Goal: Task Accomplishment & Management: Use online tool/utility

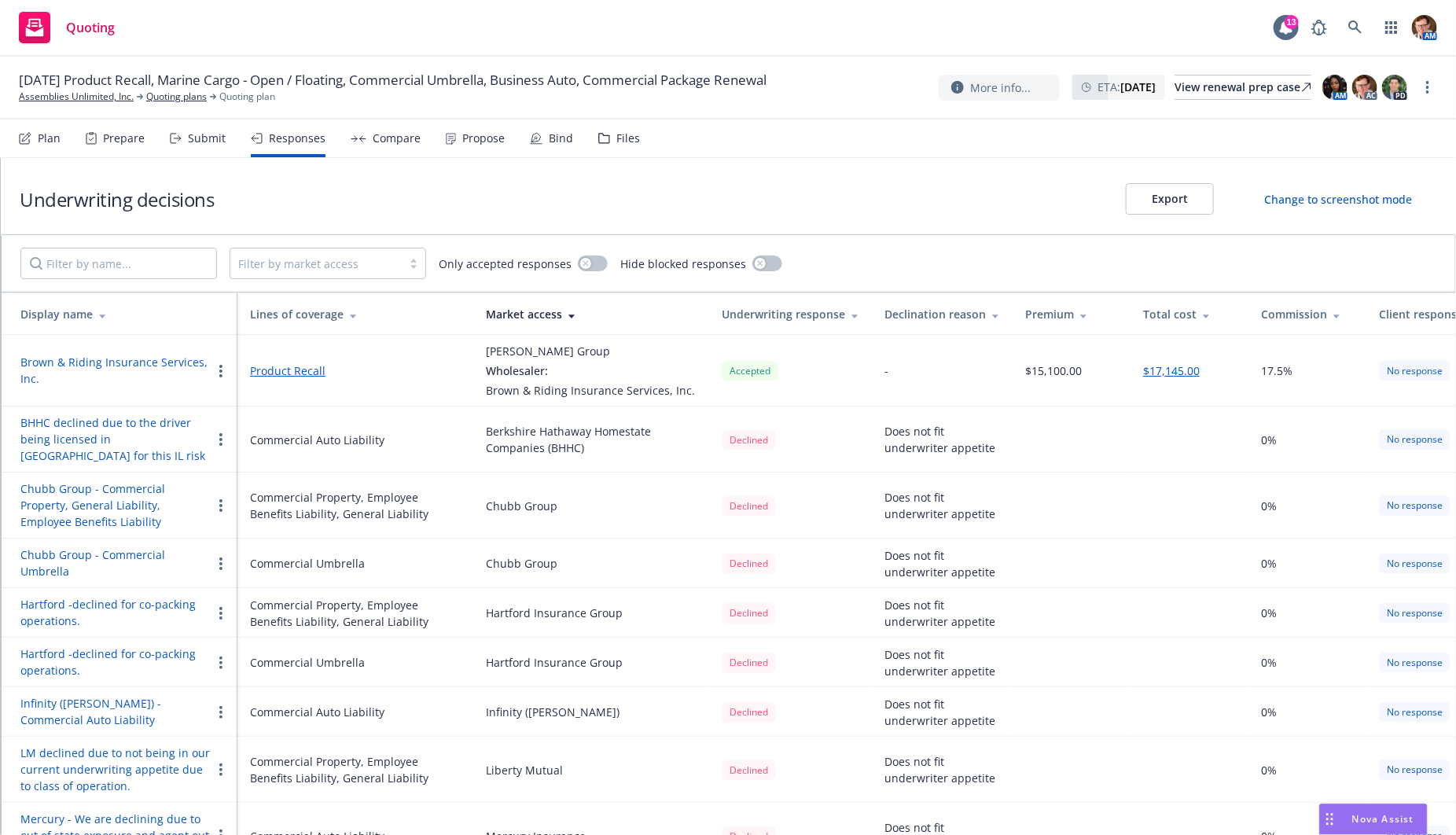
click at [382, 139] on div "Compare" at bounding box center [396, 139] width 48 height 13
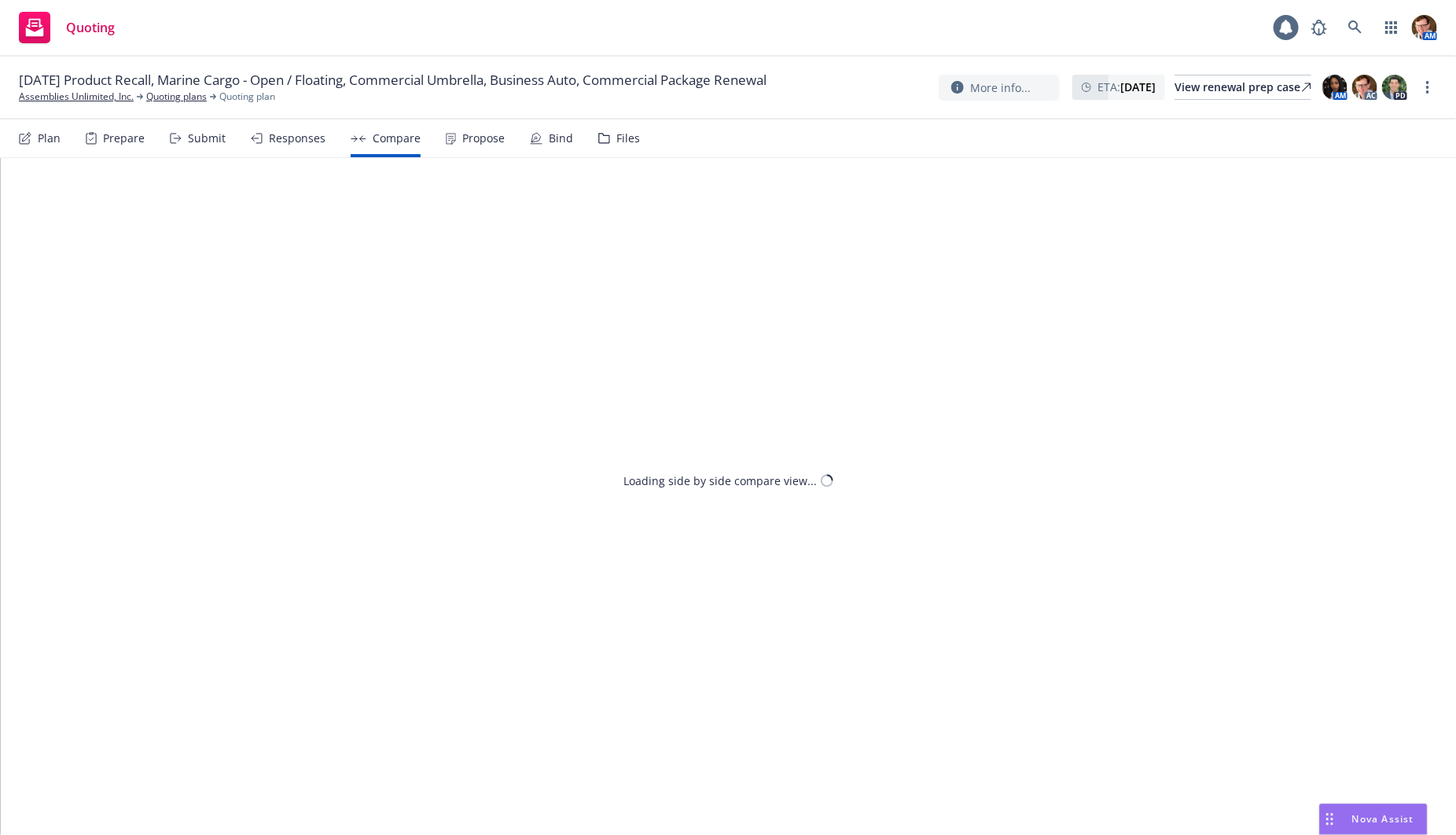
click at [470, 135] on div "Propose" at bounding box center [483, 139] width 43 height 13
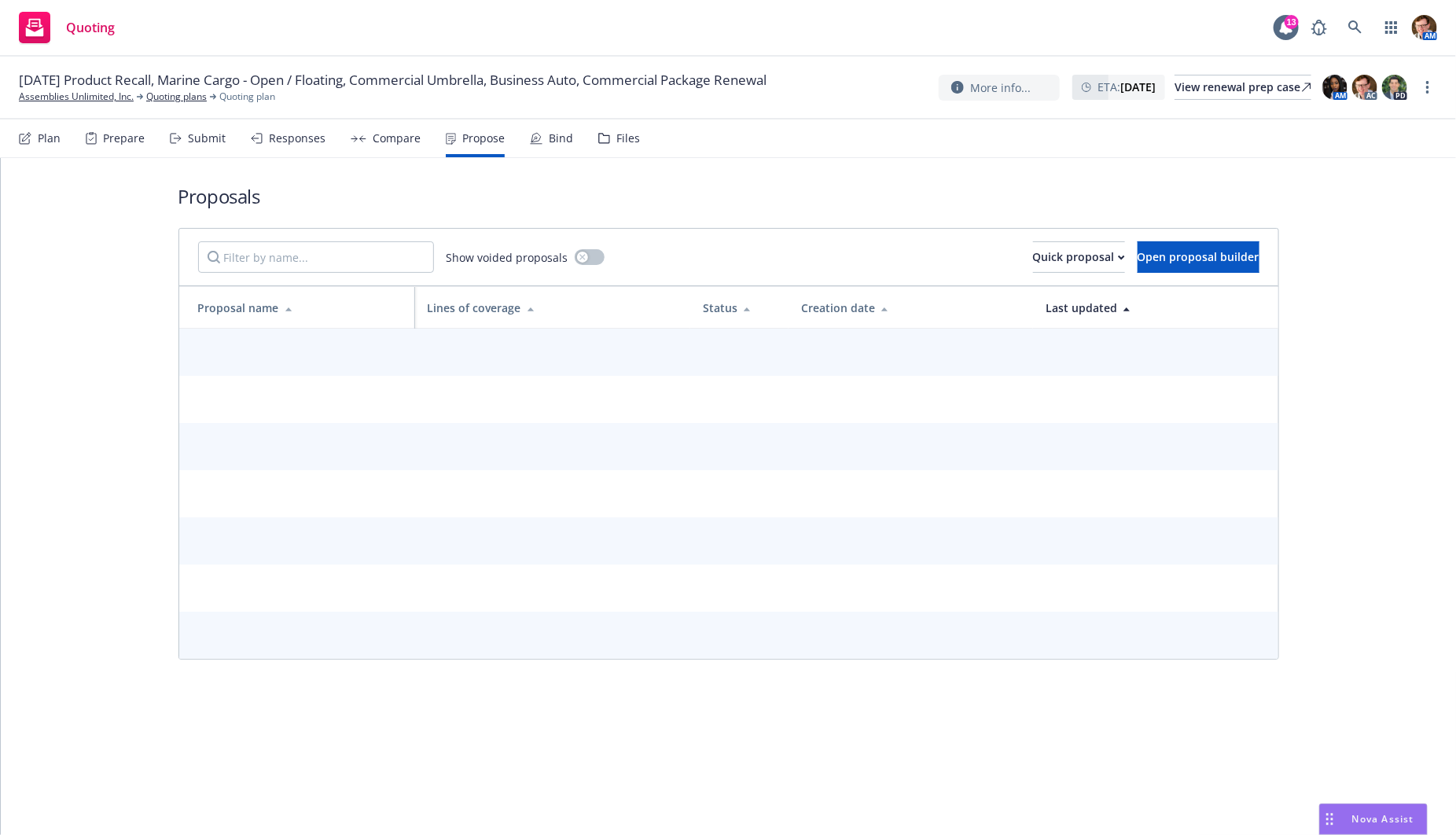
click at [385, 148] on div "Compare" at bounding box center [385, 139] width 70 height 38
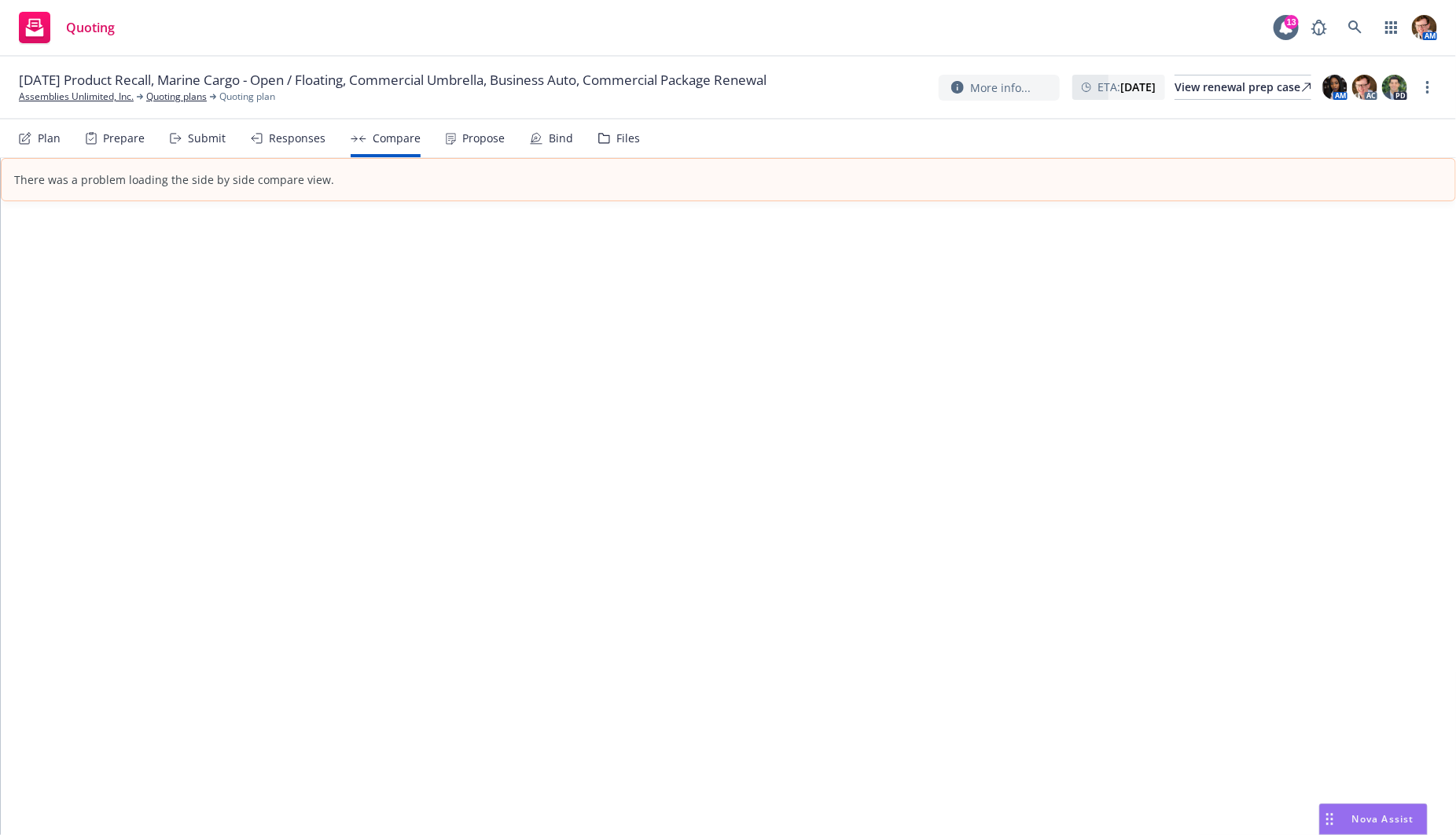
click at [292, 139] on div "Responses" at bounding box center [297, 139] width 56 height 13
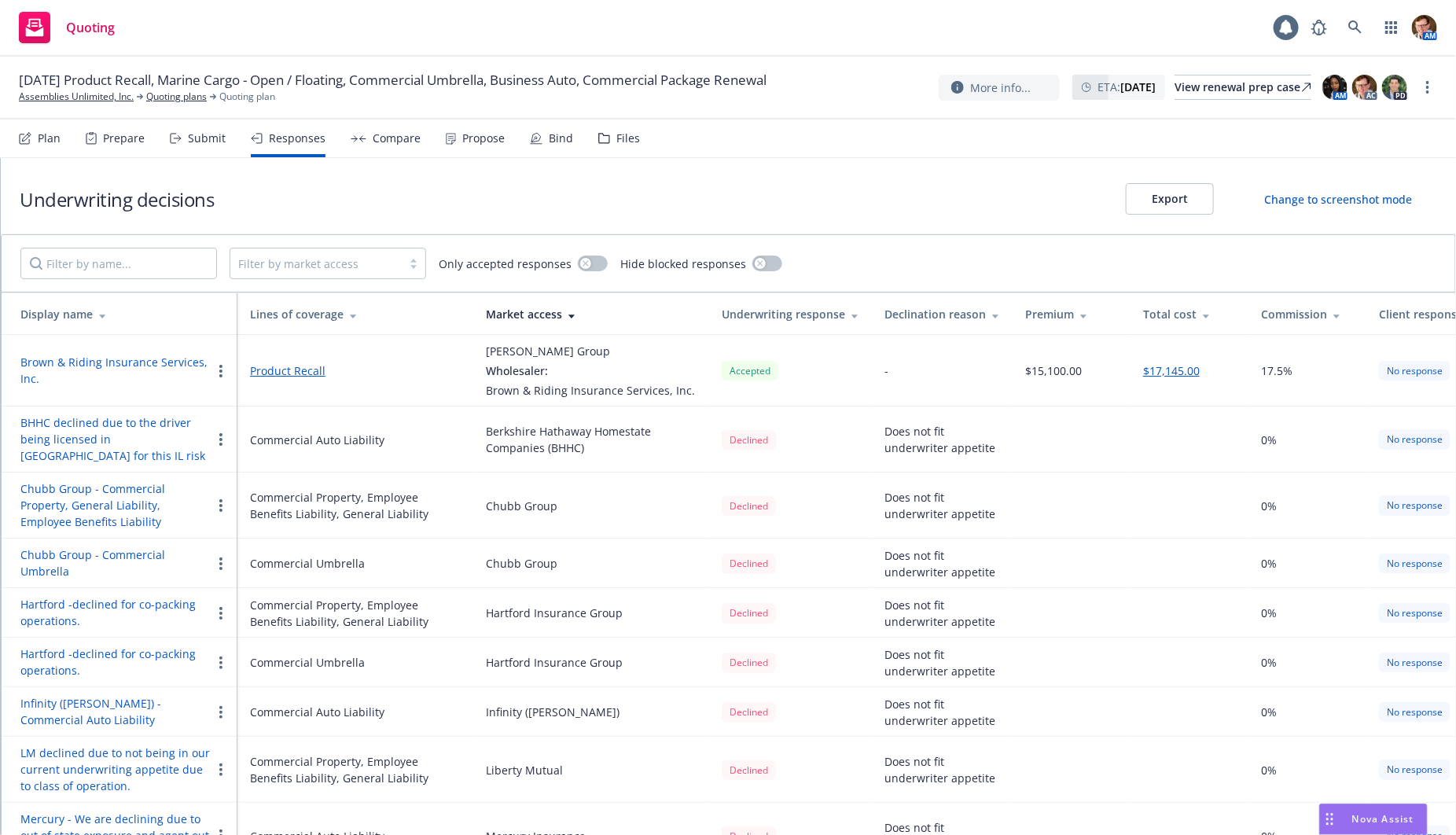
scroll to position [79, 0]
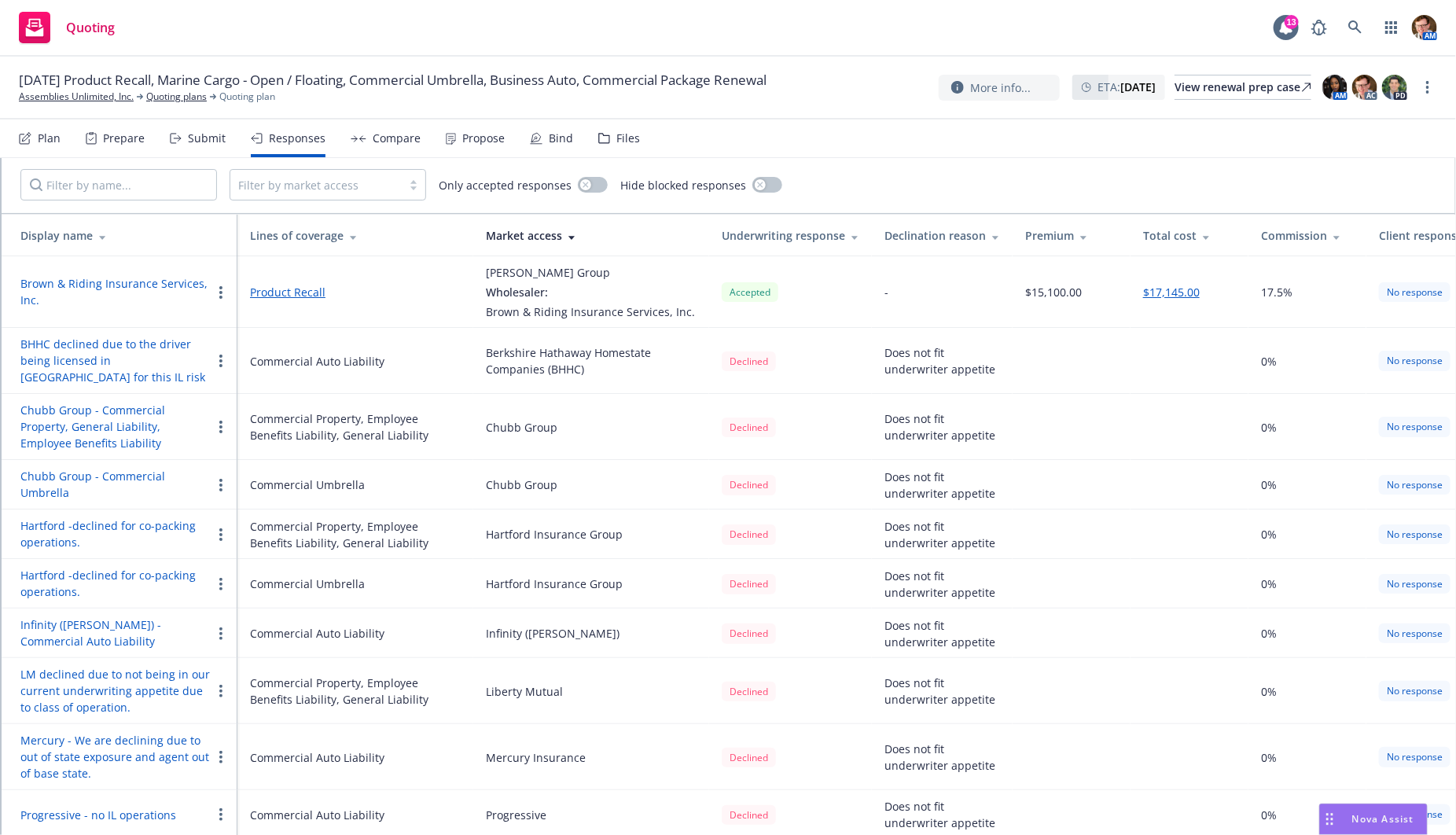
click at [84, 286] on button "Brown & Riding Insurance Services, Inc." at bounding box center [116, 291] width 191 height 33
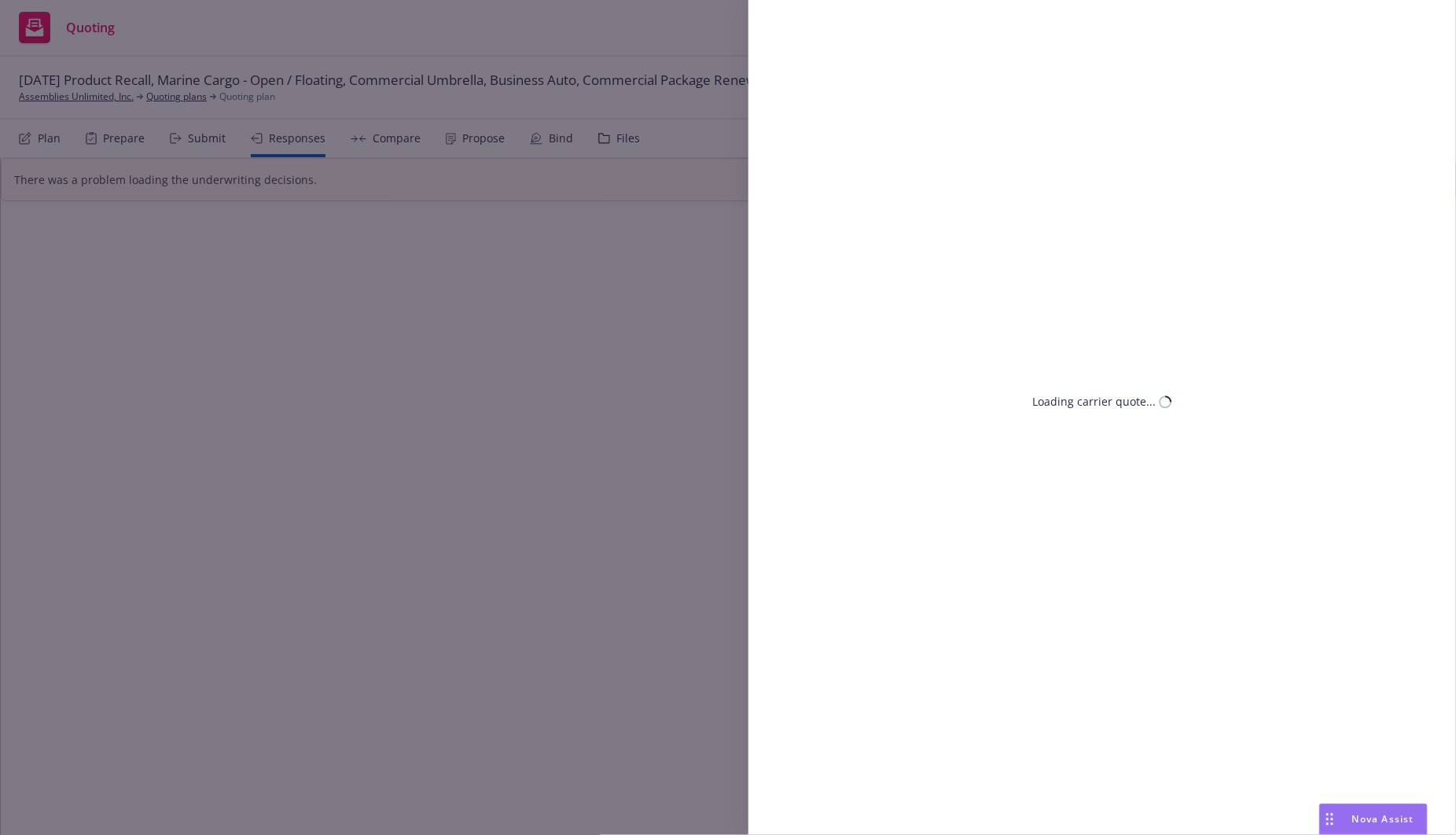
select select "IL"
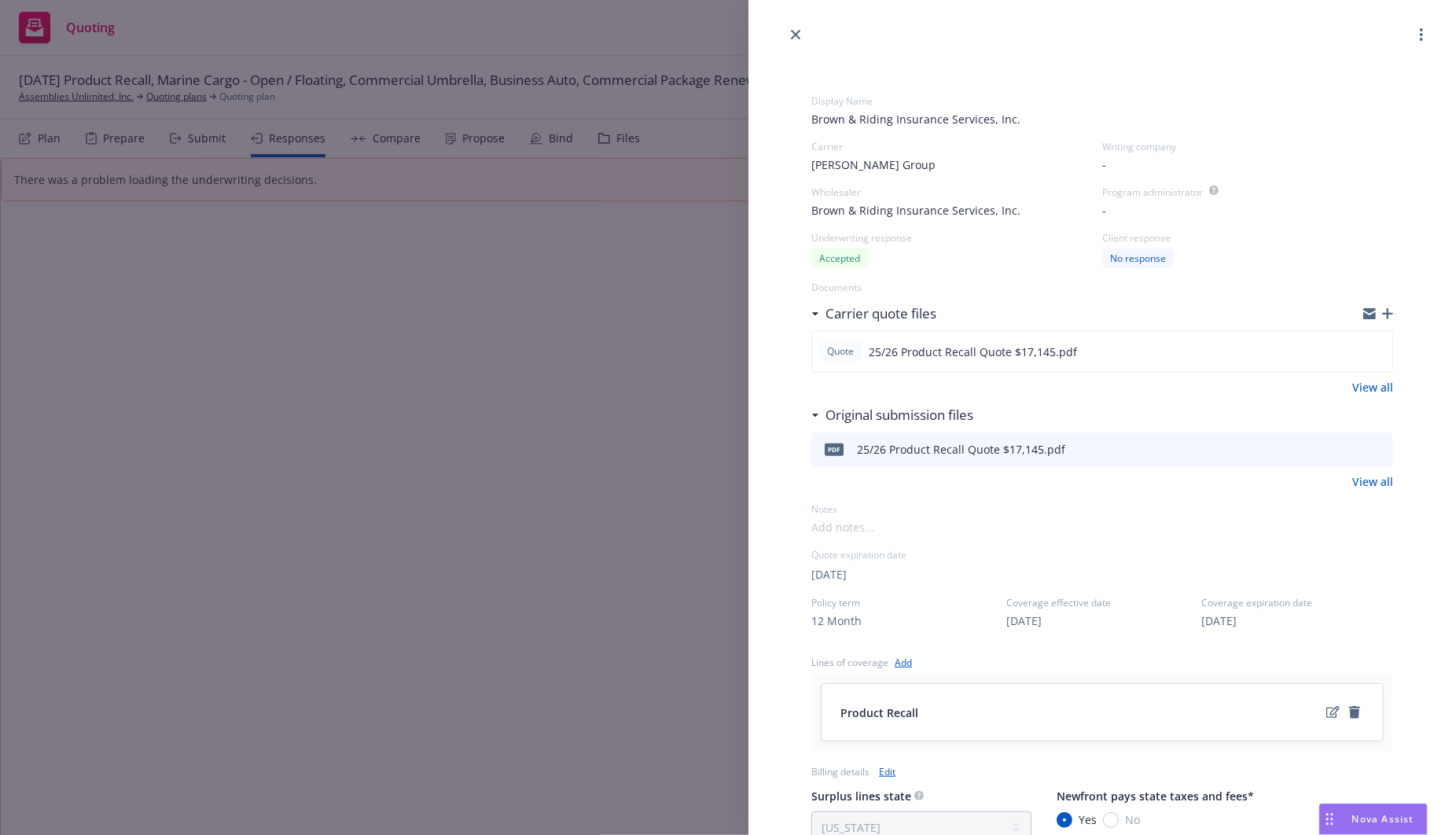
click at [1349, 826] on div "Nova Assist" at bounding box center [1373, 819] width 107 height 30
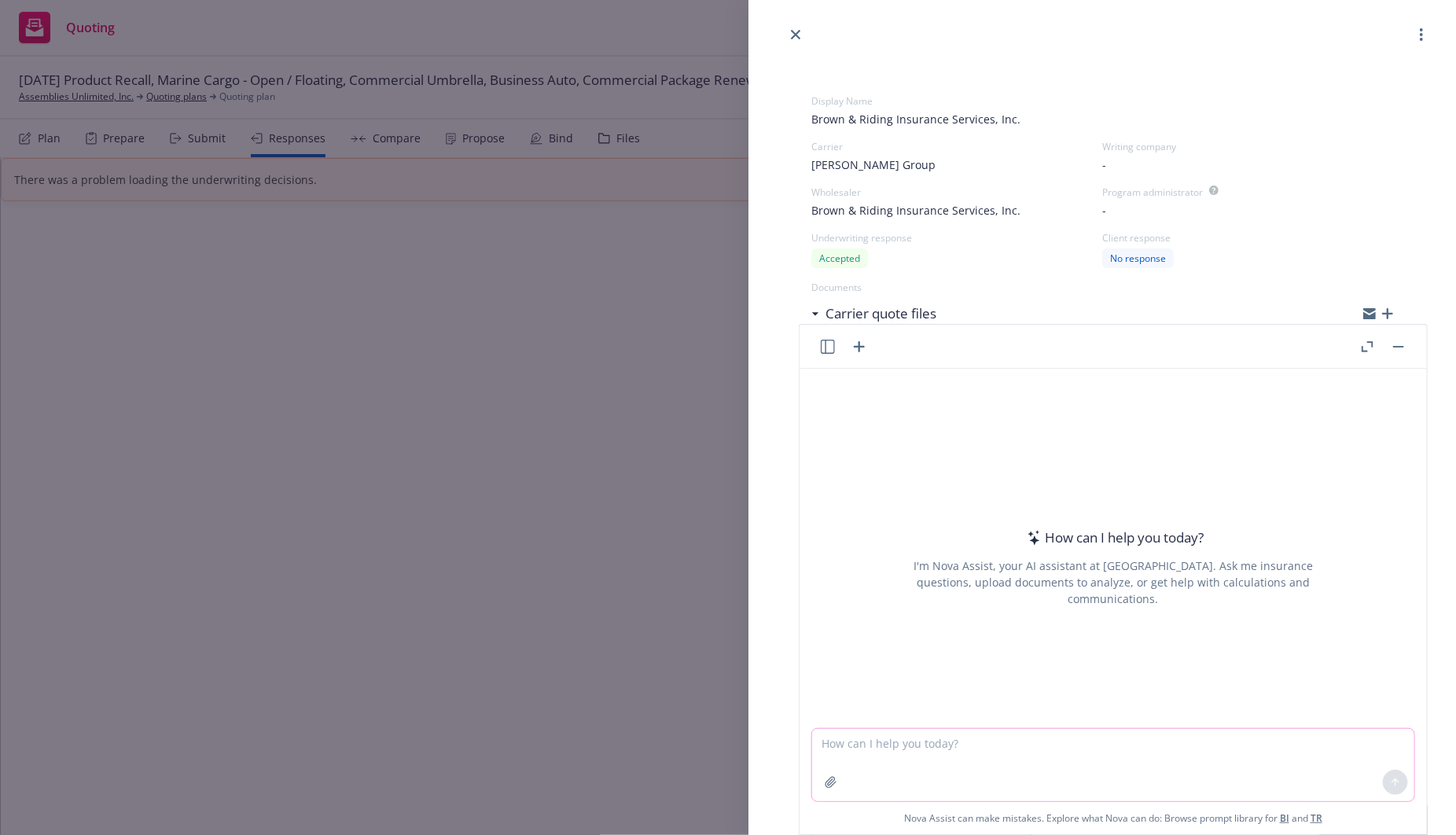
click at [934, 743] on textarea at bounding box center [1113, 765] width 602 height 73
paste textarea "Hi Elliot, The underwriter is asking if there is any competition that we need t…"
type textarea "whats a strategic way to answer this Hi Elliot, The underwriter is asking if th…"
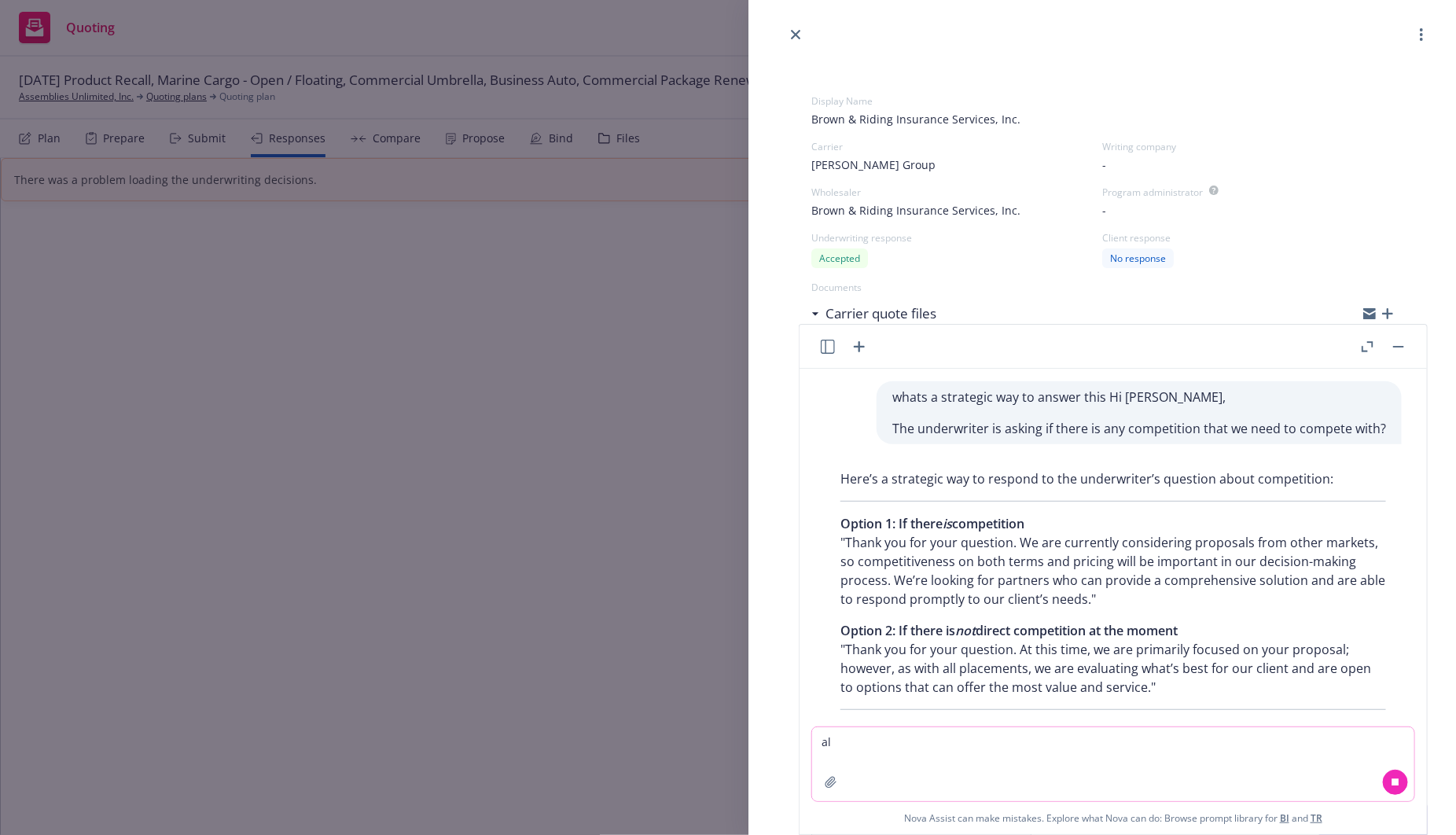
type textarea "a"
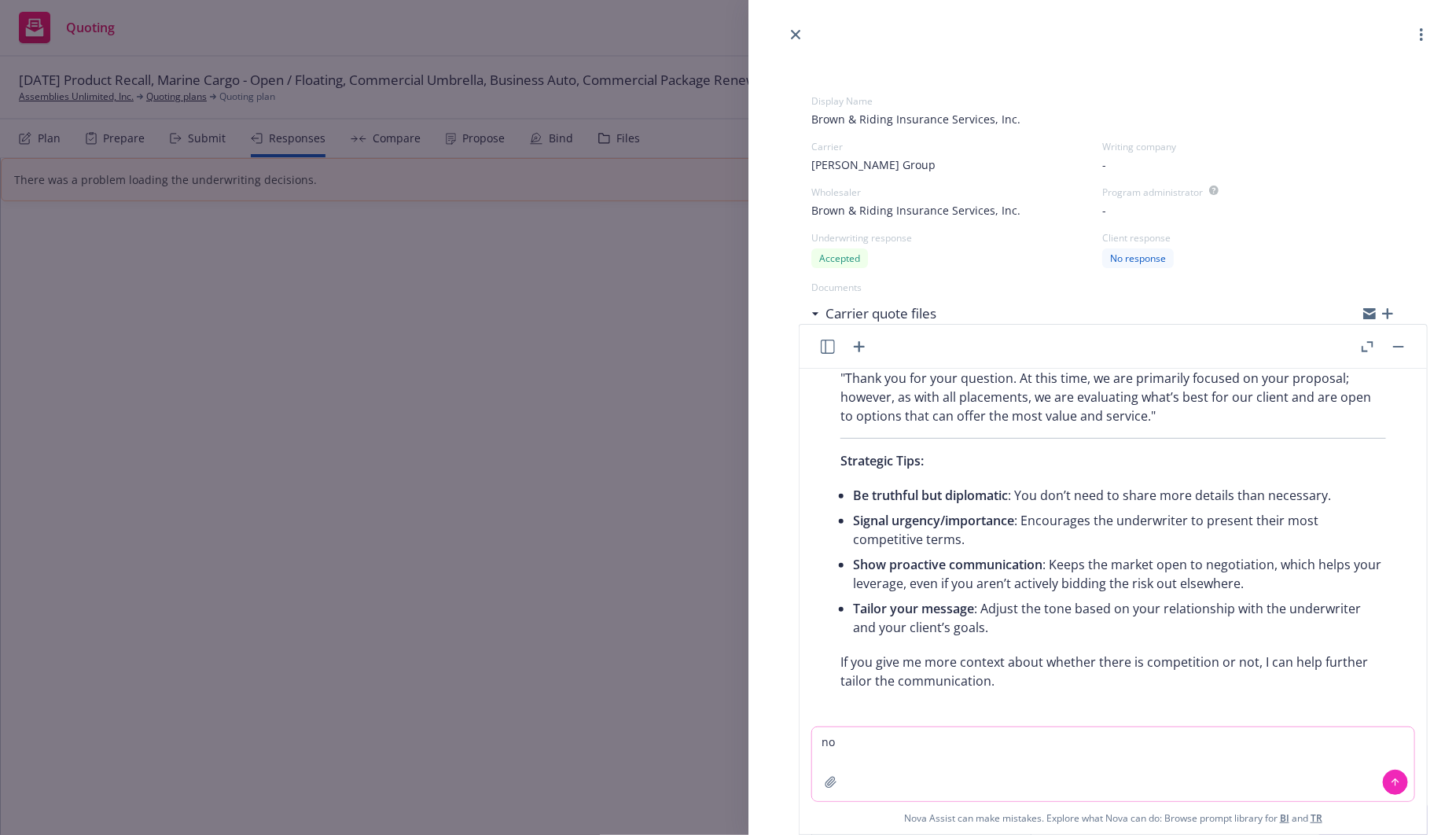
scroll to position [277, 0]
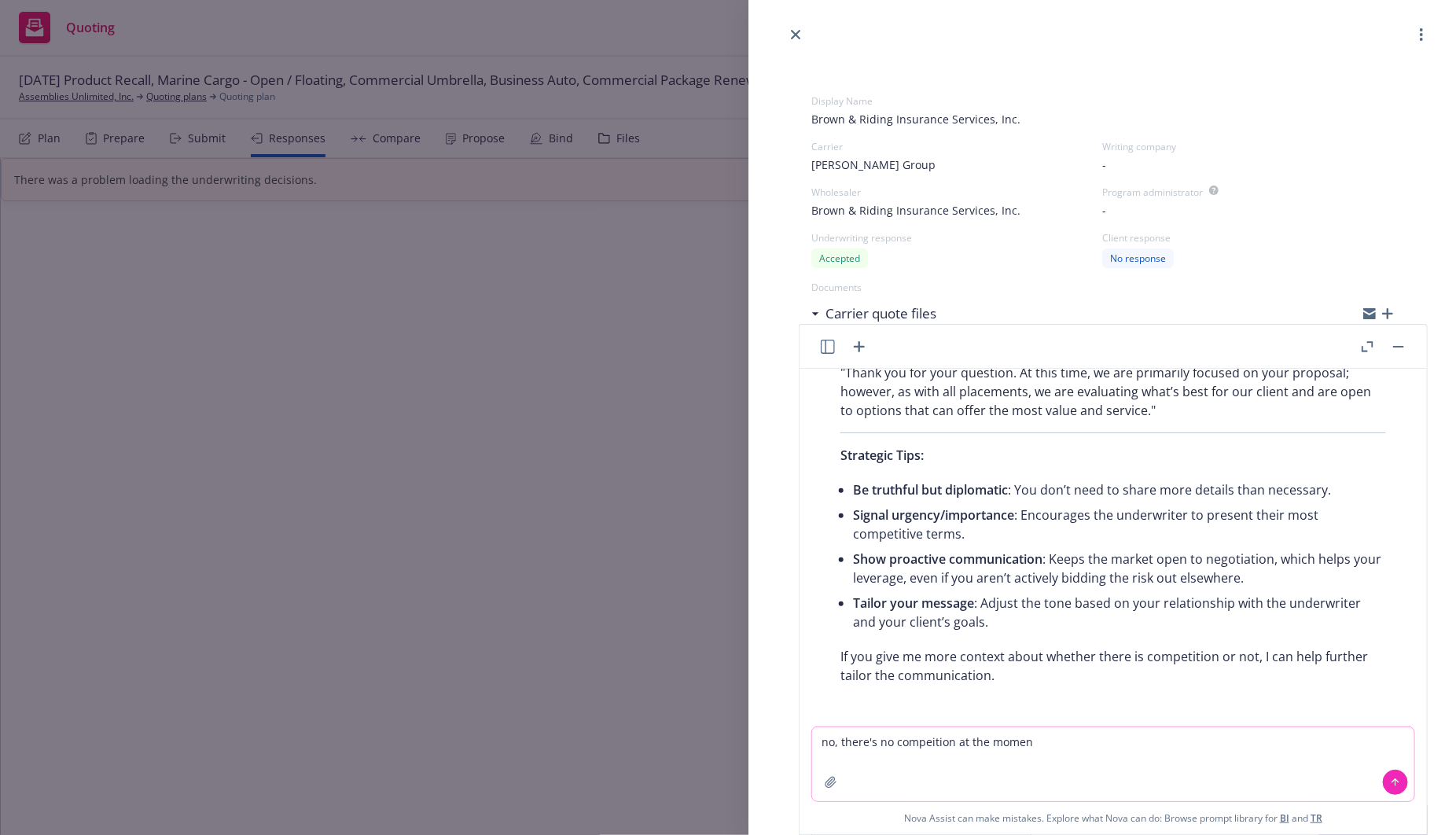
type textarea "no, there's no compeition at the moment"
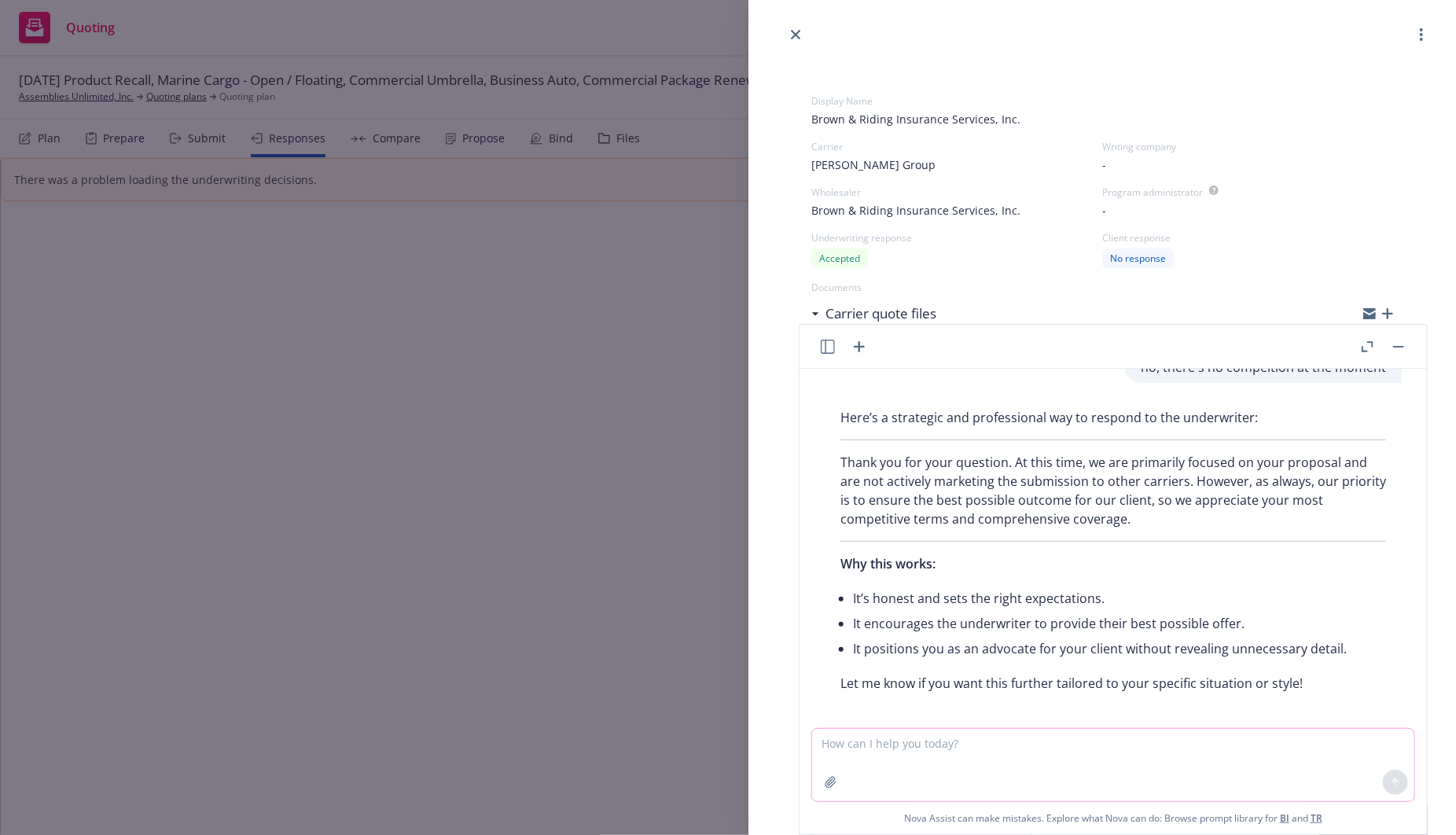
scroll to position [641, 0]
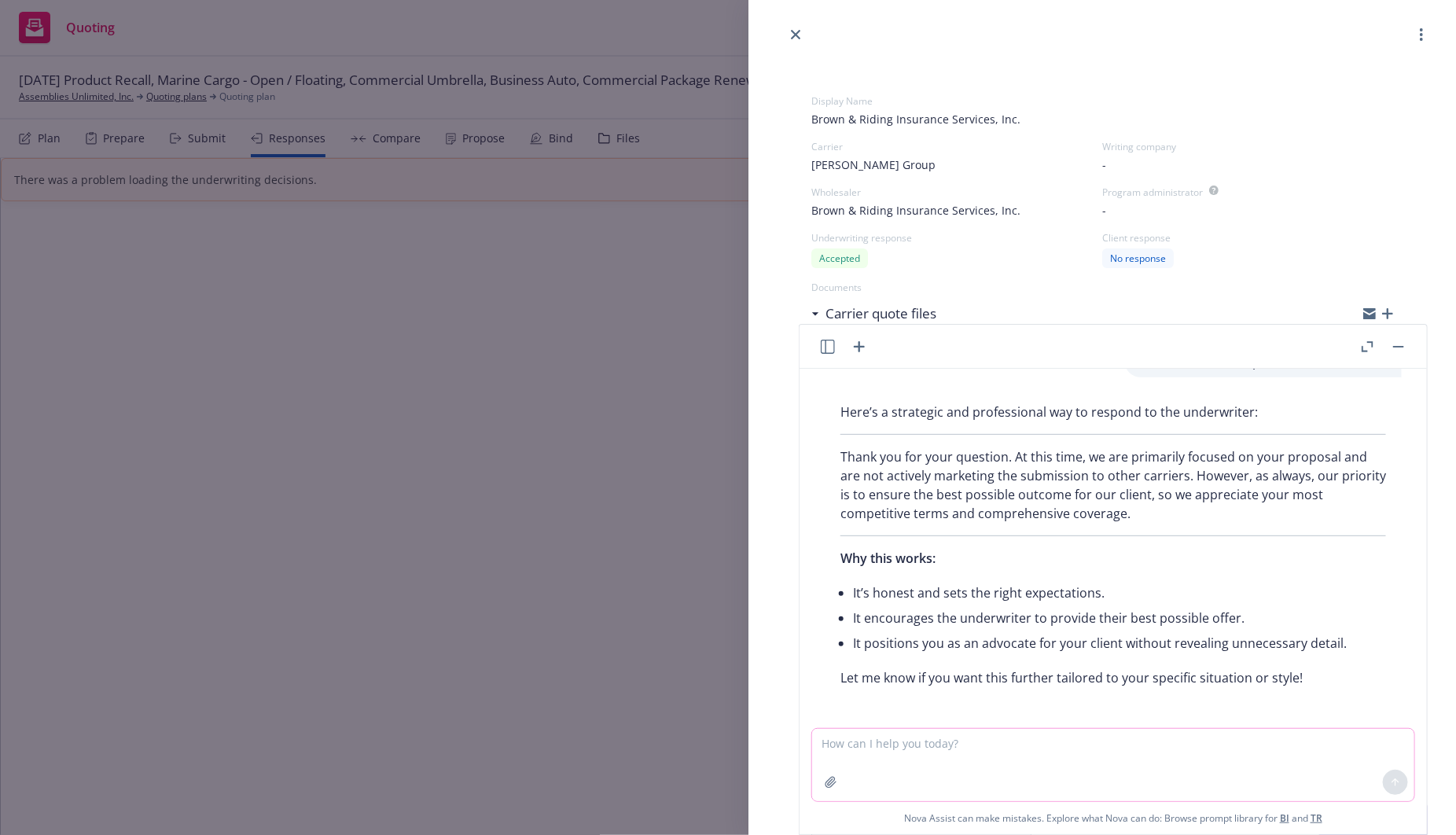
click at [922, 744] on textarea at bounding box center [1113, 765] width 602 height 73
type textarea "great! make it more concise and friendly"
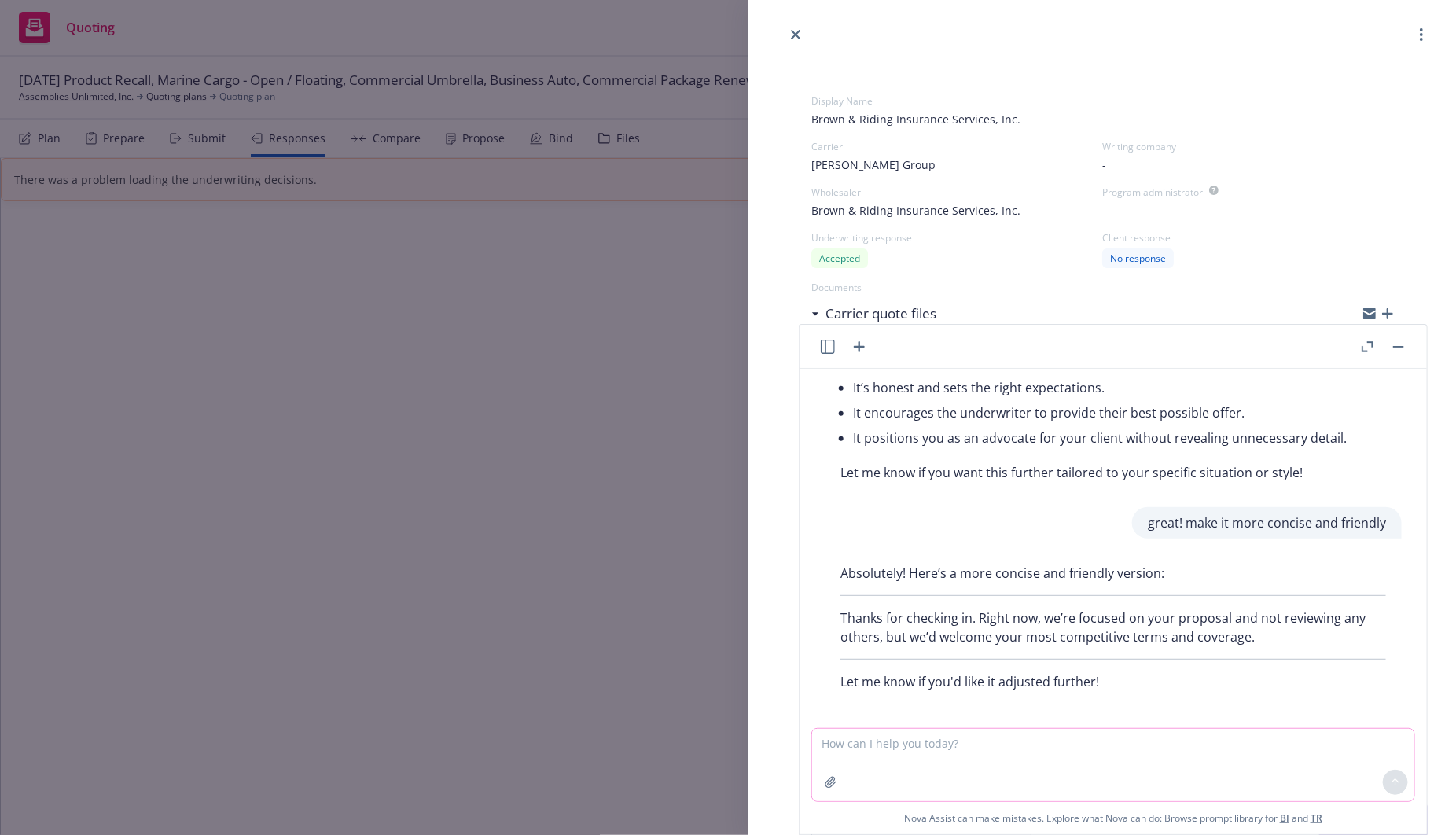
scroll to position [849, 0]
click at [914, 762] on textarea at bounding box center [1113, 765] width 602 height 73
type textarea "no try again"
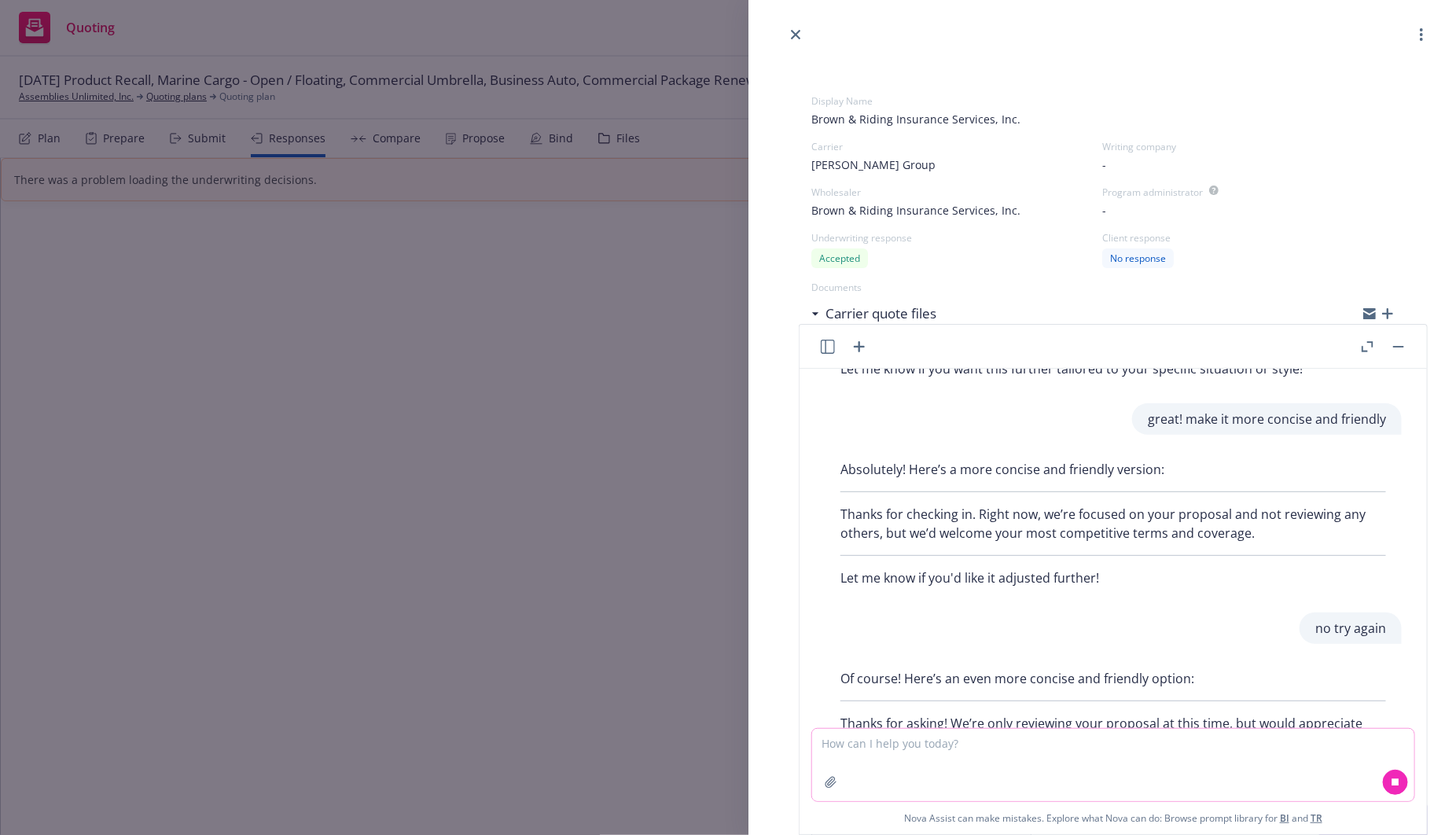
scroll to position [1058, 0]
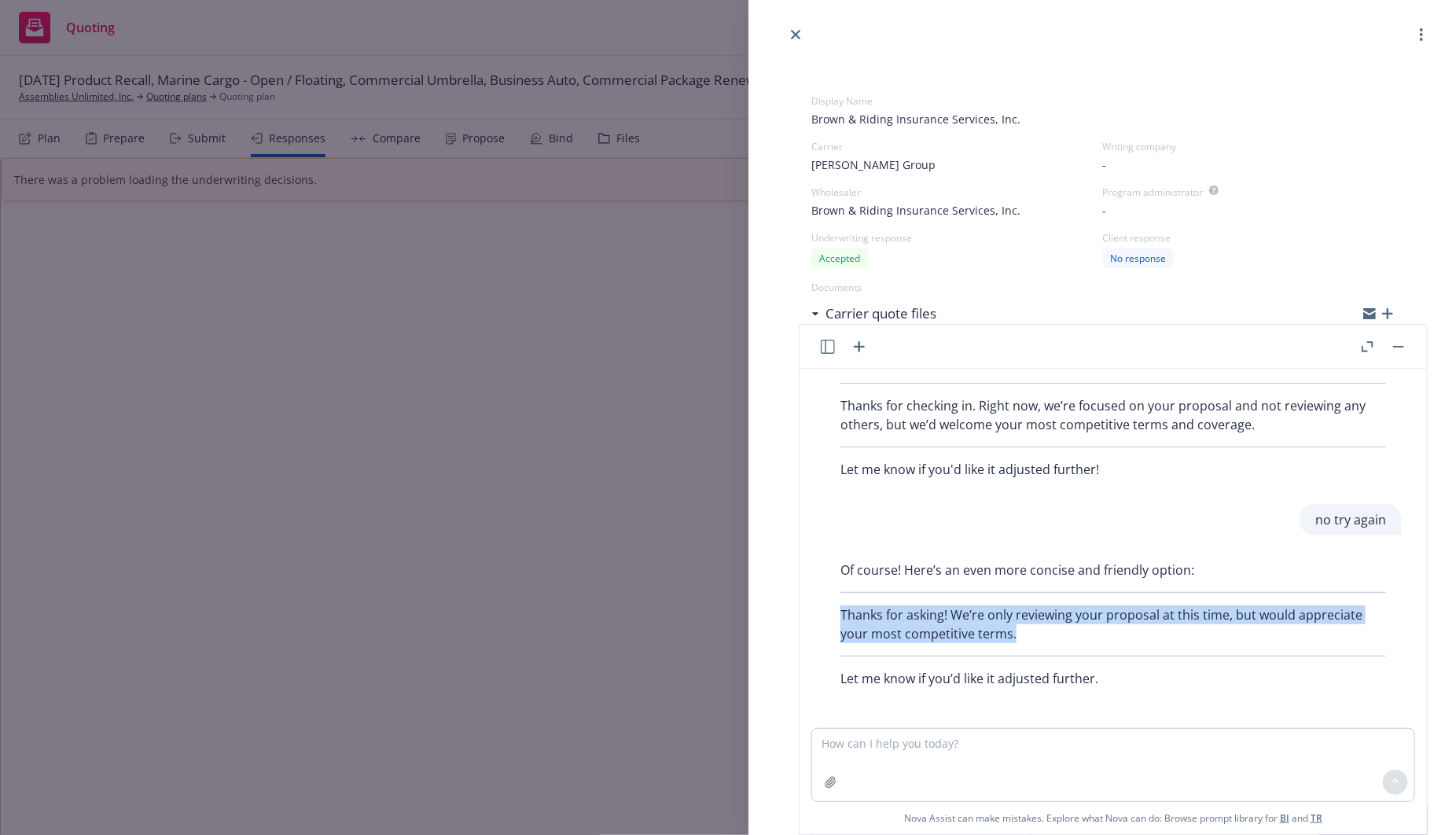
drag, startPoint x: 1035, startPoint y: 636, endPoint x: 840, endPoint y: 611, distance: 196.6
click at [840, 611] on p "Thanks for asking! We’re only reviewing your proposal at this time, but would a…" at bounding box center [1113, 625] width 546 height 38
copy p "Thanks for asking! We’re only reviewing your proposal at this time, but would a…"
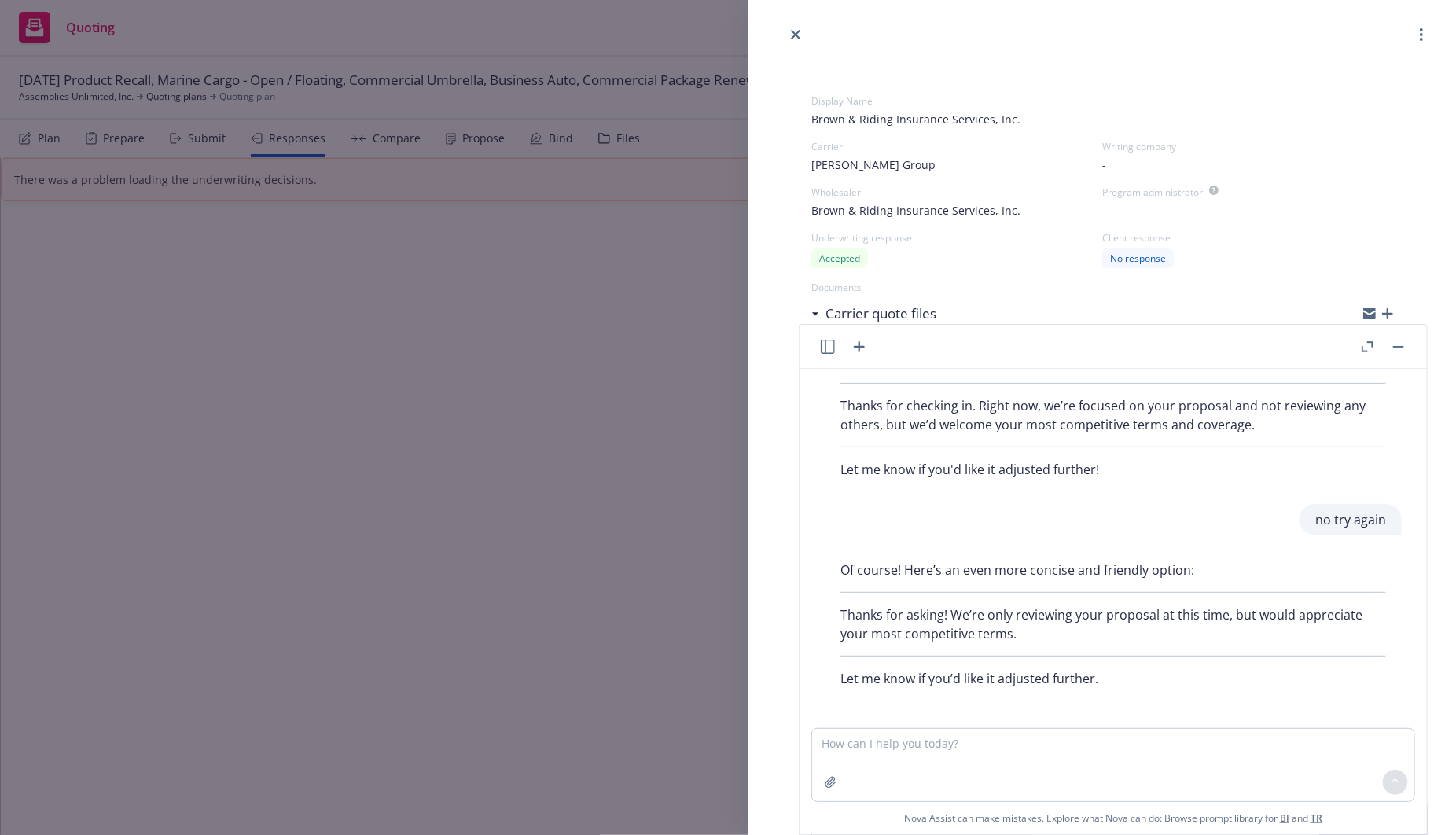
click at [788, 30] on link "close" at bounding box center [795, 34] width 19 height 19
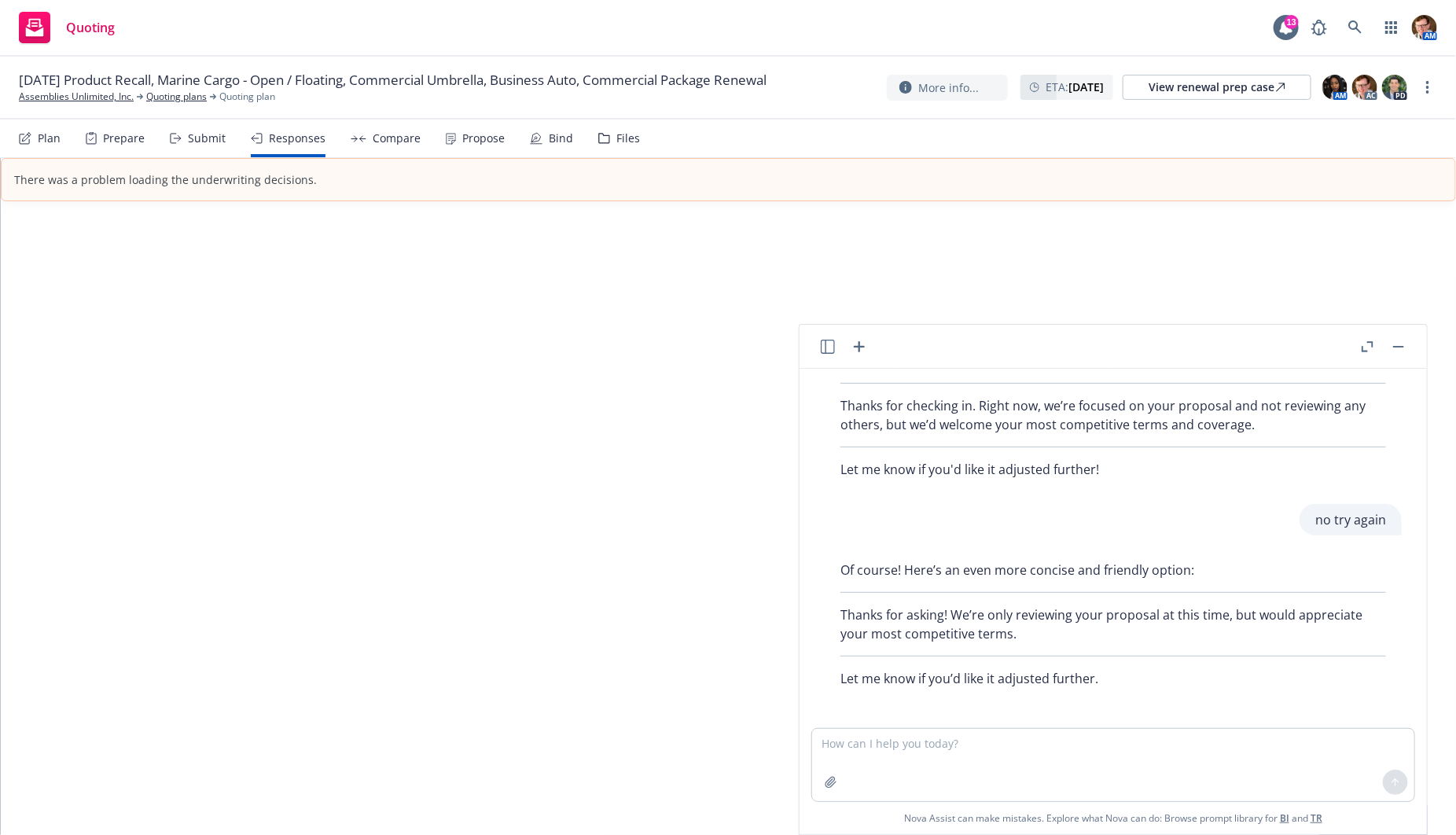
drag, startPoint x: 232, startPoint y: 338, endPoint x: 251, endPoint y: 317, distance: 28.3
click at [232, 338] on div "There was a problem loading the underwriting decisions." at bounding box center [728, 496] width 1455 height 676
click at [1352, 19] on link at bounding box center [1354, 27] width 32 height 32
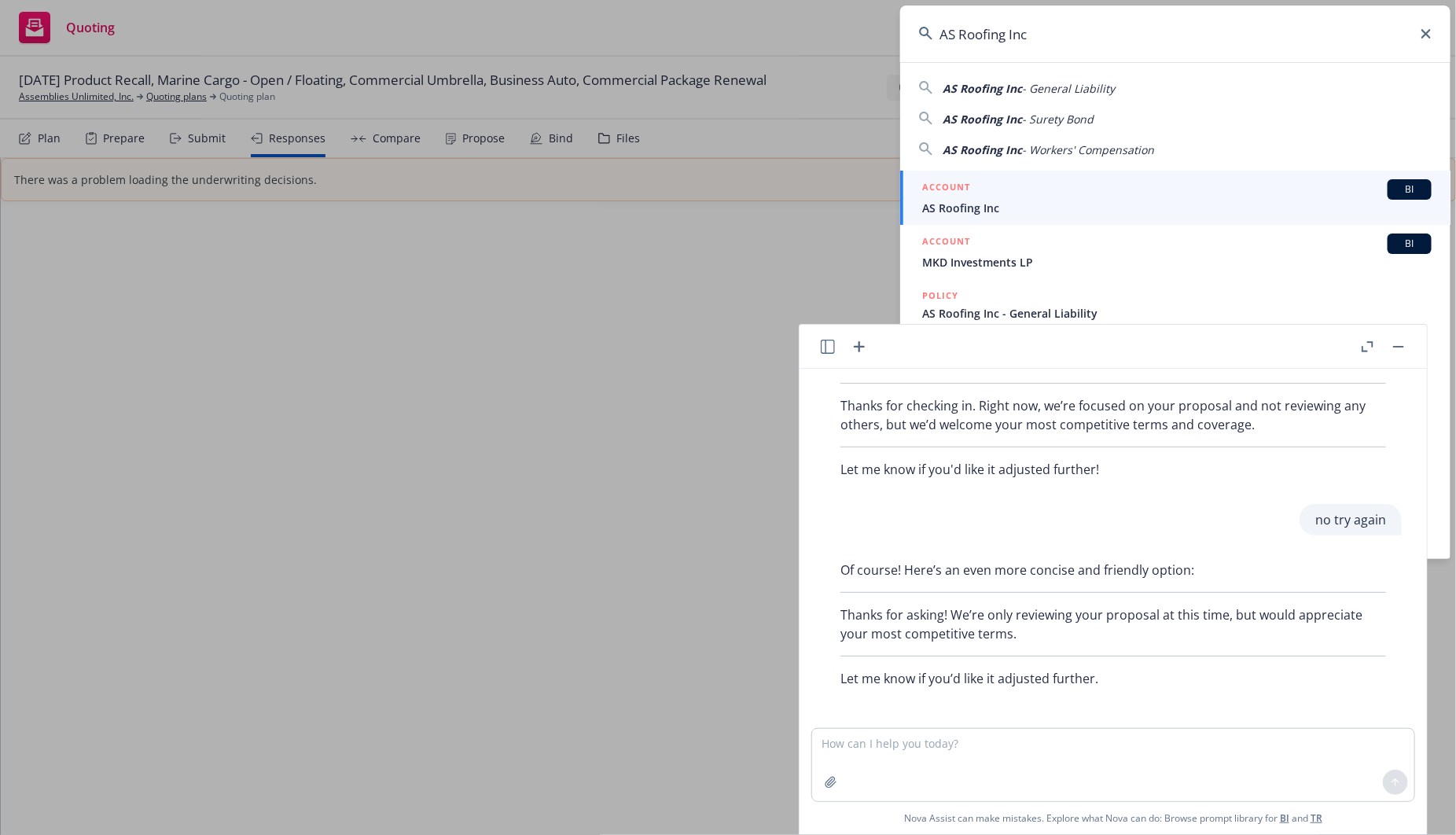
type input "AS Roofing Inc"
click at [1070, 205] on span "AS Roofing Inc" at bounding box center [1177, 208] width 510 height 16
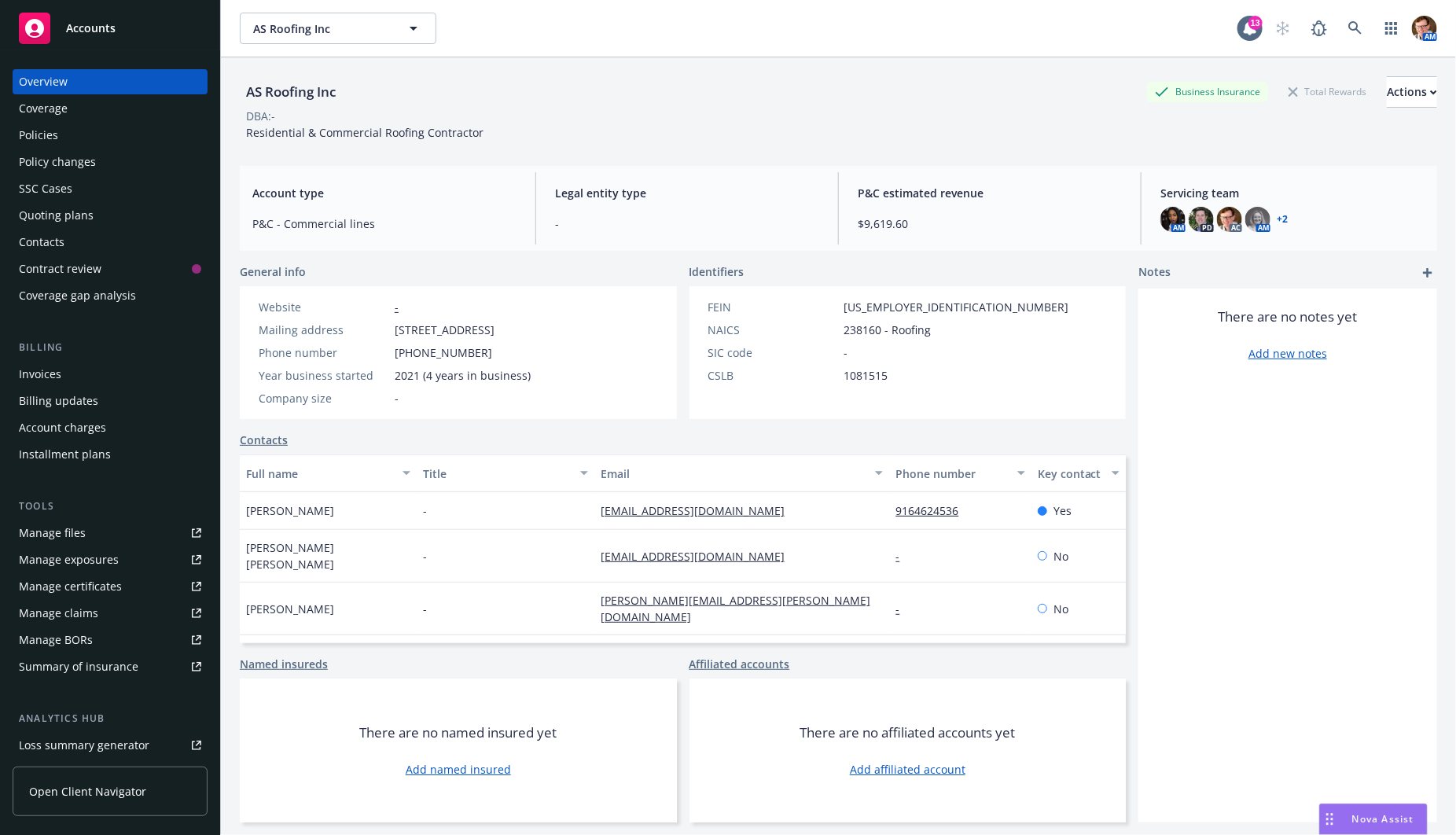
click at [92, 133] on div "Policies" at bounding box center [110, 135] width 182 height 25
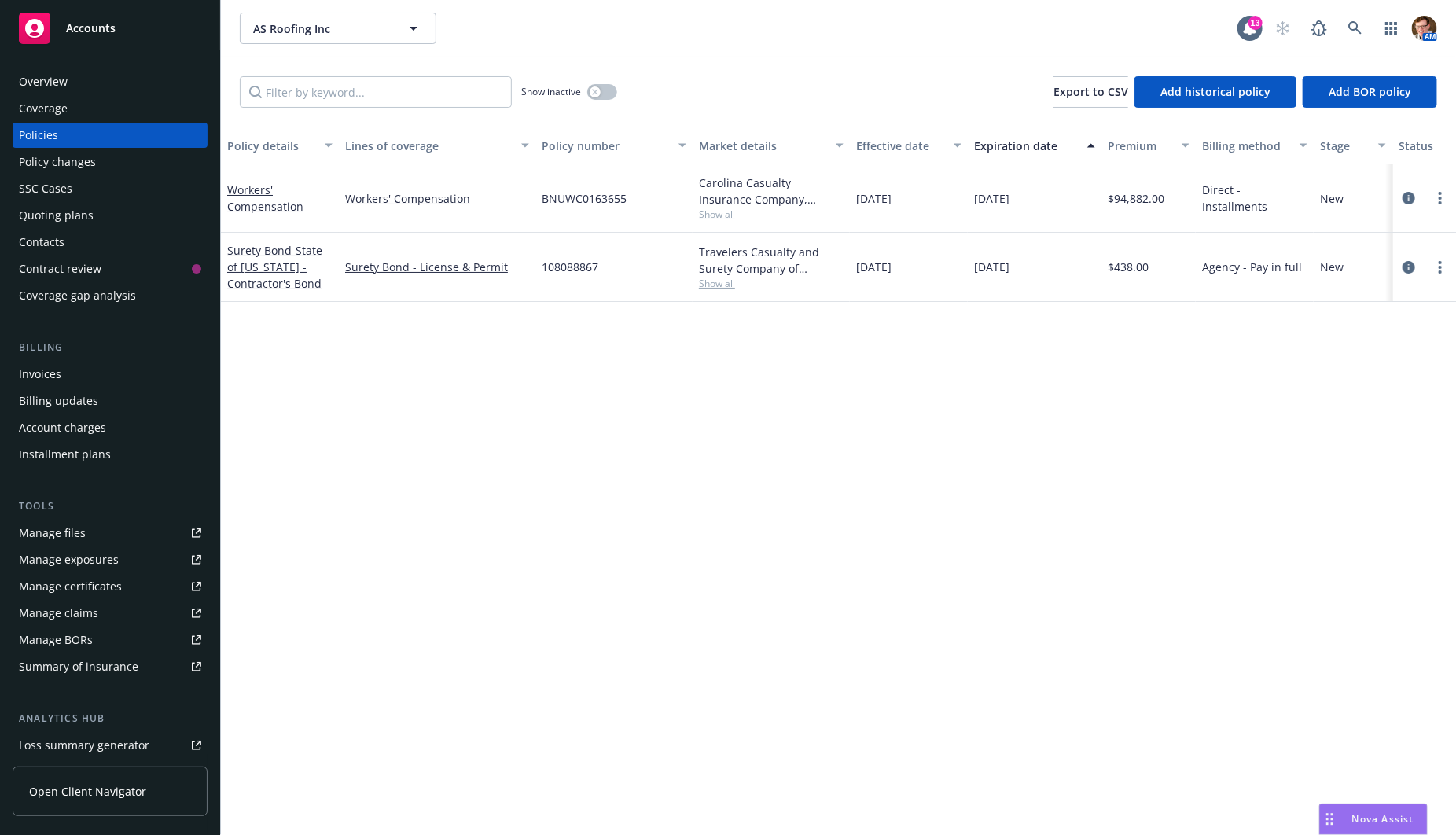
click at [69, 199] on div "SSC Cases" at bounding box center [45, 189] width 53 height 25
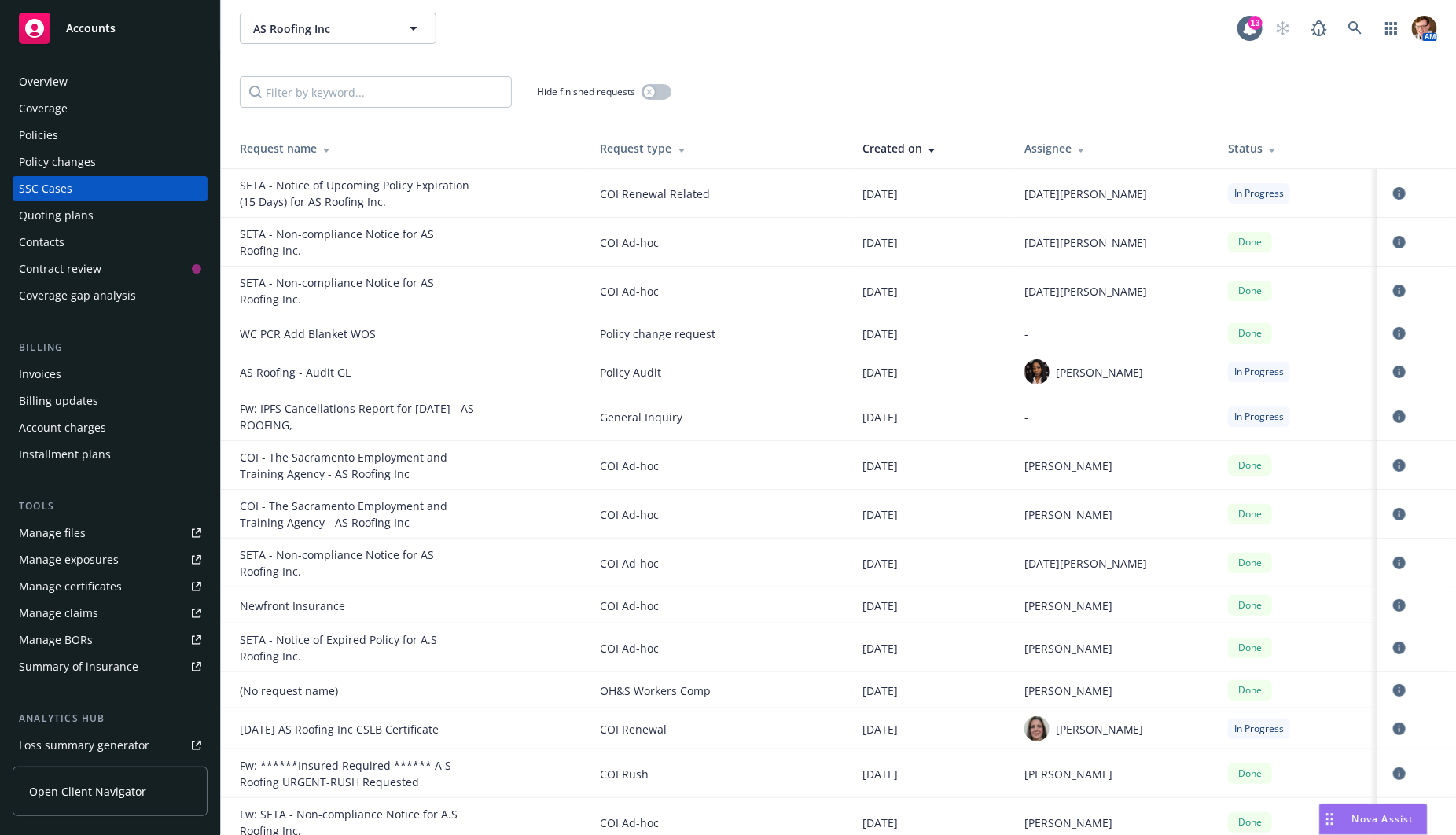
click at [66, 212] on div "Quoting plans" at bounding box center [56, 216] width 74 height 25
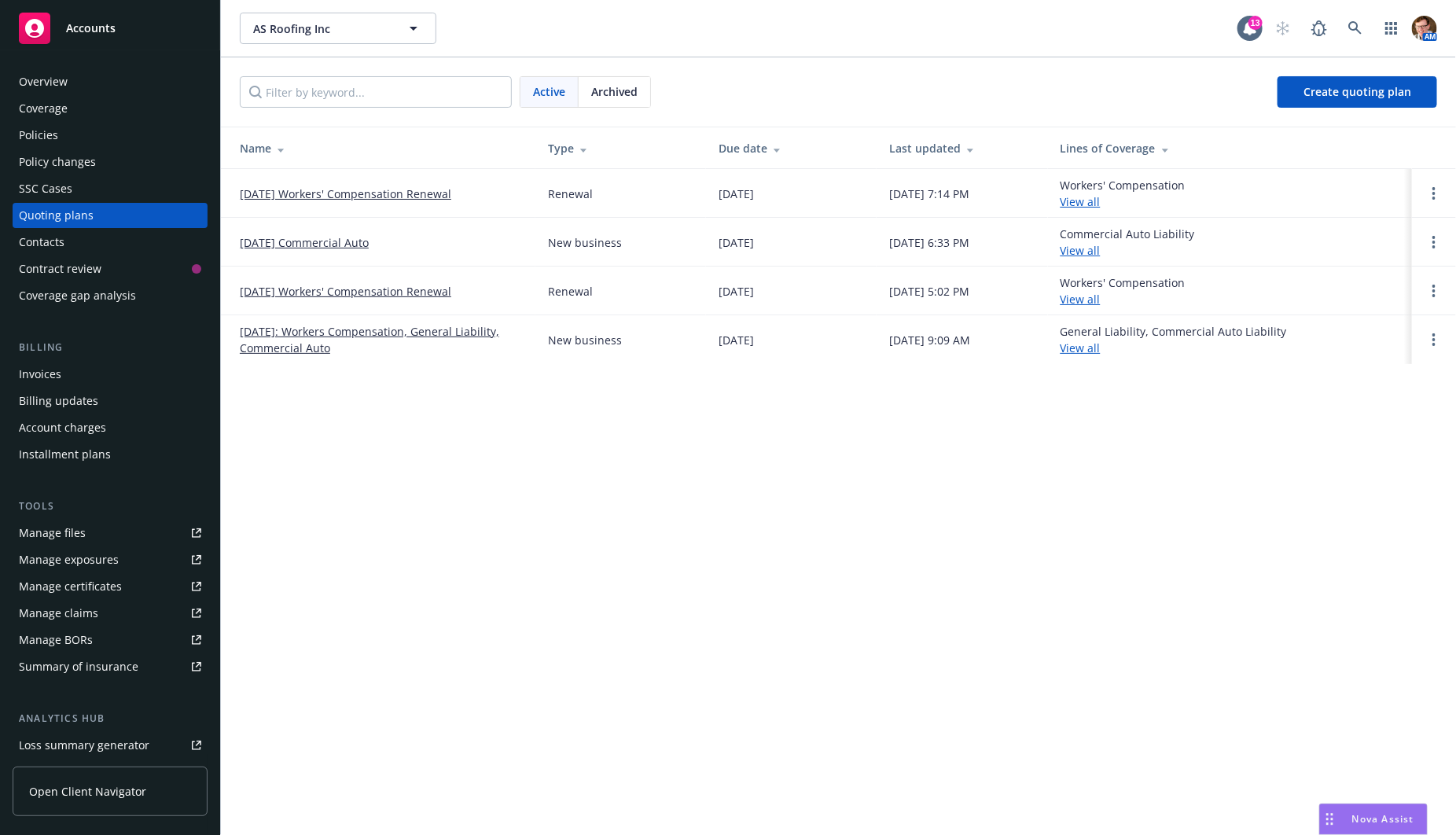
click at [344, 197] on link "[DATE] Workers' Compensation Renewal" at bounding box center [345, 194] width 211 height 16
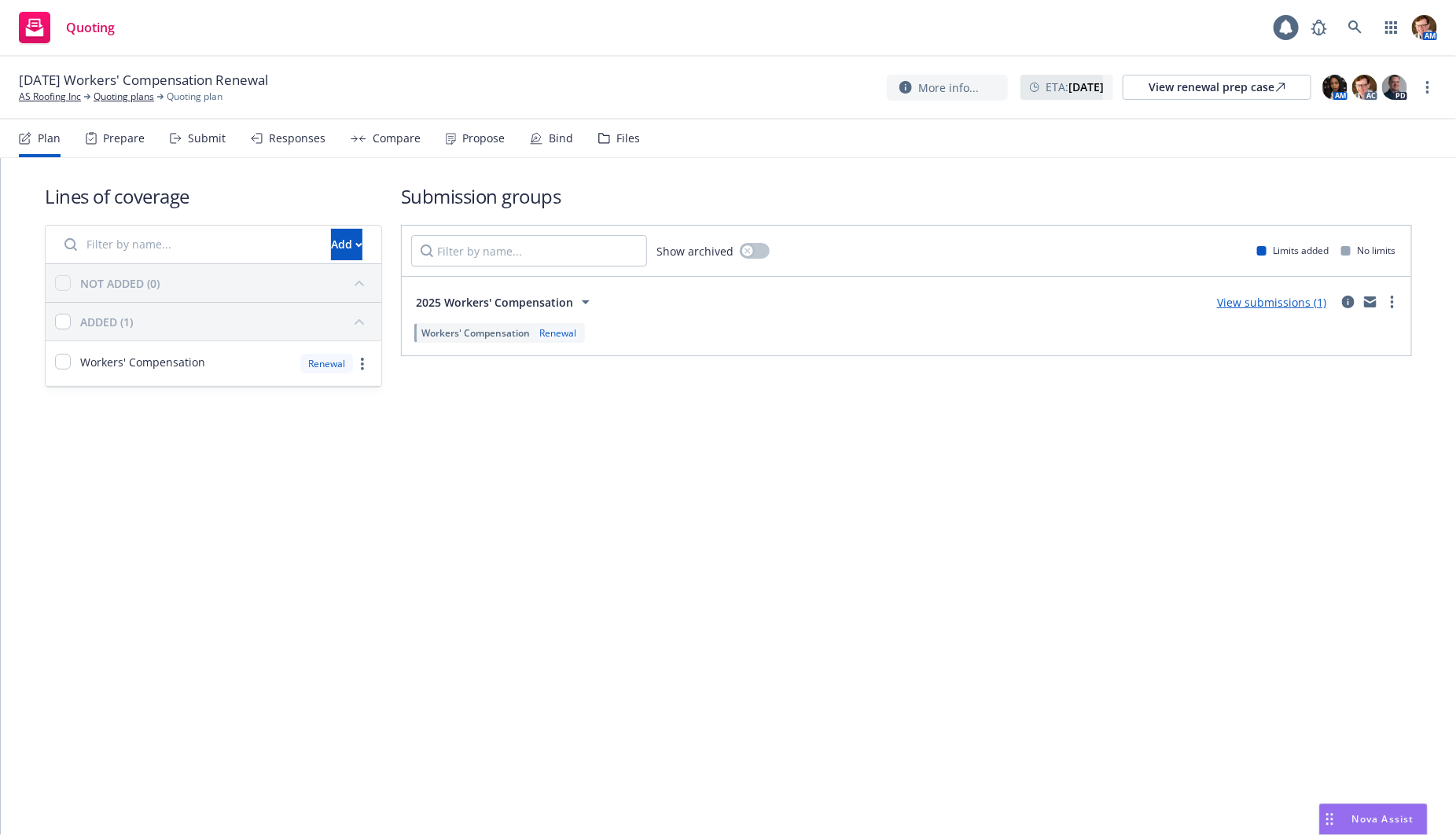
click at [263, 142] on div "Responses" at bounding box center [288, 139] width 74 height 38
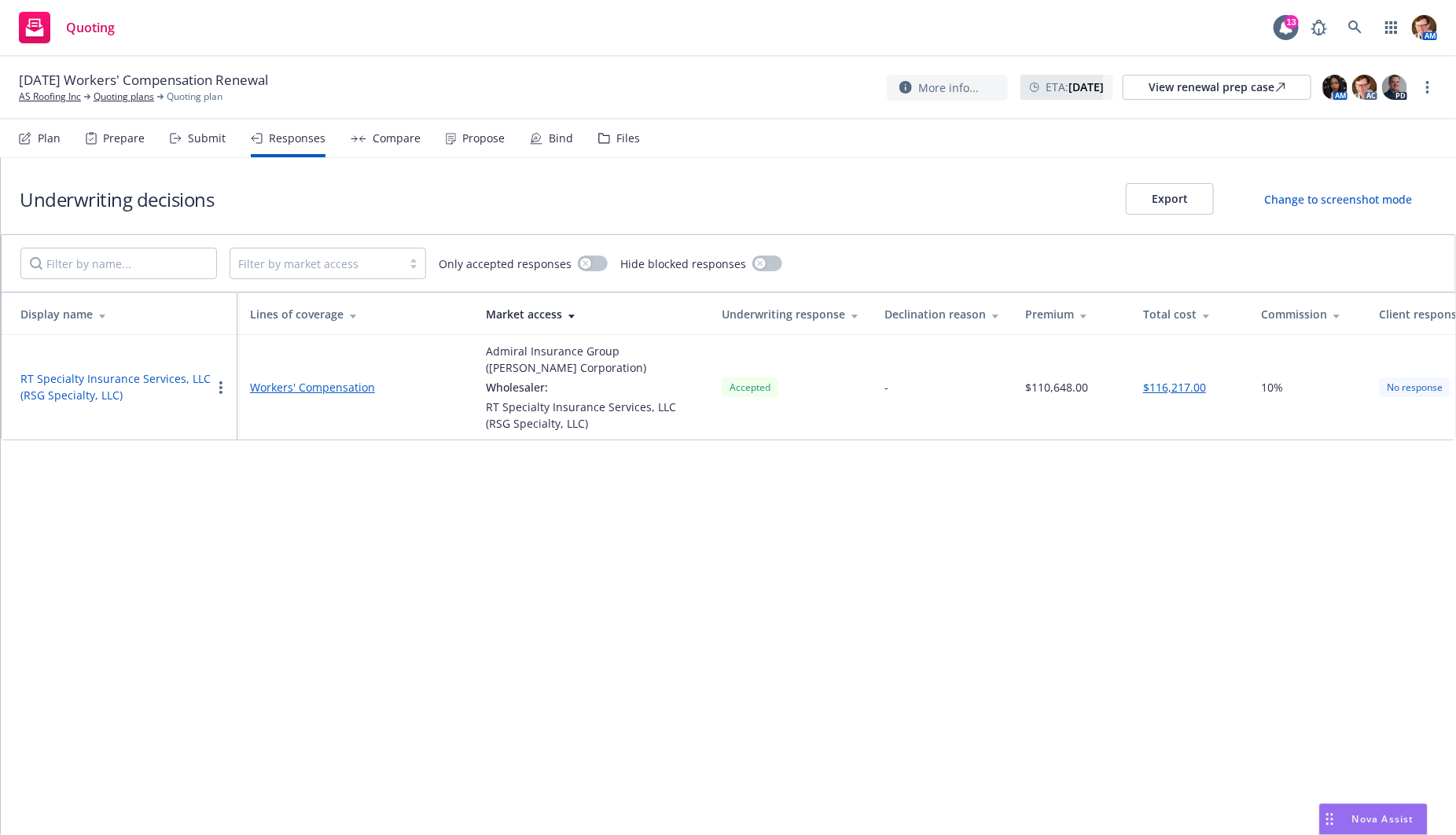
click at [374, 139] on div "Compare" at bounding box center [396, 139] width 48 height 13
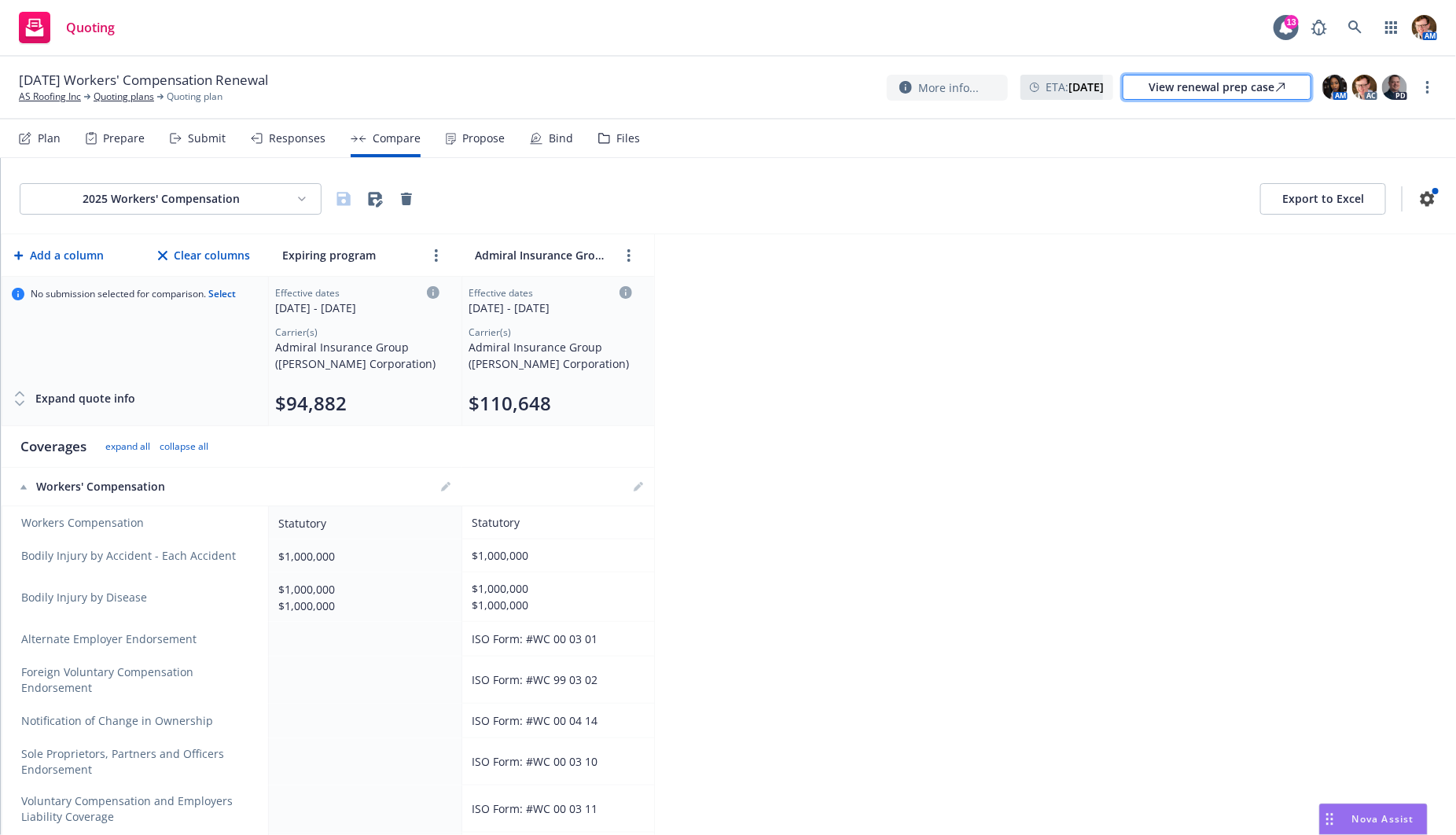
click at [1267, 91] on div "View renewal prep case" at bounding box center [1217, 87] width 137 height 24
click at [1389, 822] on span "Nova Assist" at bounding box center [1383, 819] width 62 height 14
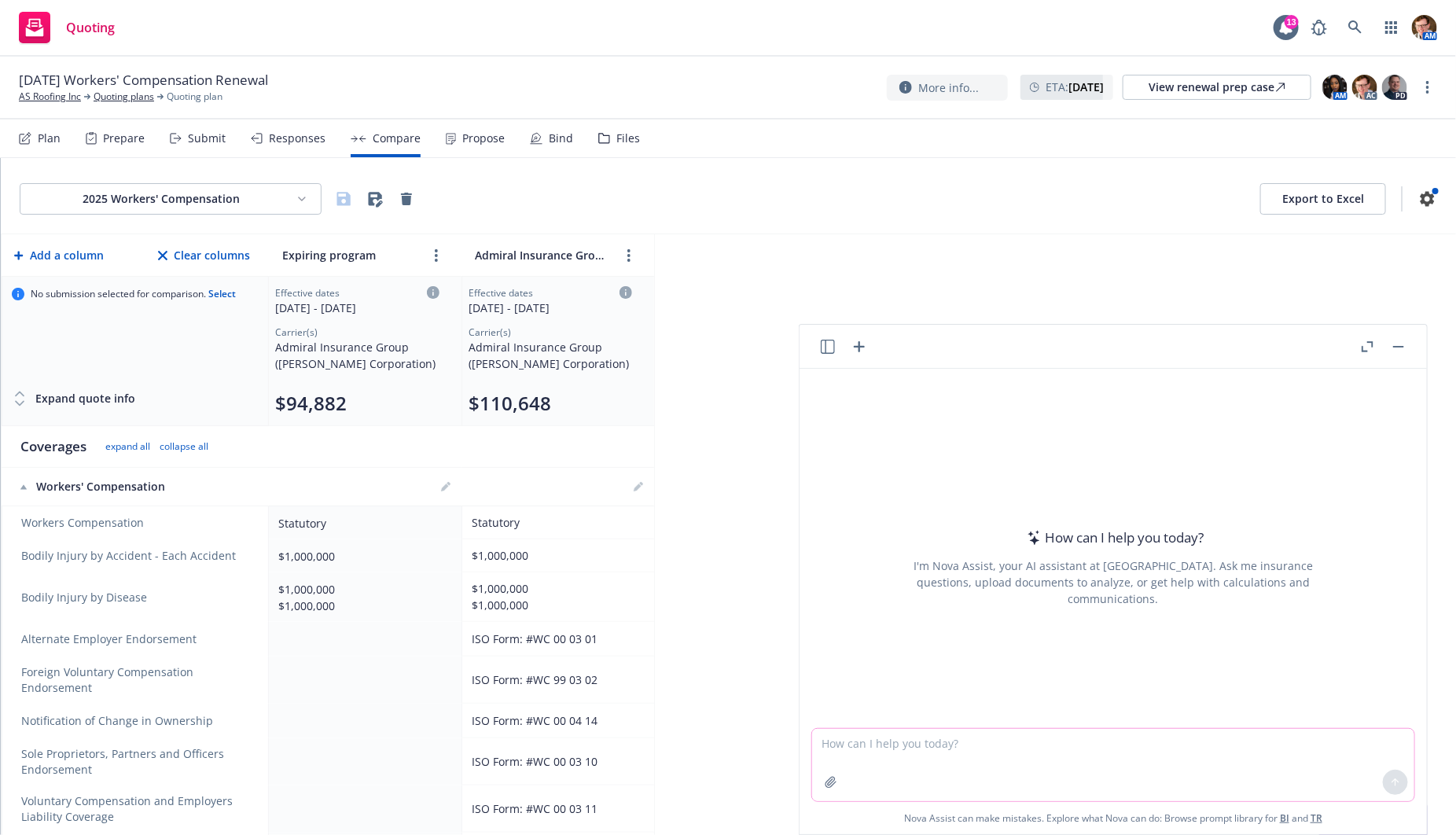
click at [1024, 771] on textarea at bounding box center [1113, 765] width 602 height 73
type textarea "revisse for clarity"
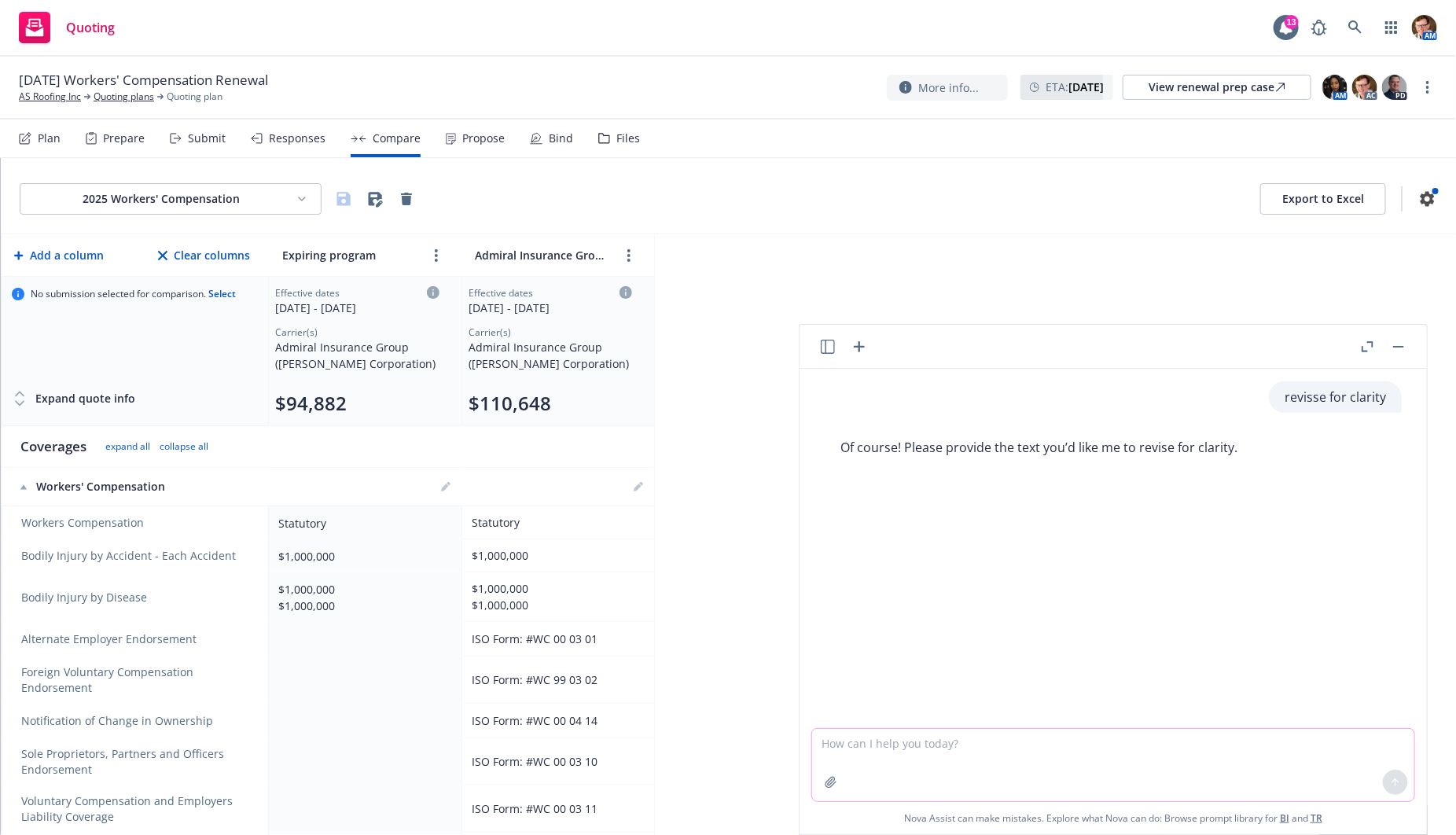
paste textarea "Thanks for asking! We’re only reviewing your proposal at this time, but would g…"
type textarea "Thanks for asking! We’re only reviewing your proposal at this time, but would g…"
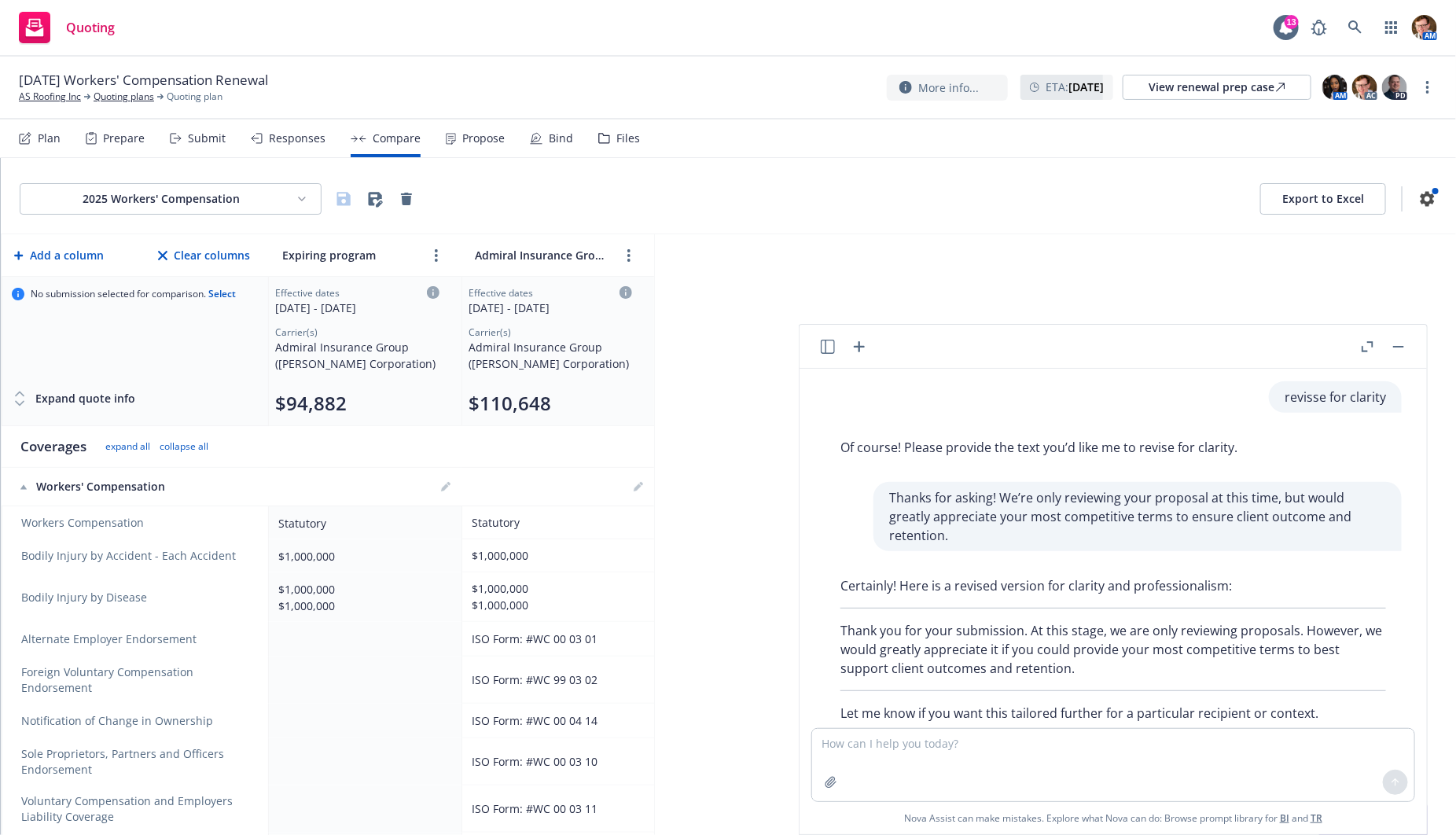
click at [827, 356] on header at bounding box center [1113, 346] width 627 height 44
drag, startPoint x: 828, startPoint y: 349, endPoint x: 834, endPoint y: 375, distance: 26.7
click at [828, 349] on icon "button" at bounding box center [828, 347] width 15 height 15
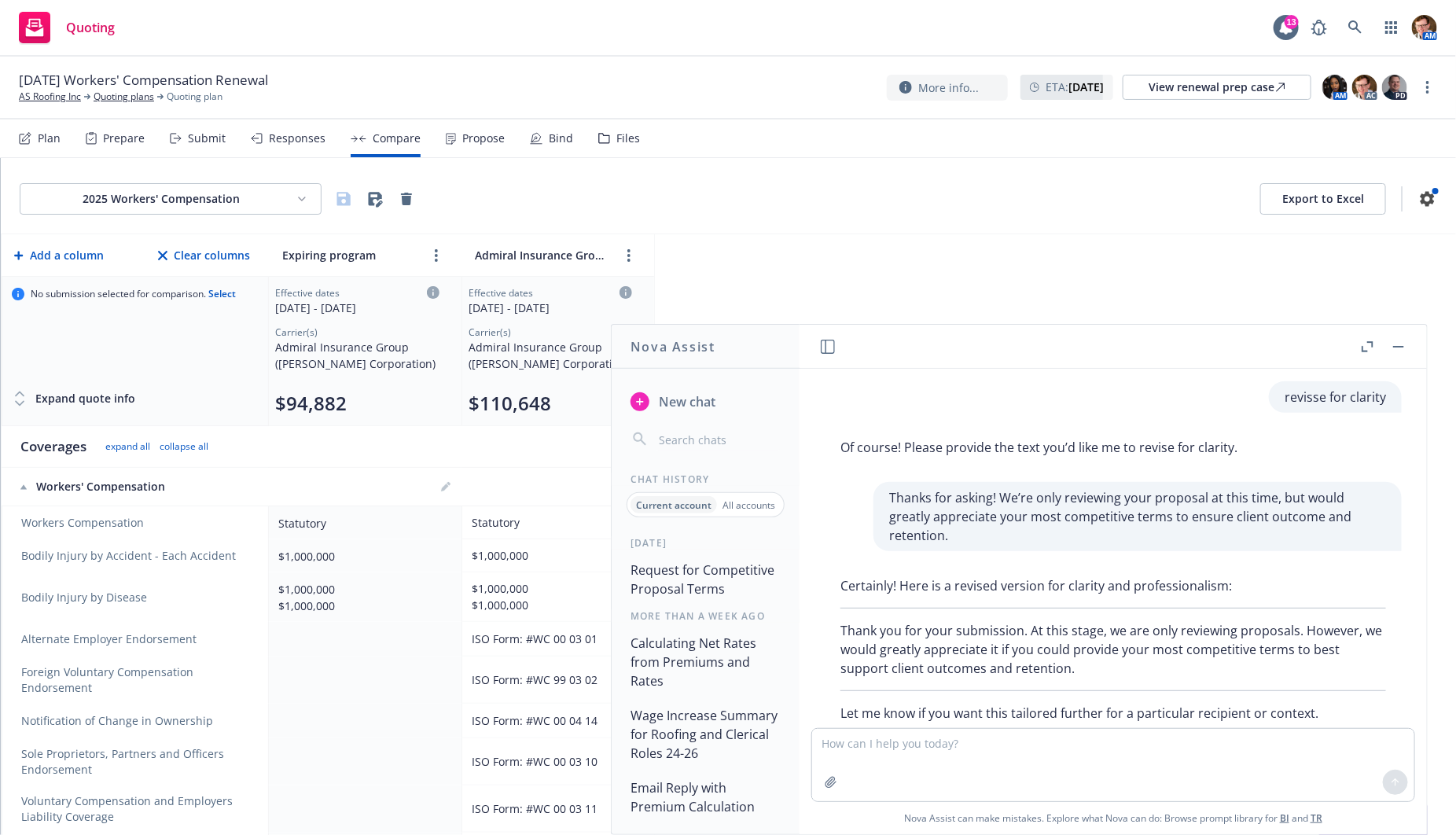
click at [701, 582] on button "Request for Competitive Proposal Terms" at bounding box center [704, 579] width 162 height 47
click at [699, 653] on button "Calculating Net Rates from Premiums and Rates" at bounding box center [704, 662] width 162 height 66
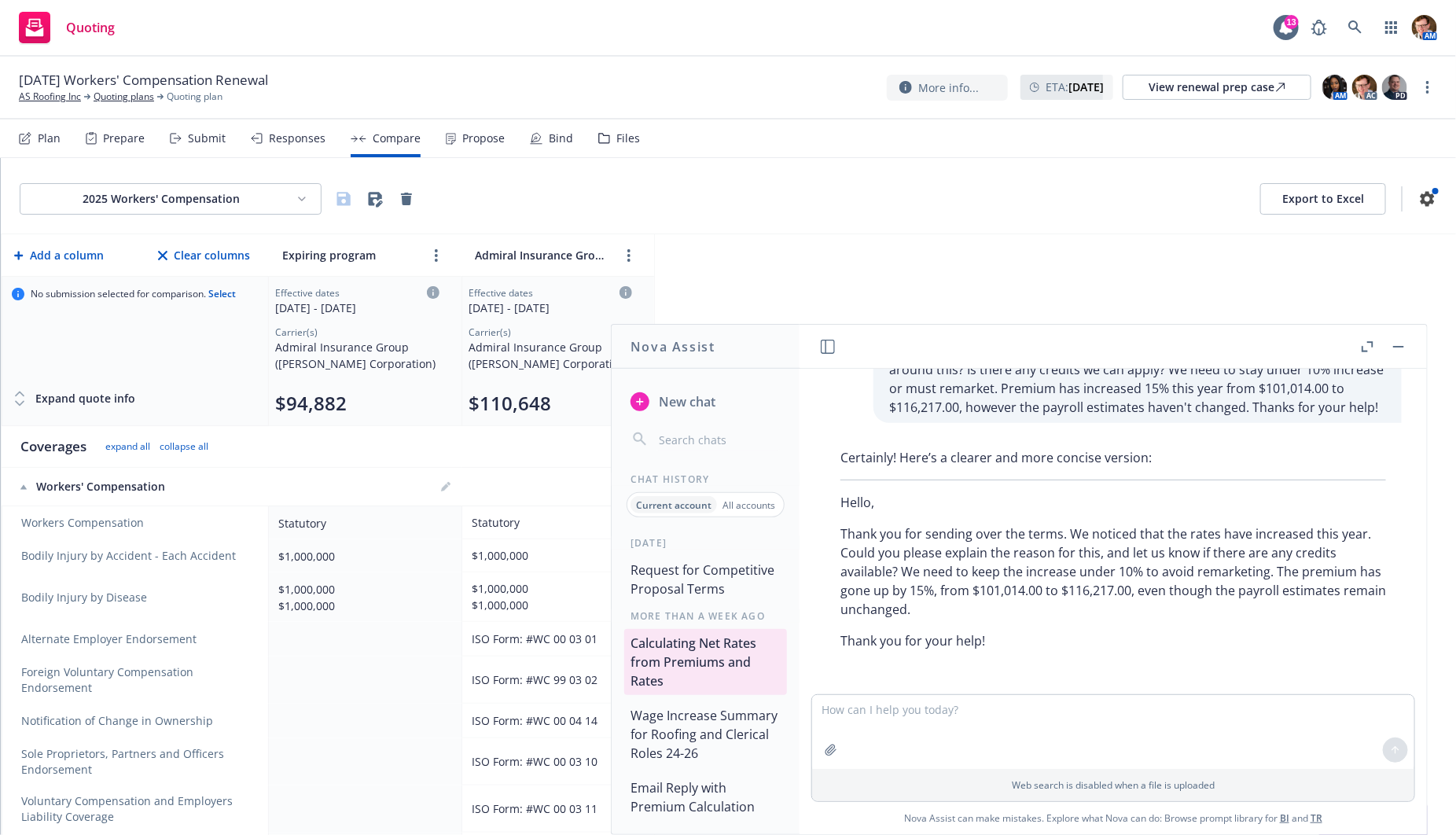
scroll to position [5402, 0]
click at [716, 588] on button "Request for Competitive Proposal Terms" at bounding box center [704, 579] width 162 height 47
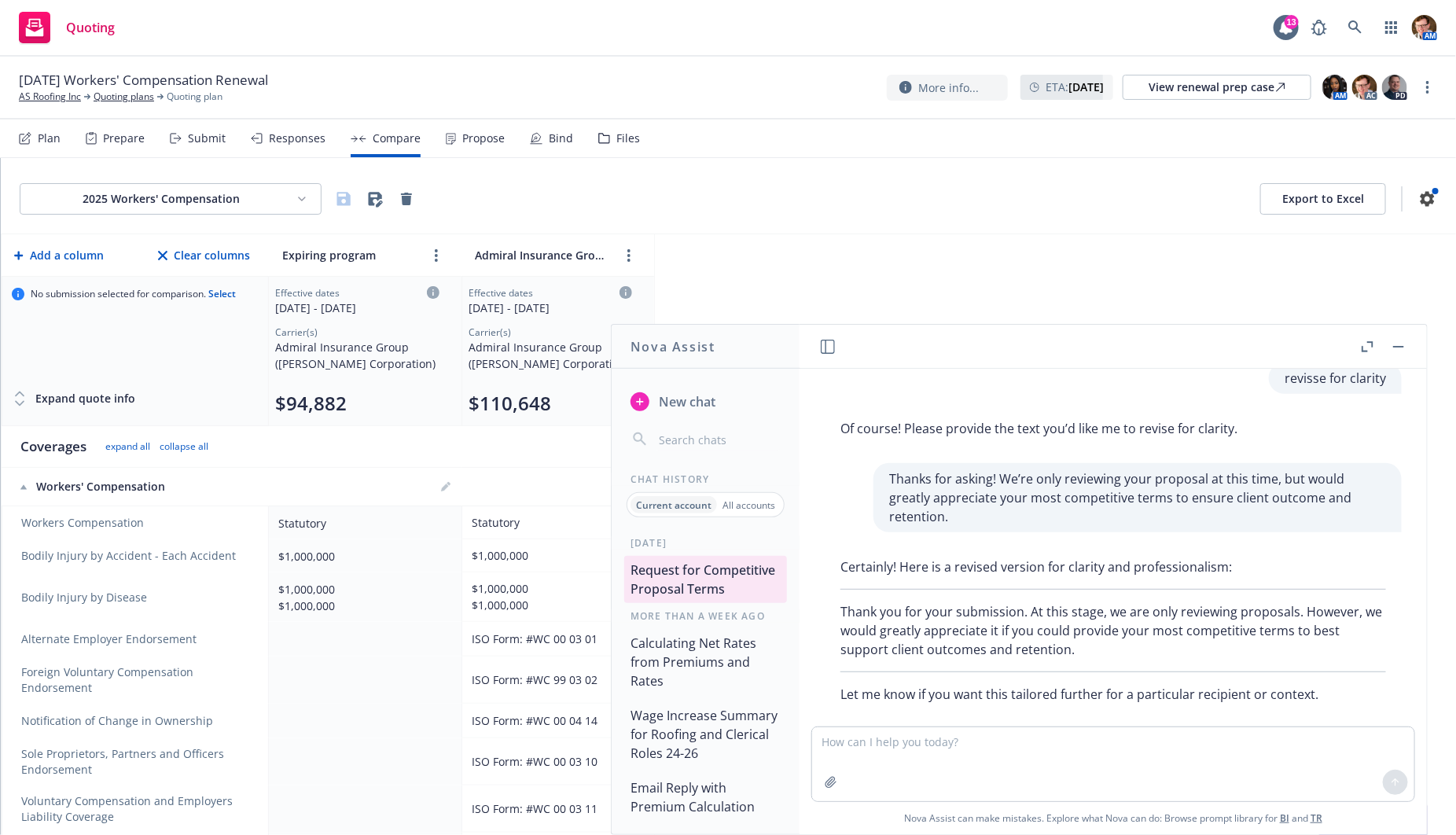
click at [759, 504] on p "All accounts" at bounding box center [749, 505] width 53 height 14
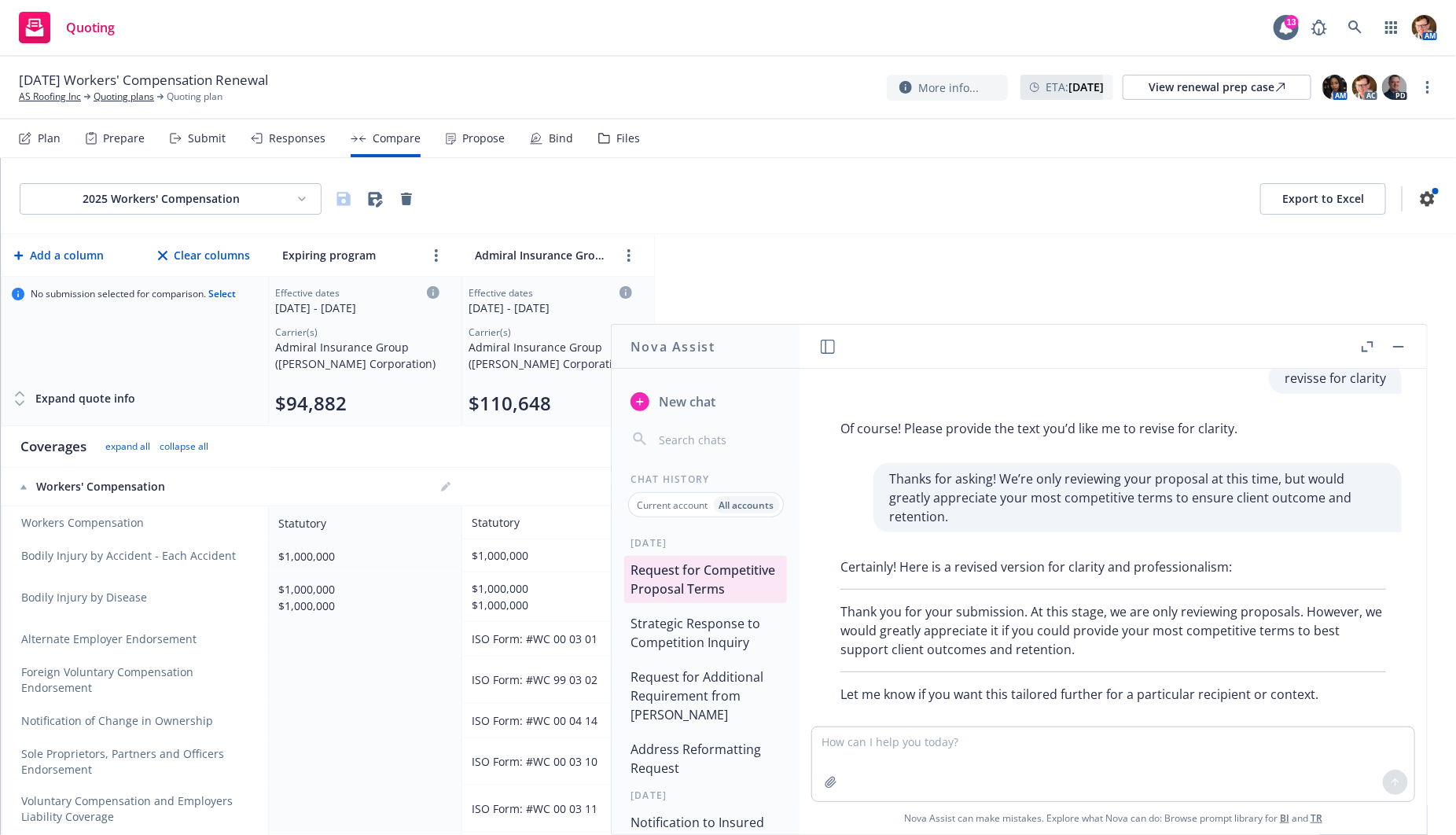
click at [675, 656] on button "Strategic Response to Competition Inquiry" at bounding box center [704, 633] width 162 height 47
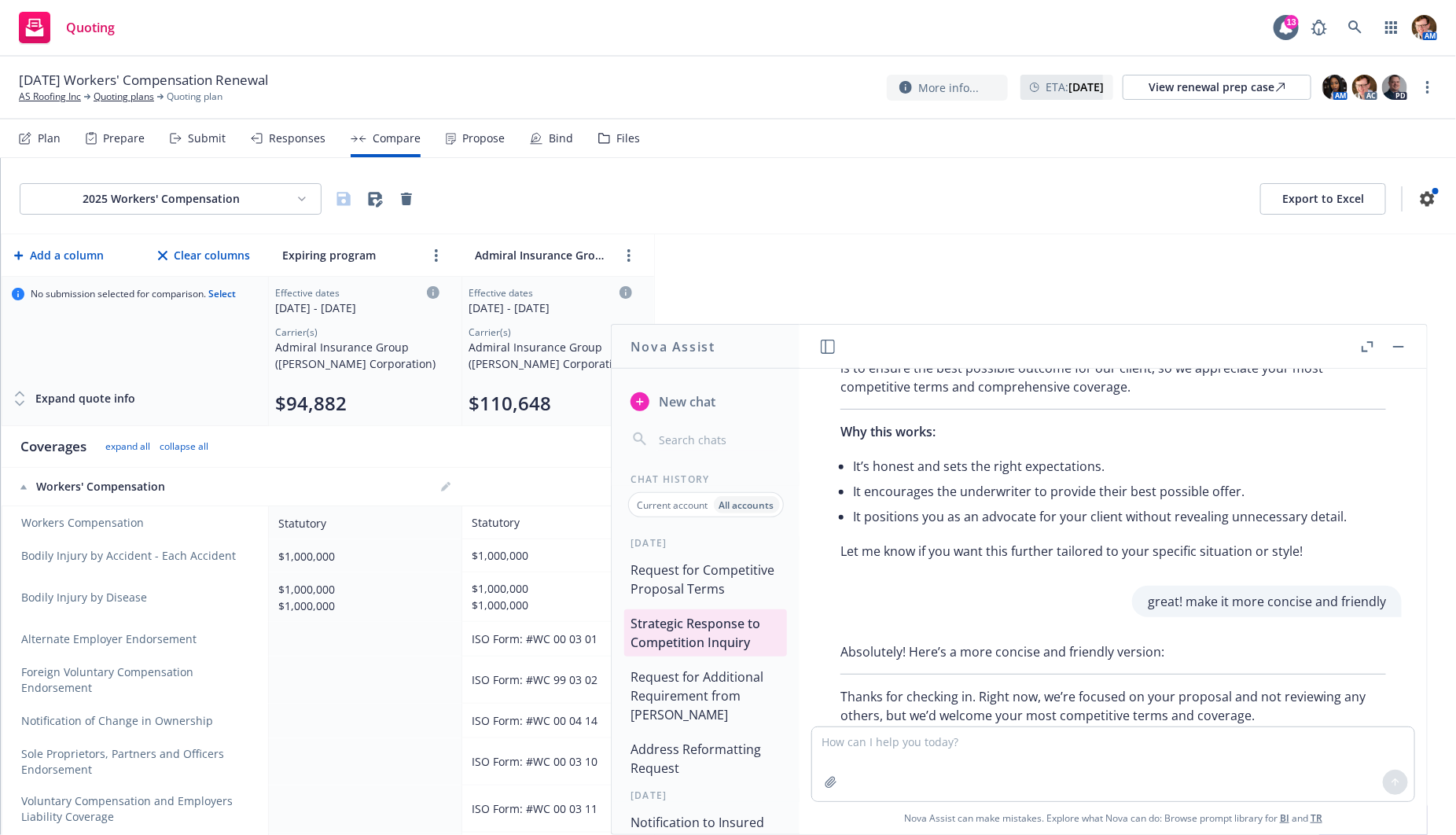
scroll to position [576, 0]
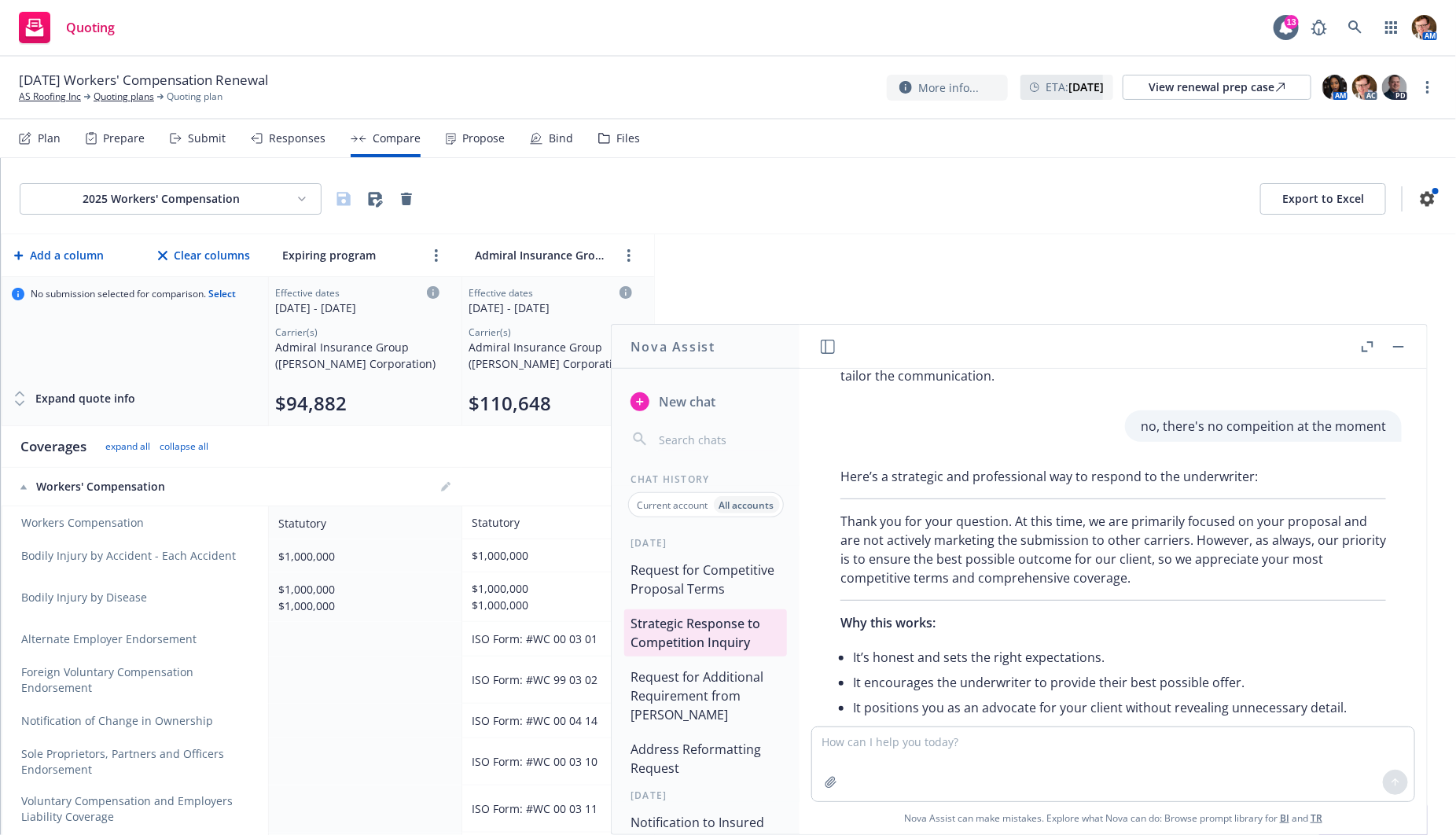
drag, startPoint x: 1277, startPoint y: 542, endPoint x: 1315, endPoint y: 547, distance: 38.3
click at [1315, 547] on p "Thank you for your question. At this time, we are primarily focused on your pro…" at bounding box center [1113, 549] width 546 height 75
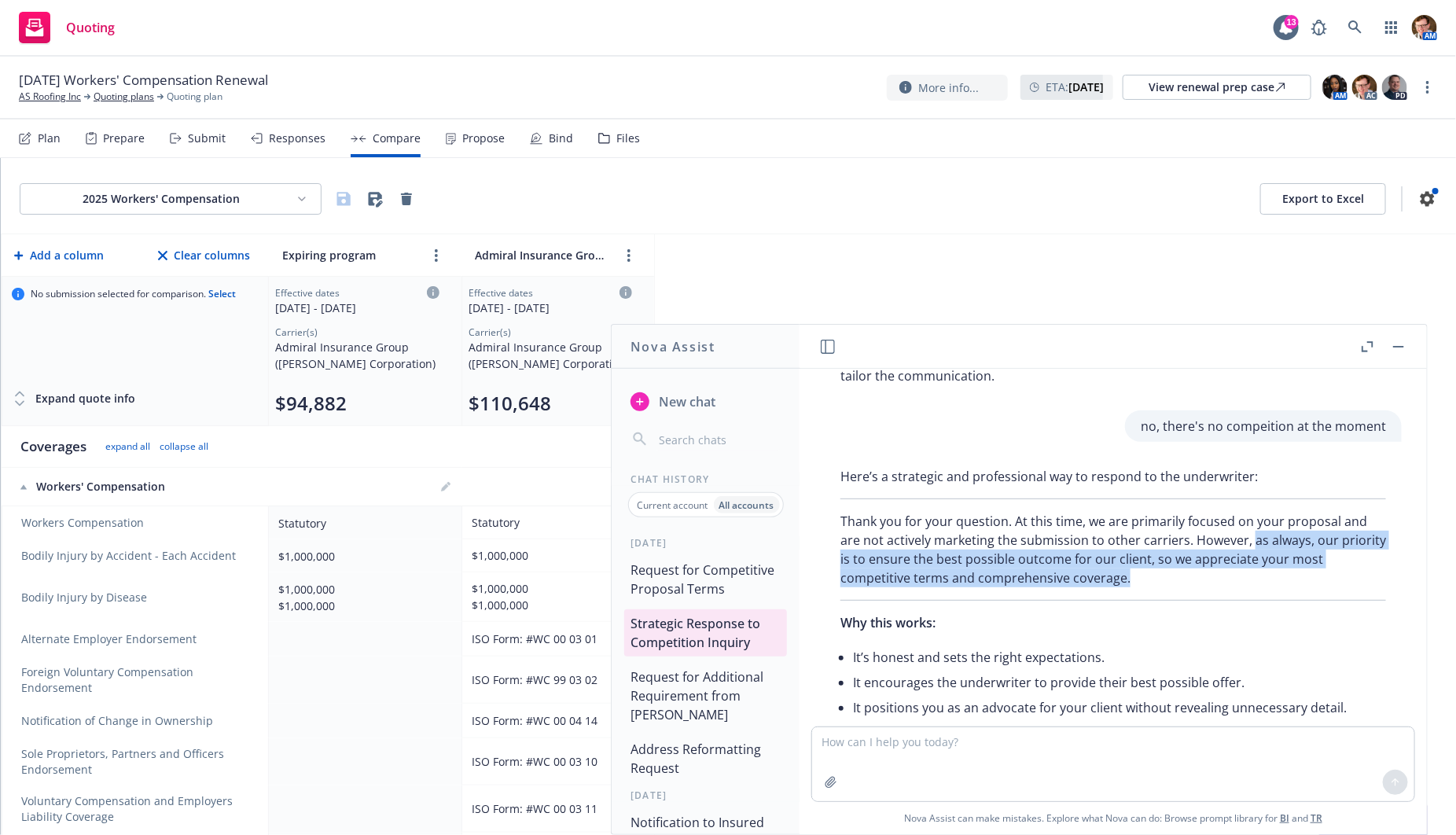
drag, startPoint x: 1276, startPoint y: 540, endPoint x: 1296, endPoint y: 564, distance: 31.2
click at [1324, 573] on p "Thank you for your question. At this time, we are primarily focused on your pro…" at bounding box center [1113, 549] width 546 height 75
copy p "as always, our priority is to ensure the best possible outcome for our client, …"
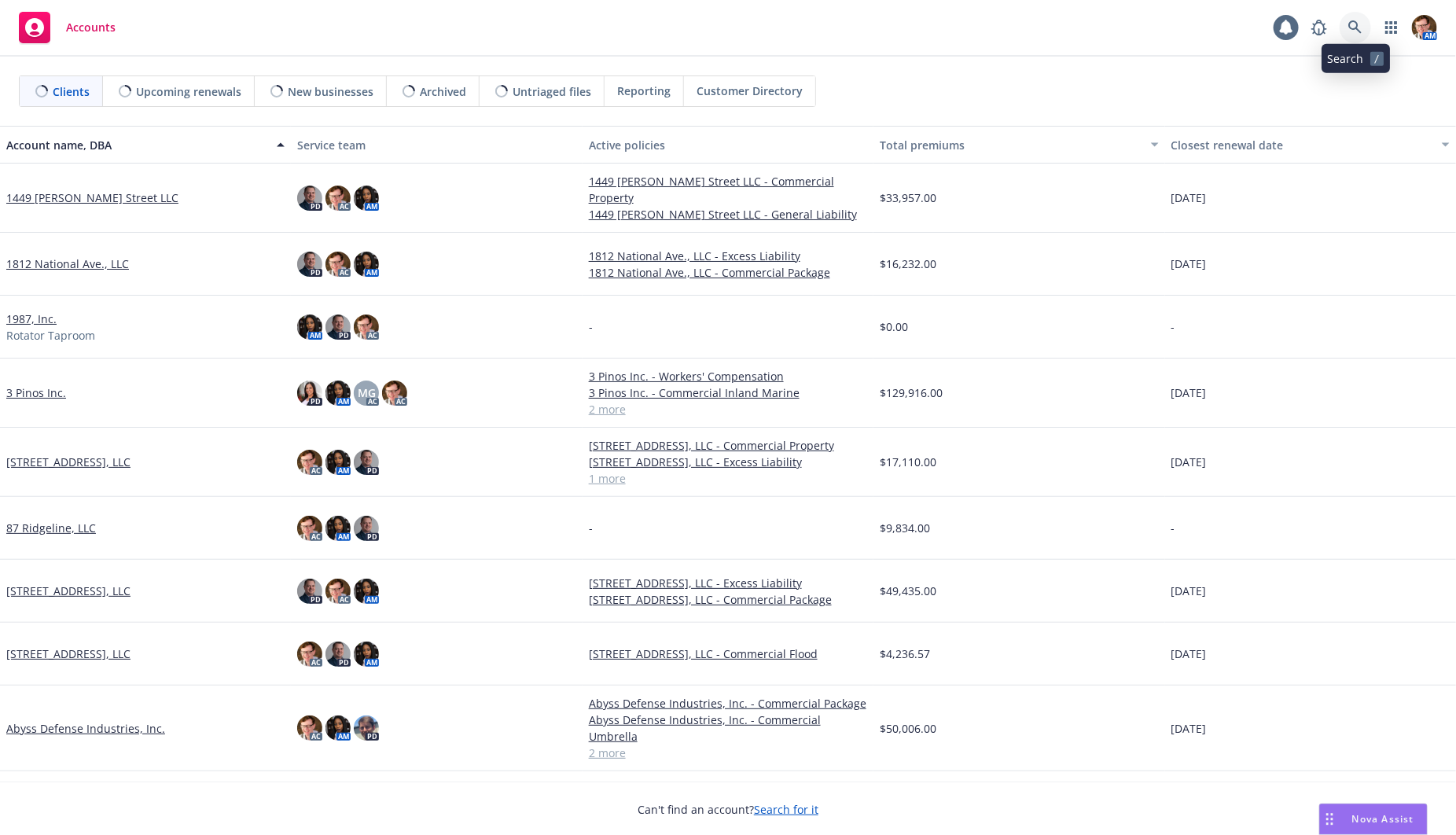
click at [1340, 23] on link at bounding box center [1354, 27] width 32 height 32
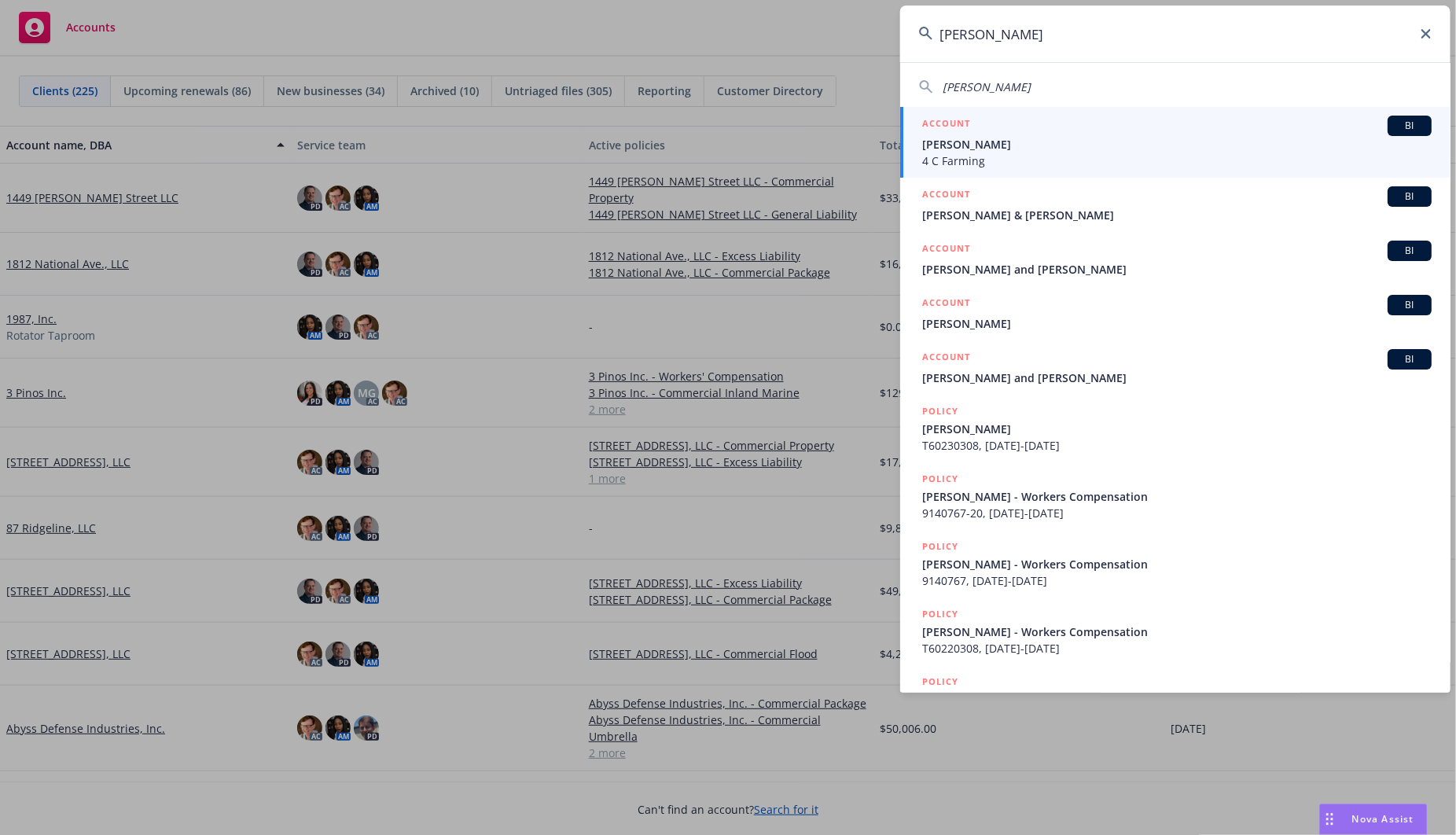
type input "chase daniel"
click at [966, 152] on span "4 C Farming" at bounding box center [1177, 160] width 510 height 16
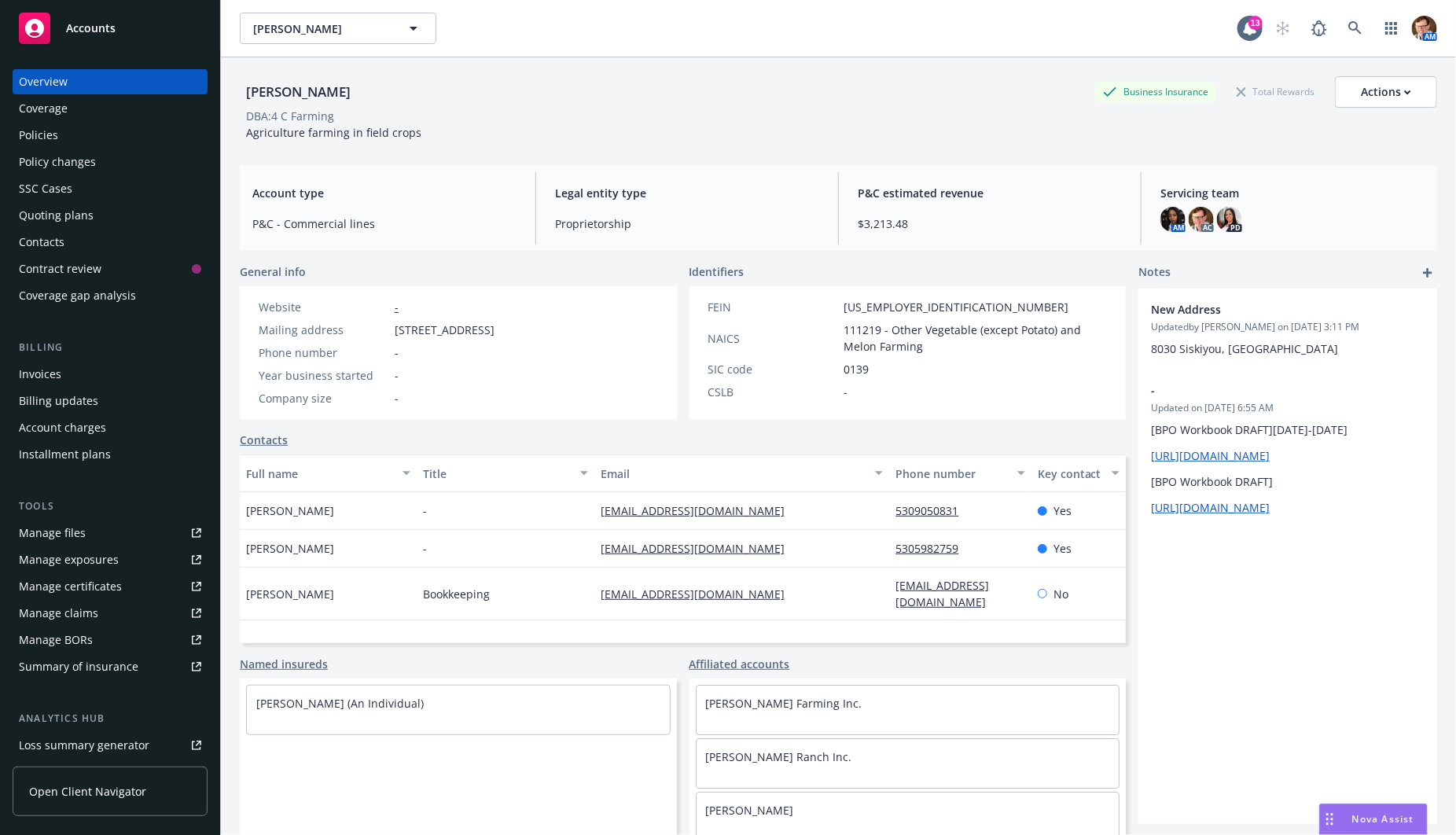
click at [65, 146] on div "Policies" at bounding box center [110, 135] width 182 height 25
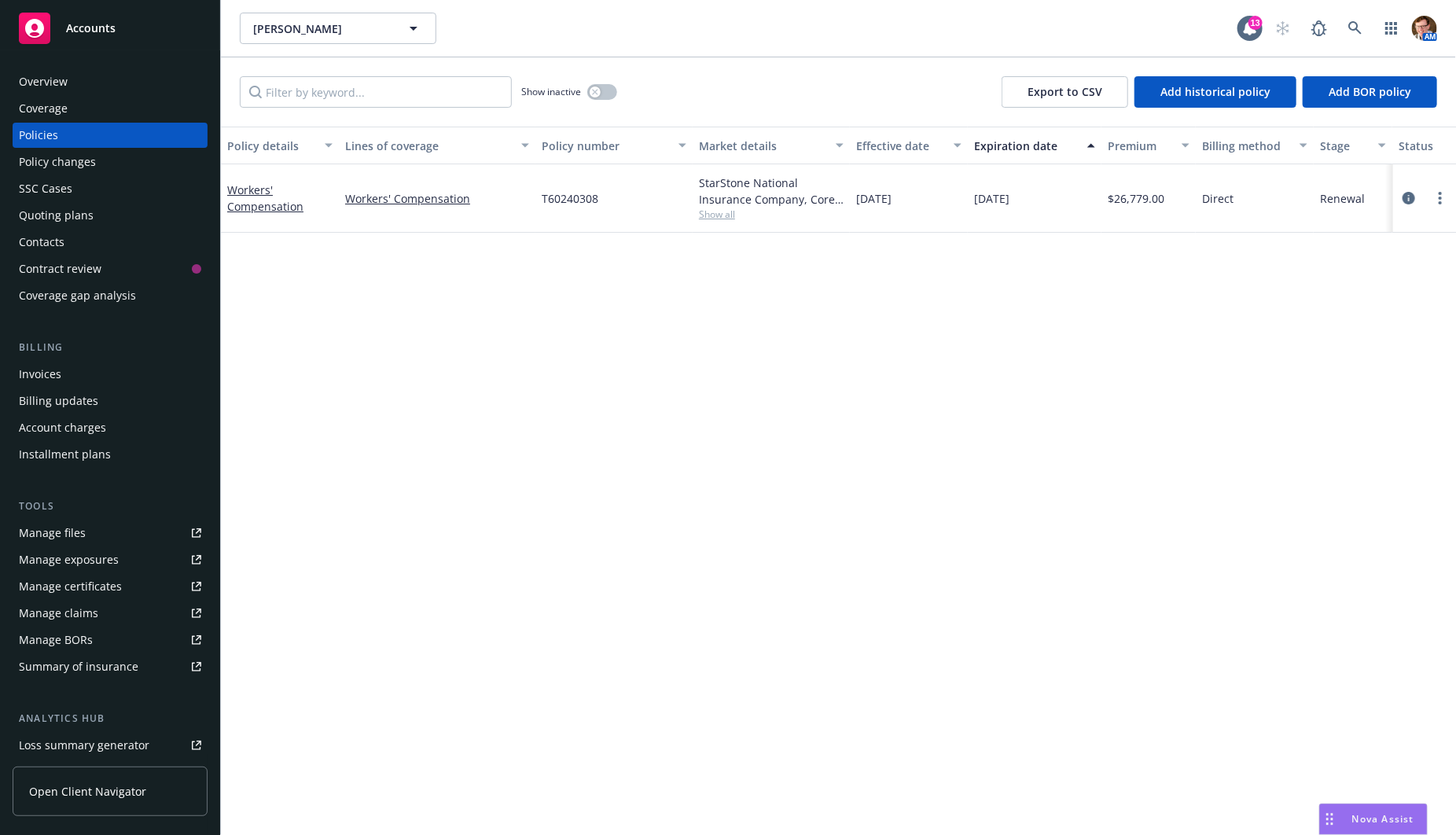
click at [73, 79] on div "Overview" at bounding box center [110, 82] width 182 height 25
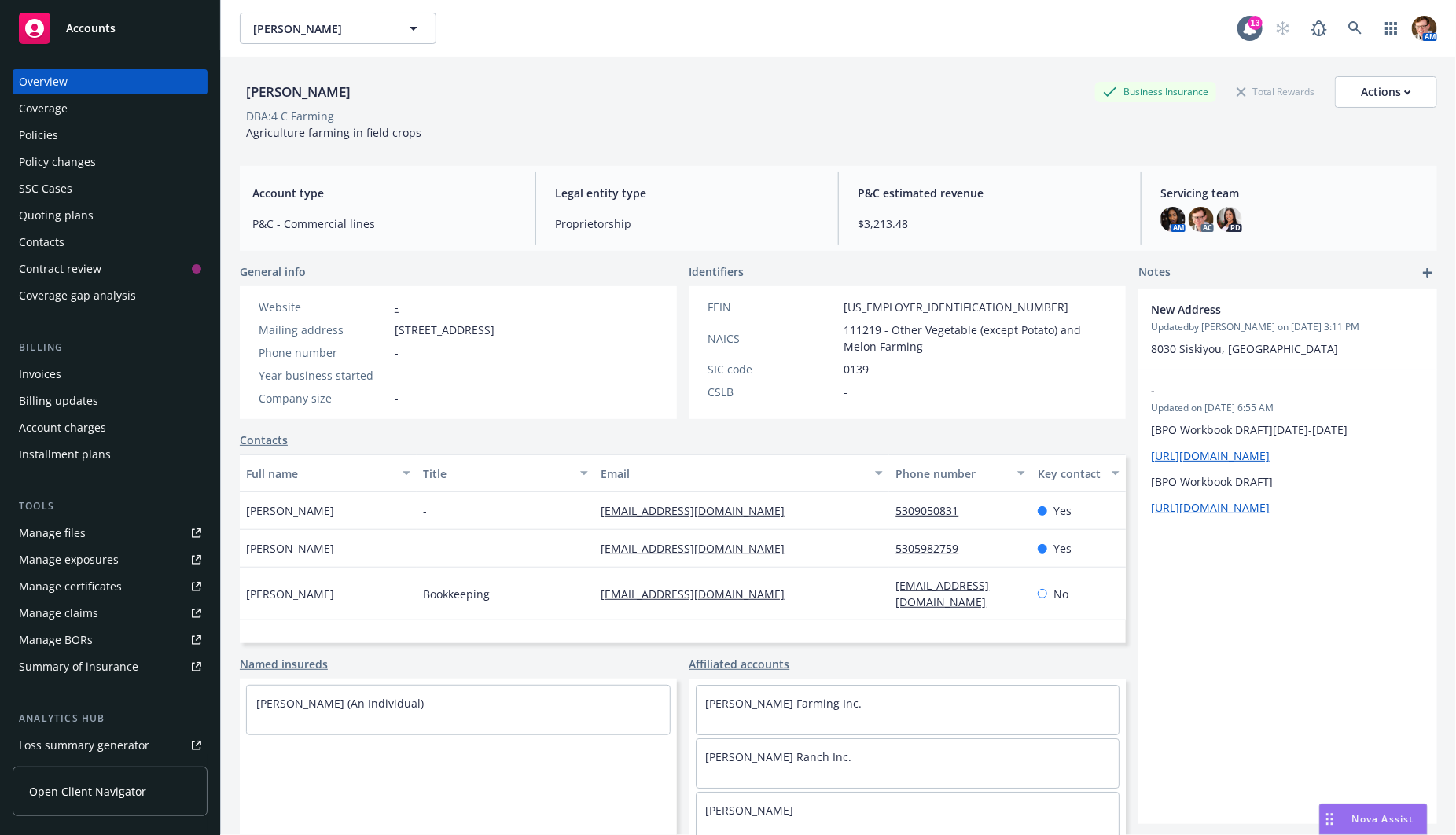
click at [60, 209] on div "Quoting plans" at bounding box center [56, 216] width 74 height 25
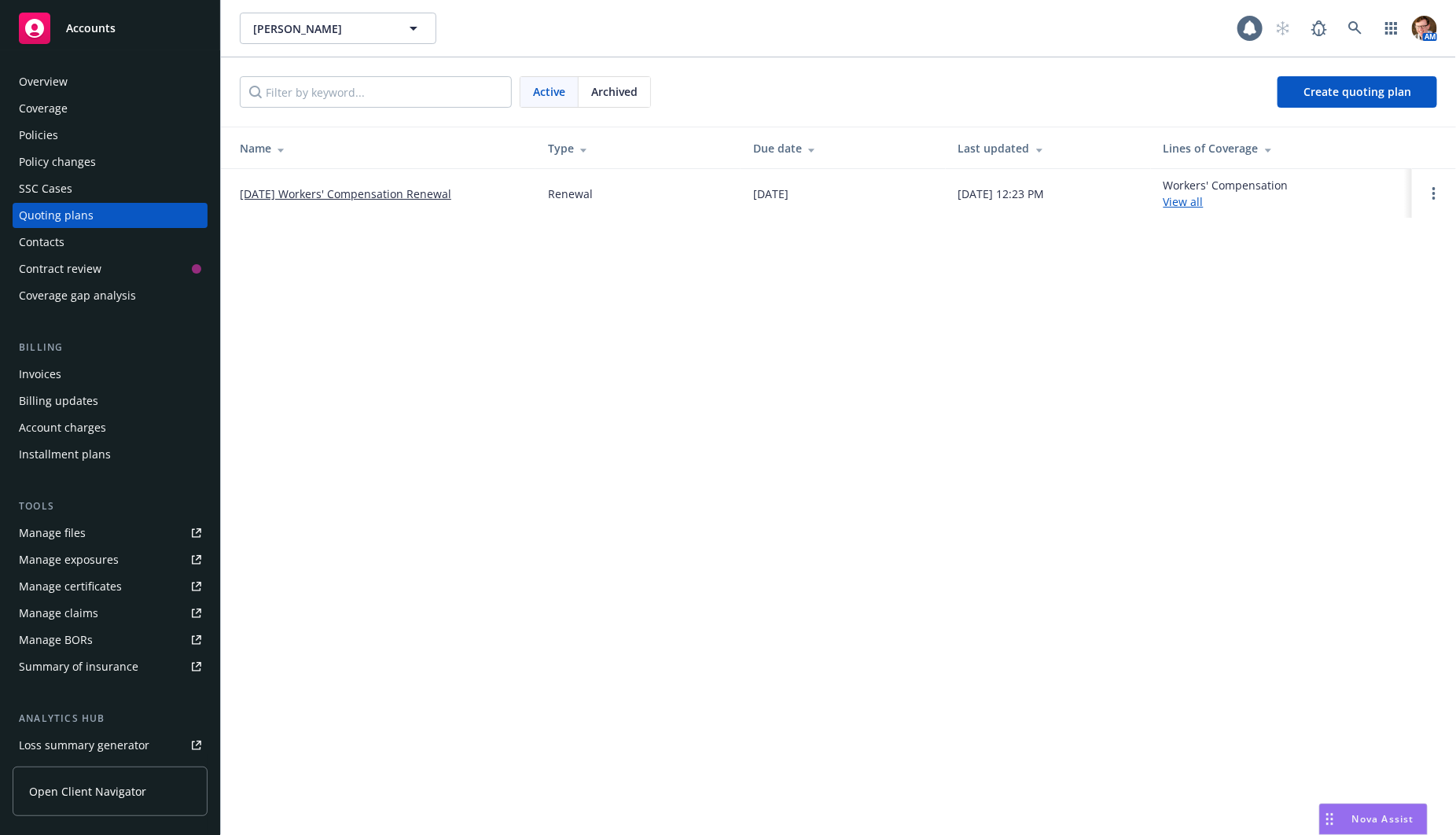
click at [343, 189] on link "[DATE] Workers' Compensation Renewal" at bounding box center [345, 194] width 211 height 16
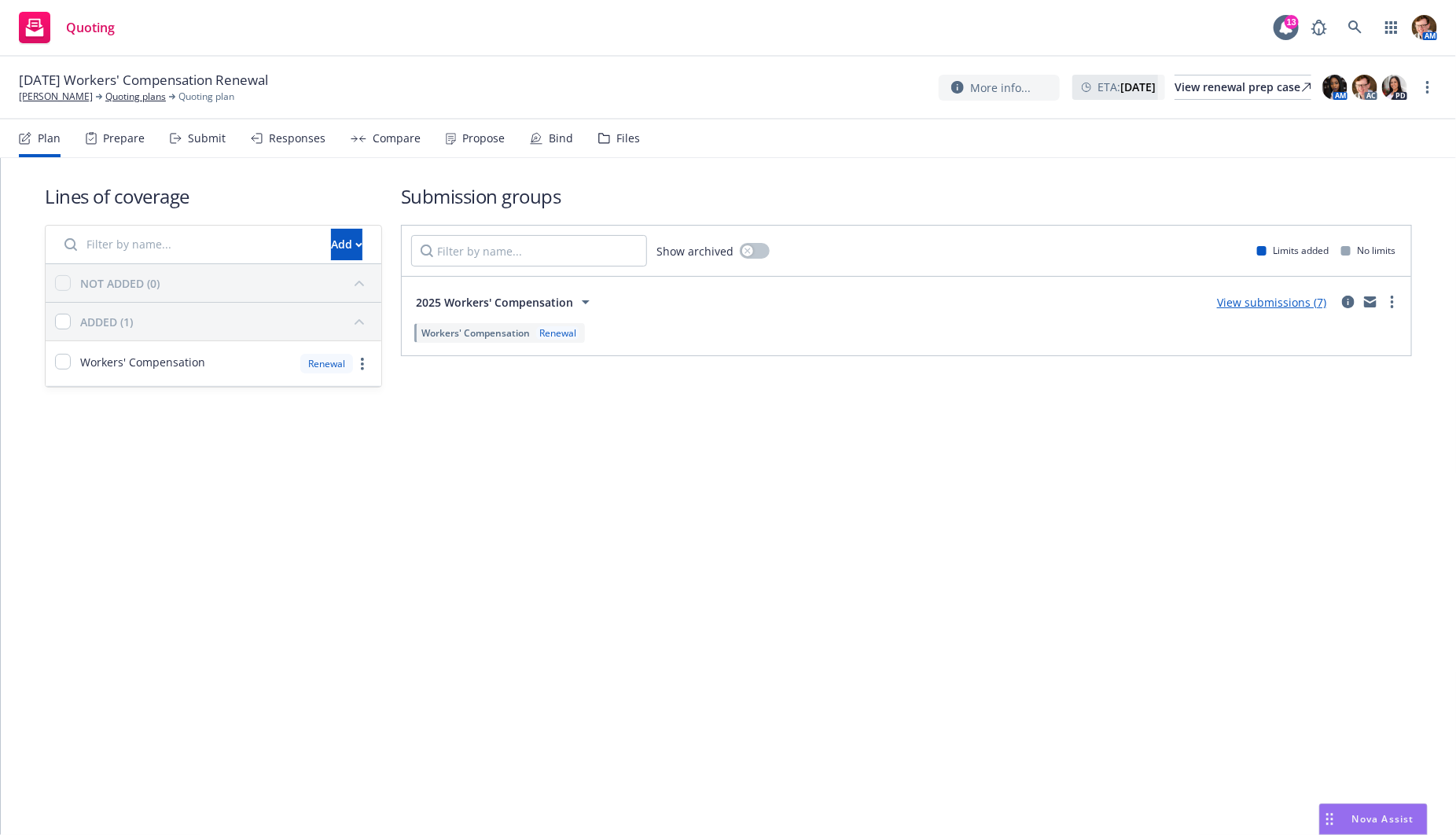
click at [455, 134] on div "Propose" at bounding box center [475, 139] width 59 height 38
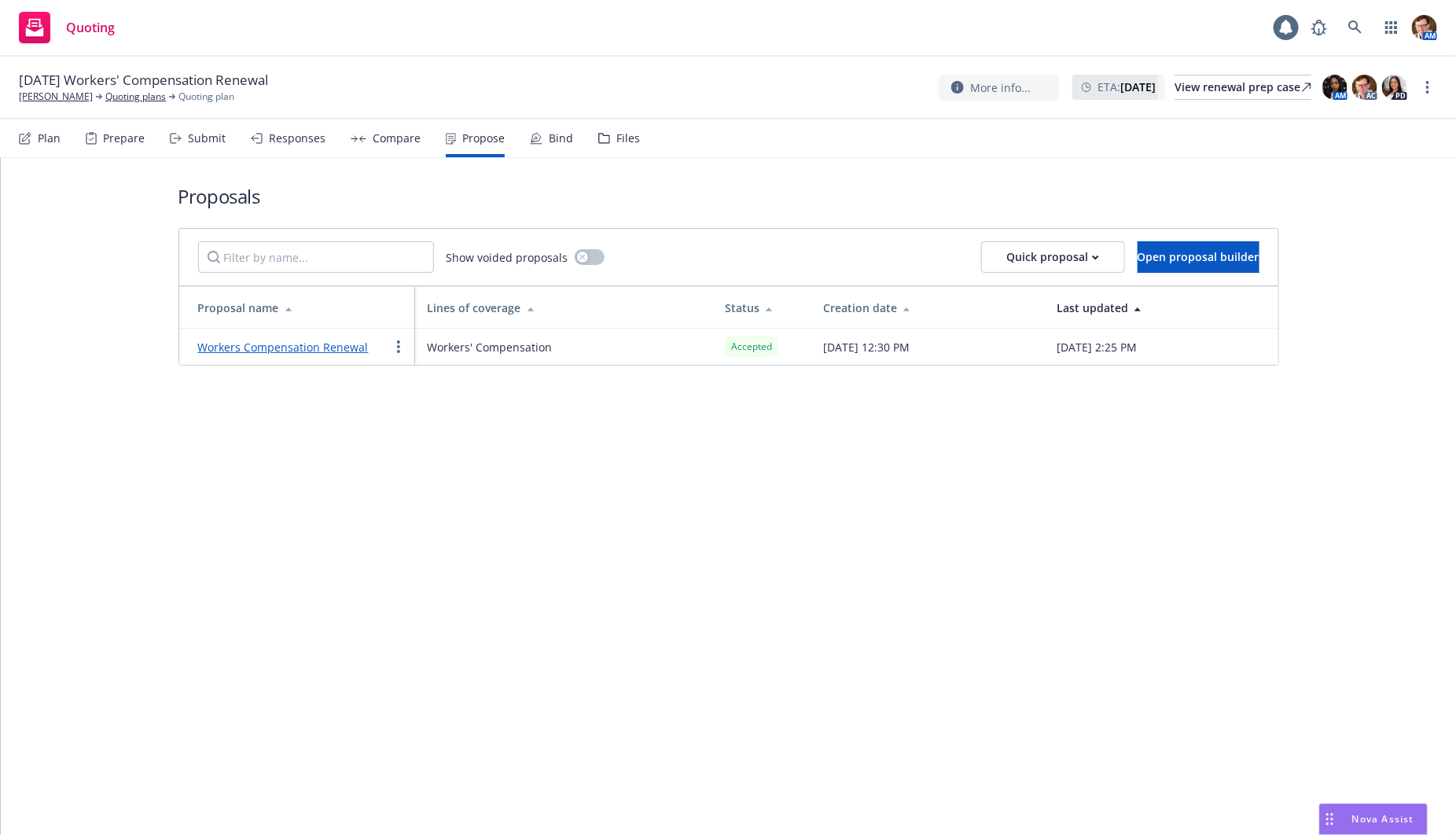
click at [333, 345] on link "Workers Compensation Renewal" at bounding box center [283, 347] width 170 height 15
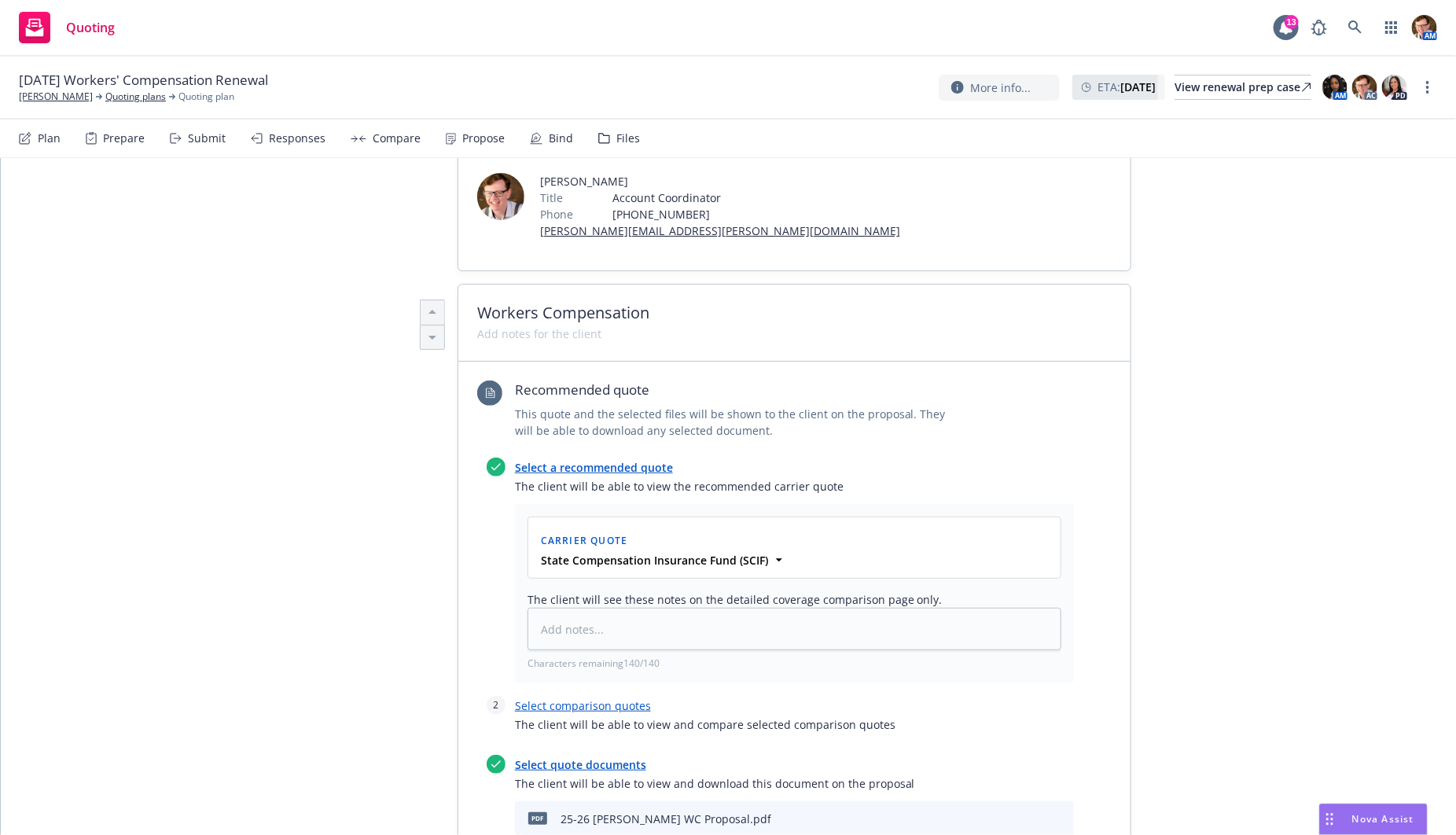
scroll to position [449, 0]
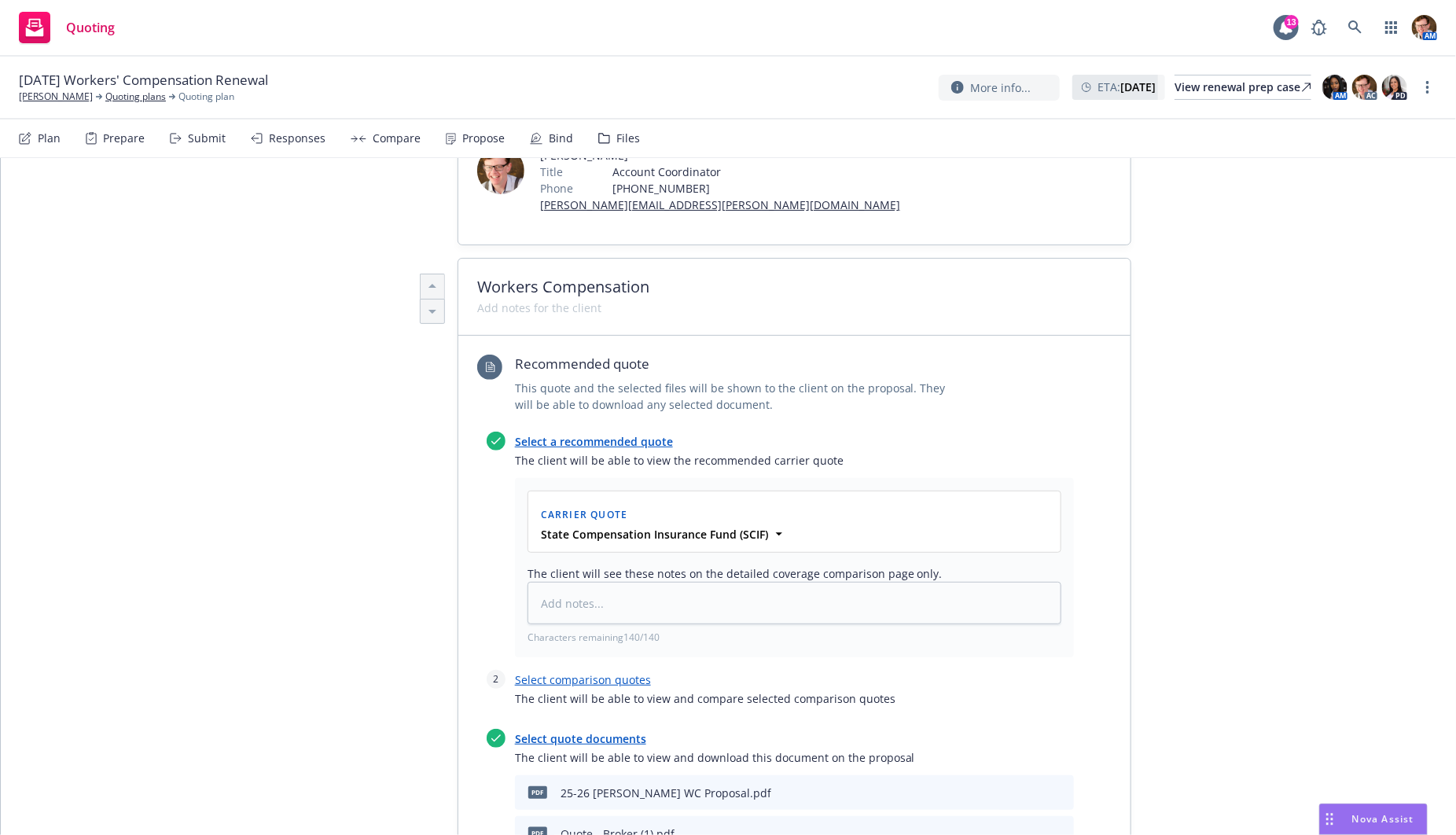
click at [1028, 824] on button at bounding box center [1035, 833] width 15 height 19
click at [1028, 827] on icon "preview file" at bounding box center [1034, 832] width 15 height 11
type textarea "x"
click at [1365, 822] on span "Nova Assist" at bounding box center [1383, 819] width 62 height 14
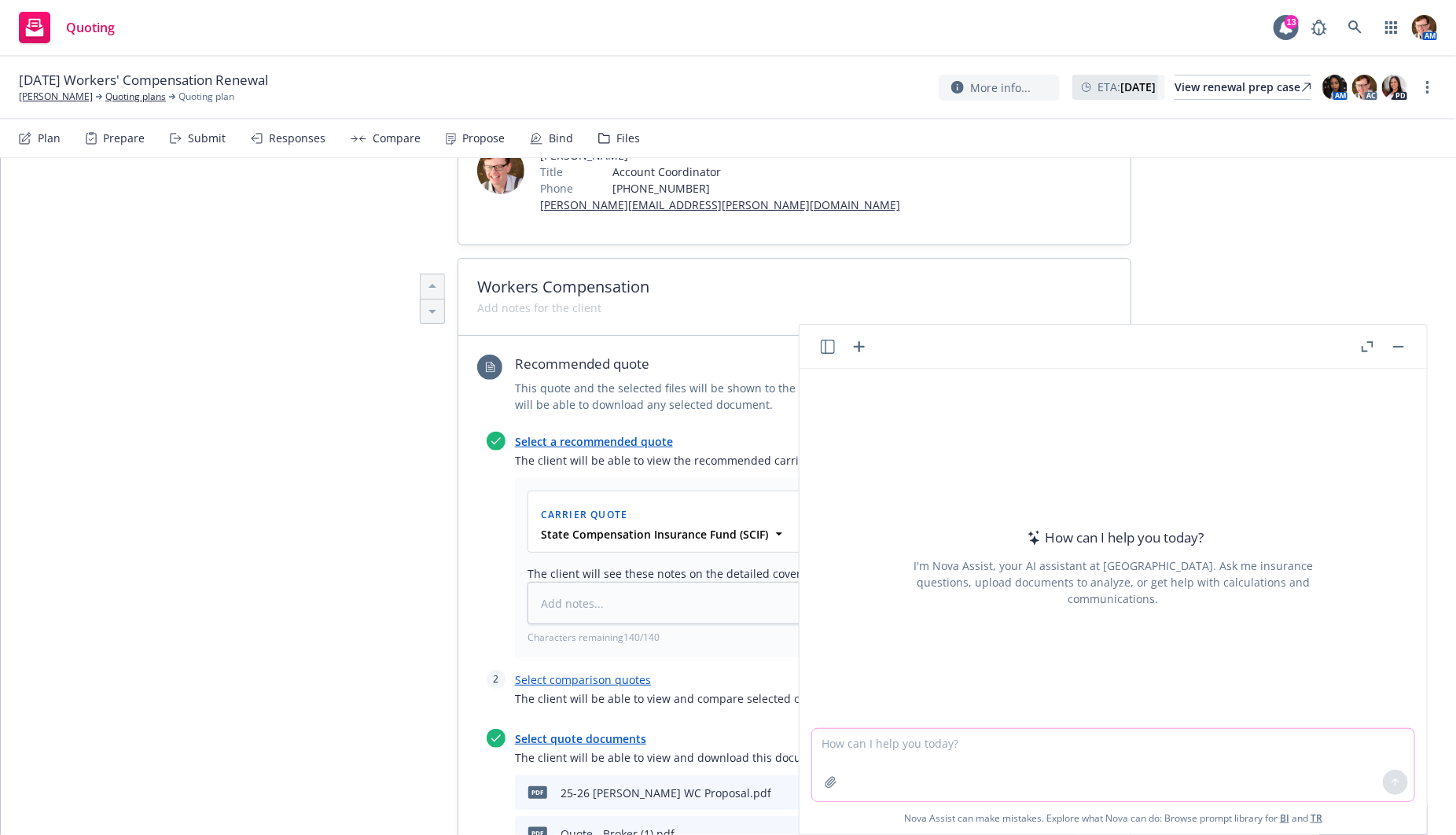
click at [1058, 743] on textarea at bounding box center [1113, 765] width 602 height 73
paste textarea "Dear NEWFRONT INS SVCS: State Fund has received your Bind request on [DATE]. Yo…"
type textarea "write email to [PERSON_NAME] the insured (client), let her know the instruction…"
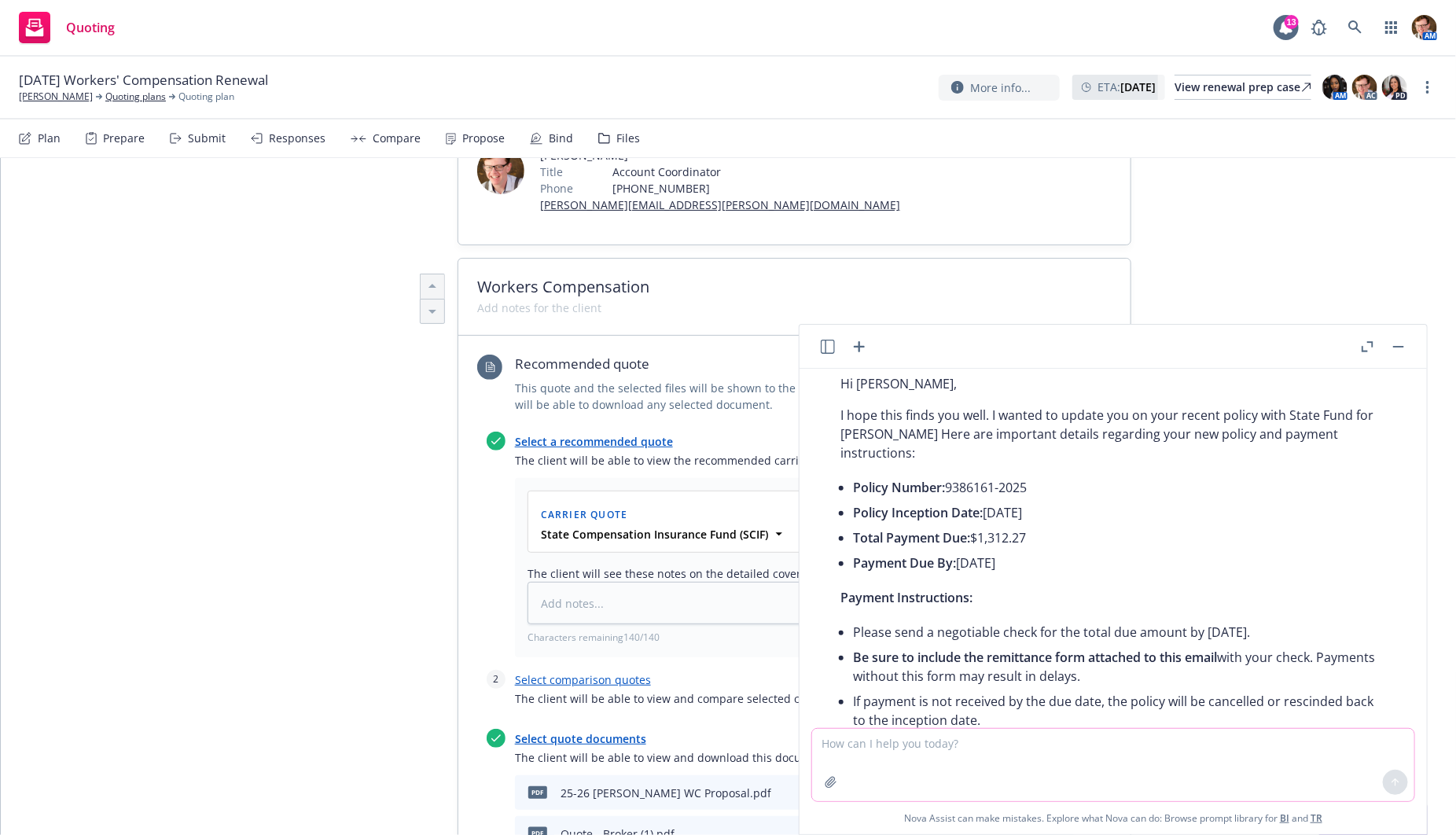
scroll to position [708, 0]
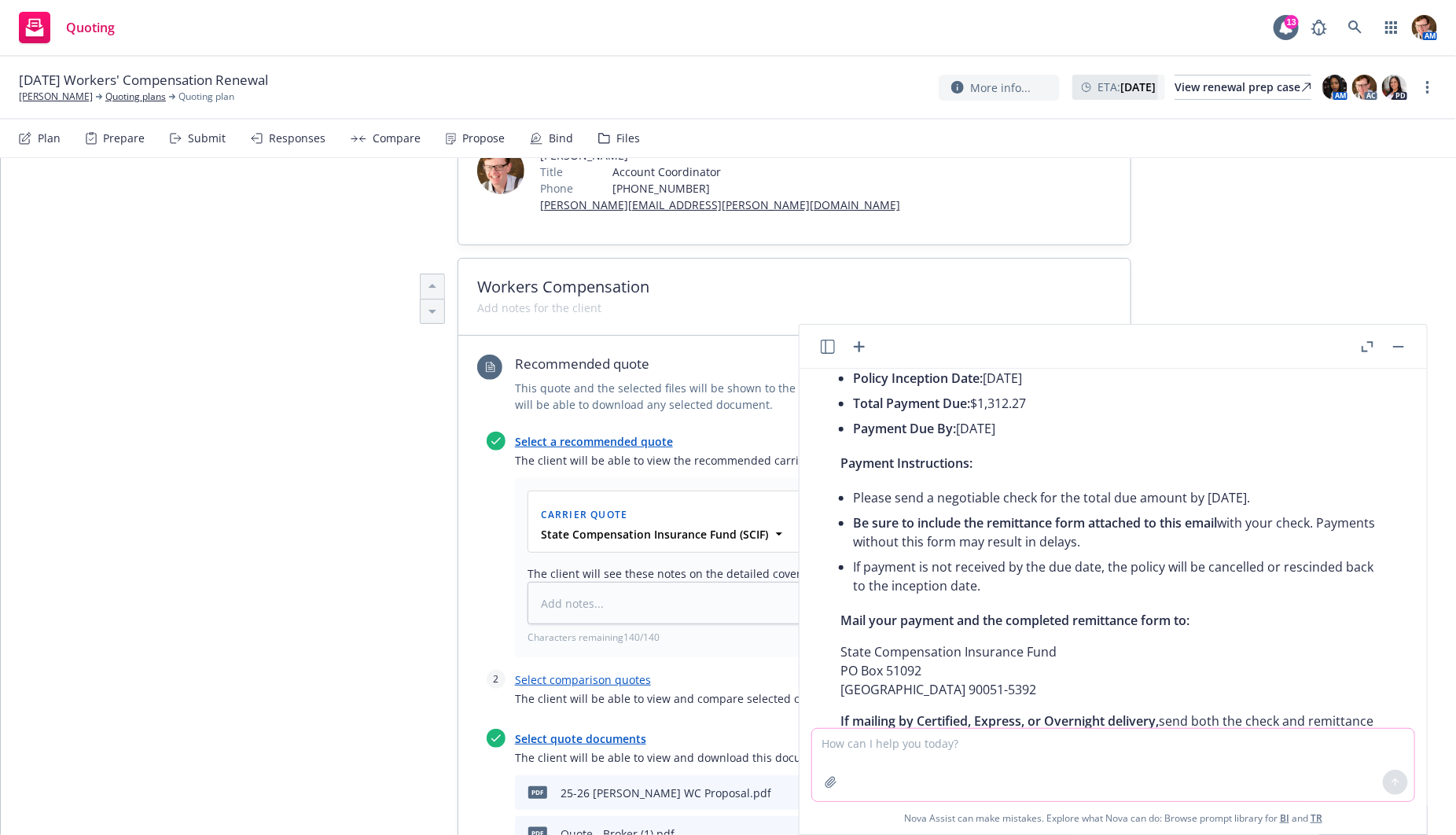
click at [888, 747] on textarea at bounding box center [1113, 765] width 602 height 73
type textarea "ok good, make it even more simple, and explain what negotiable check is"
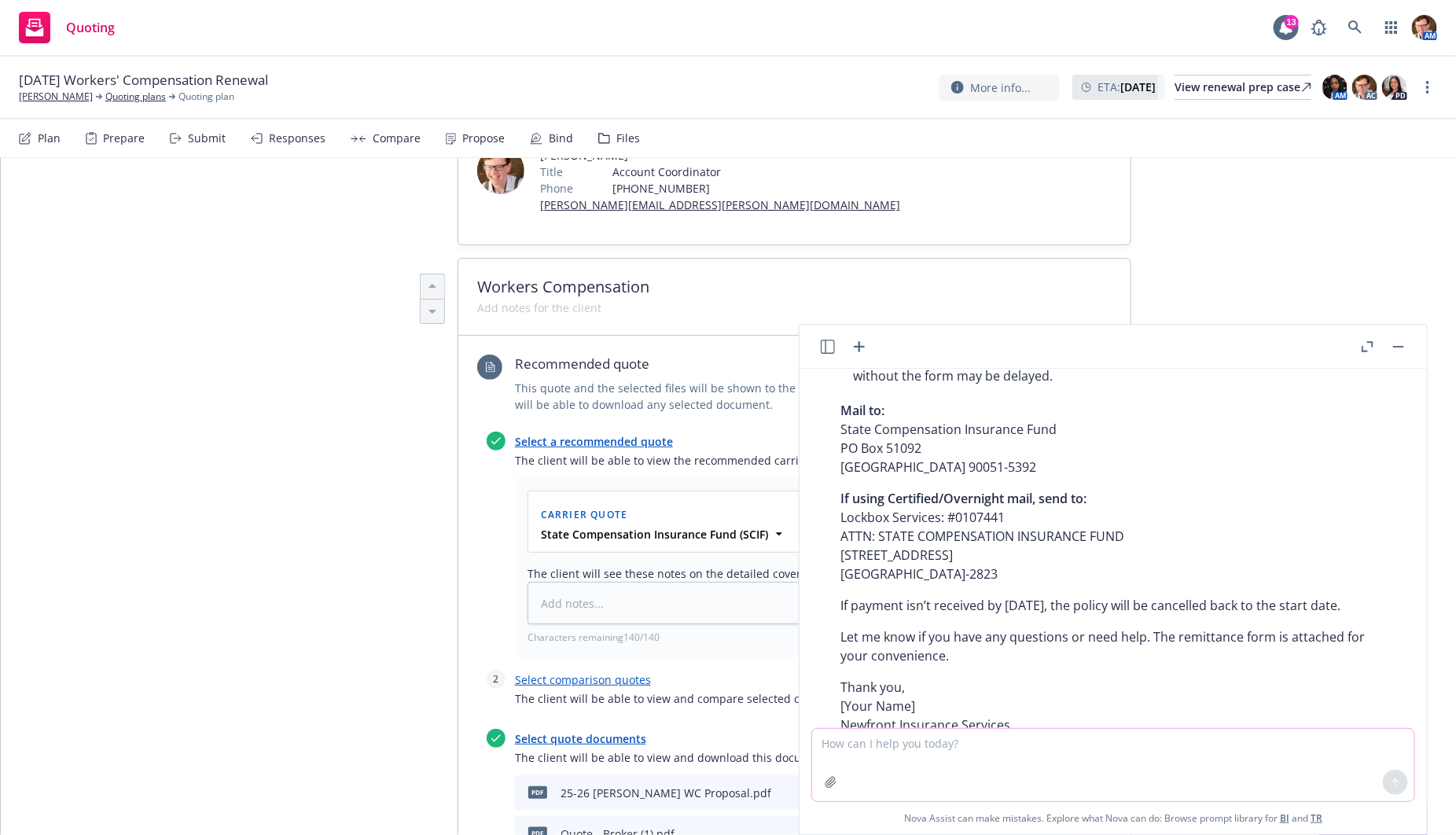
scroll to position [1882, 0]
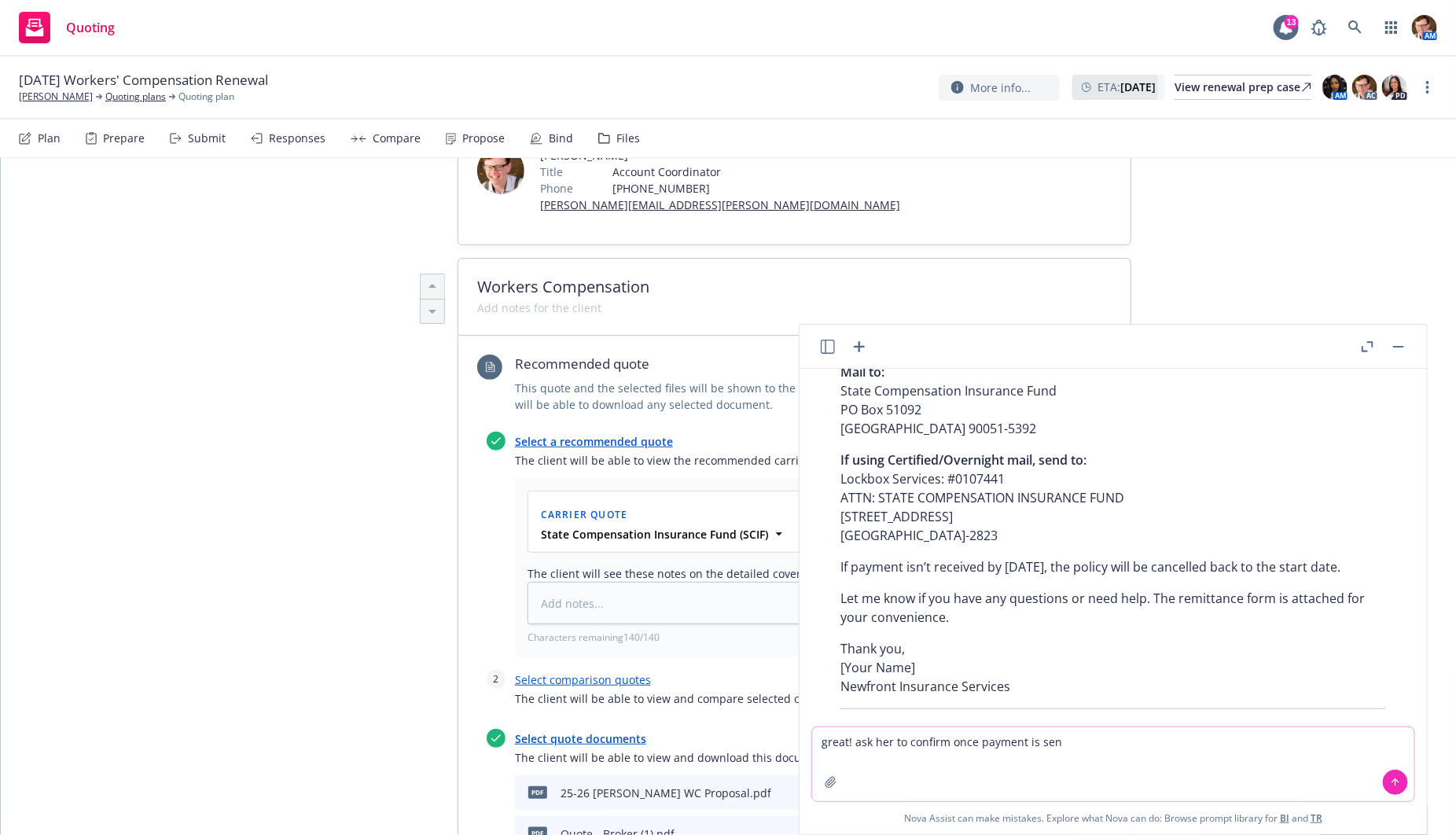
type textarea "great! ask her to confirm once payment is sent"
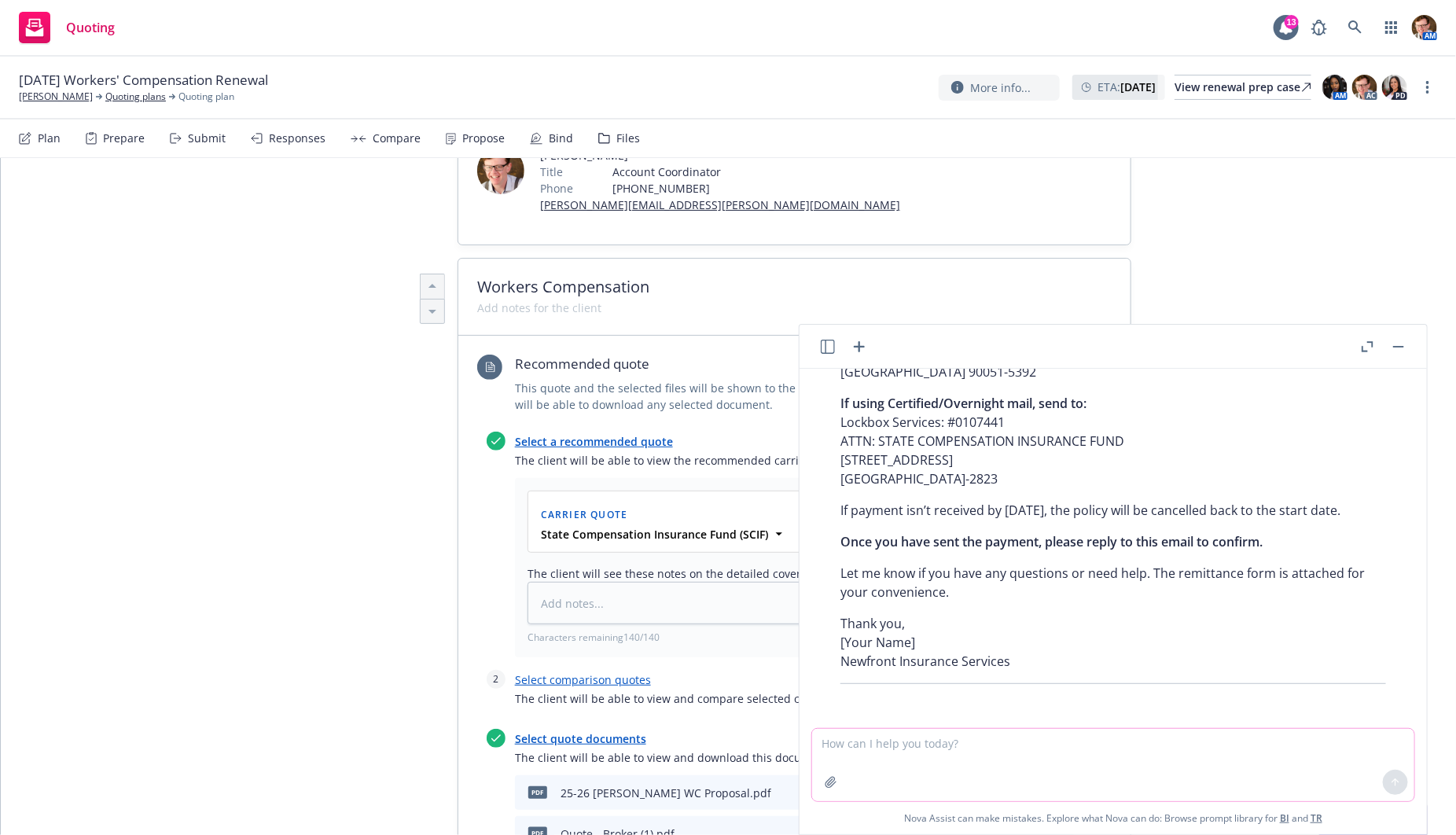
scroll to position [2842, 0]
click at [888, 746] on textarea at bounding box center [1113, 765] width 602 height 73
type textarea "a"
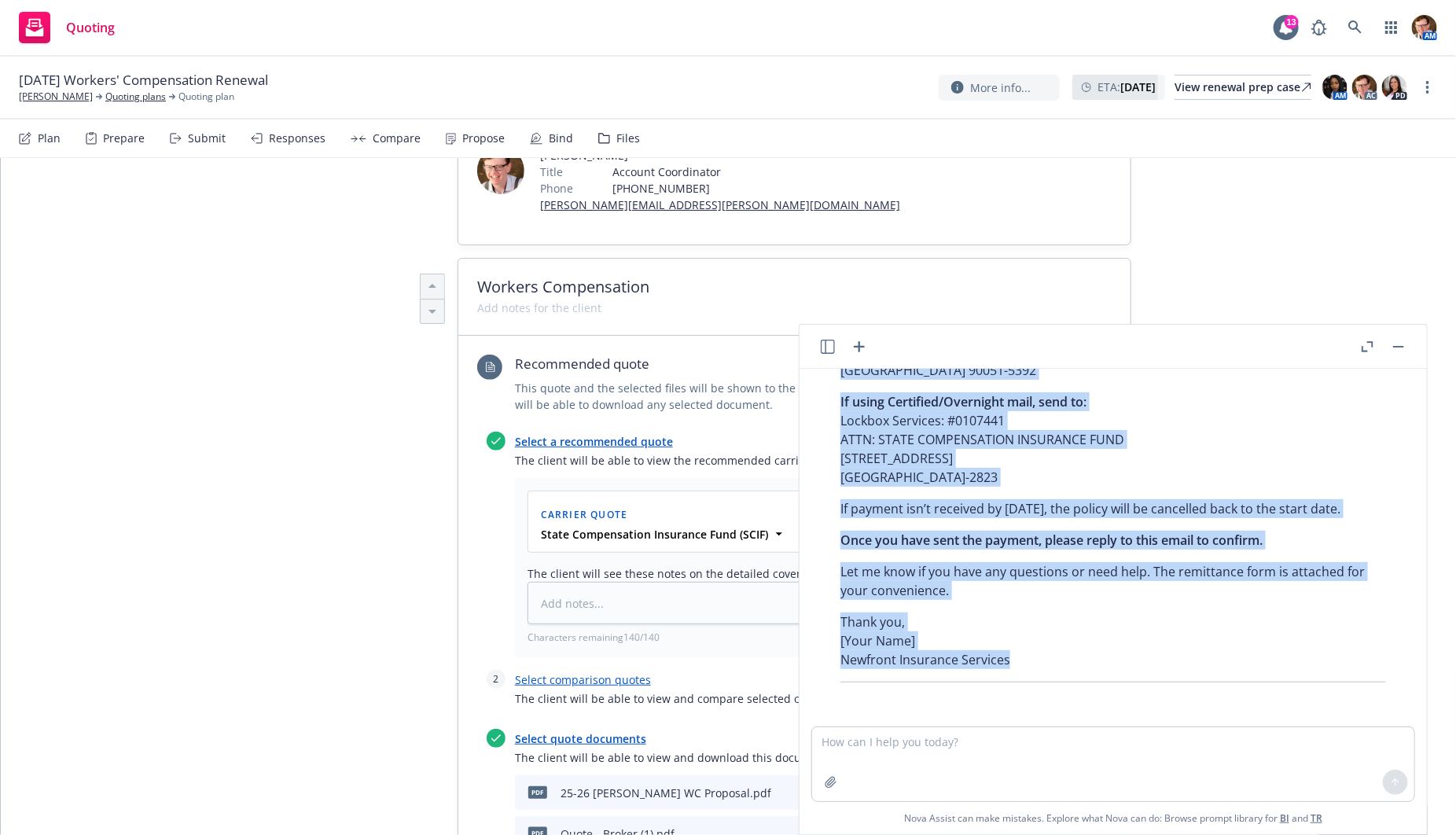
scroll to position [2844, 0]
drag, startPoint x: 840, startPoint y: 513, endPoint x: 1063, endPoint y: 597, distance: 238.3
click at [1063, 597] on div "Absolutely! Here’s the revised, simple version including a request for confirma…" at bounding box center [1112, 282] width 577 height 812
copy div "Subject: Action Needed: Payment Instructions for Your State Fund Policy Hi Beck…"
type textarea "x"
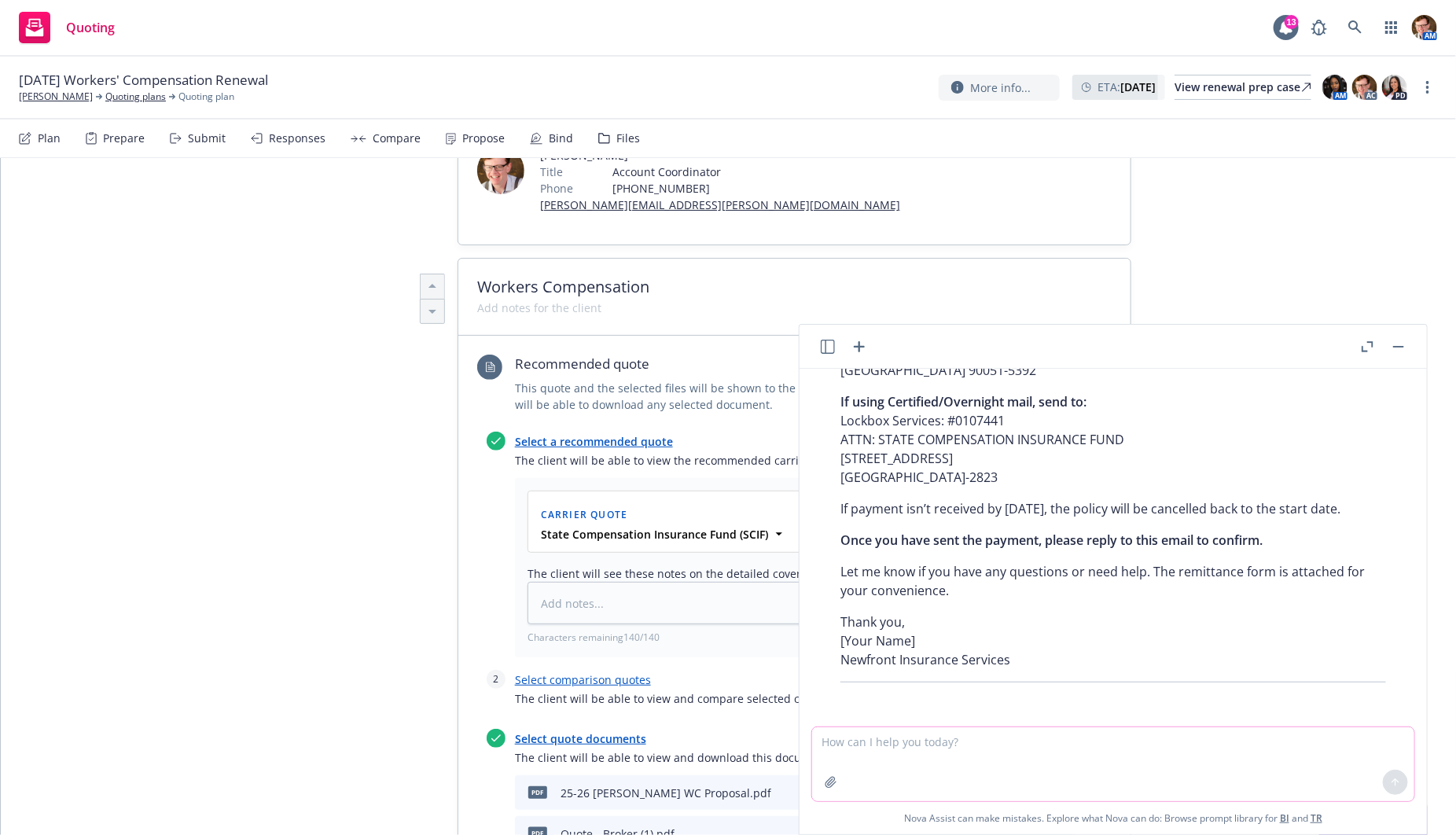
click at [913, 758] on textarea at bounding box center [1113, 763] width 602 height 73
type textarea "this is good, but explain that payment is needed in order to complete binding w…"
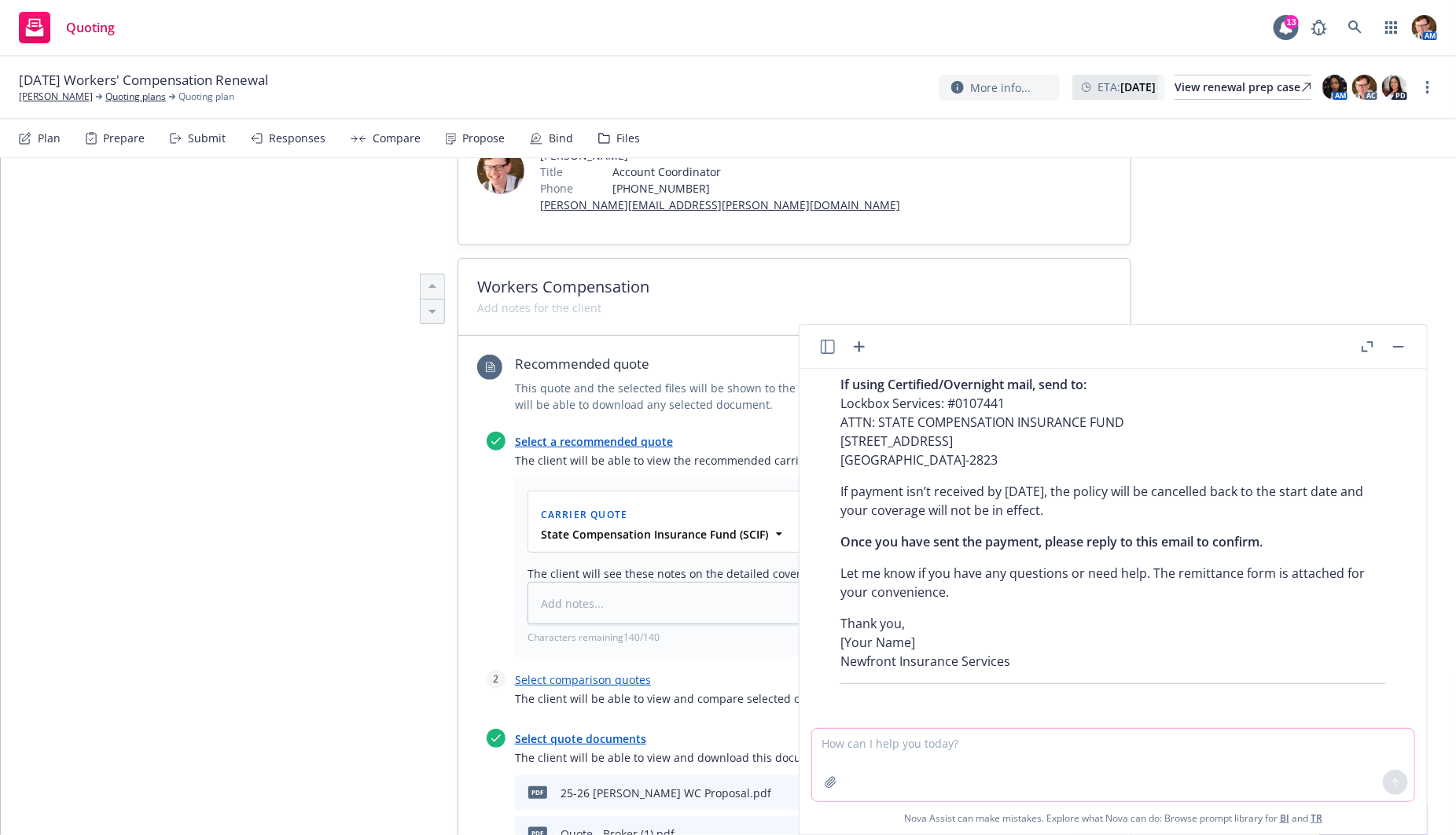
scroll to position [3868, 0]
click at [913, 753] on textarea at bounding box center [1113, 765] width 602 height 73
type textarea "no! put the payment request in the first sentance"
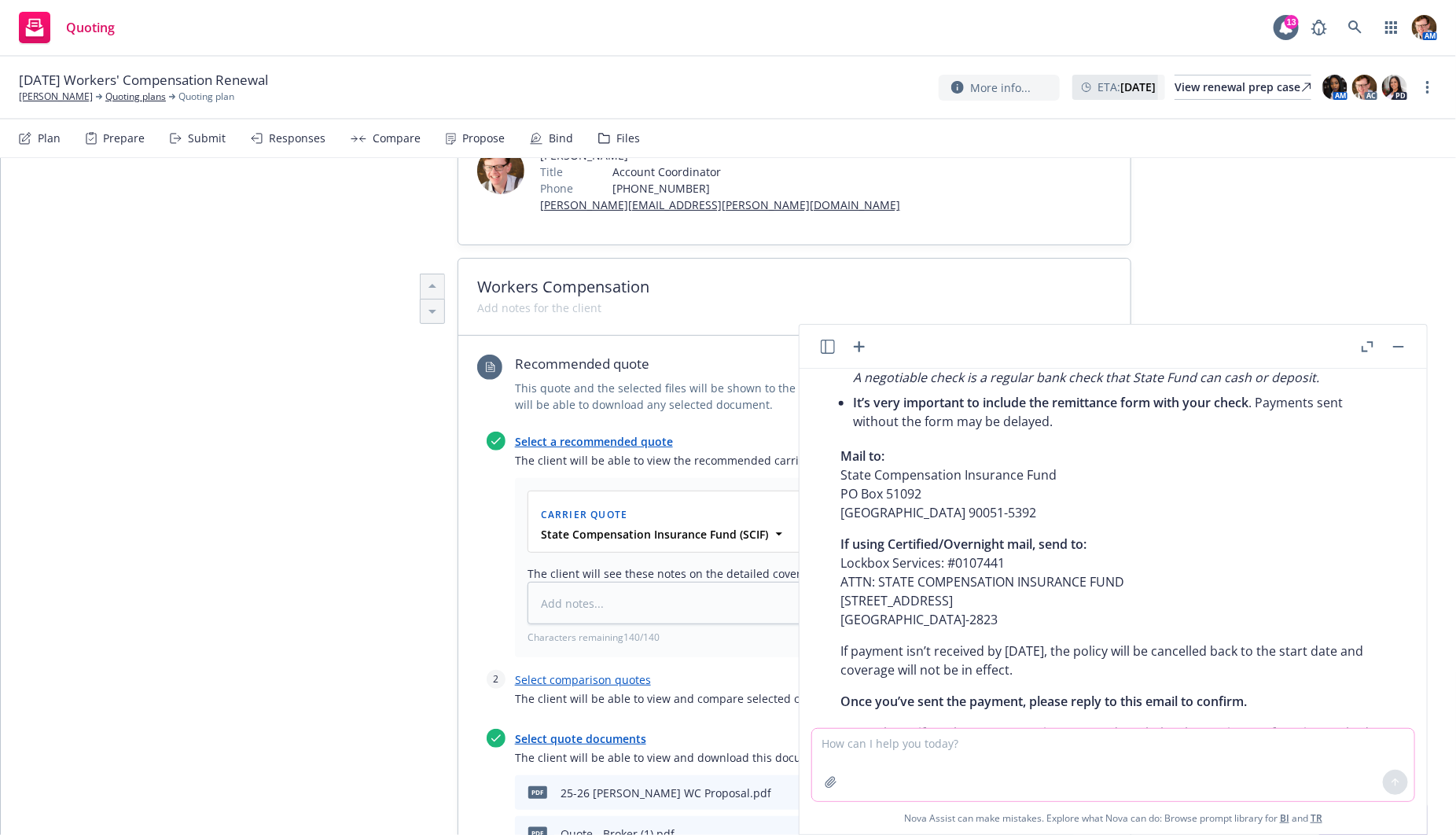
scroll to position [4287, 0]
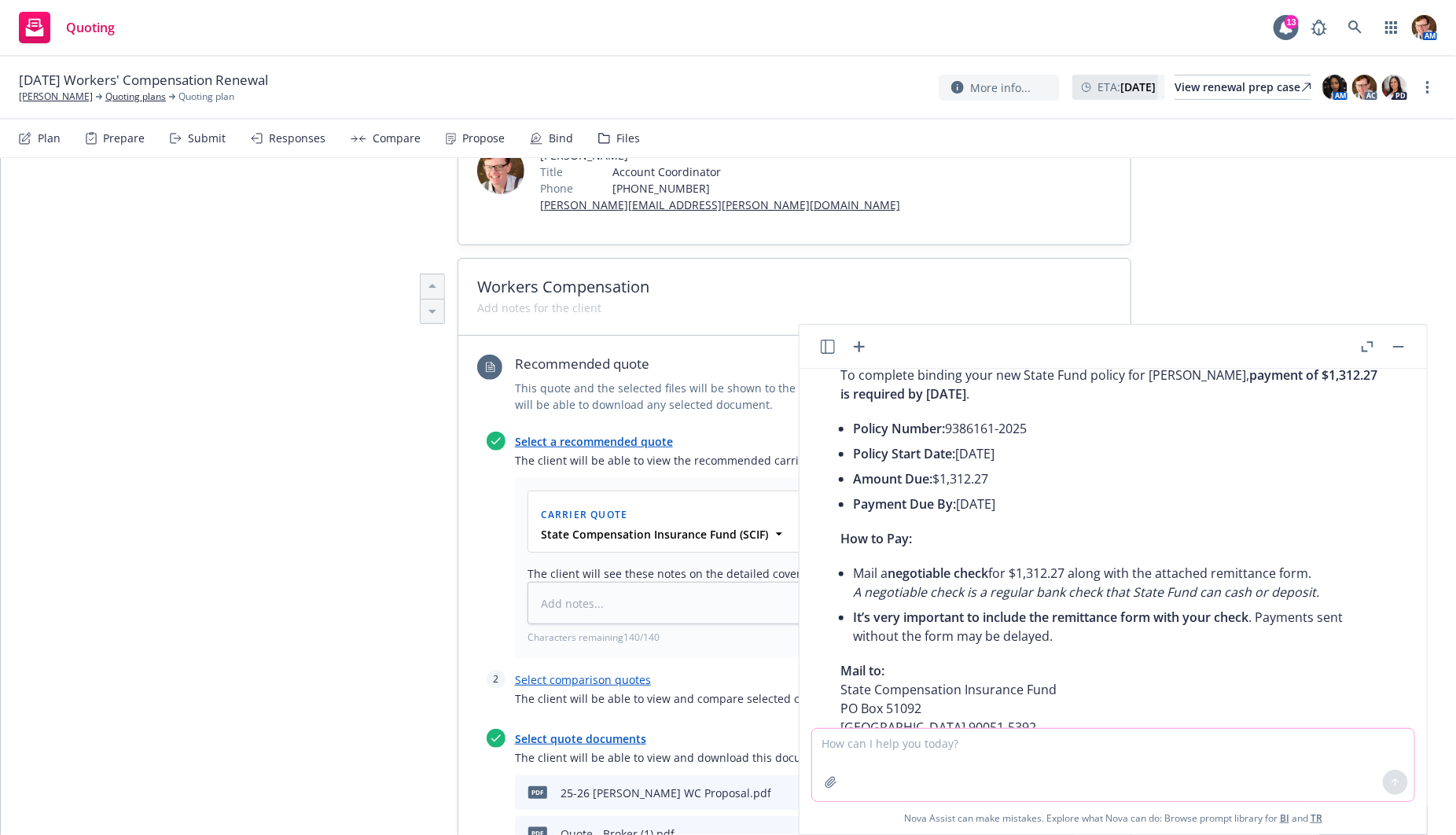
click at [883, 749] on textarea at bounding box center [1113, 765] width 602 height 73
type textarea "payment is required to be received by State Fund no later than..."
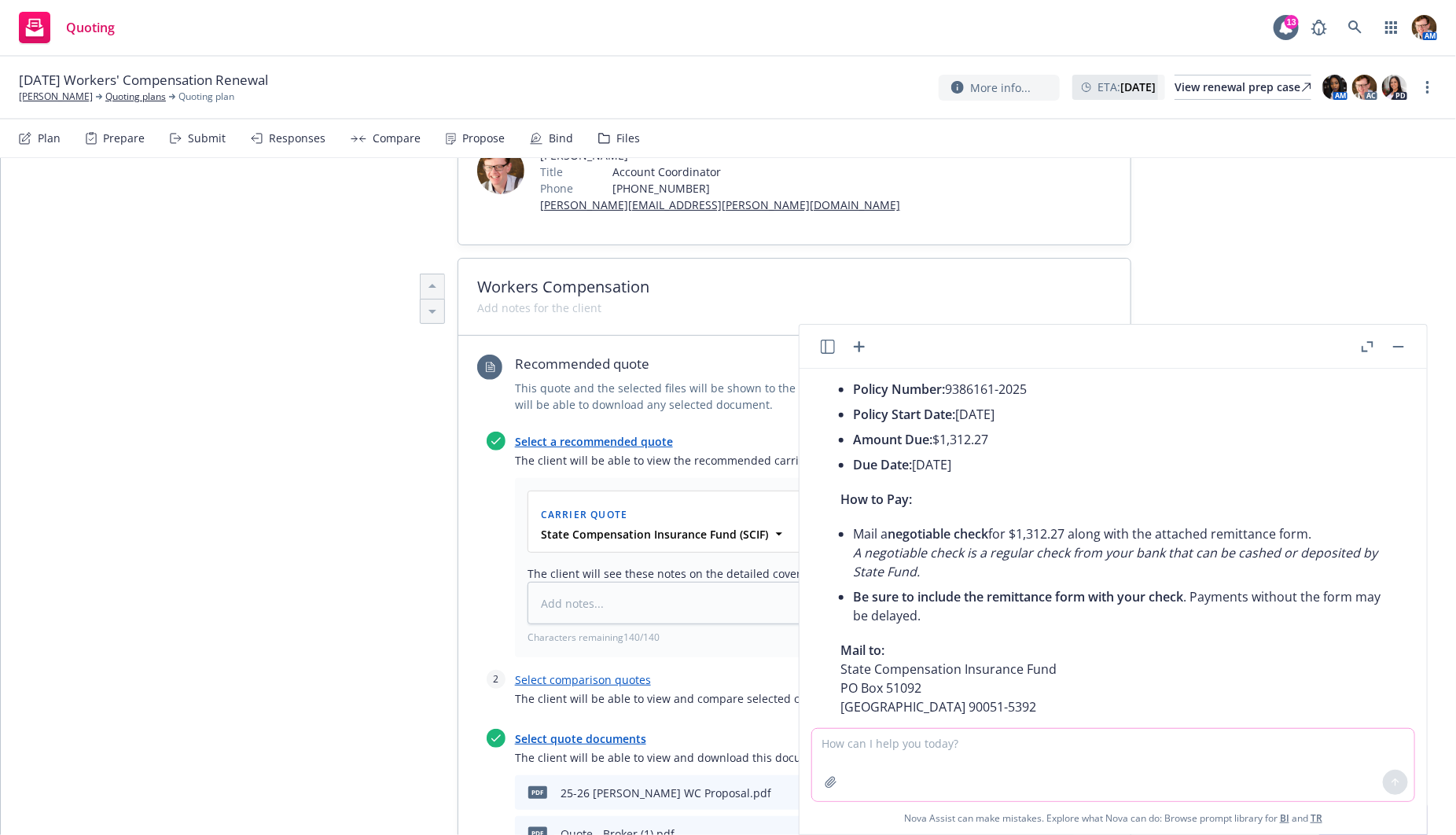
scroll to position [5120, 0]
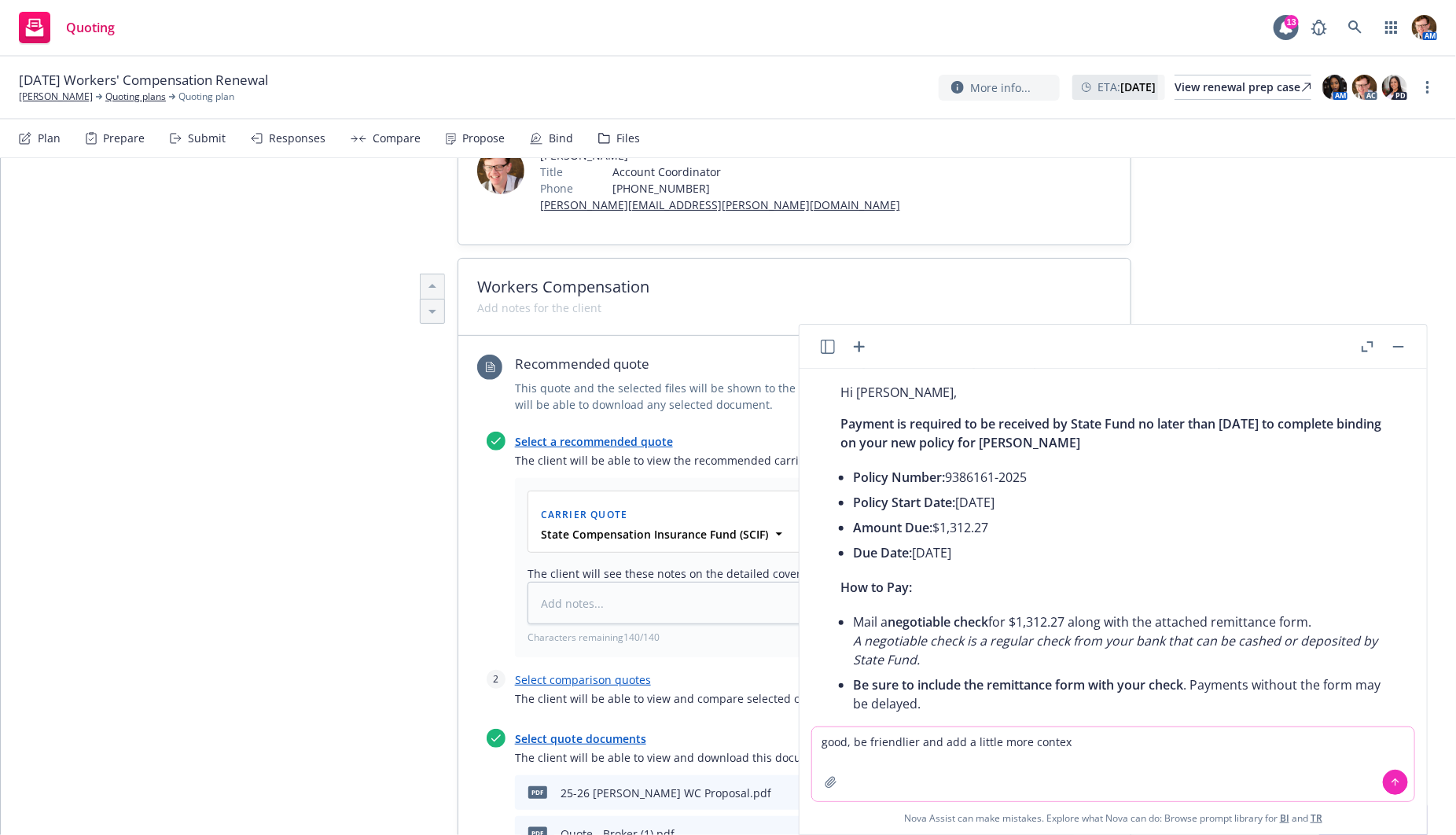
type textarea "good, be friendlier and add a little more context"
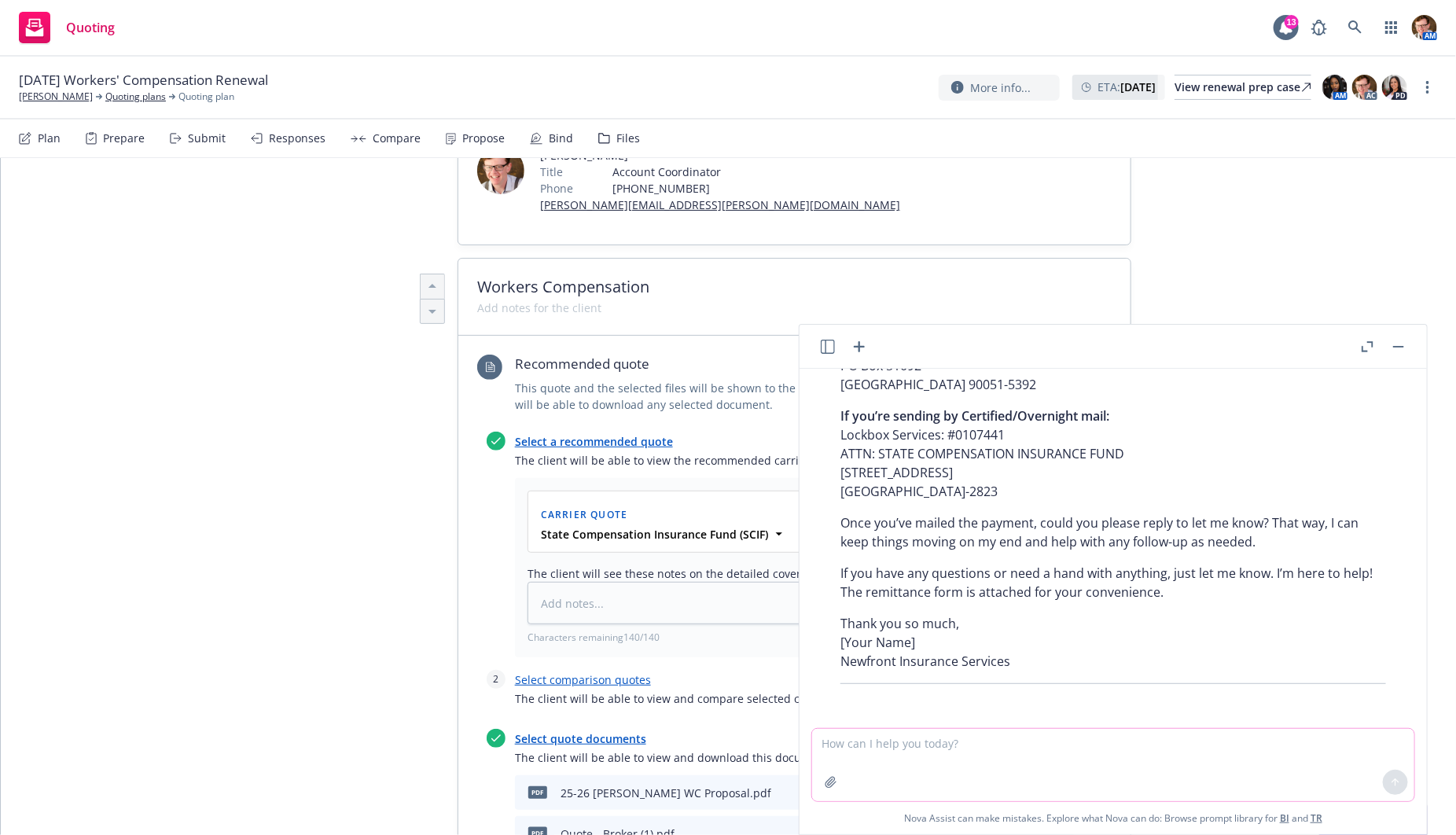
scroll to position [6624, 0]
type textarea "good, be a little more concise/straighforward"
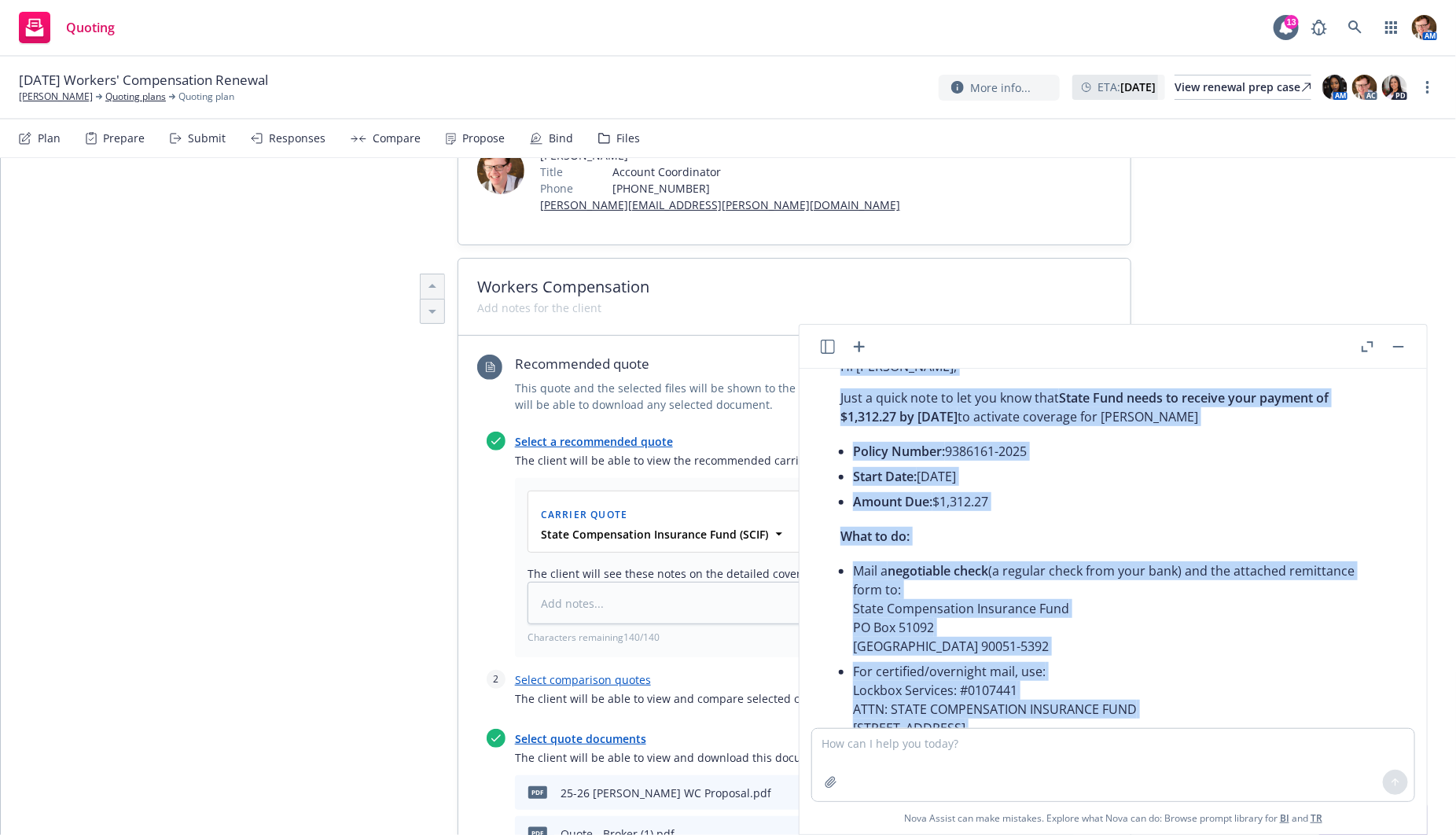
scroll to position [6929, 0]
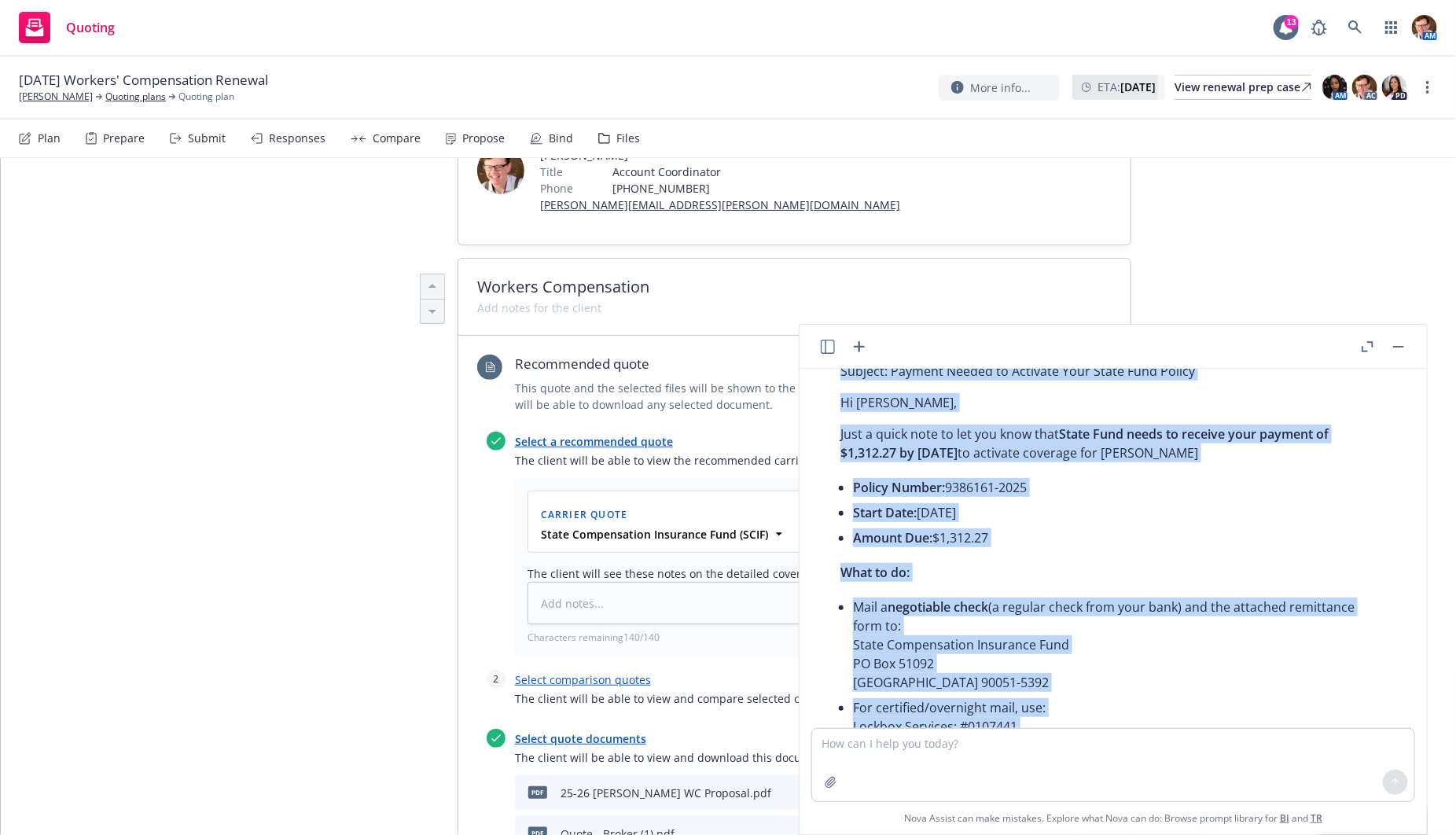
drag, startPoint x: 1003, startPoint y: 649, endPoint x: 826, endPoint y: 503, distance: 229.4
click at [826, 503] on div "Absolutely! Here is a more concise and straightforward version with a friendly …" at bounding box center [1112, 637] width 577 height 655
copy div "Subject: Payment Needed to Activate Your State Fund Policy Hi Becky, Just a qui…"
type textarea "x"
click at [554, 139] on div "Bind" at bounding box center [560, 139] width 24 height 13
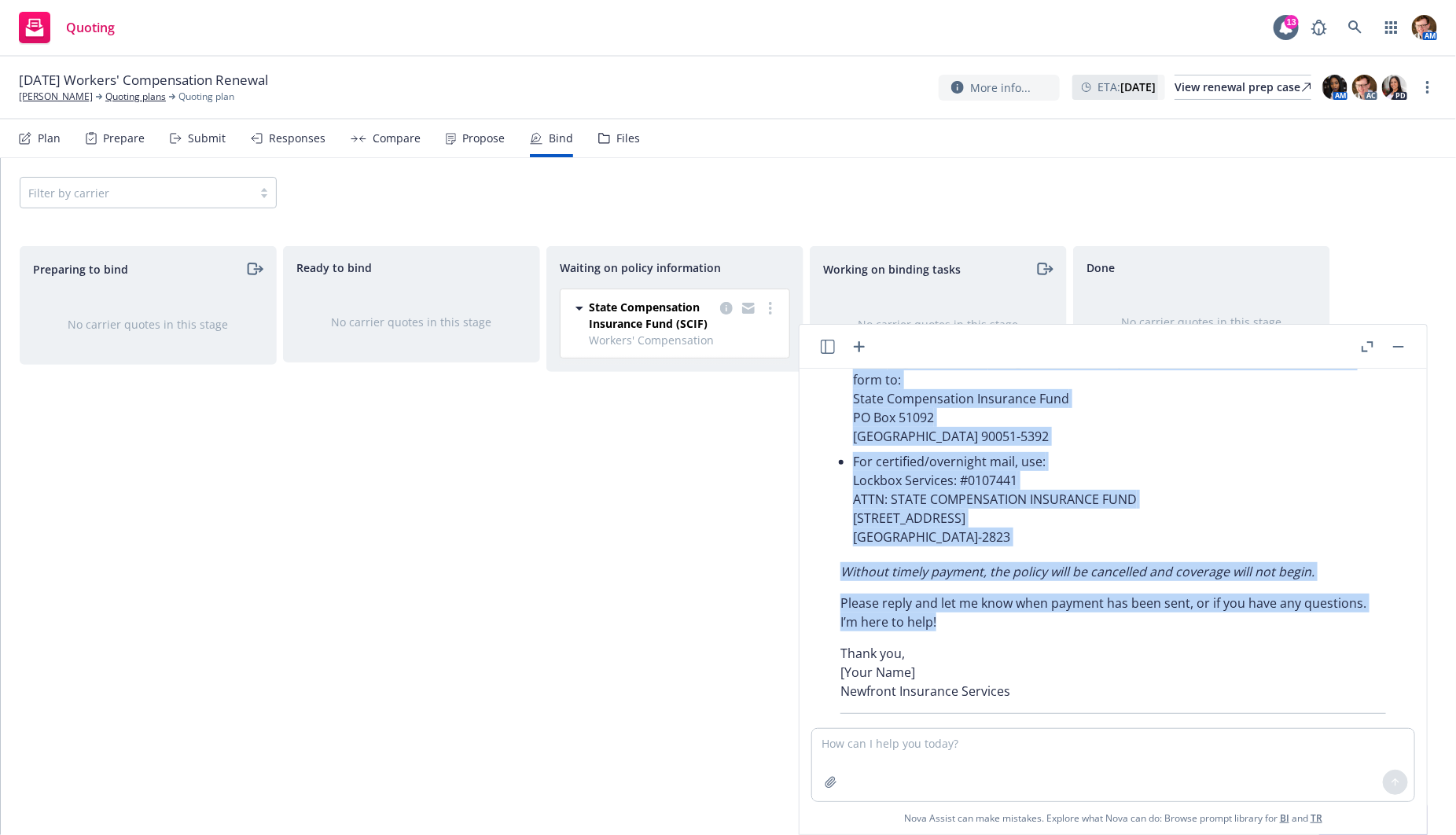
scroll to position [7347, 0]
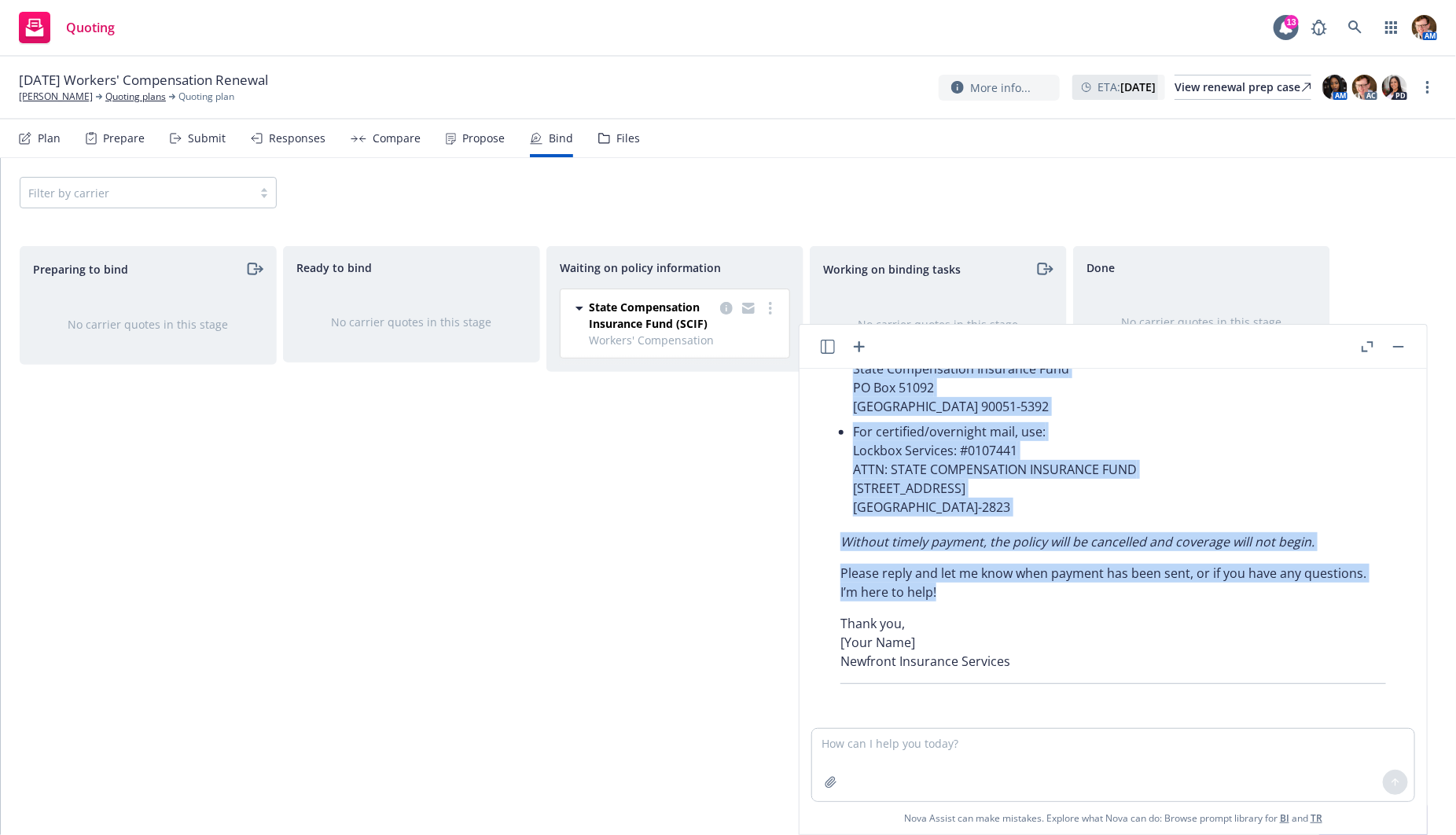
click at [1397, 341] on button "button" at bounding box center [1398, 346] width 19 height 19
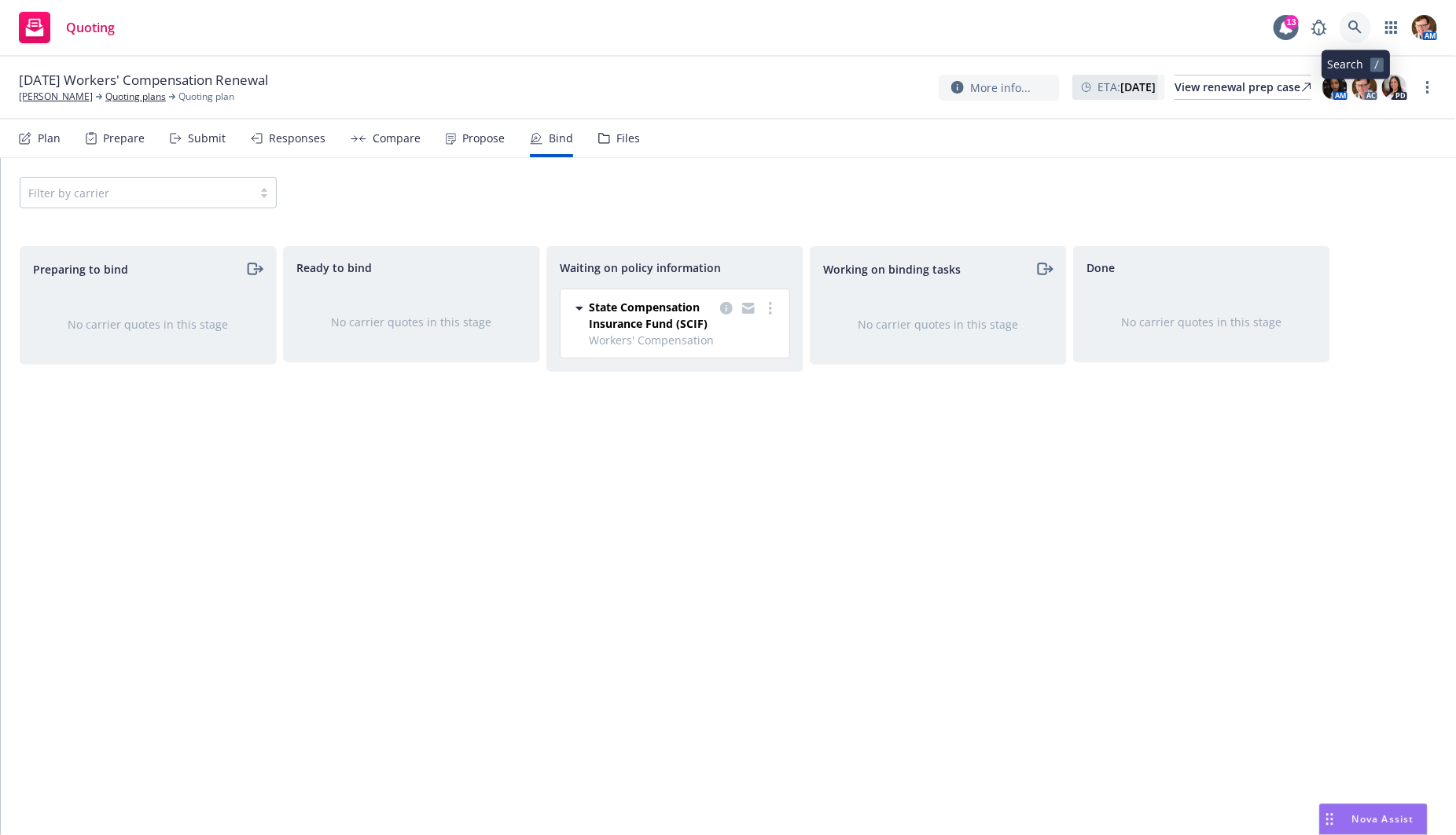
click at [1366, 24] on link at bounding box center [1354, 27] width 32 height 32
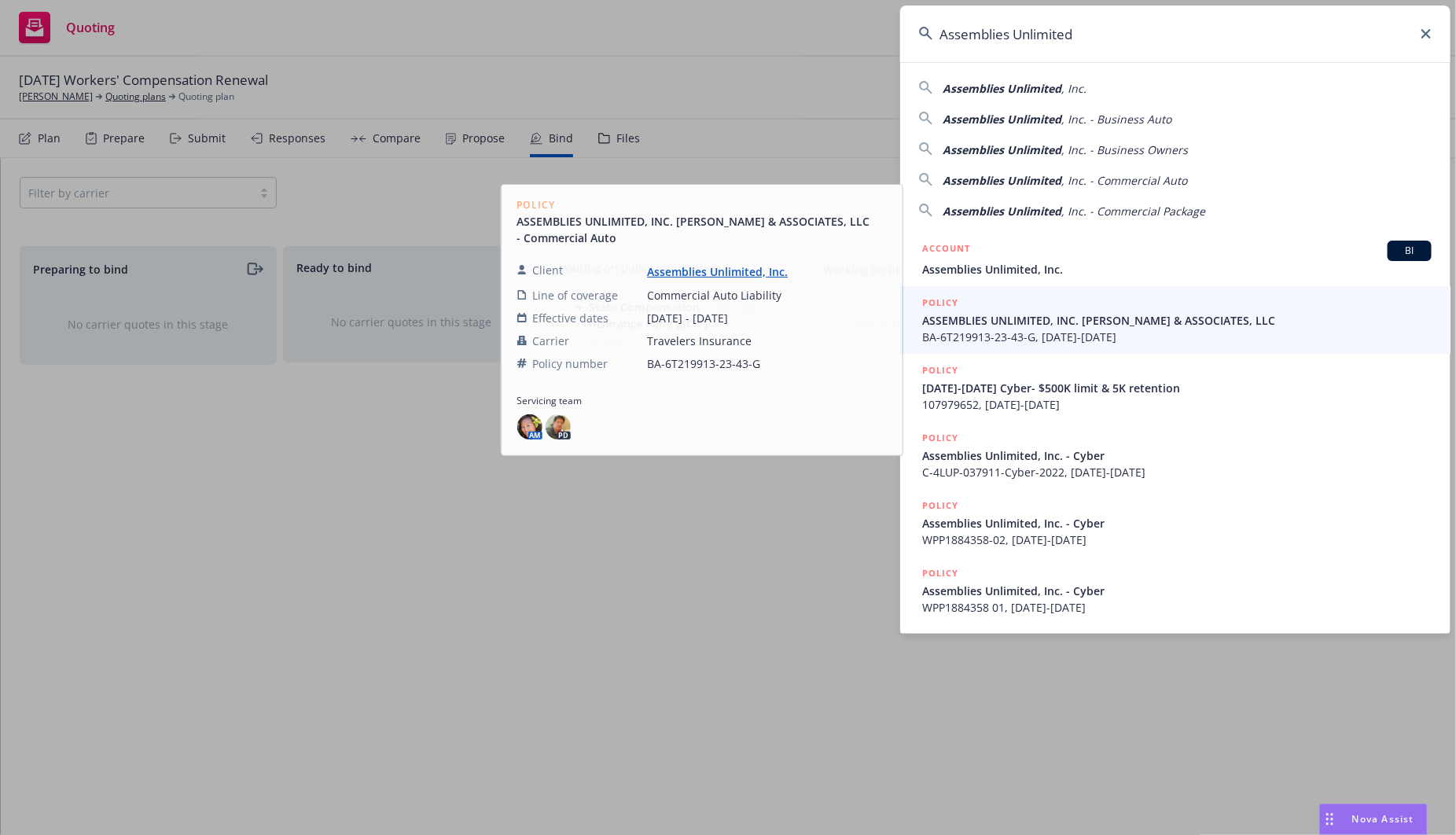
type input "Assemblies Unlimited"
click at [1034, 259] on div "ACCOUNT BI Assemblies Unlimited, Inc." at bounding box center [1177, 258] width 510 height 37
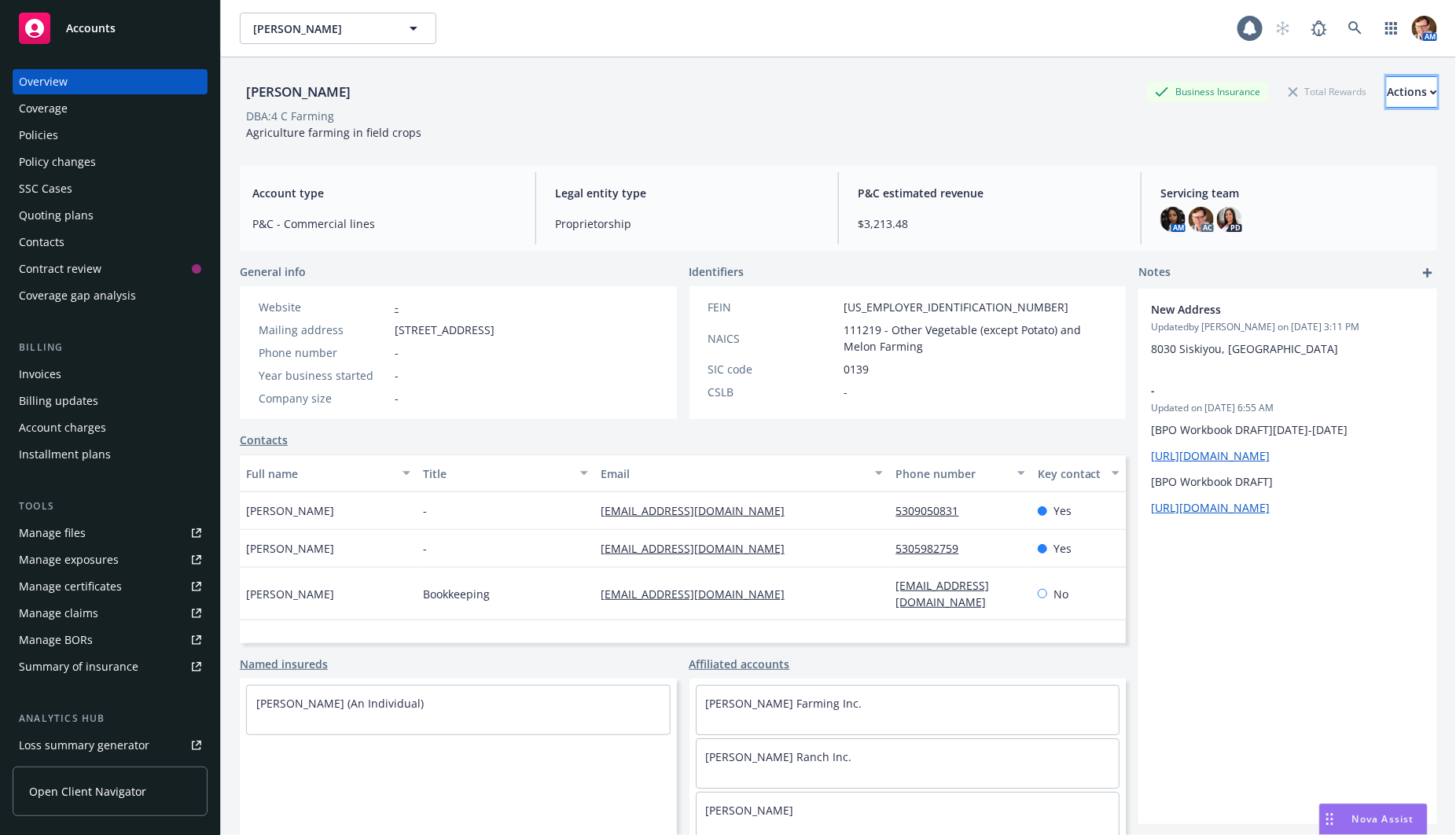
click at [1388, 81] on div "Actions" at bounding box center [1411, 92] width 50 height 30
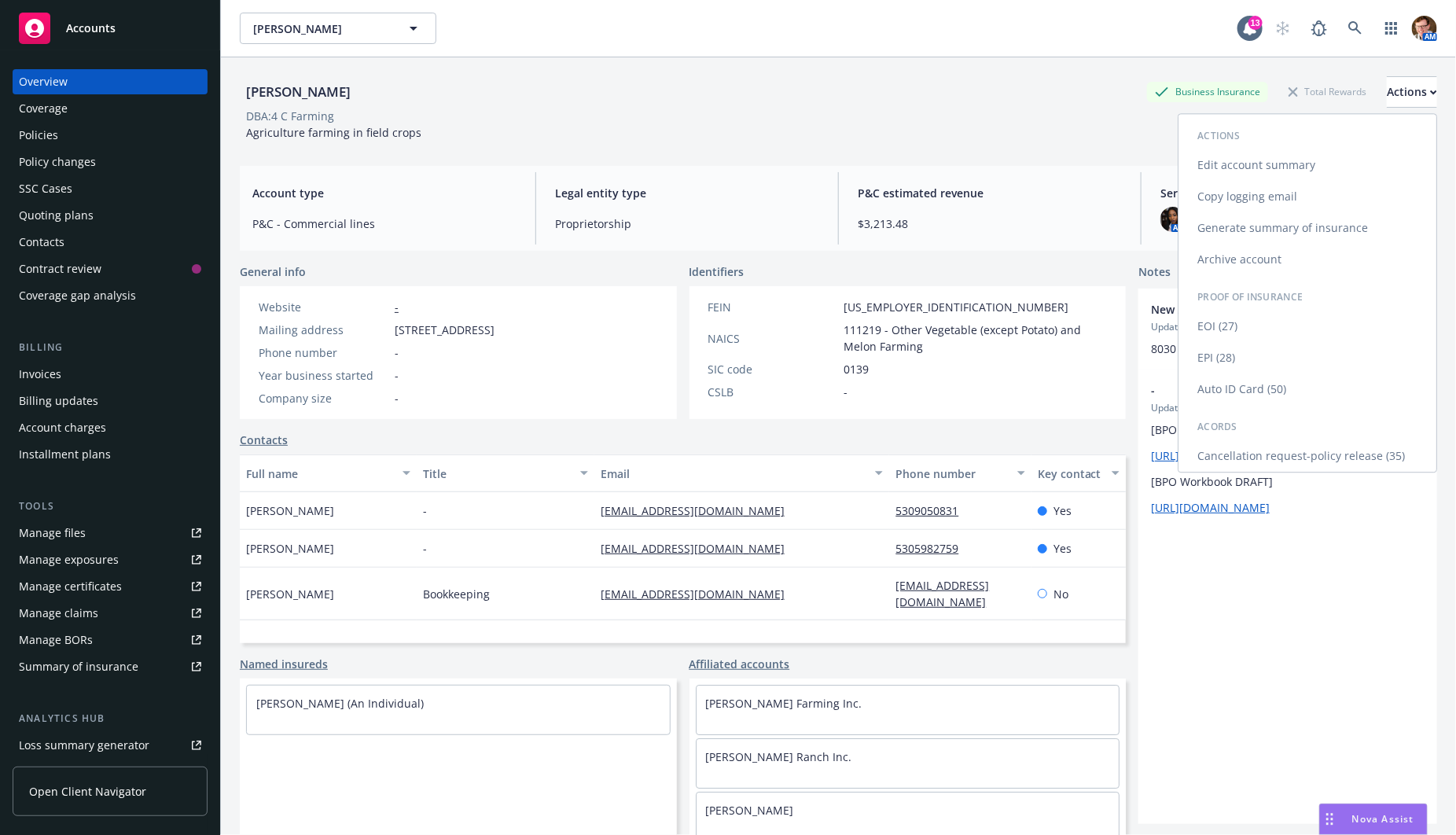
click at [1248, 189] on link "Copy logging email" at bounding box center [1307, 196] width 257 height 32
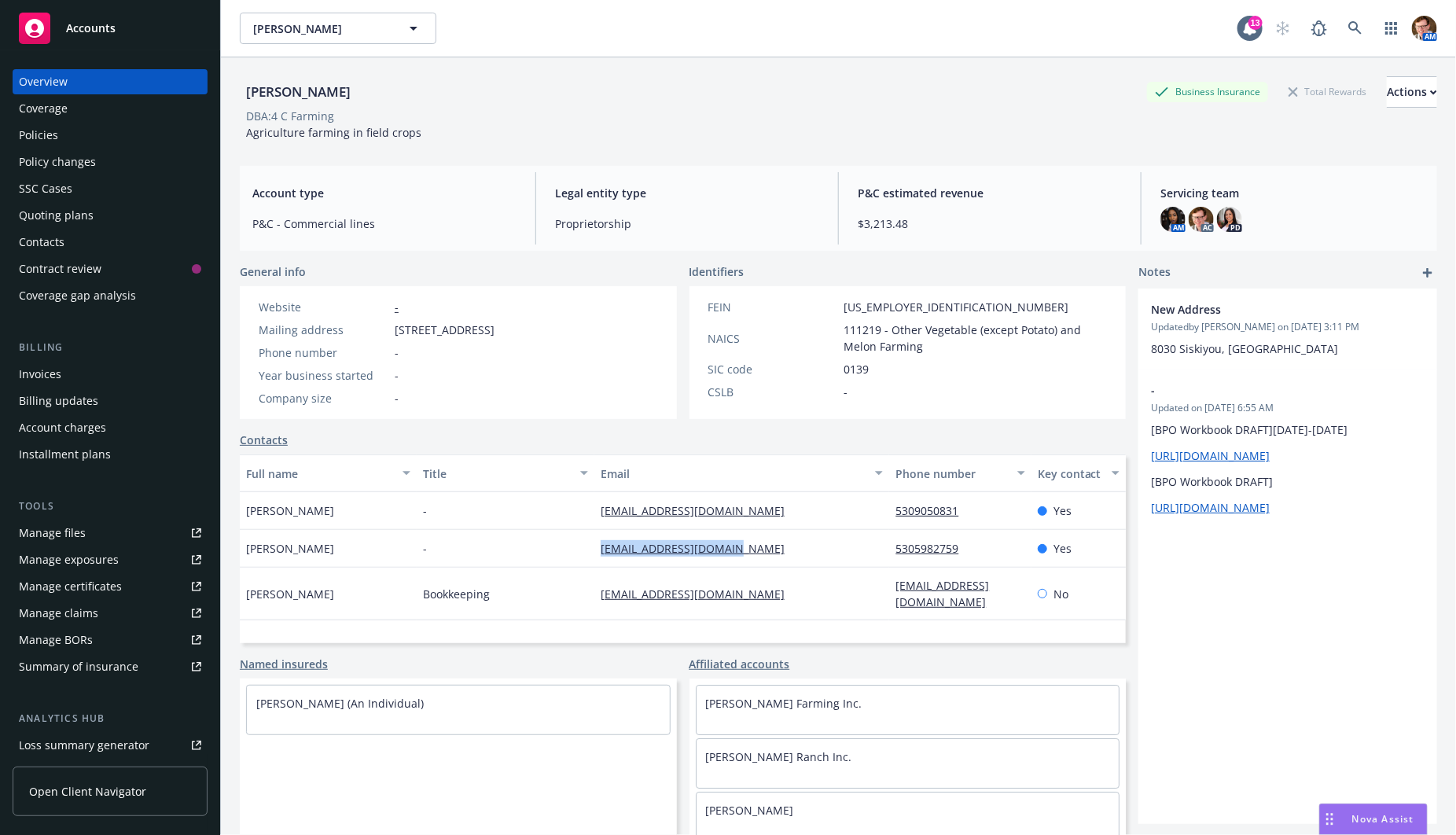
scroll to position [12, 0]
click at [76, 139] on div "Policies" at bounding box center [110, 135] width 182 height 25
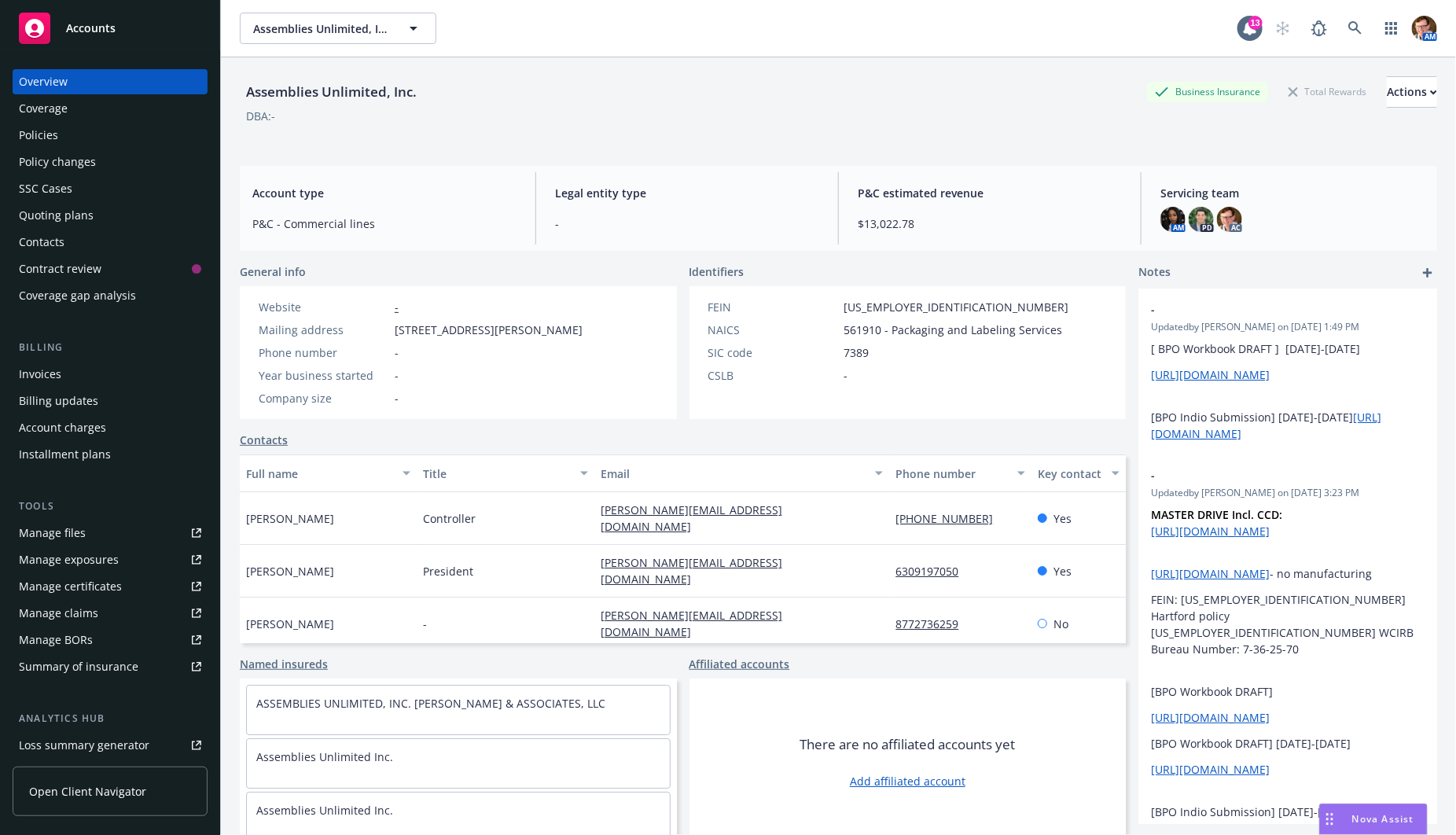
click at [73, 185] on div "SSC Cases" at bounding box center [110, 189] width 182 height 25
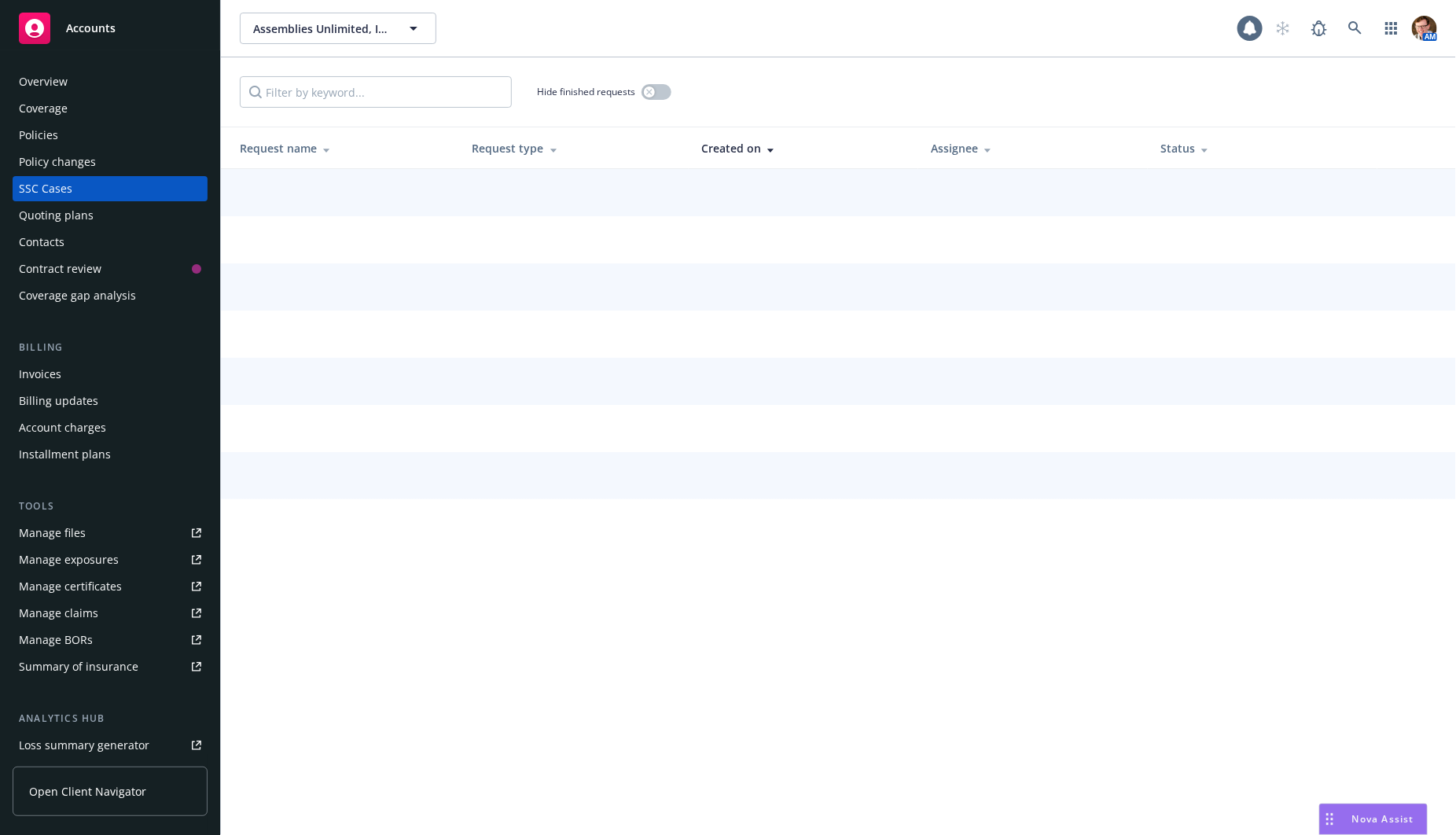
click at [73, 215] on div "Quoting plans" at bounding box center [56, 216] width 74 height 25
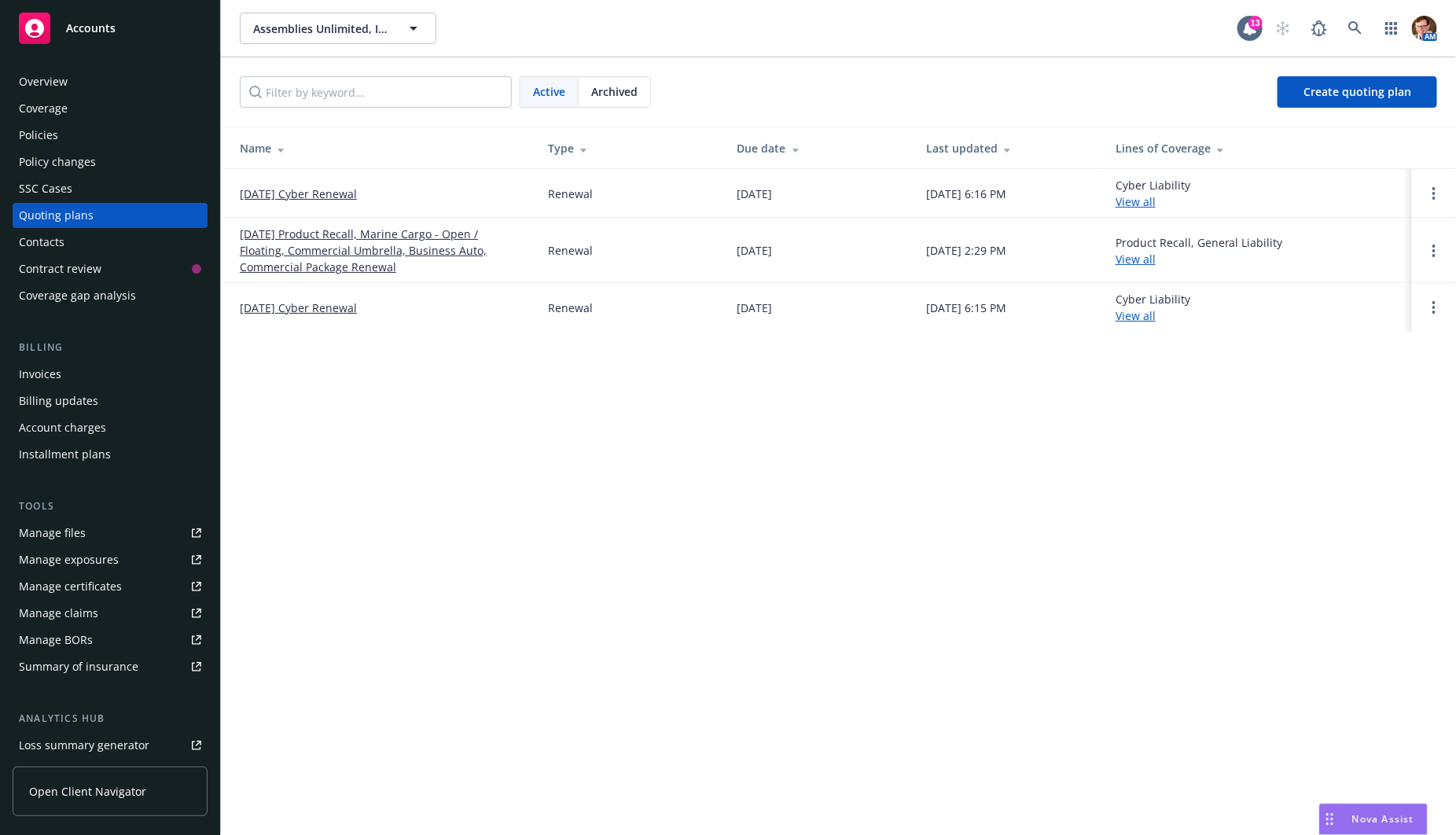
click at [307, 252] on link "[DATE] Product Recall, Marine Cargo - Open / Floating, Commercial Umbrella, Bus…" at bounding box center [381, 250] width 283 height 50
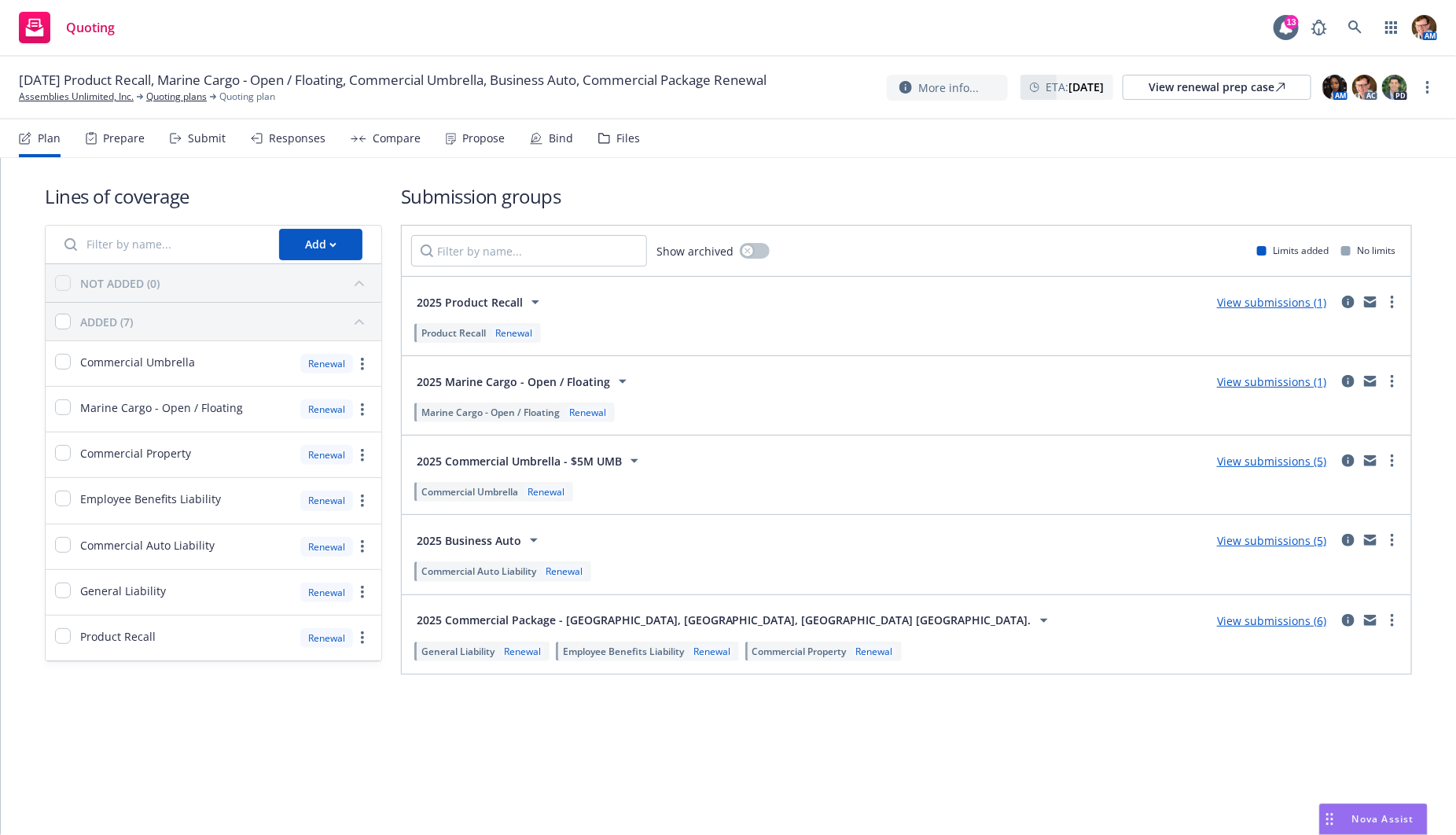
click at [399, 138] on div "Compare" at bounding box center [396, 139] width 48 height 13
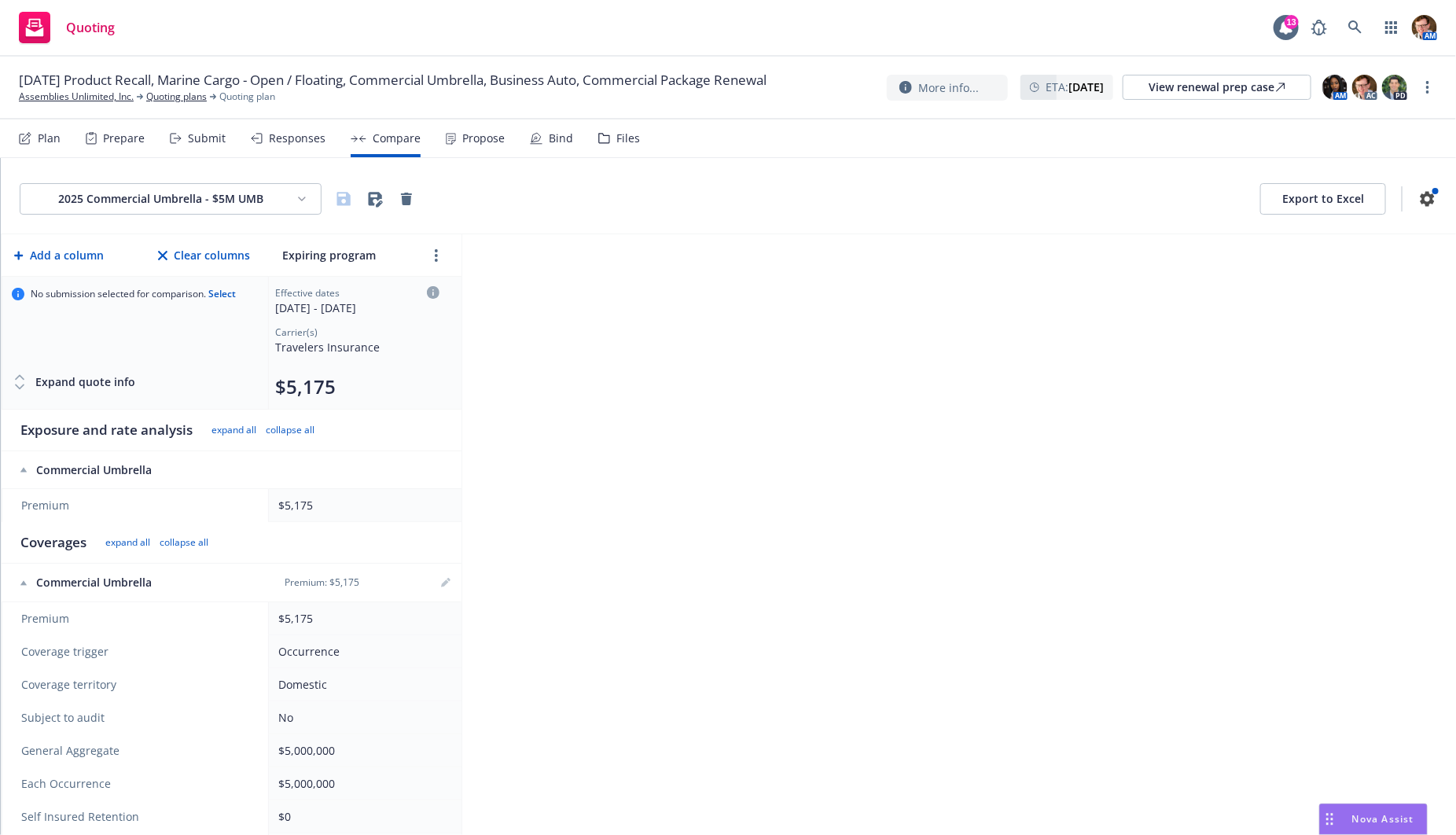
click at [298, 148] on div "Responses" at bounding box center [288, 139] width 74 height 38
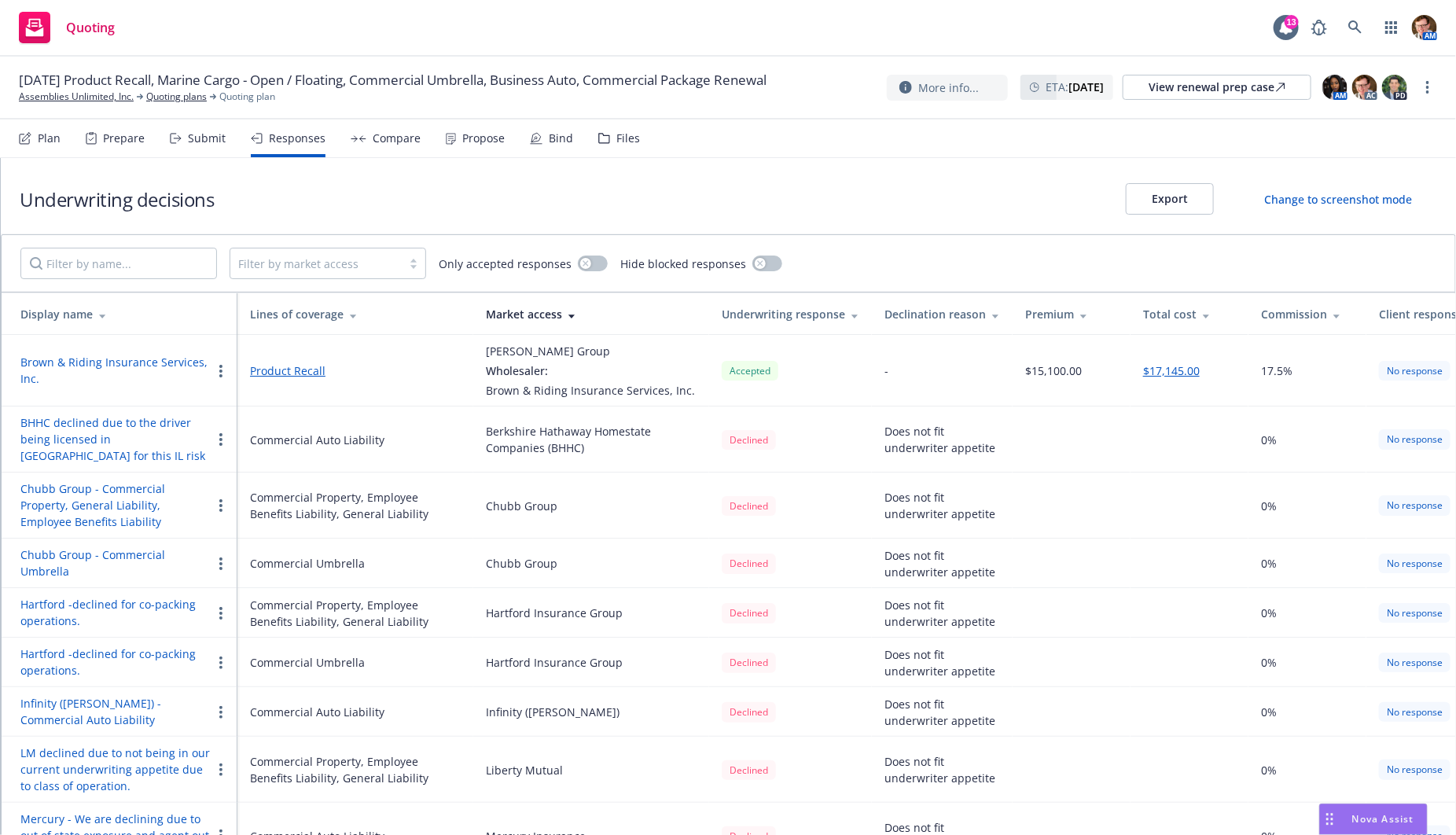
click at [140, 364] on button "Brown & Riding Insurance Services, Inc." at bounding box center [116, 370] width 191 height 33
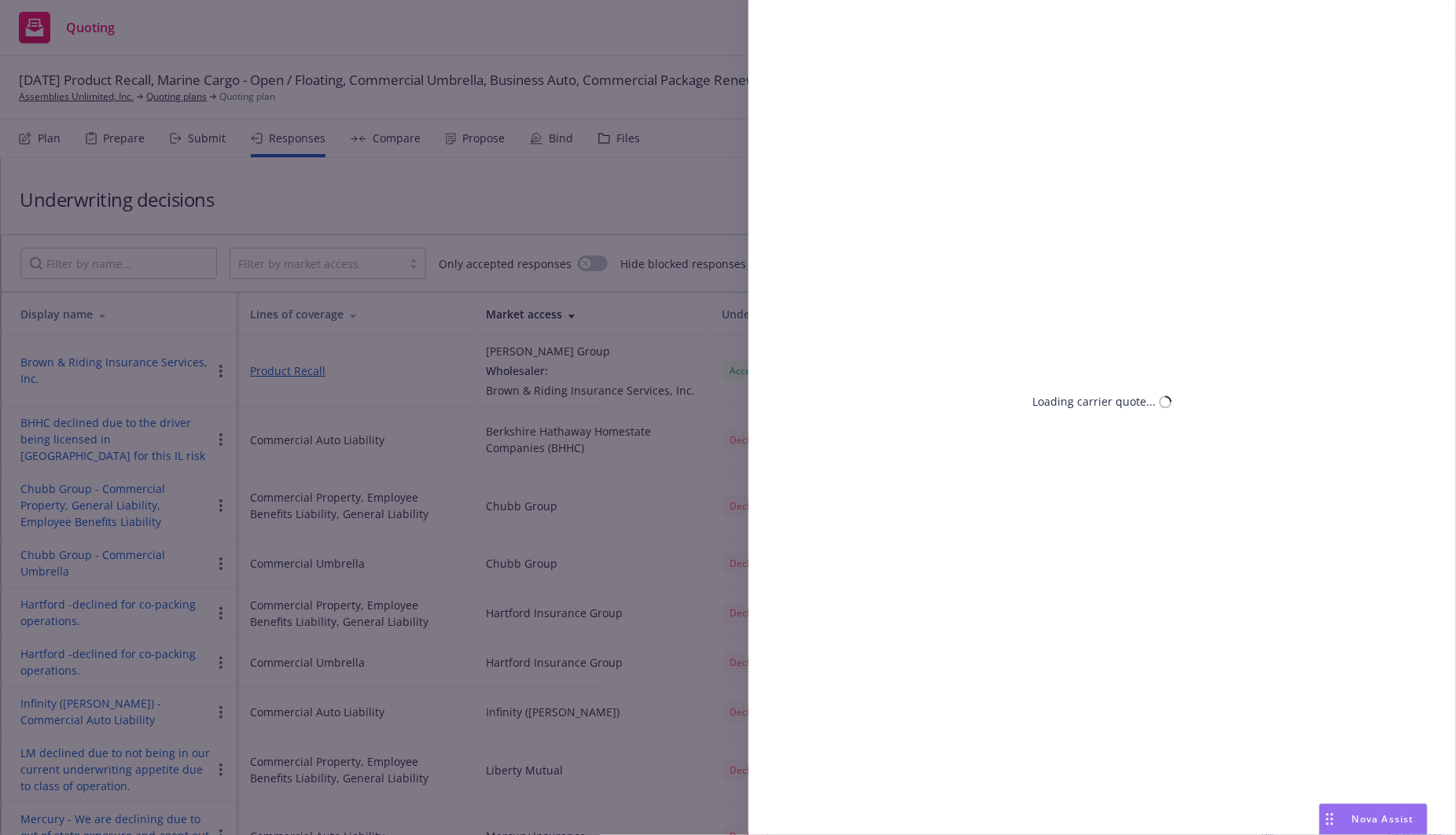
select select "IL"
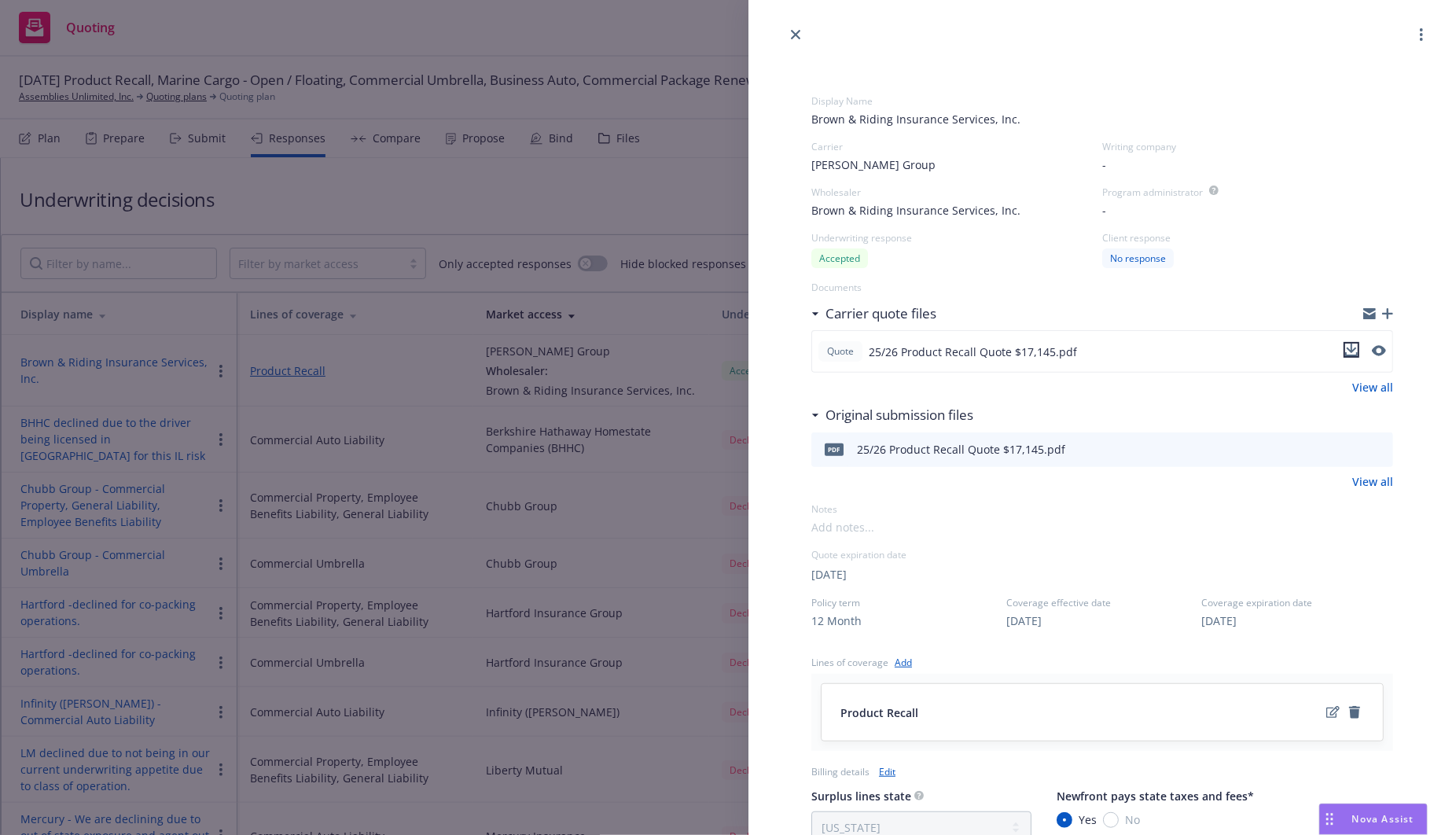
click at [1344, 347] on icon "download file" at bounding box center [1351, 350] width 13 height 13
click at [793, 34] on icon "close" at bounding box center [795, 34] width 9 height 9
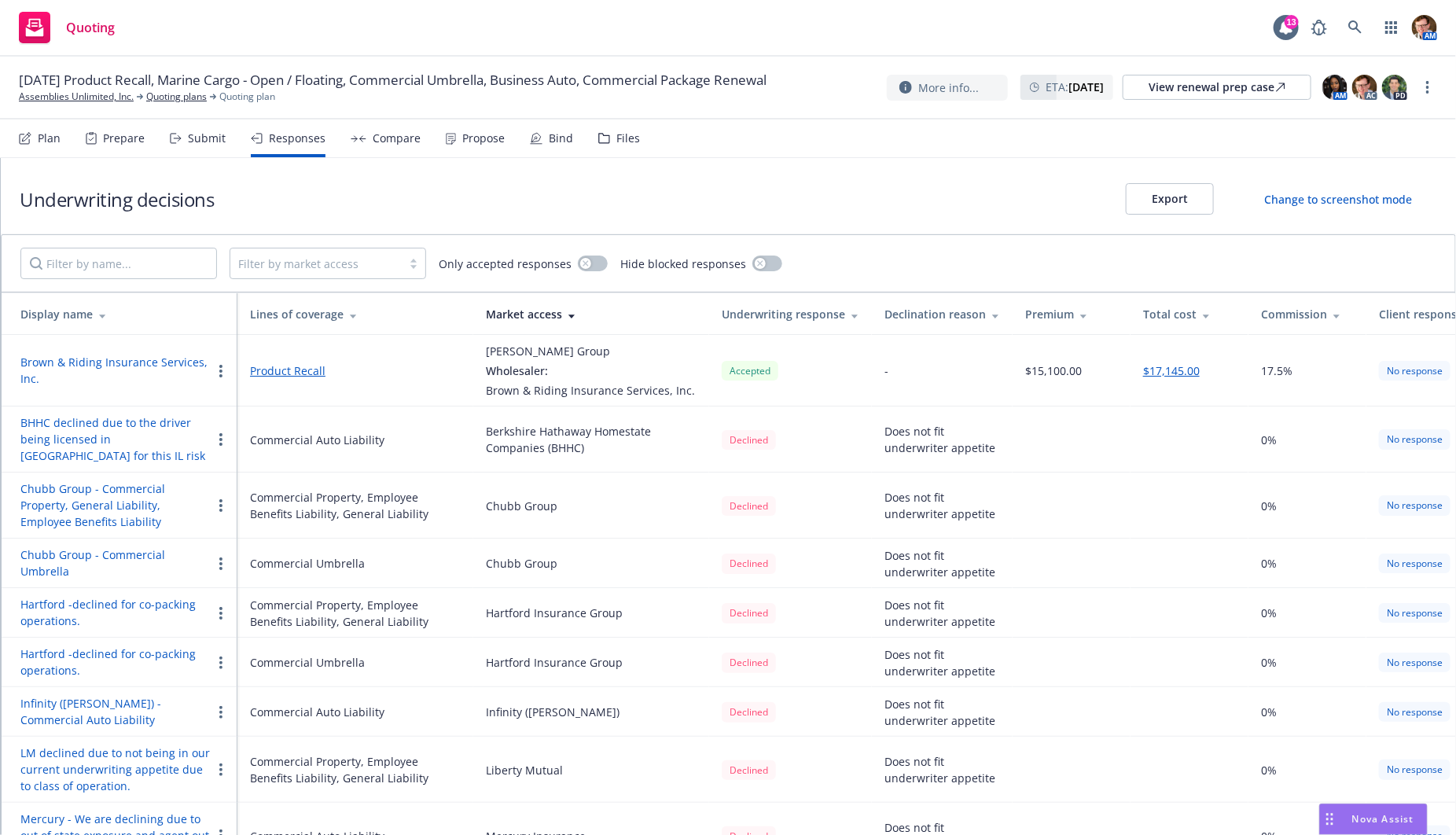
drag, startPoint x: 209, startPoint y: 138, endPoint x: 221, endPoint y: 142, distance: 12.6
click at [209, 138] on div "Submit" at bounding box center [207, 139] width 38 height 13
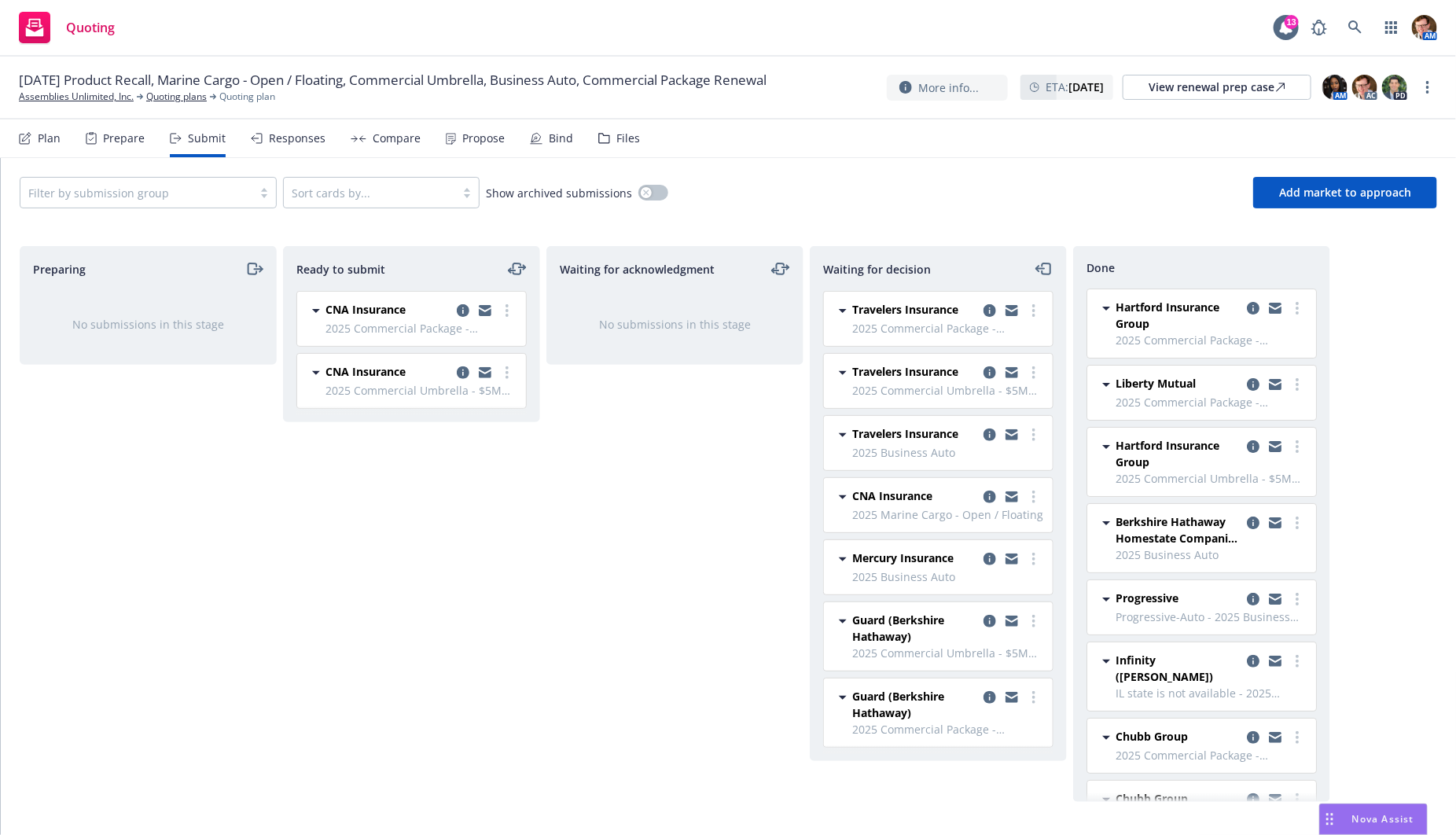
click at [1392, 422] on div "Preparing No submissions in this stage Ready to submit CNA Insurance 2025 Comme…" at bounding box center [728, 523] width 1417 height 556
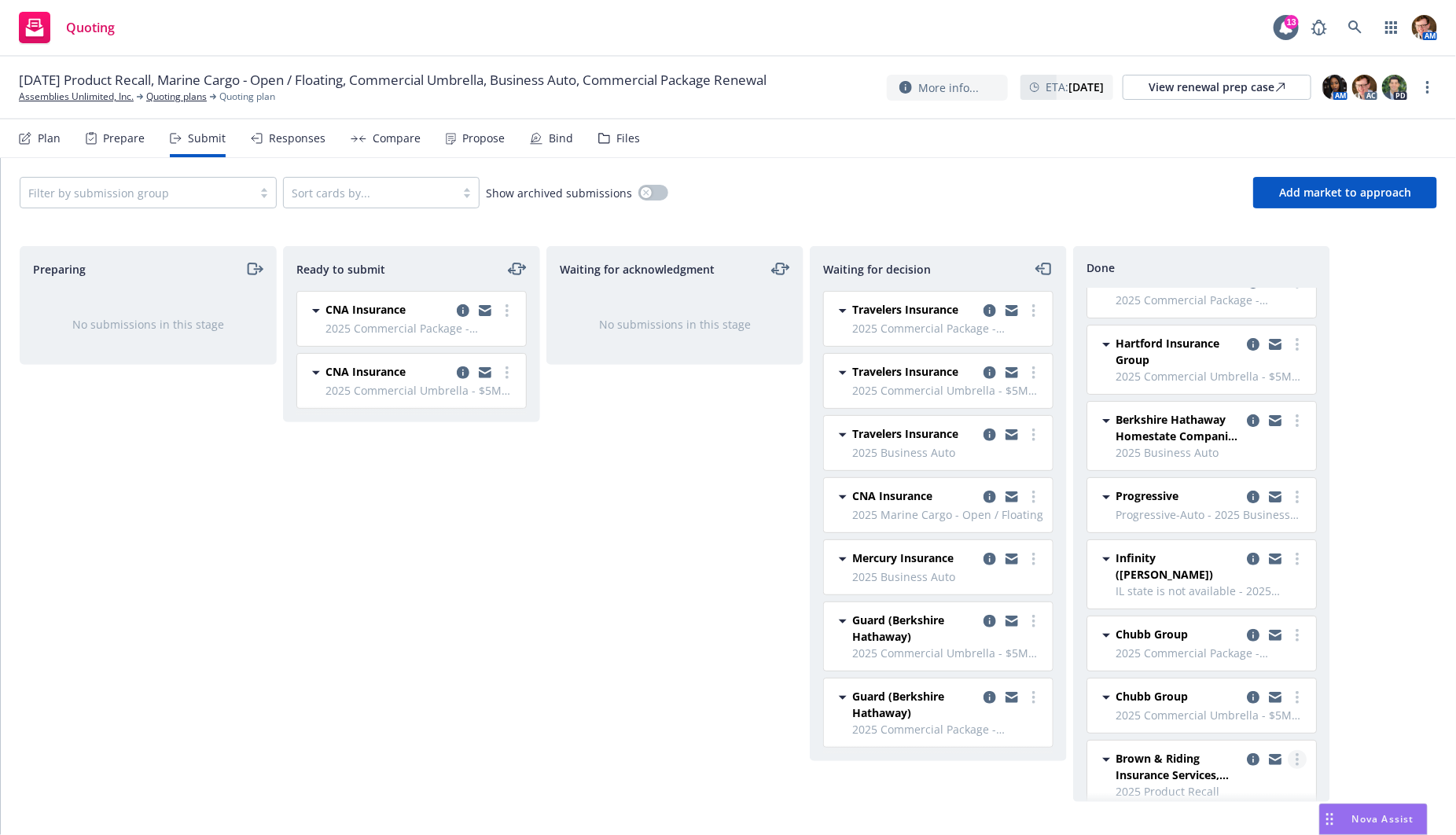
click at [1287, 750] on link "more" at bounding box center [1296, 759] width 19 height 19
click at [1247, 753] on icon "copy logging email" at bounding box center [1253, 760] width 13 height 13
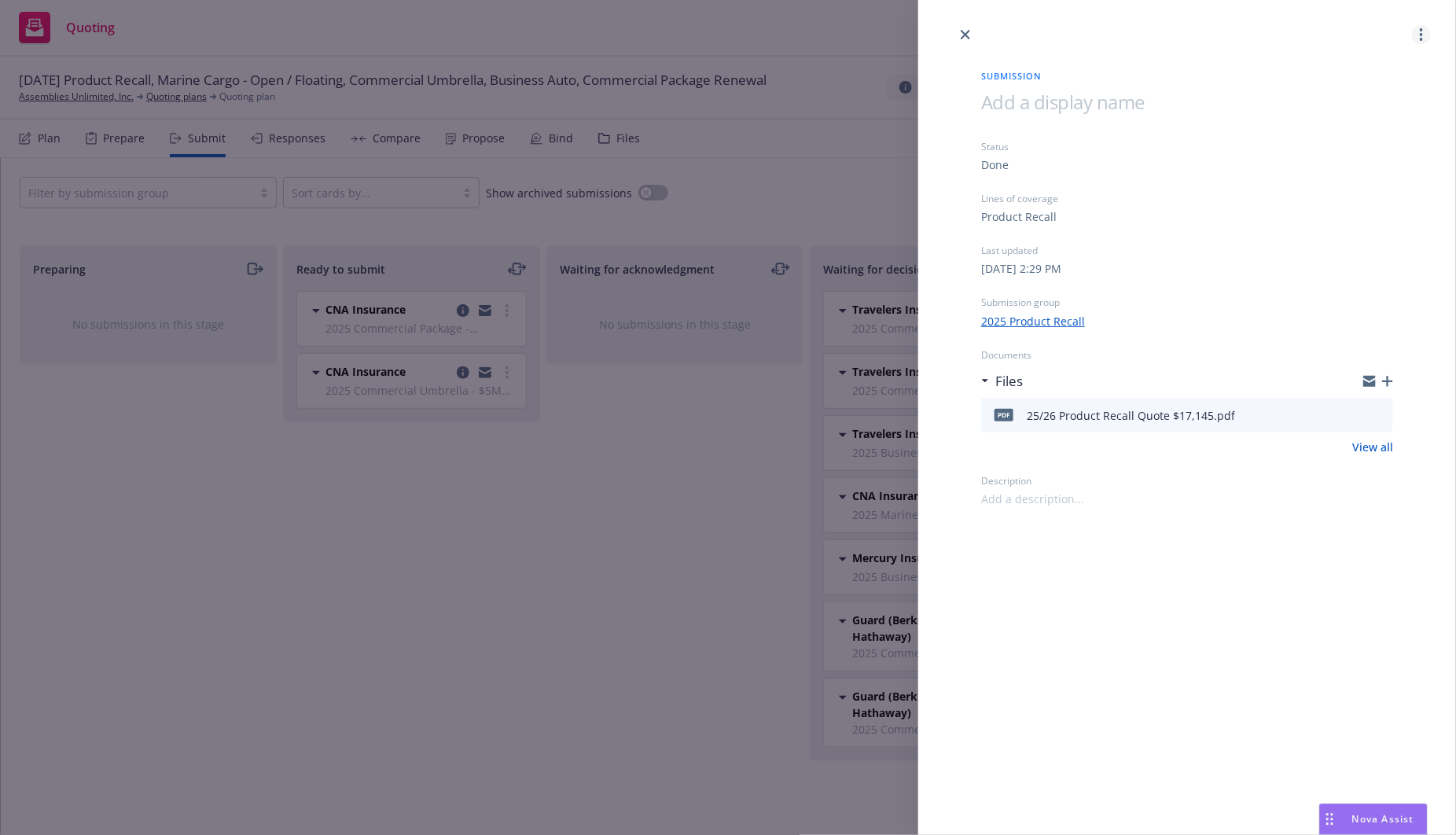
click at [1413, 26] on div at bounding box center [1421, 34] width 19 height 19
click at [1419, 28] on link "more" at bounding box center [1421, 34] width 19 height 19
click at [957, 30] on link "close" at bounding box center [965, 34] width 19 height 19
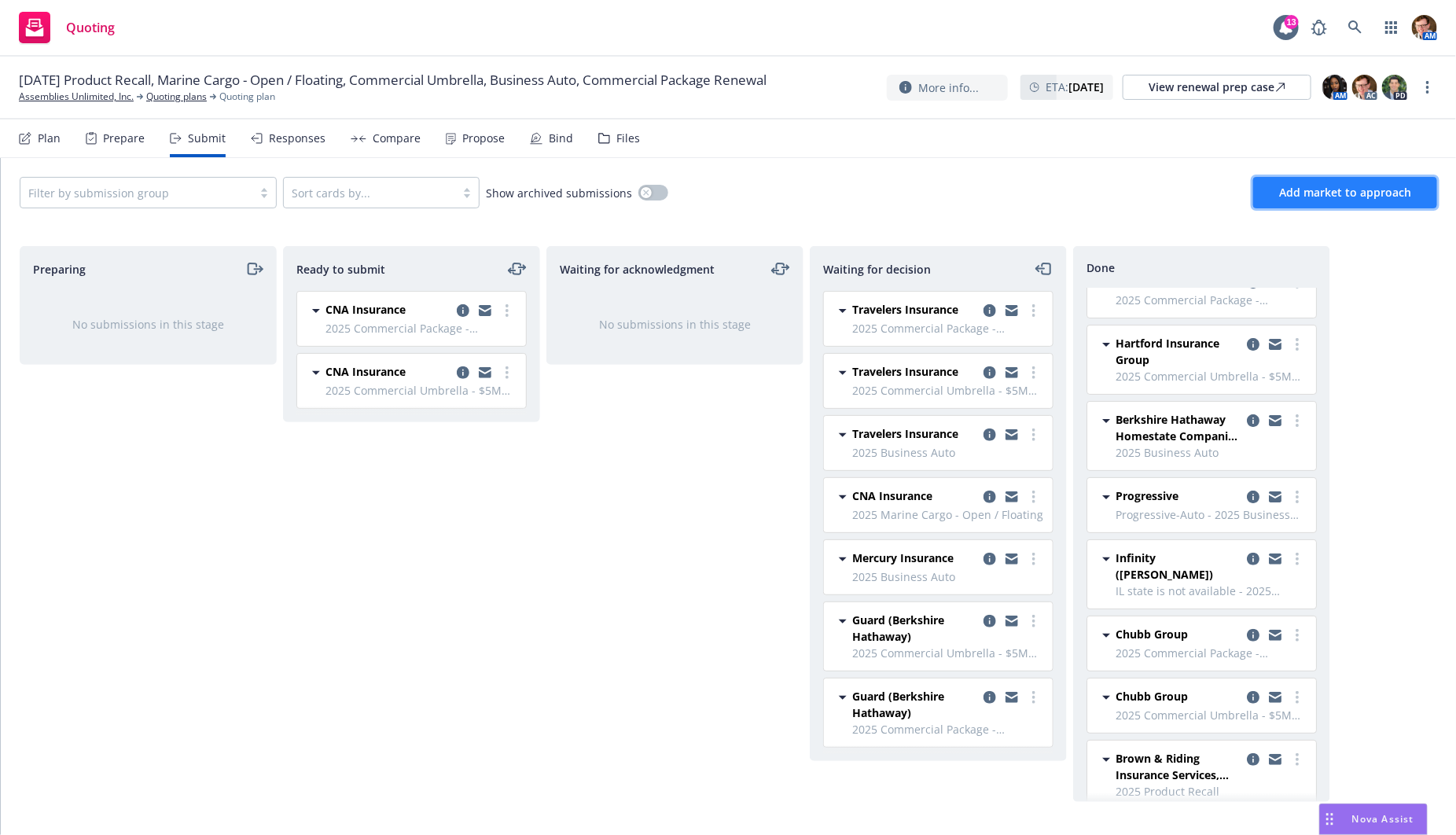
click at [1283, 188] on span "Add market to approach" at bounding box center [1345, 192] width 132 height 15
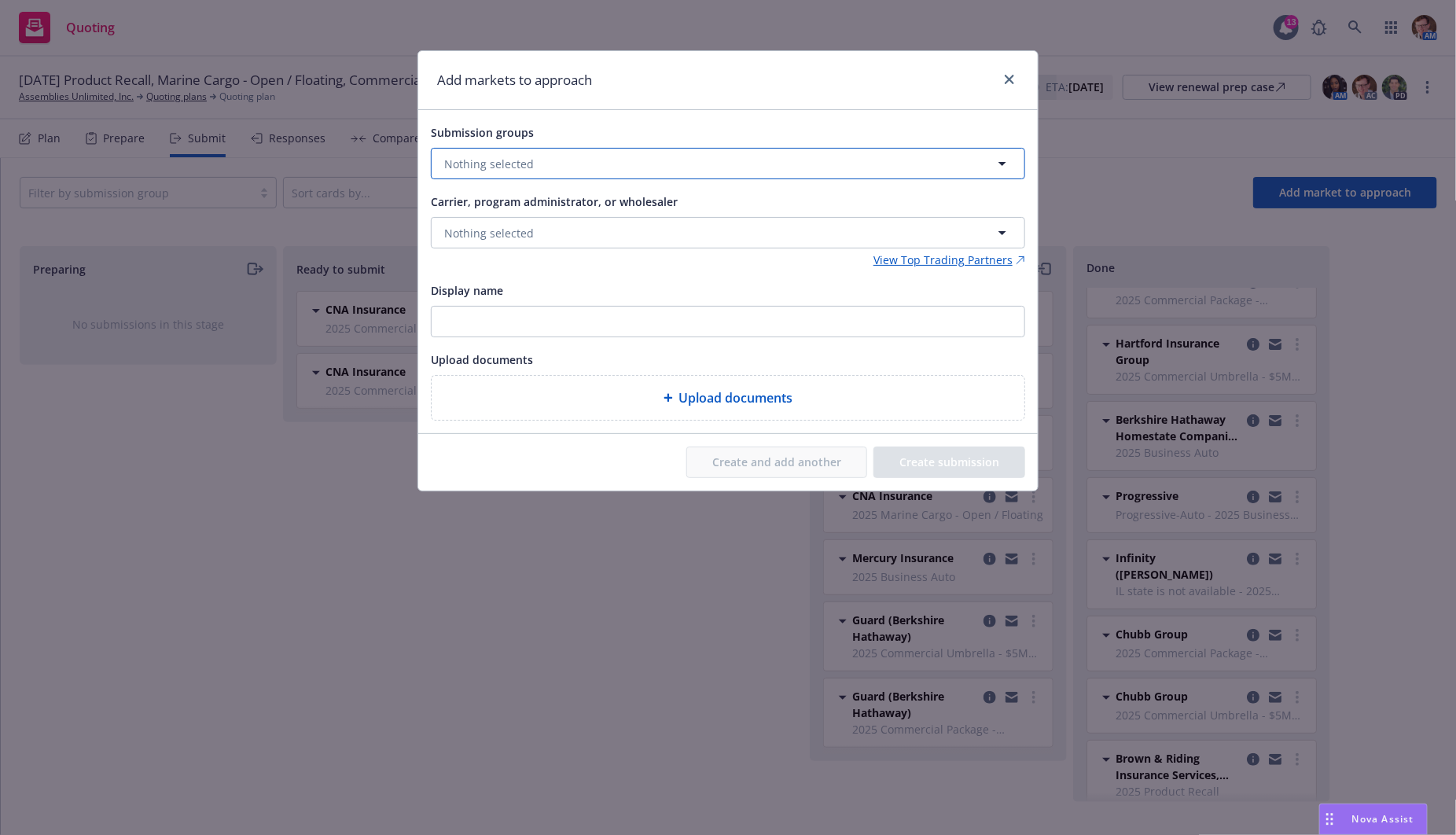
click at [594, 167] on button "Nothing selected" at bounding box center [727, 163] width 594 height 32
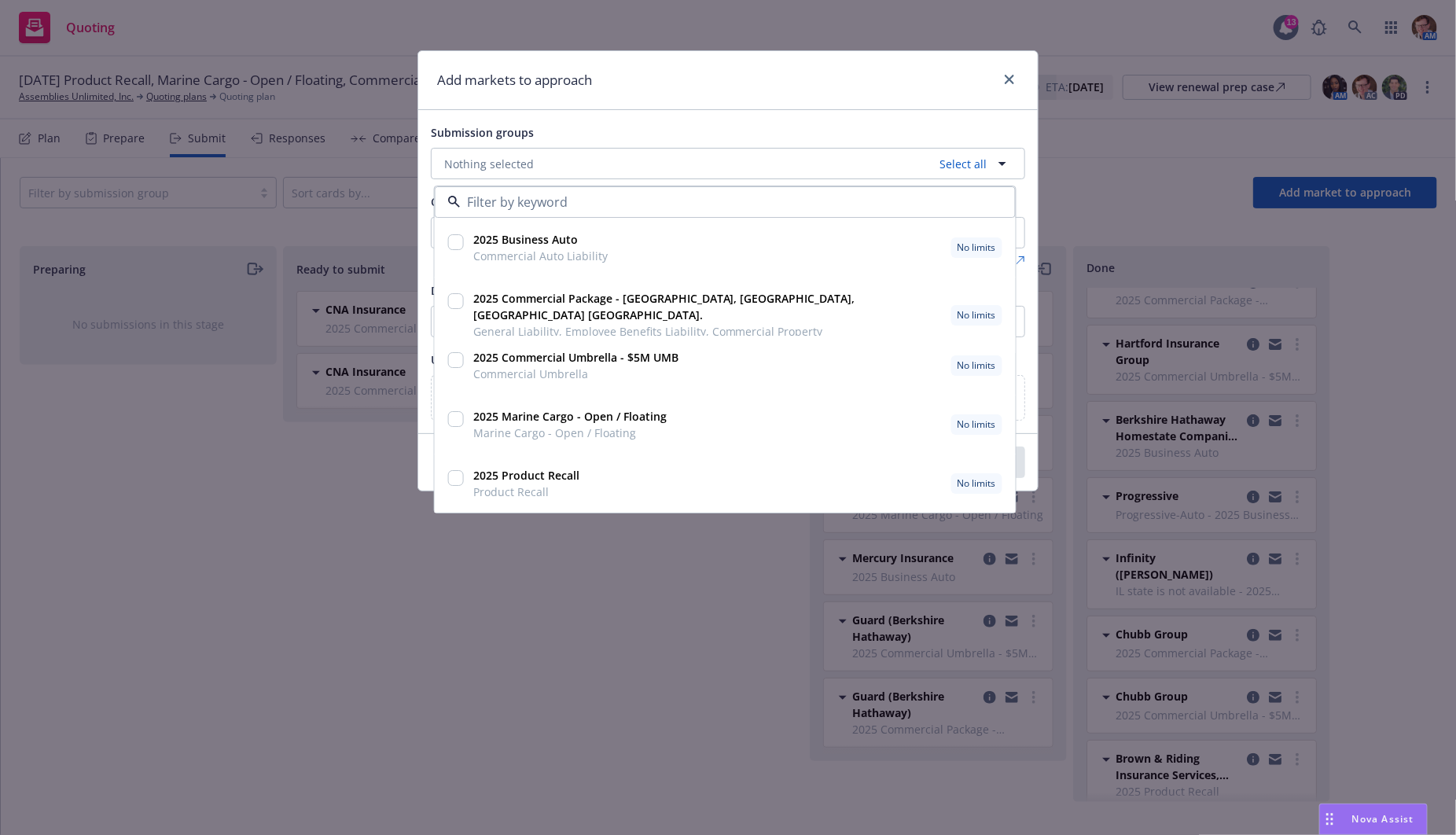
click at [462, 480] on input "checkbox" at bounding box center [455, 478] width 15 height 15
checkbox input "true"
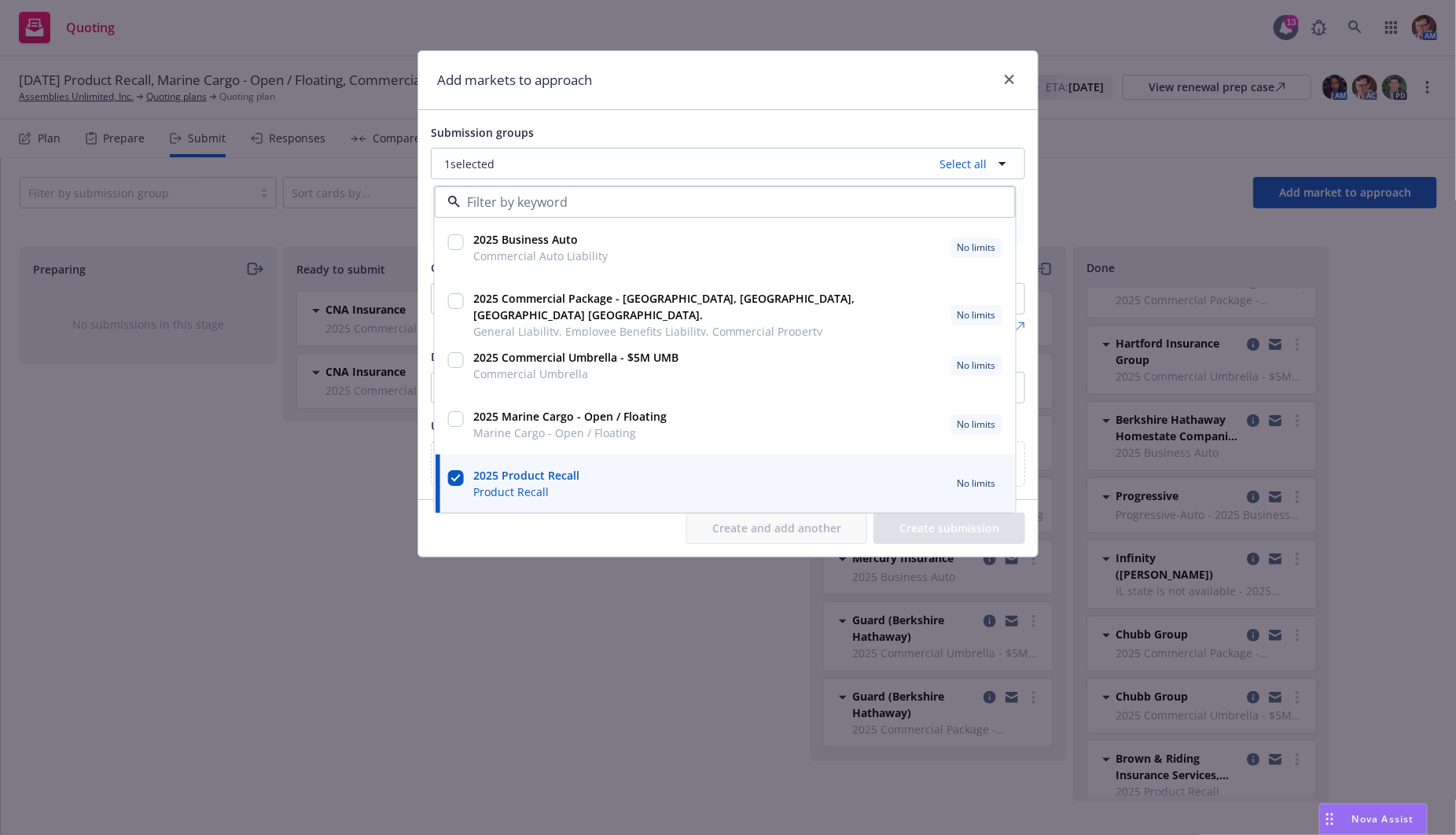
click at [804, 96] on div "Add markets to approach" at bounding box center [727, 80] width 619 height 59
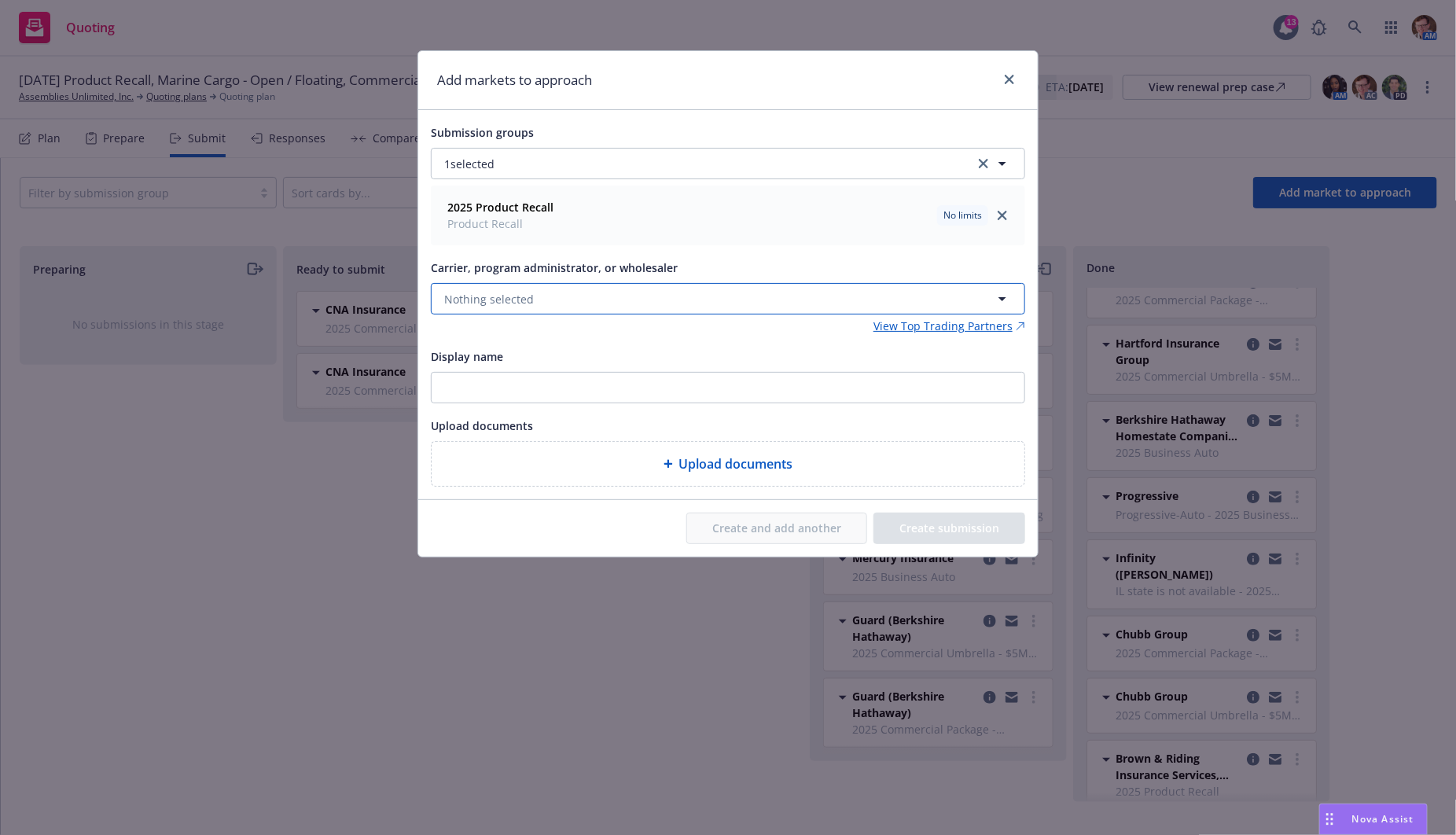
click at [515, 296] on span "Nothing selected" at bounding box center [489, 299] width 90 height 16
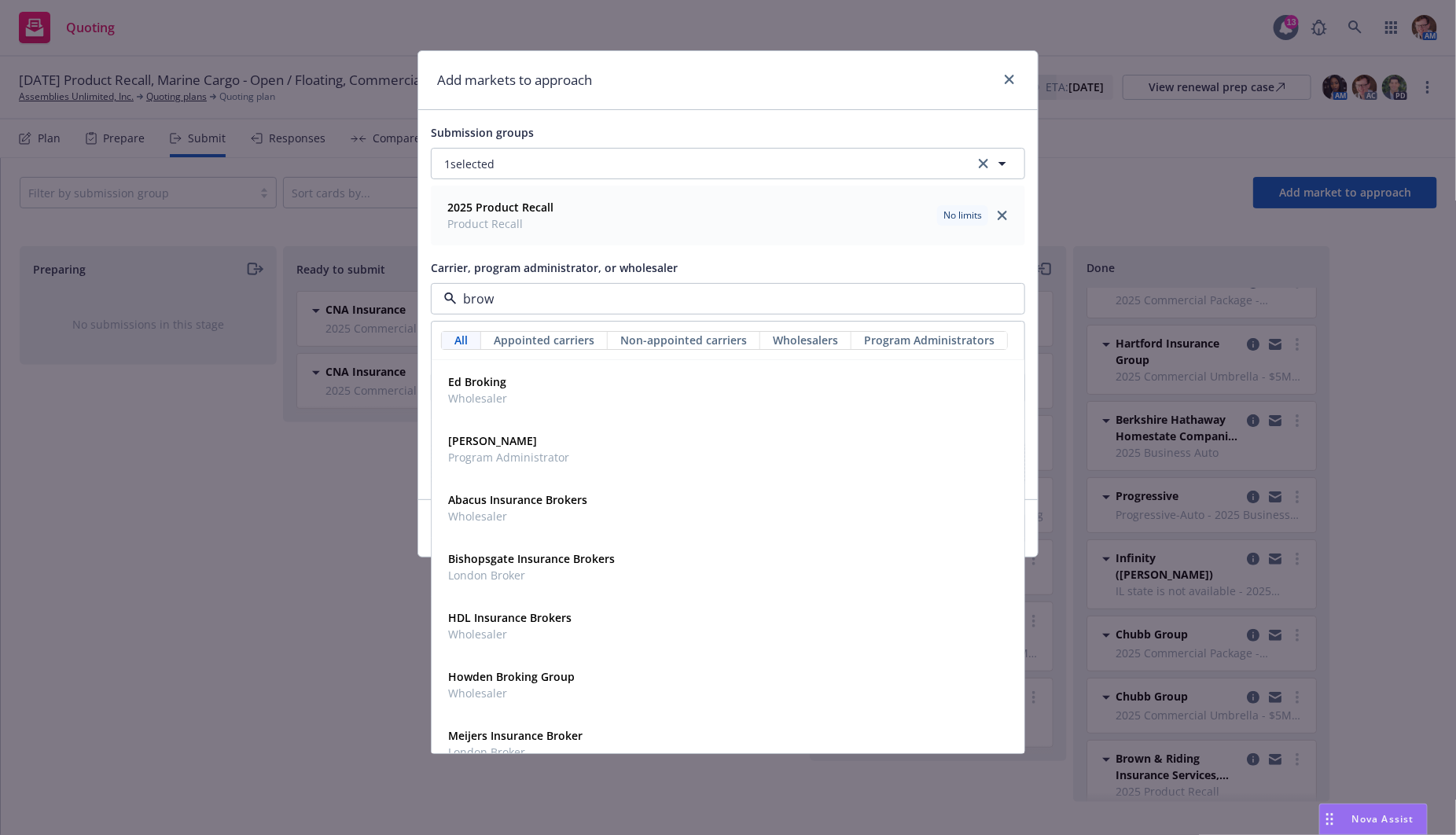
type input "brown"
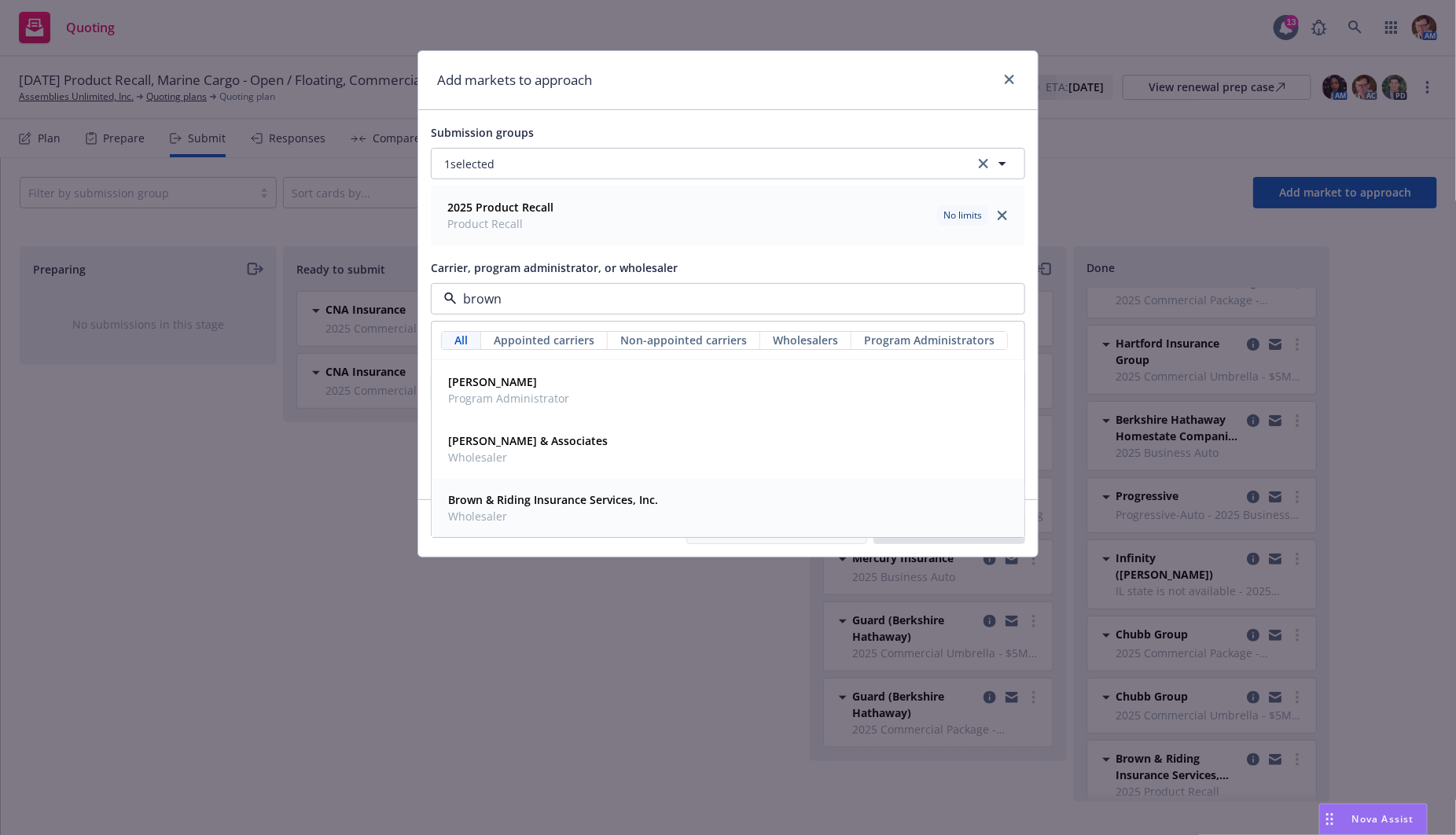
click at [551, 497] on strong "Brown & Riding Insurance Services, Inc." at bounding box center [552, 500] width 209 height 15
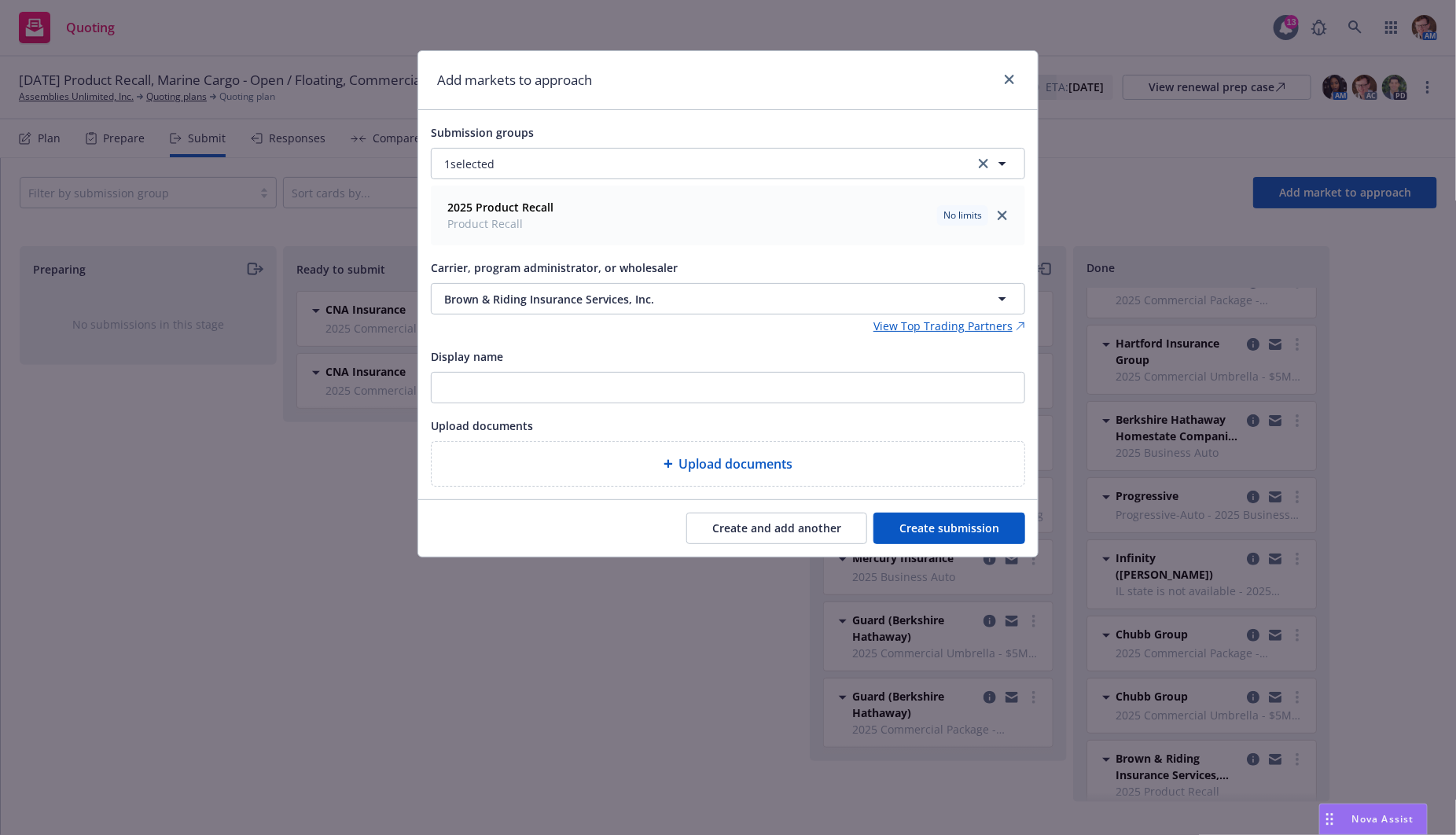
click at [923, 533] on button "Create submission" at bounding box center [948, 528] width 151 height 32
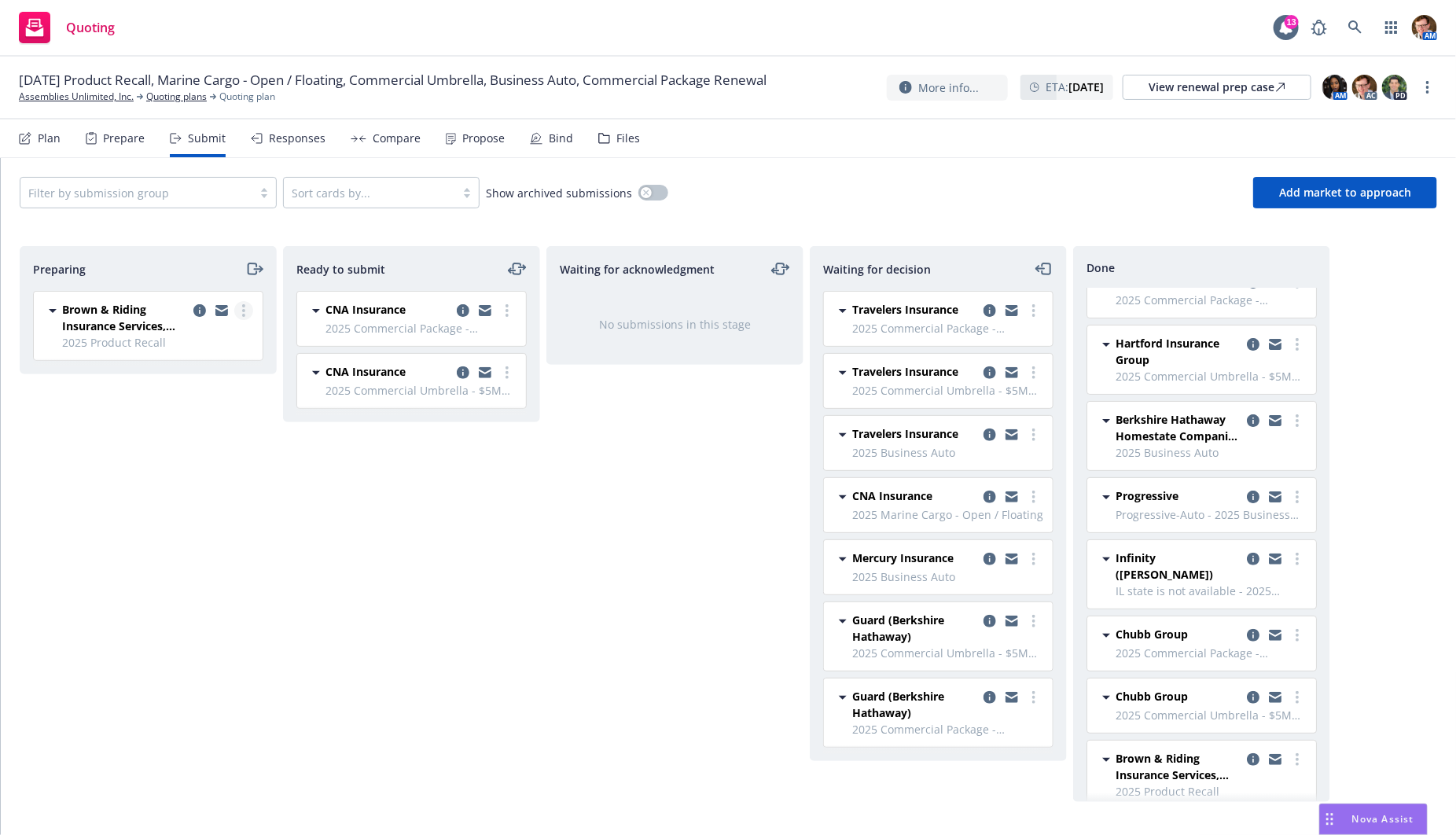
click at [247, 307] on link "more" at bounding box center [243, 310] width 19 height 19
click at [183, 432] on span "Add accepted decision" at bounding box center [174, 435] width 157 height 15
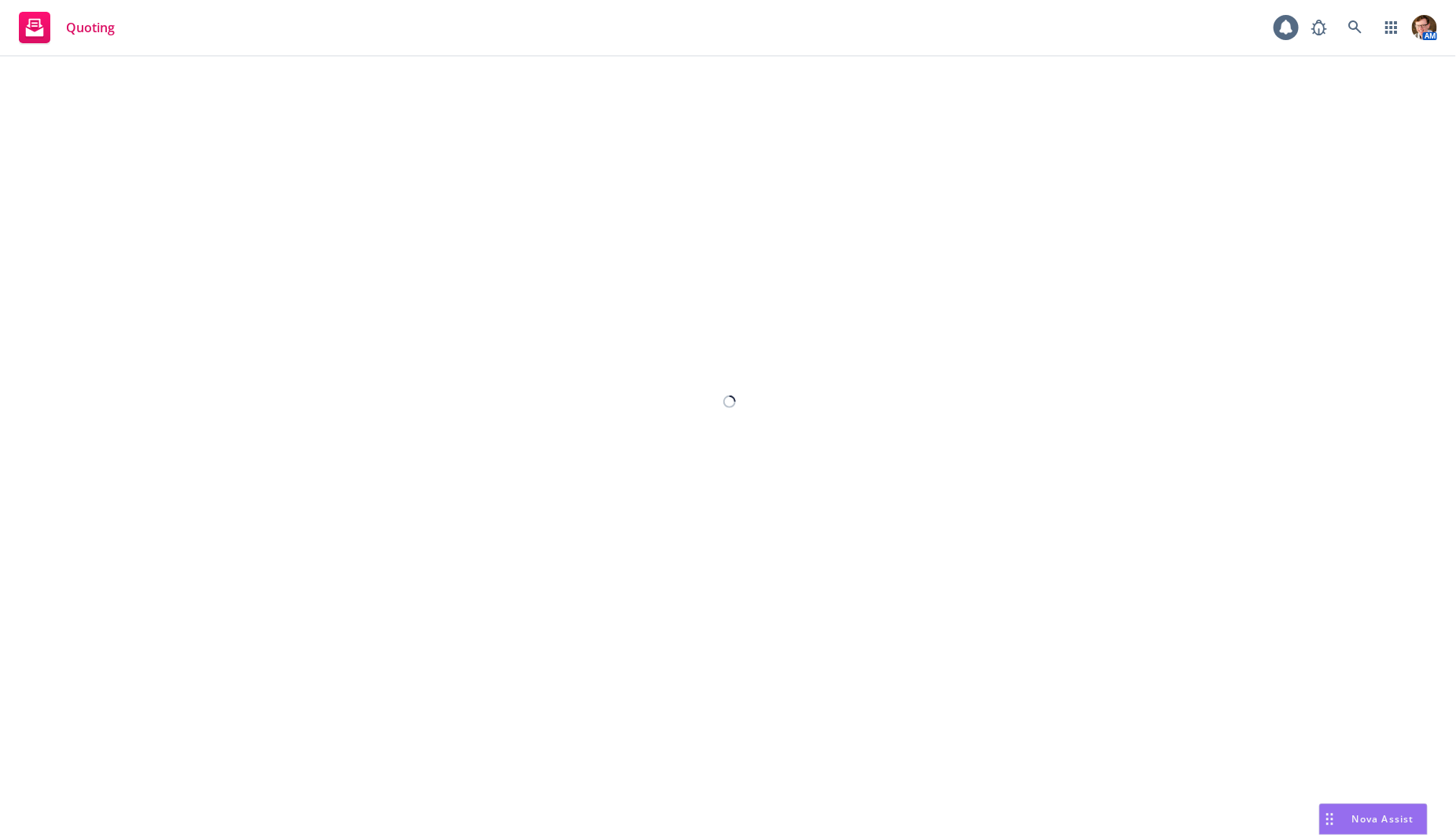
select select "12"
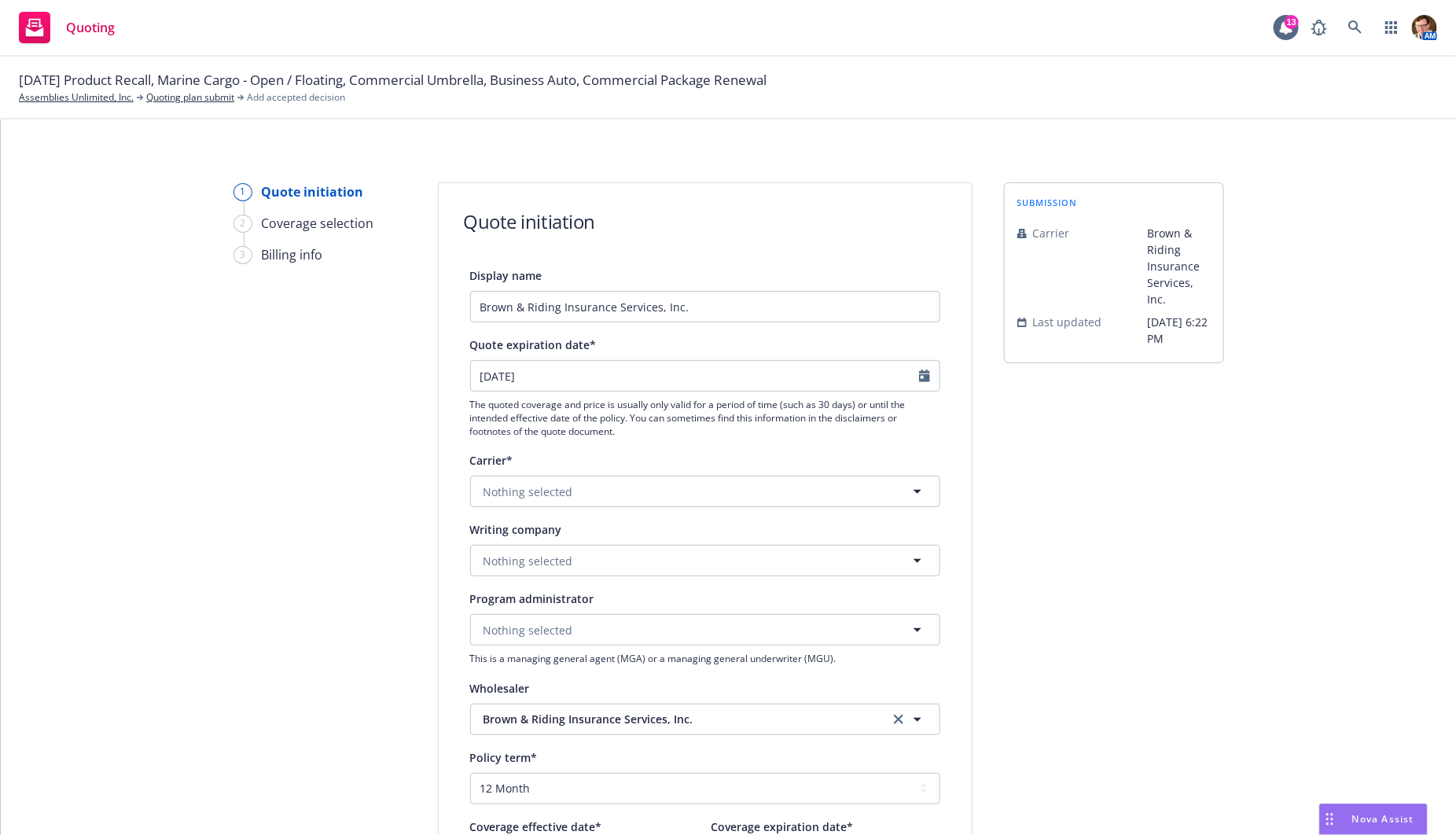
scroll to position [80, 0]
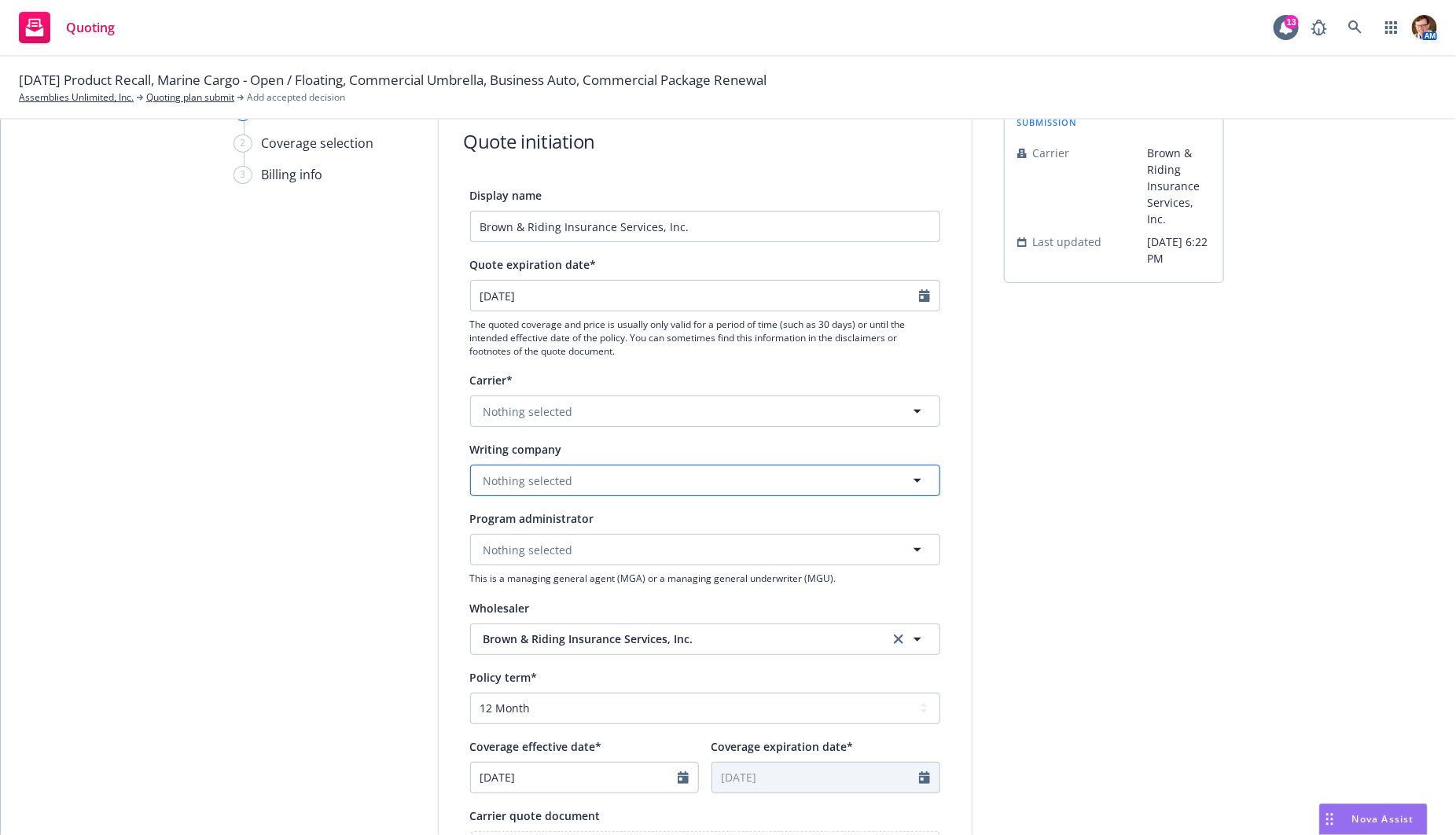
click at [508, 469] on button "Nothing selected" at bounding box center [704, 480] width 470 height 32
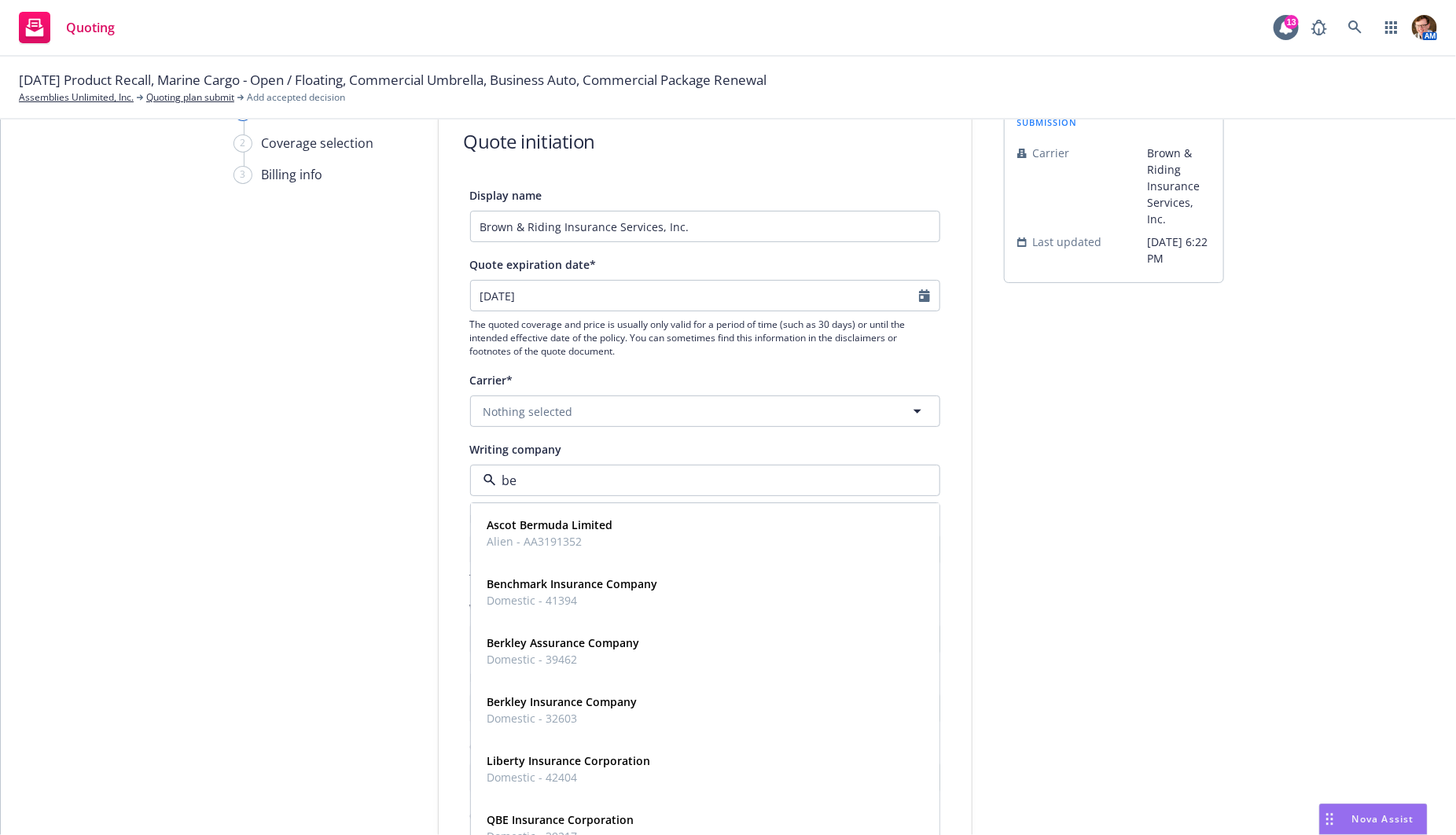
type input "bea"
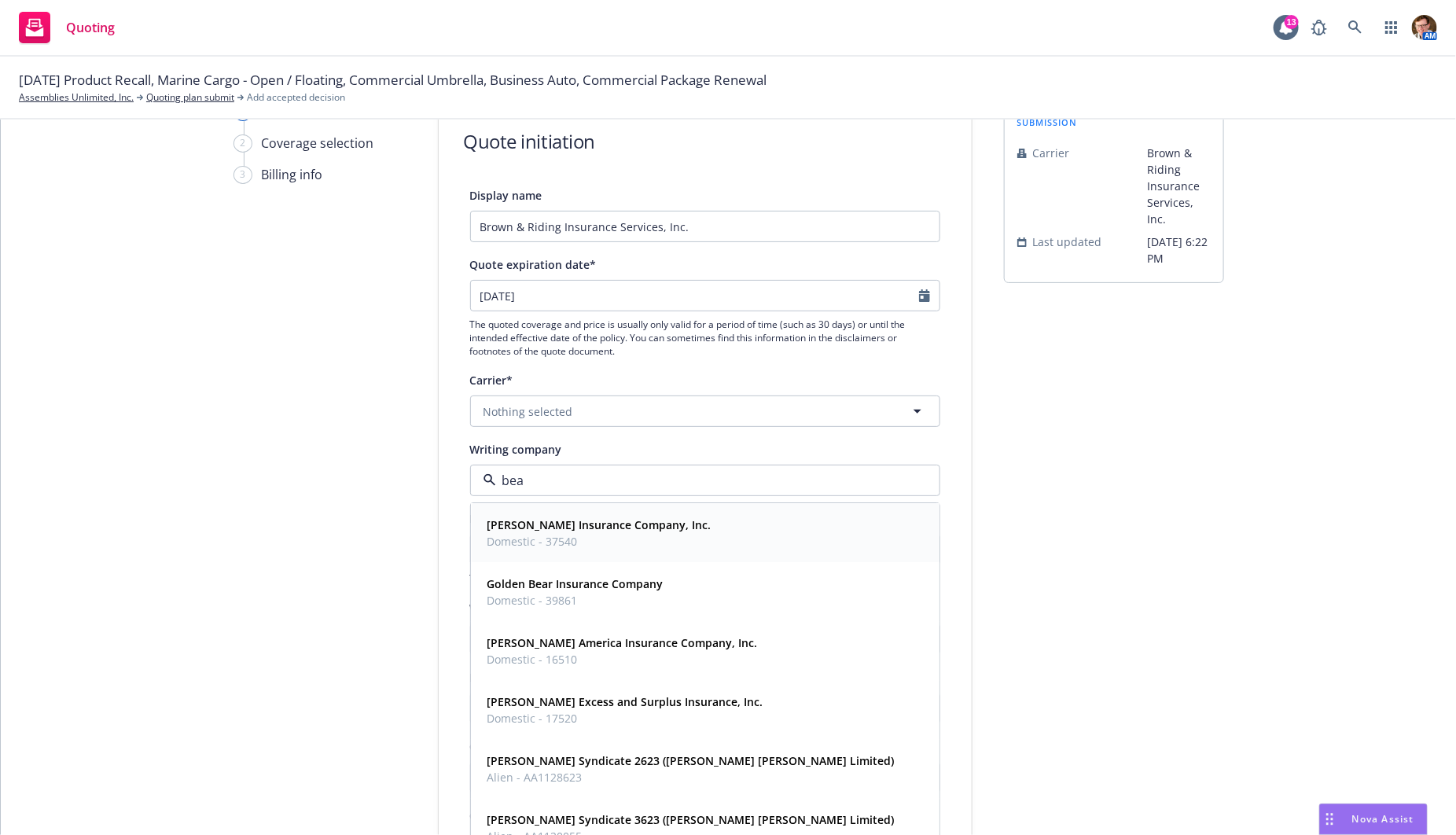
click at [536, 529] on strong "Beazley Insurance Company, Inc." at bounding box center [599, 525] width 224 height 15
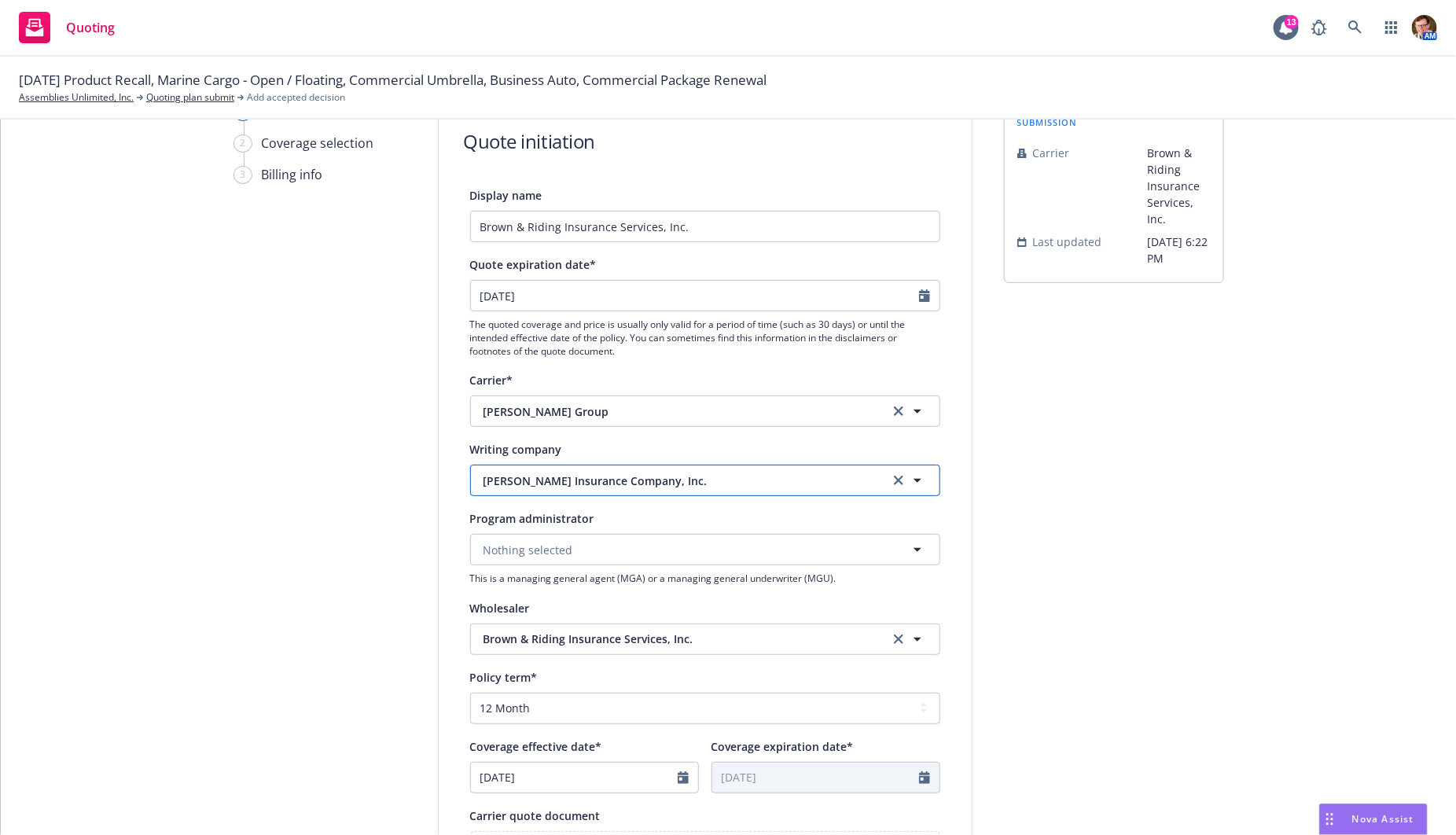
click at [546, 475] on span "Beazley Insurance Company, Inc." at bounding box center [674, 481] width 382 height 16
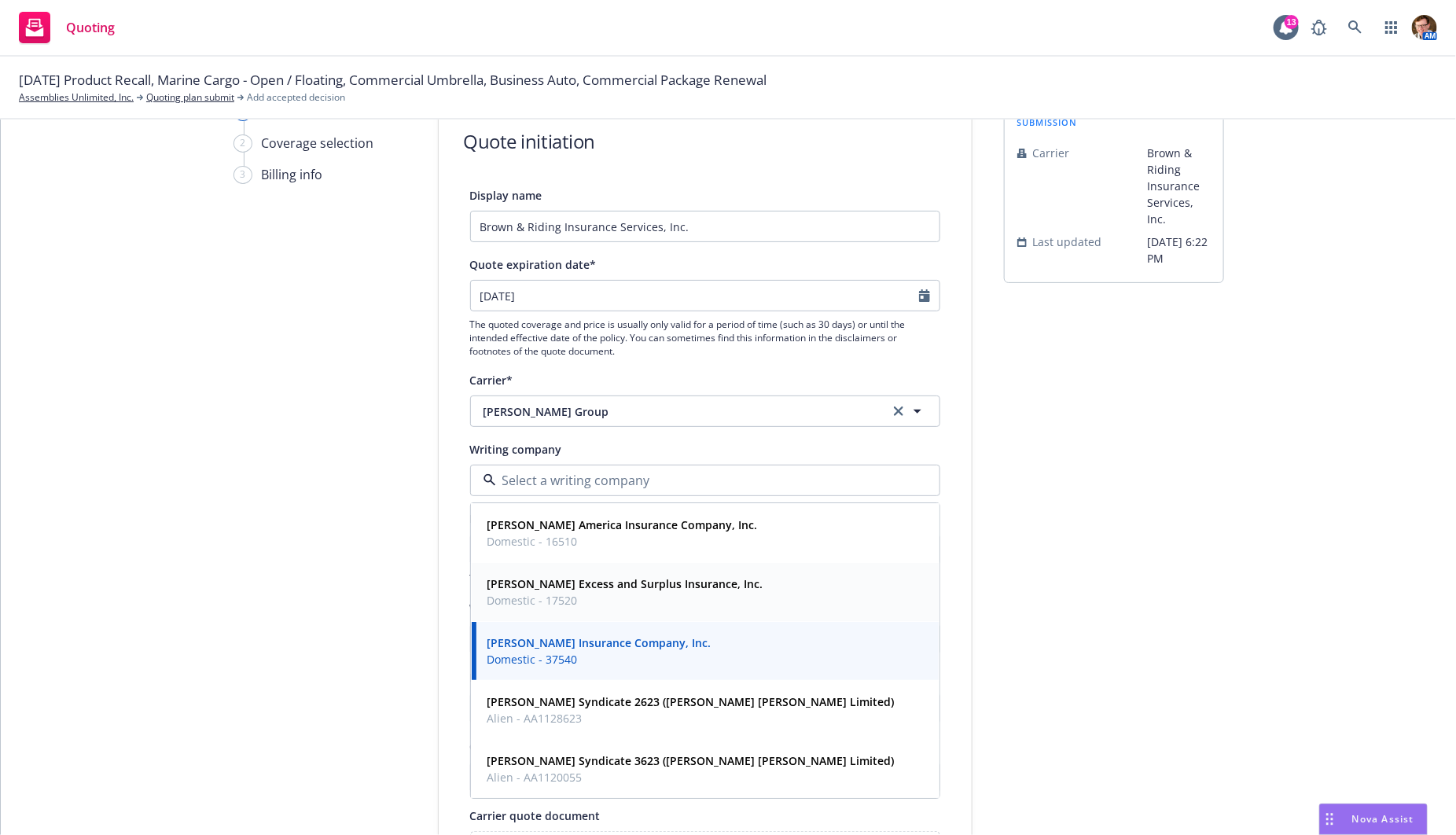
drag, startPoint x: 620, startPoint y: 587, endPoint x: 652, endPoint y: 586, distance: 32.0
click at [620, 587] on strong "Beazley Excess and Surplus Insurance, Inc." at bounding box center [626, 584] width 276 height 15
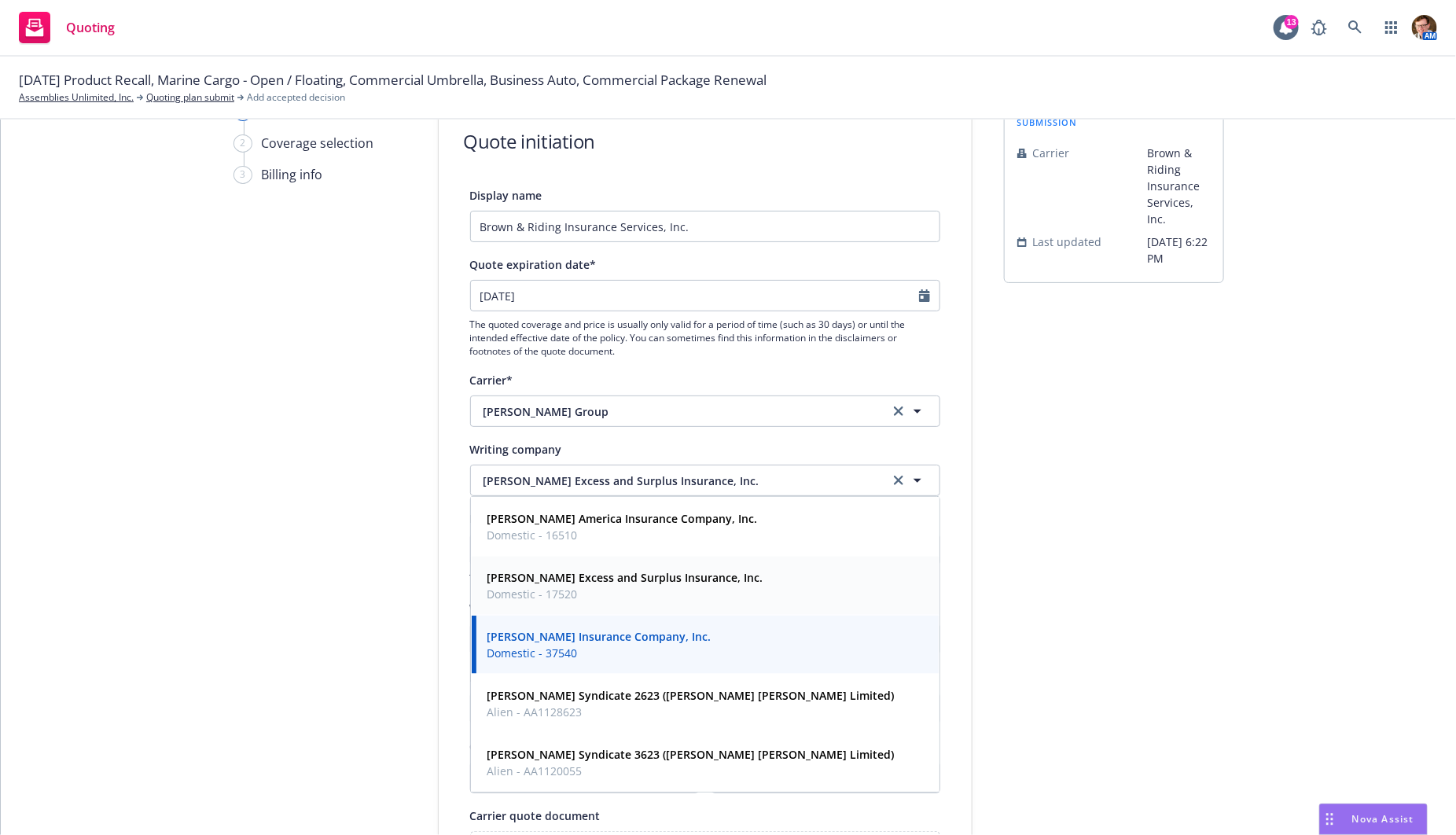
click at [1070, 544] on div "submission Carrier Brown & Riding Insurance Services, Inc. Last updated 8/26, 6…" at bounding box center [1113, 629] width 220 height 1054
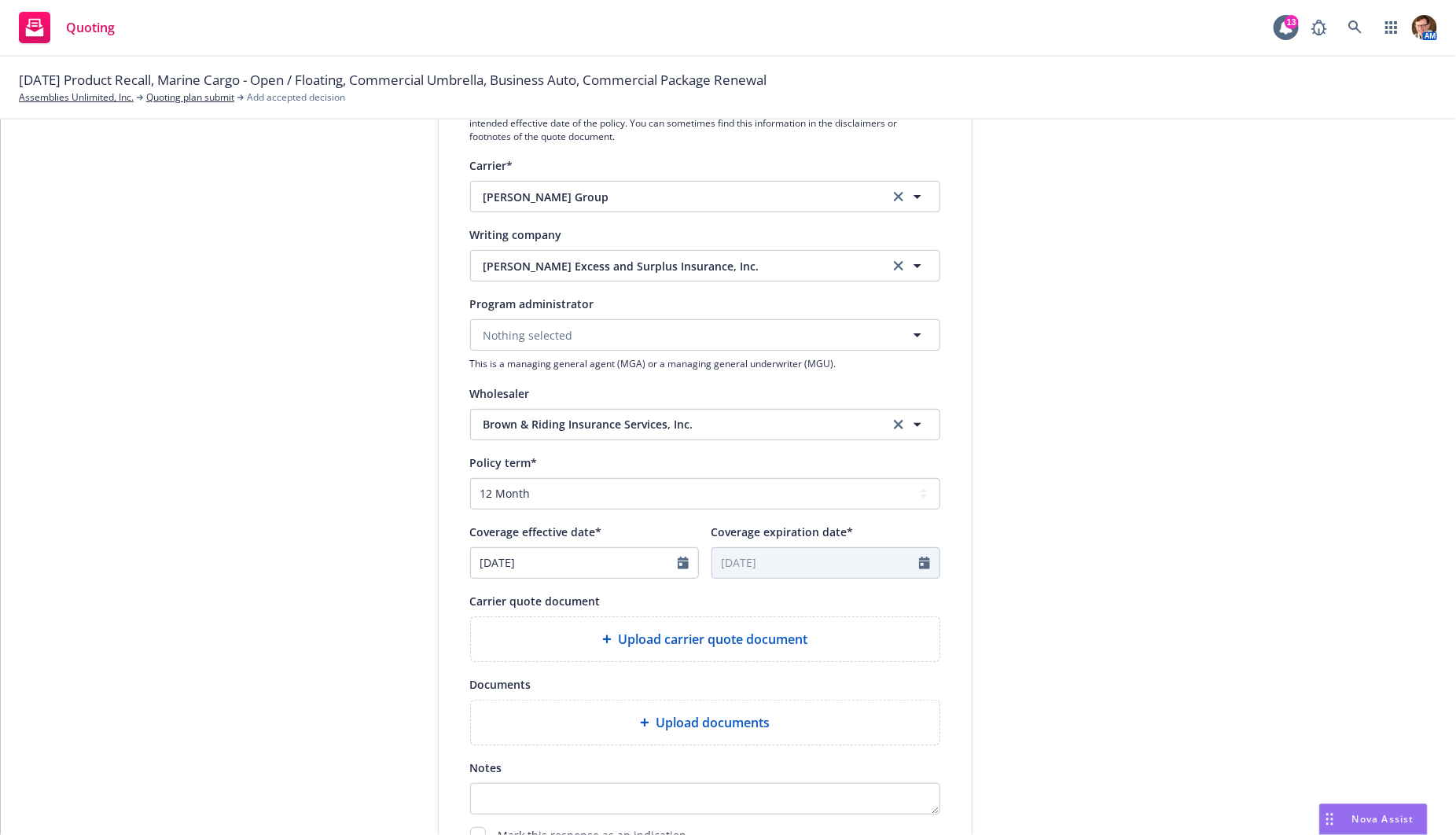
scroll to position [320, 0]
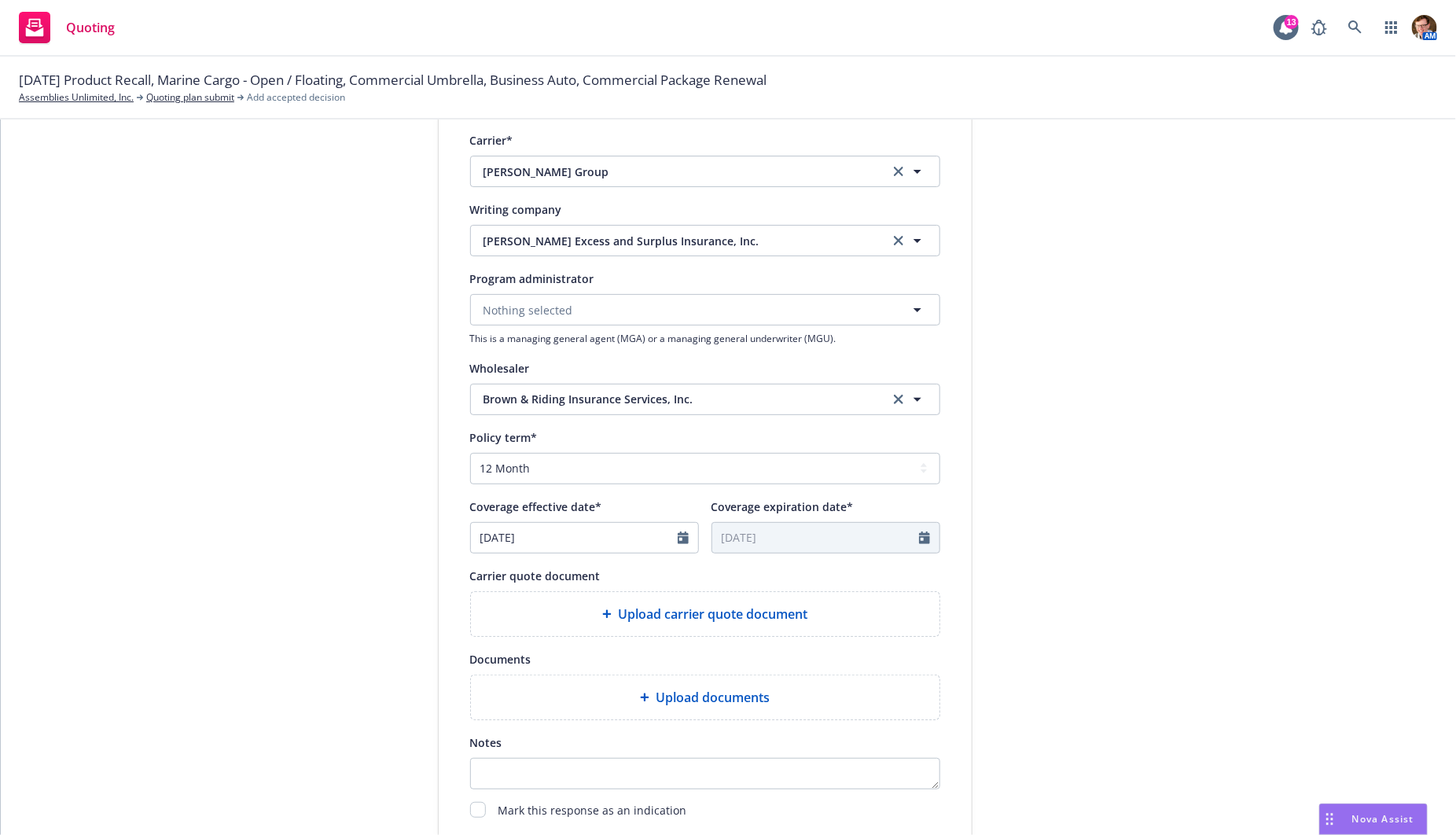
click at [617, 610] on span "Upload carrier quote document" at bounding box center [712, 614] width 189 height 19
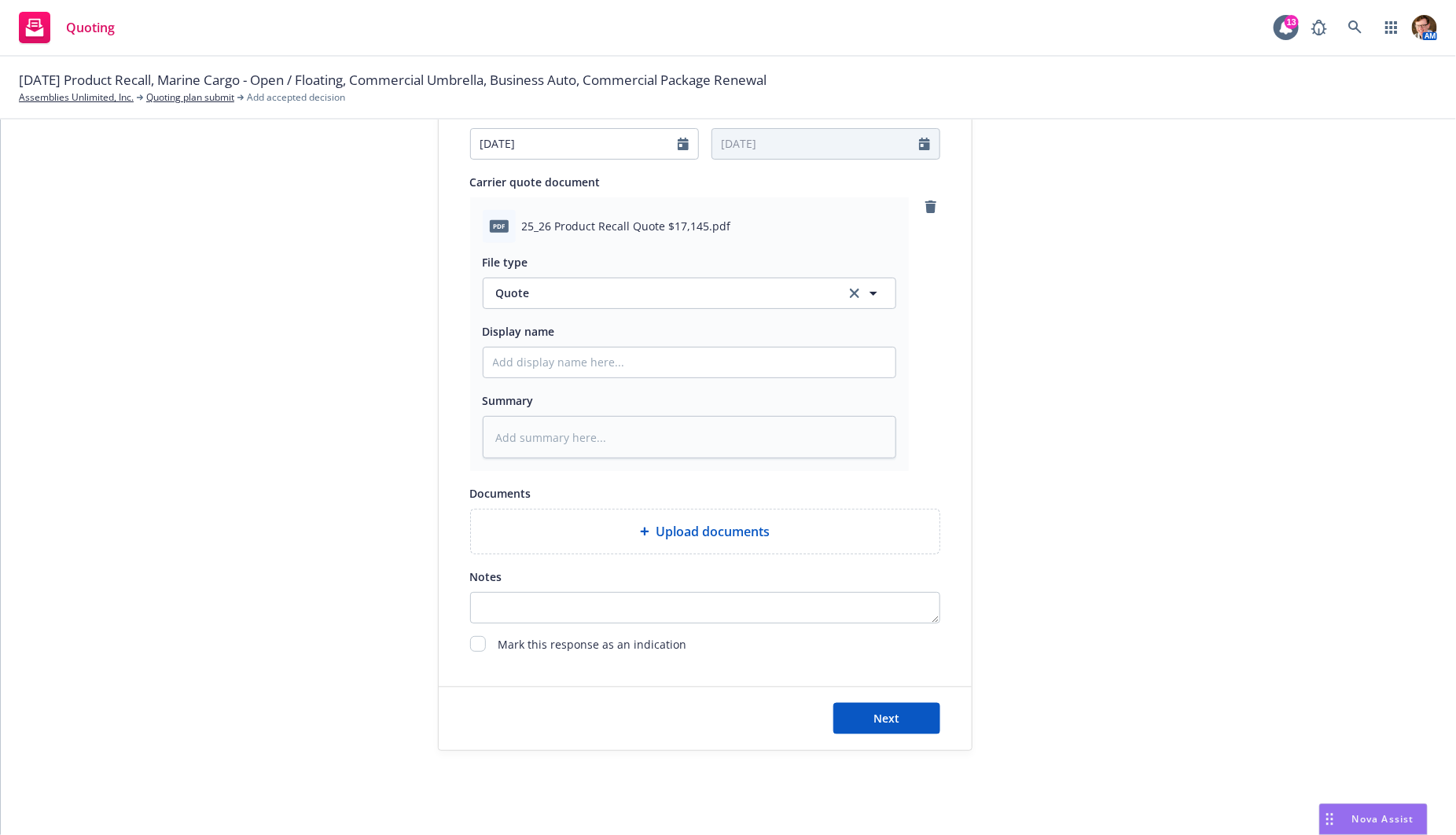
scroll to position [728, 0]
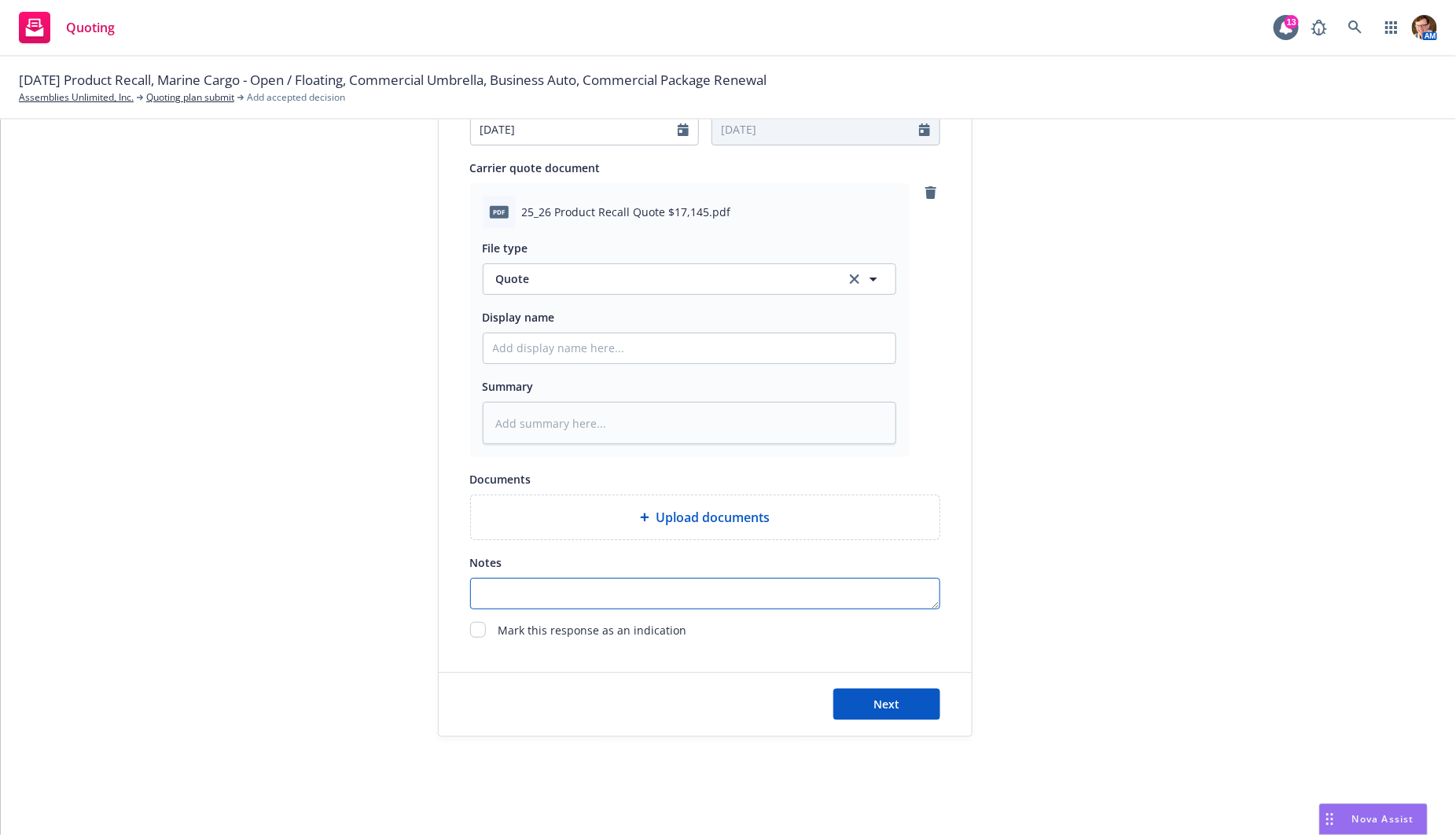
click at [603, 590] on textarea "Notes" at bounding box center [704, 593] width 470 height 32
paste textarea "$50k SIR Option"
type textarea "$50k SIR Option"
type textarea "x"
type textarea "$50k SIR Option"
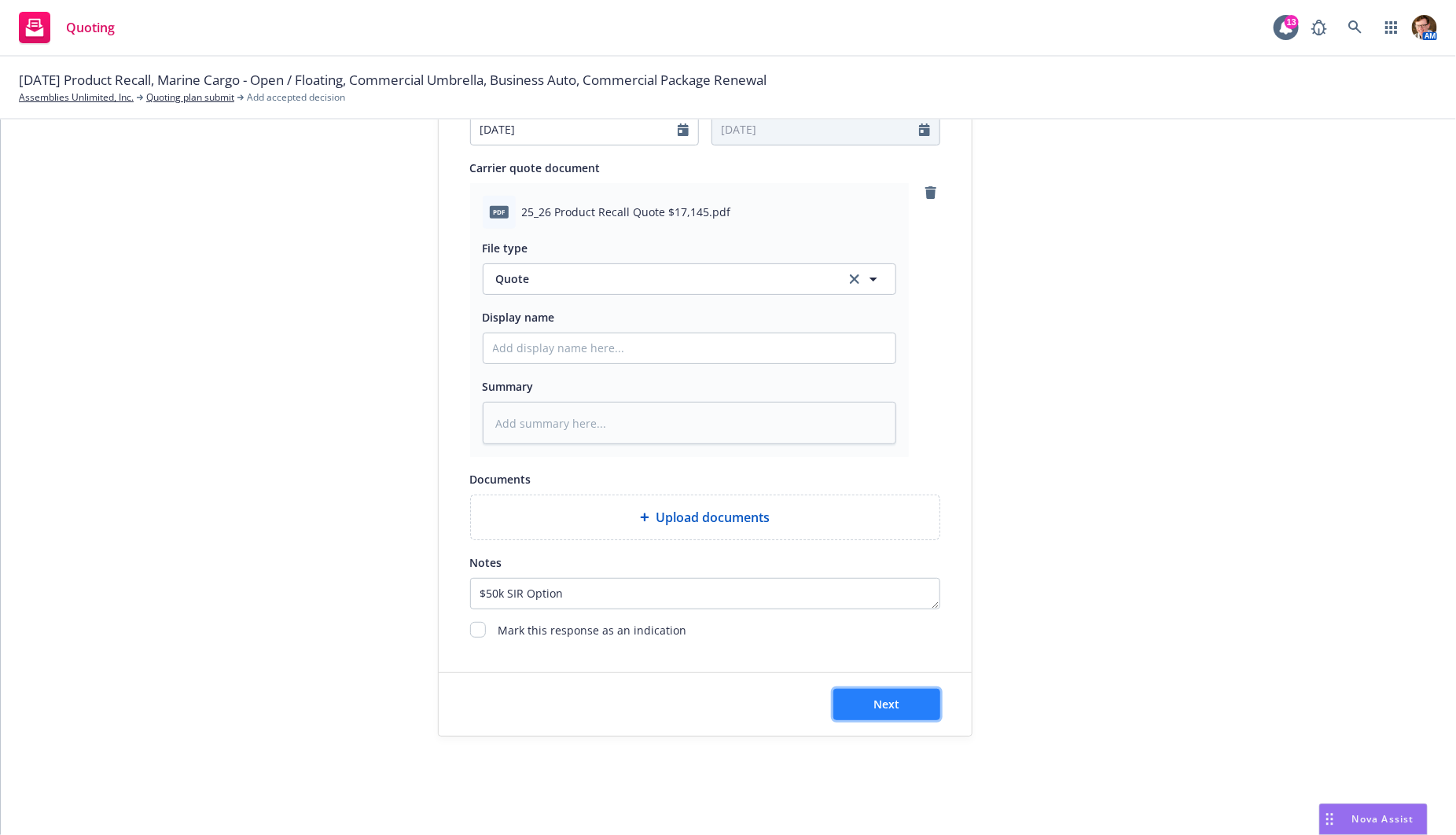
click at [878, 704] on span "Next" at bounding box center [886, 704] width 26 height 15
type textarea "x"
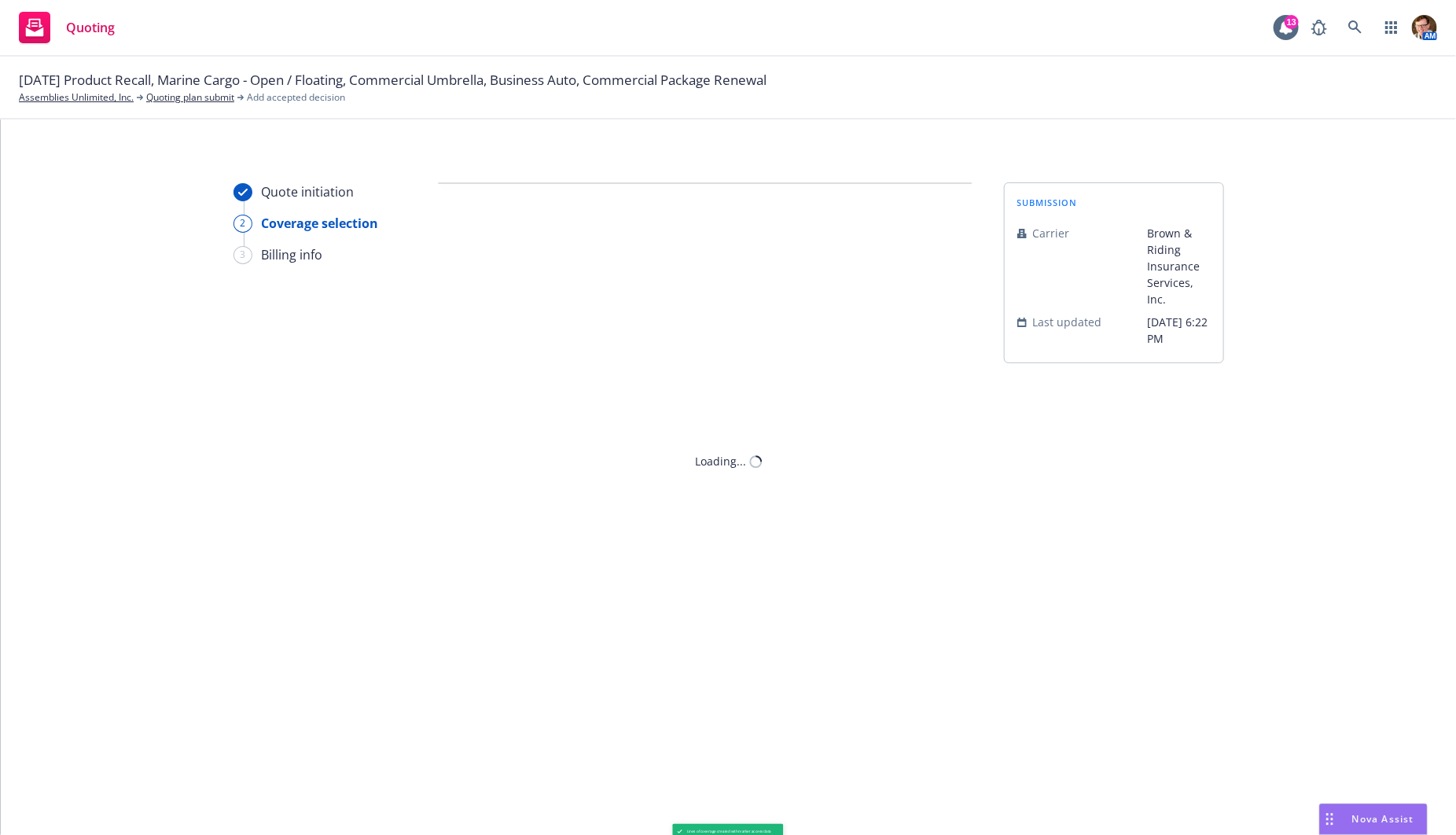
scroll to position [0, 0]
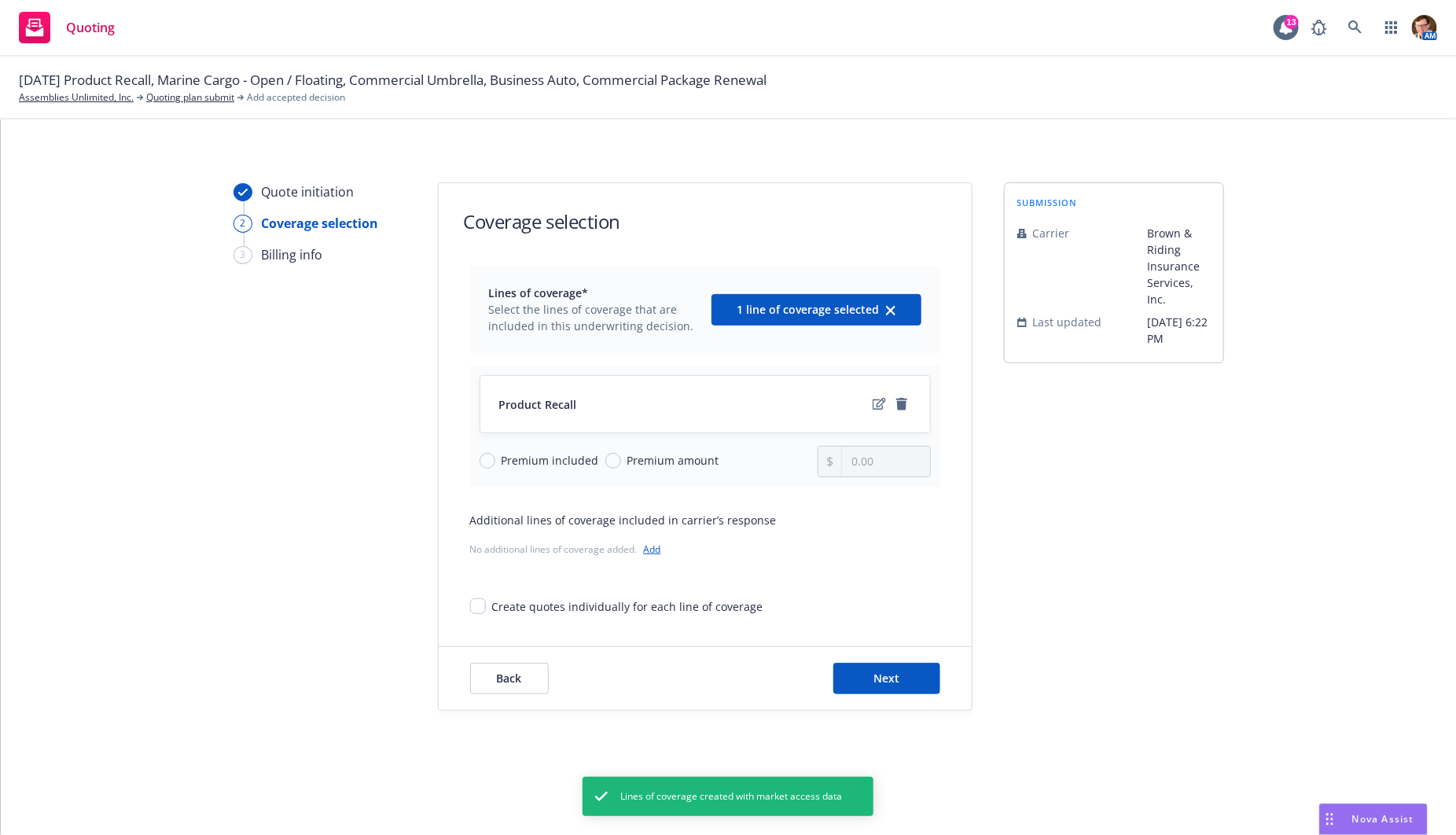
click at [674, 460] on span "Premium amount" at bounding box center [673, 461] width 92 height 16
click at [621, 460] on input "Premium amount" at bounding box center [613, 460] width 15 height 15
radio input "true"
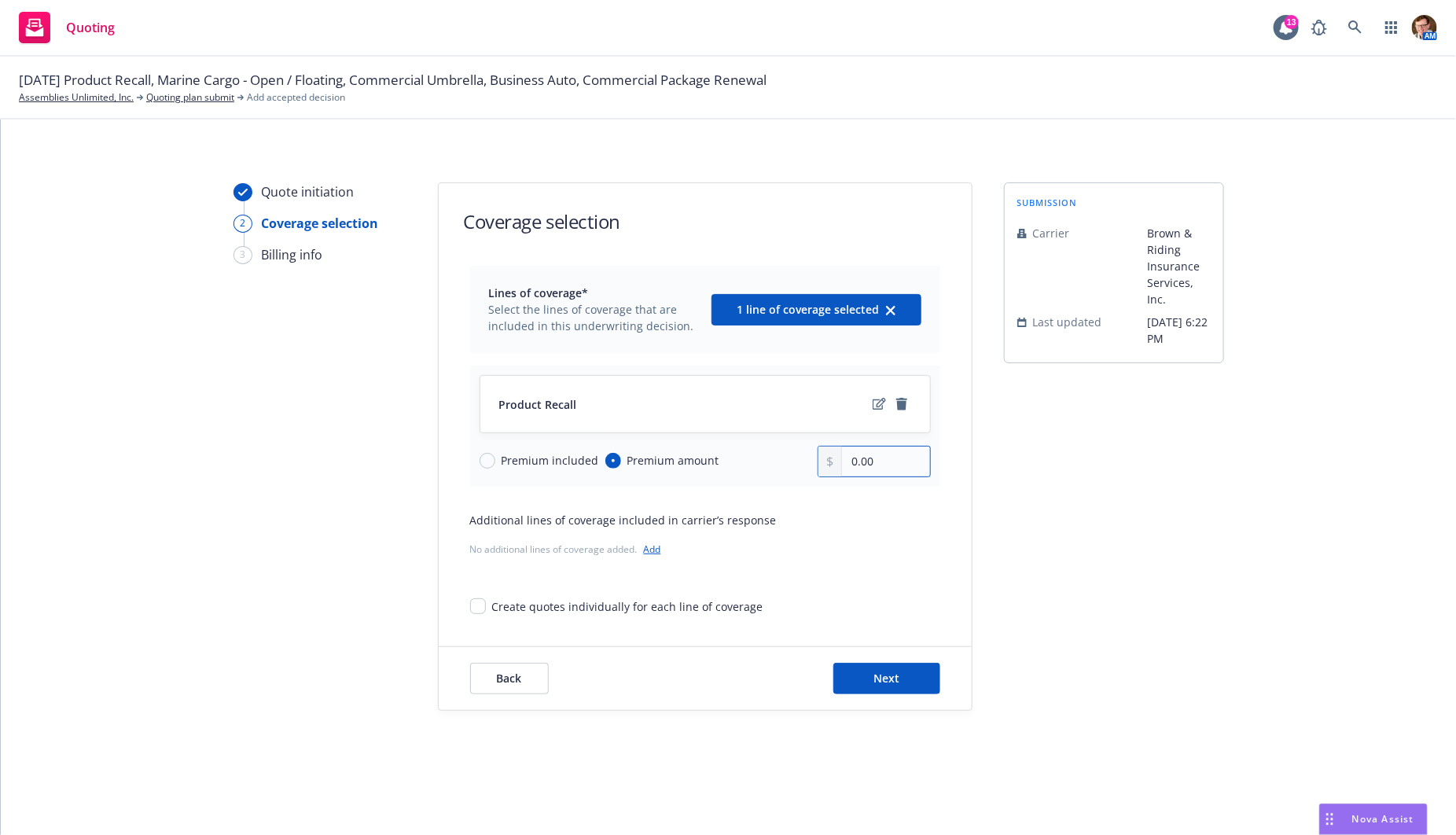
click at [877, 459] on input "0.00" at bounding box center [886, 461] width 87 height 30
type input "12,000.00"
drag, startPoint x: 1124, startPoint y: 505, endPoint x: 1083, endPoint y: 514, distance: 42.0
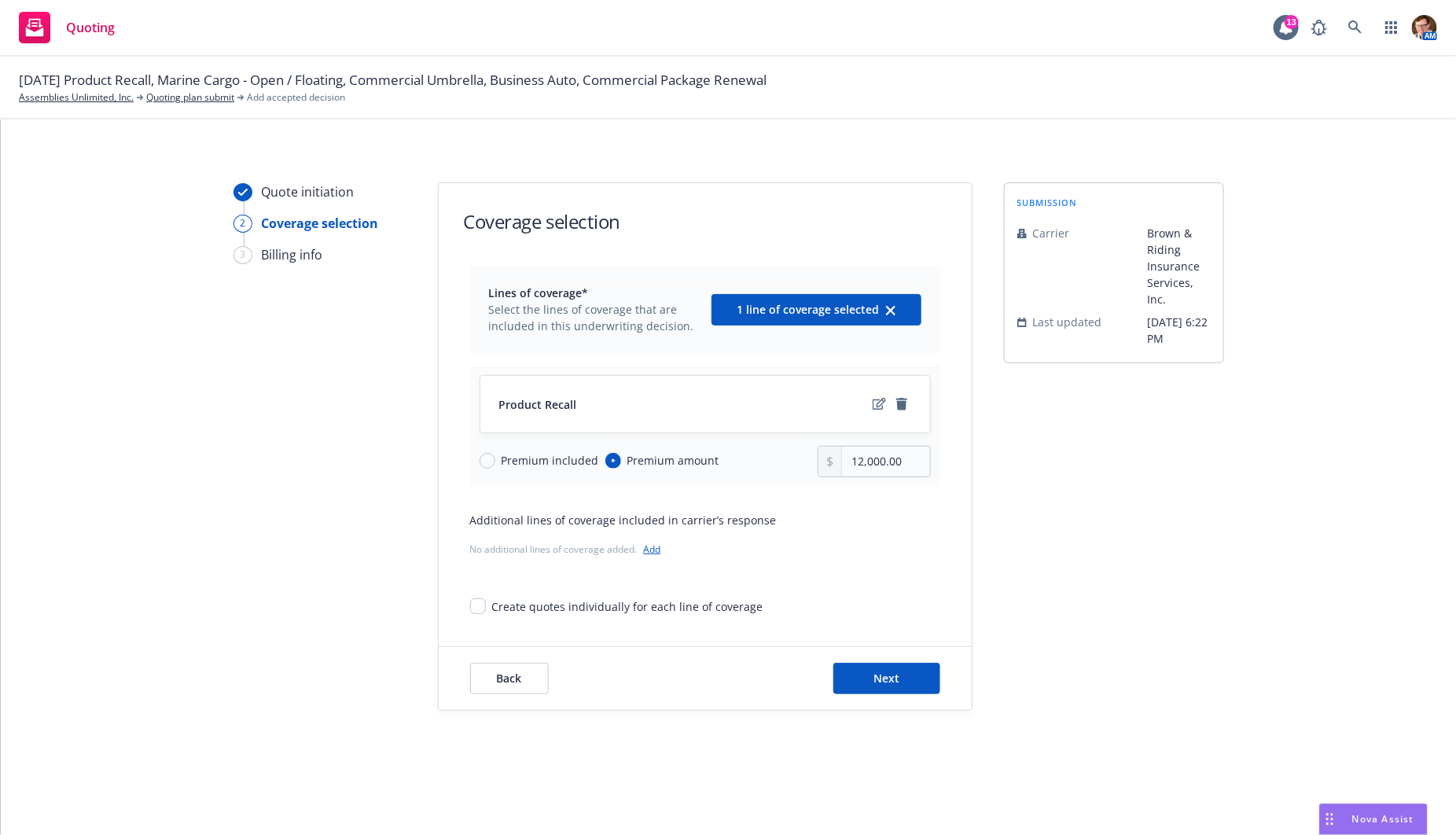
click at [1124, 504] on div "submission Carrier Brown & Riding Insurance Services, Inc. Last updated 8/26, 6…" at bounding box center [1113, 446] width 220 height 529
click at [878, 671] on span "Next" at bounding box center [886, 678] width 26 height 15
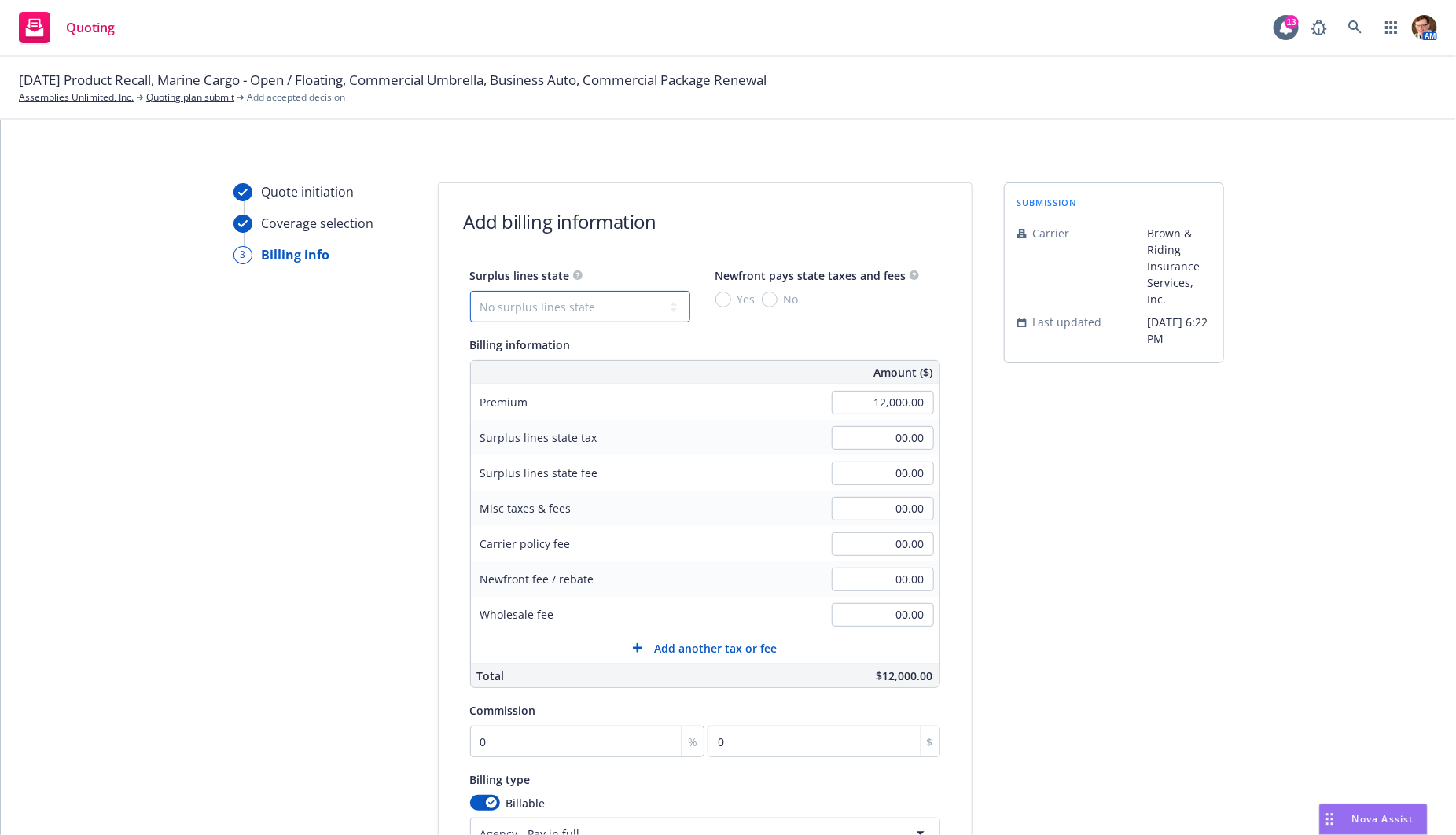
click at [582, 310] on select "No surplus lines state Alaska Alabama Arkansas Arizona California Colorado Conn…" at bounding box center [579, 306] width 220 height 32
select select "CA"
click at [470, 291] on select "No surplus lines state Alaska Alabama Arkansas Arizona California Colorado Conn…" at bounding box center [579, 306] width 220 height 32
type input "360.00"
type input "21.60"
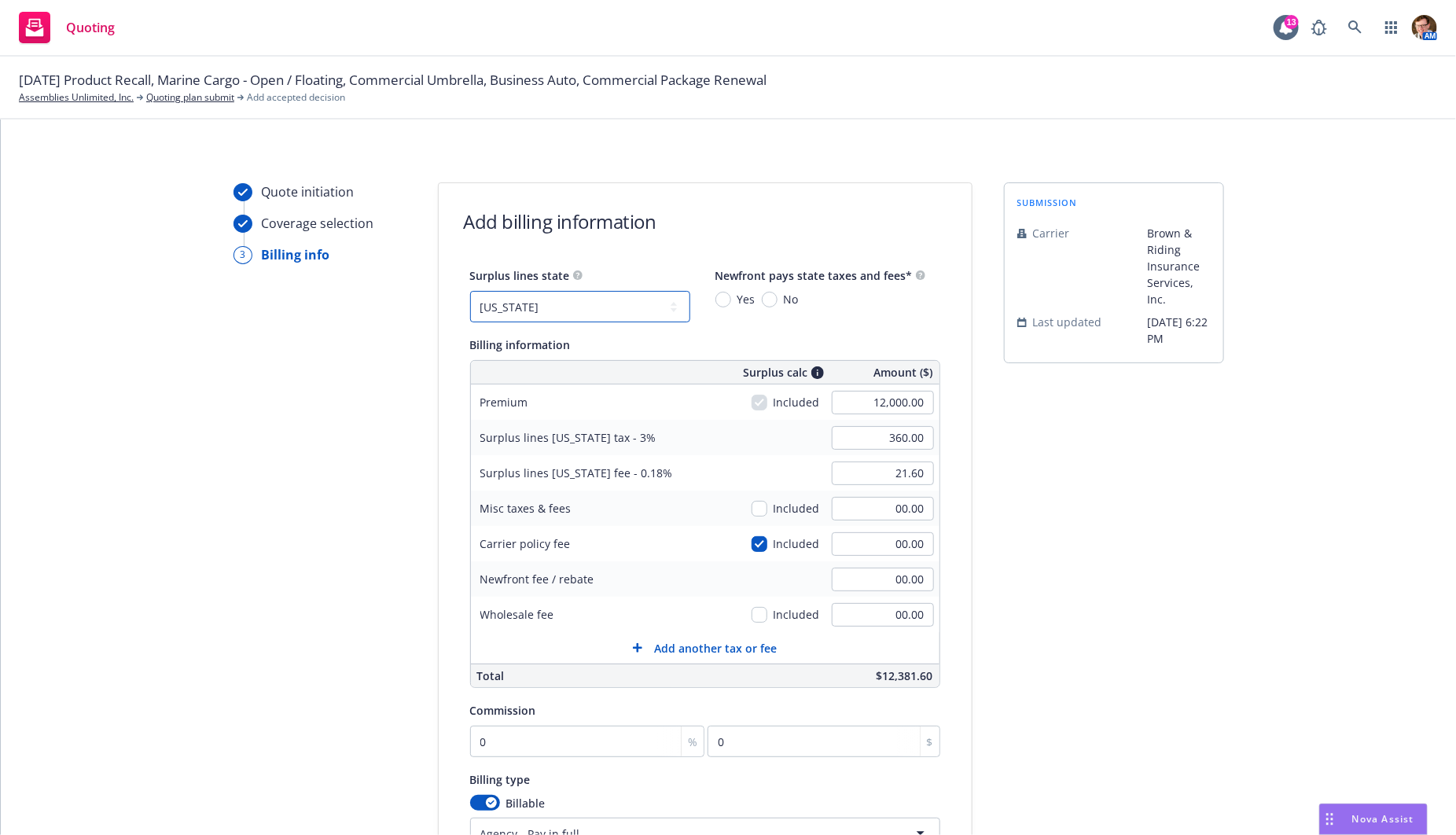
click at [626, 303] on select "No surplus lines state Alaska Alabama Arkansas Arizona California Colorado Conn…" at bounding box center [579, 306] width 220 height 32
select select "IL"
click at [470, 291] on select "No surplus lines state Alaska Alabama Arkansas Arizona California Colorado Conn…" at bounding box center [579, 306] width 220 height 32
type input "420.00"
type input "4.80"
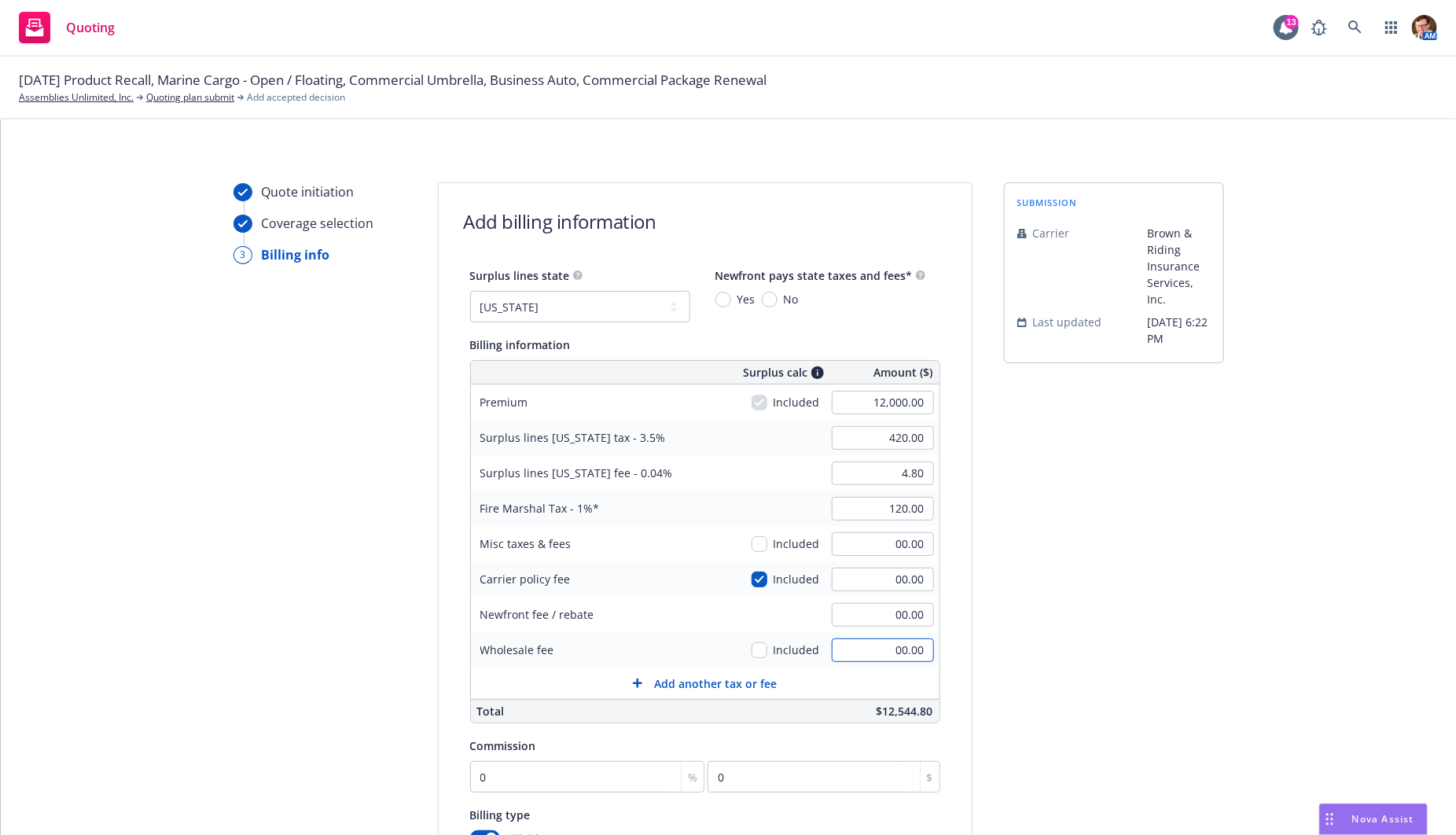
click at [905, 653] on input "00.00" at bounding box center [882, 650] width 102 height 24
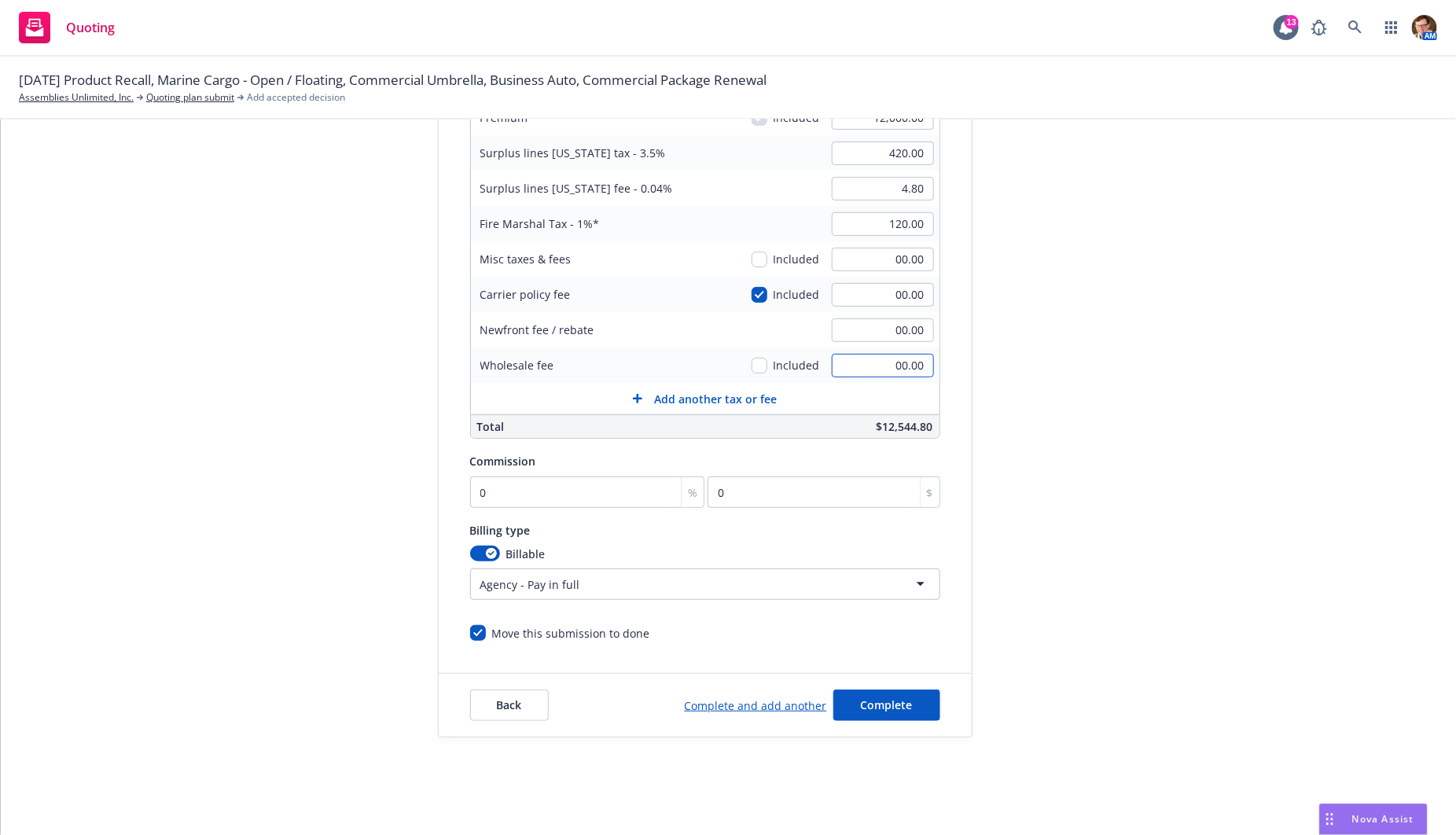
scroll to position [21, 0]
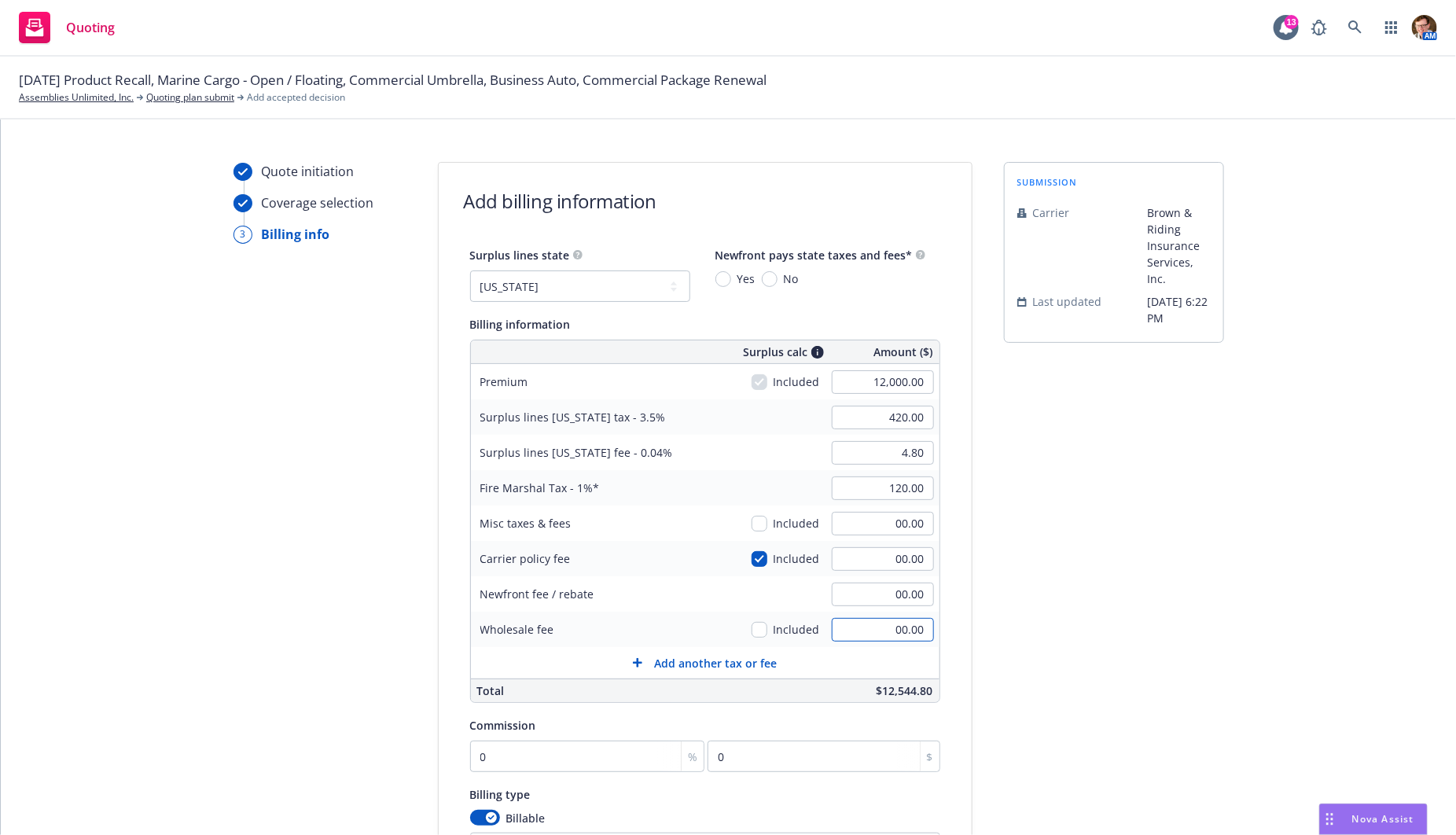
click at [901, 632] on input "00.00" at bounding box center [882, 629] width 102 height 24
type input "1,200.00"
click at [1075, 633] on div "submission Carrier Brown & Riding Insurance Services, Inc. Last updated 8/26, 6…" at bounding box center [1113, 582] width 220 height 840
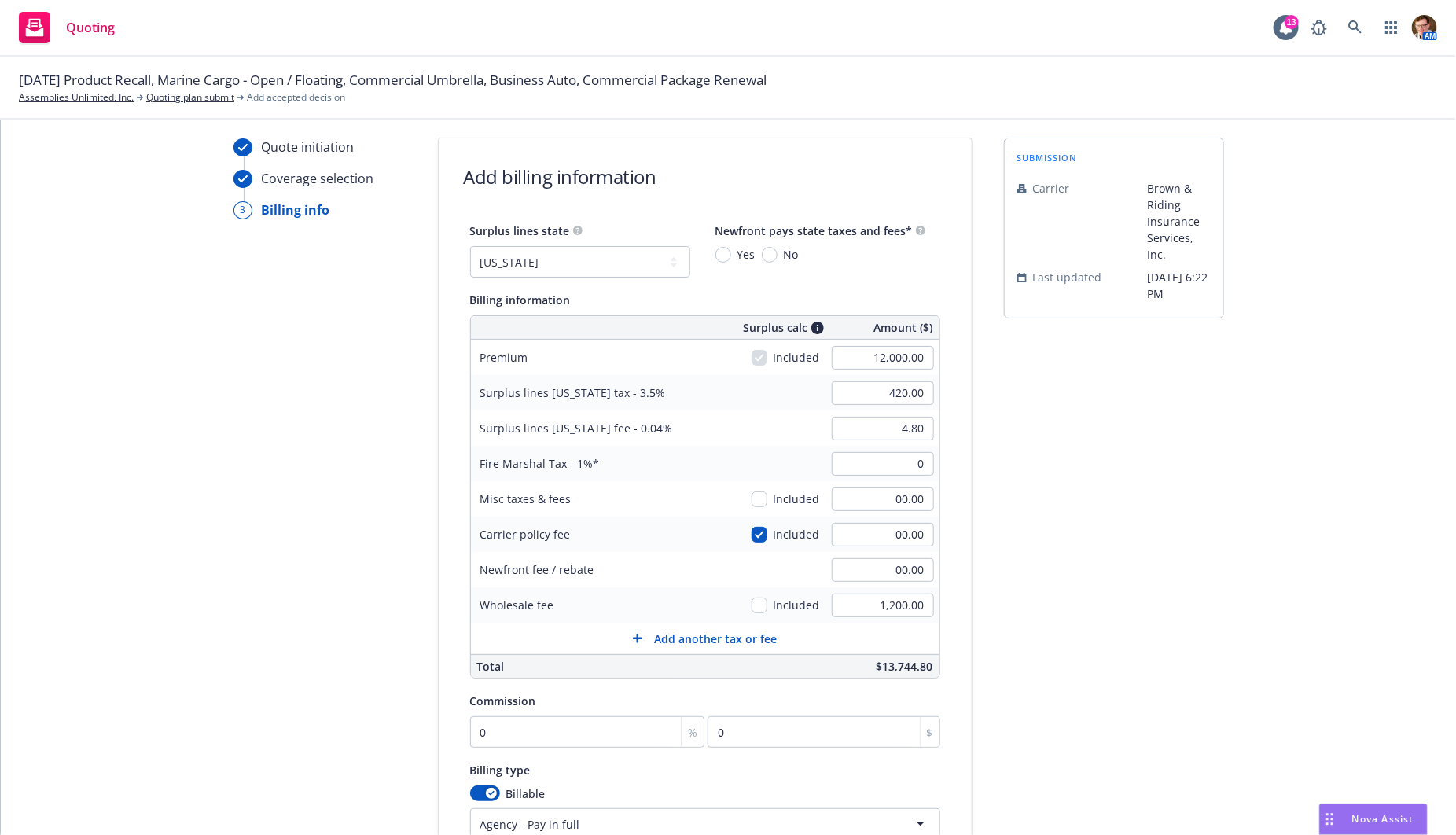
type input "00.00"
click at [1148, 465] on div "submission Carrier Brown & Riding Insurance Services, Inc. Last updated 8/26, 6…" at bounding box center [1113, 558] width 220 height 840
click at [578, 722] on input "0" at bounding box center [587, 732] width 235 height 32
type input "1"
type input "120"
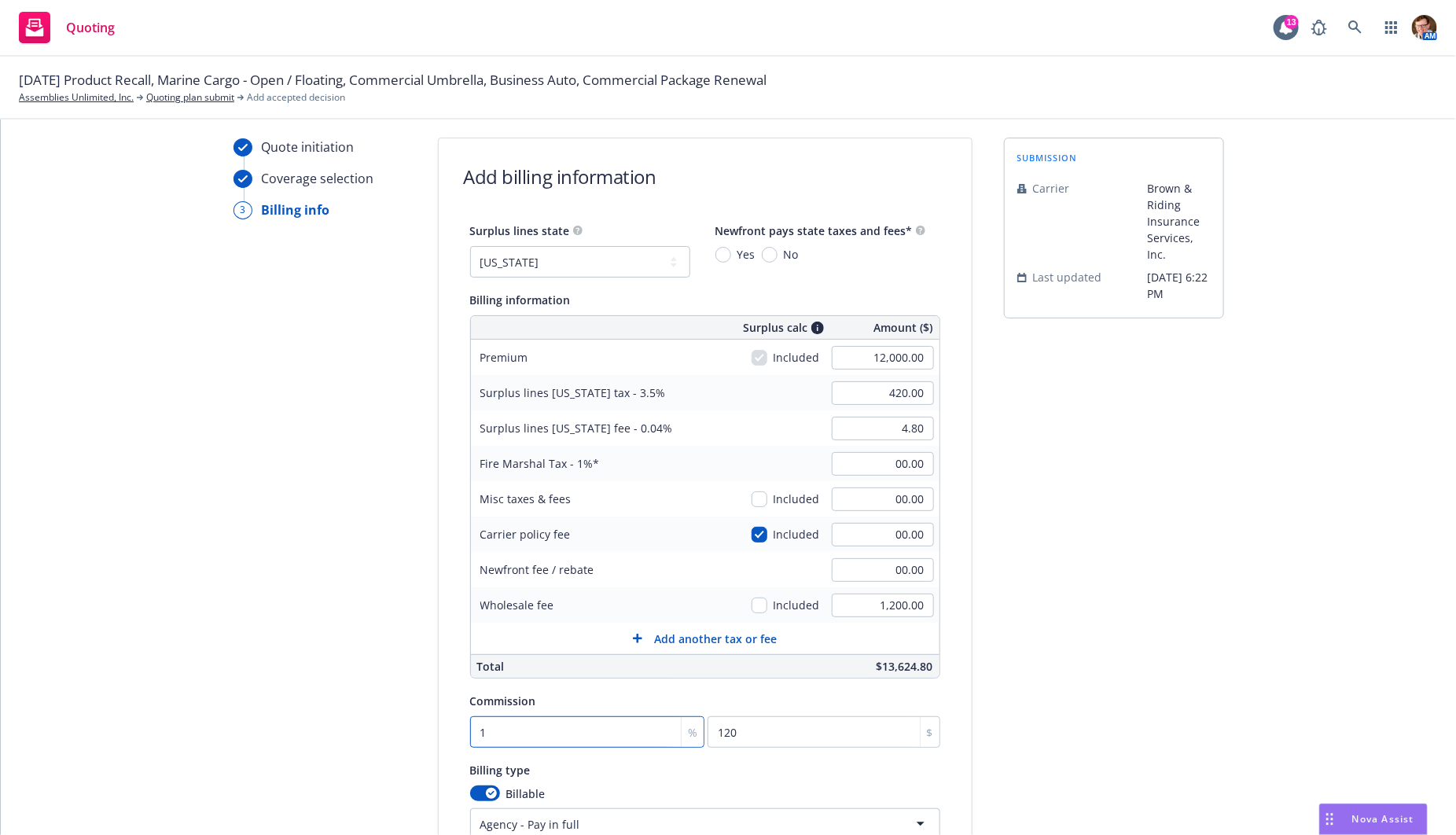
type input "10"
type input "1200"
type input "10"
click at [1078, 605] on div "submission Carrier Brown & Riding Insurance Services, Inc. Last updated 8/26, 6…" at bounding box center [1113, 558] width 220 height 840
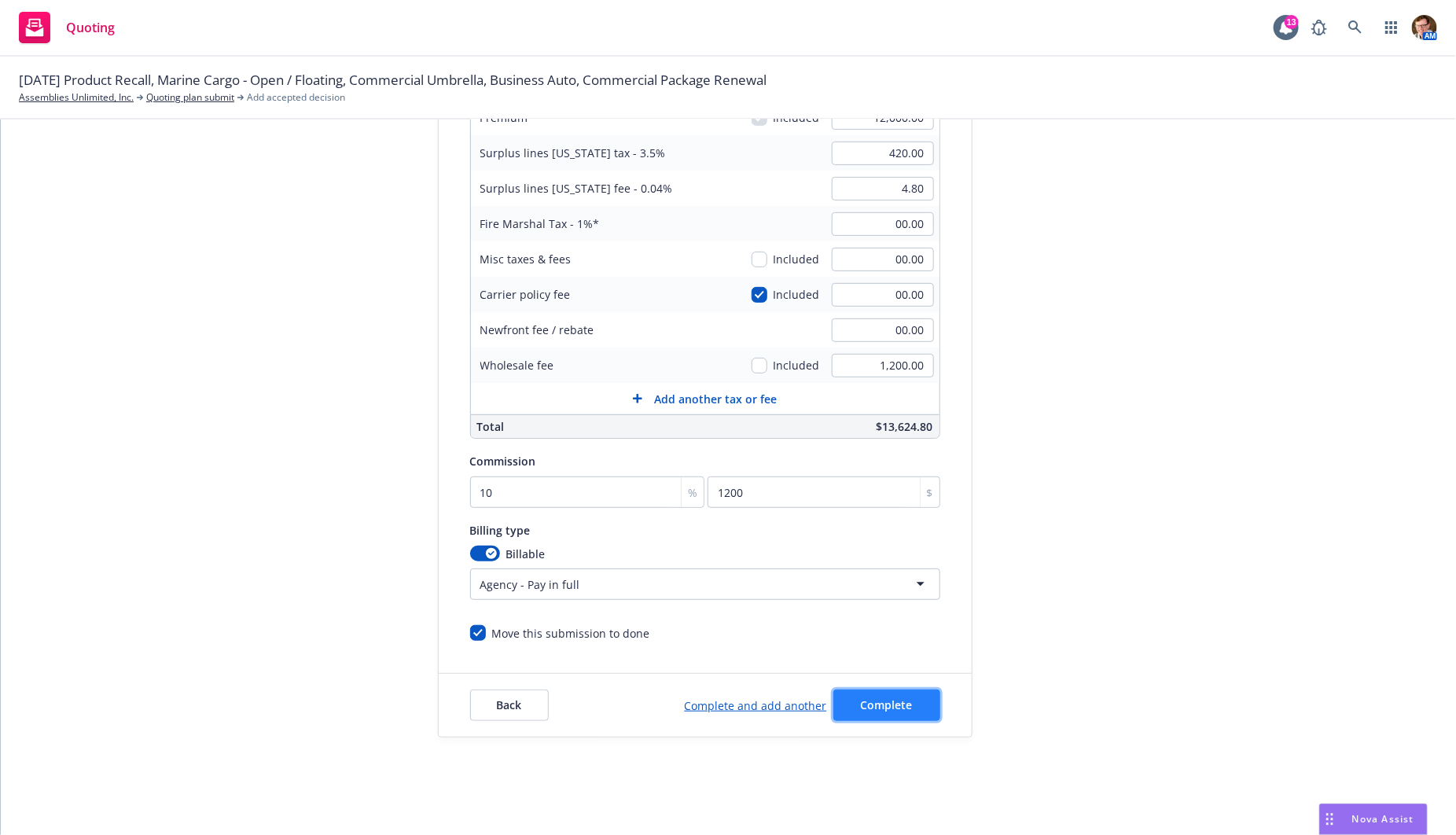
click at [897, 712] on button "Complete" at bounding box center [887, 704] width 107 height 32
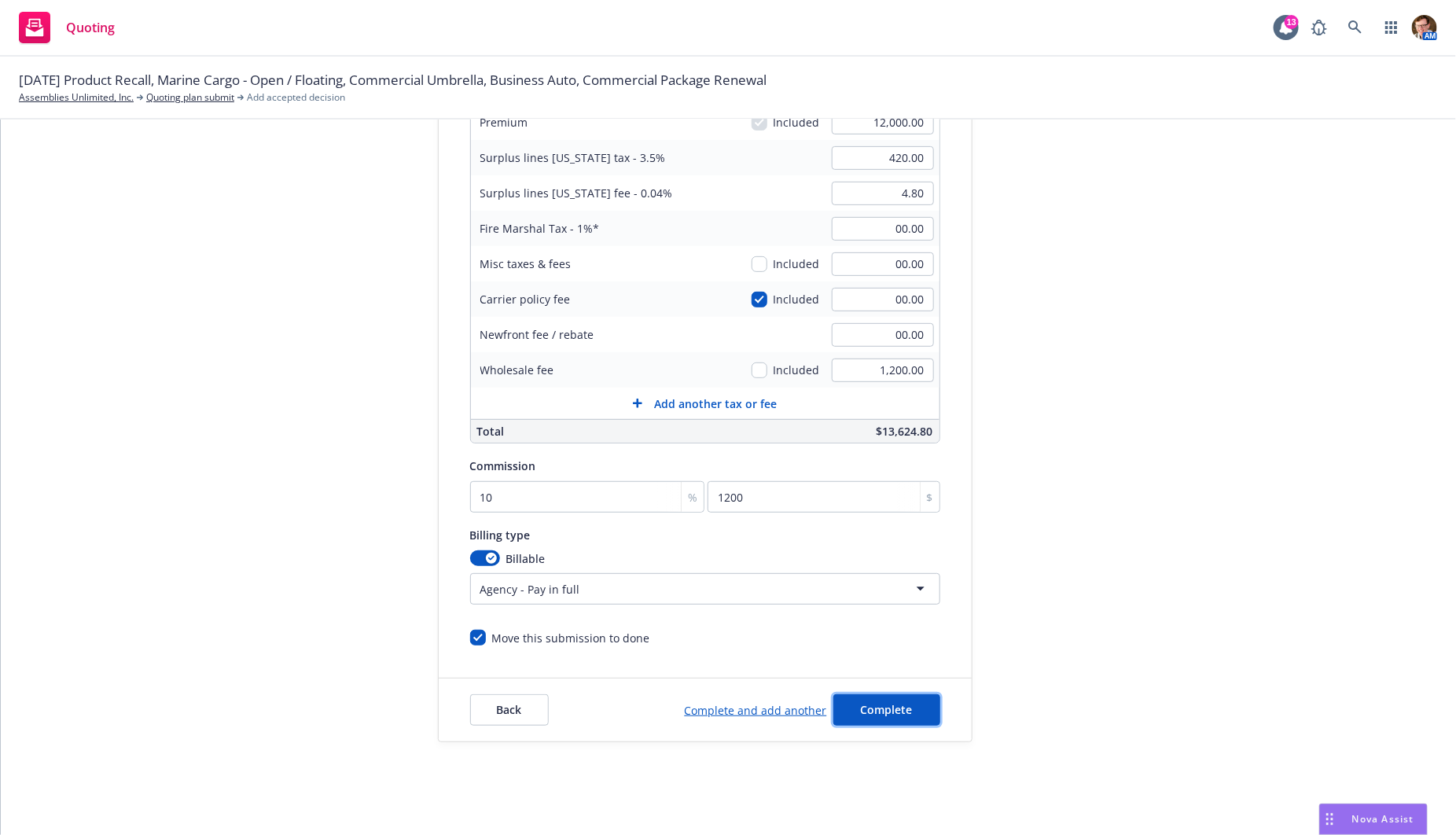
scroll to position [0, 0]
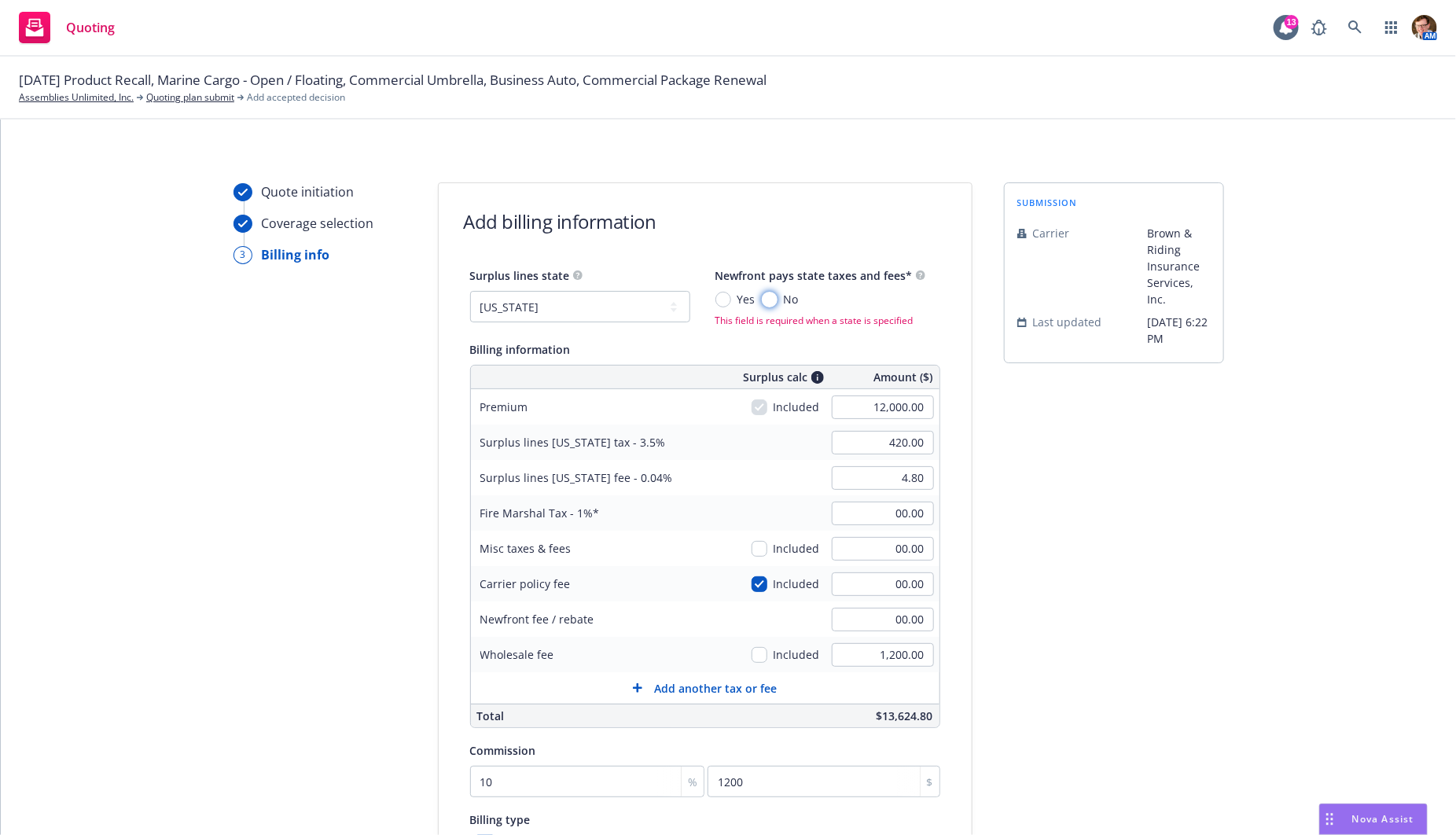
click at [762, 296] on input "No" at bounding box center [769, 299] width 15 height 15
radio input "true"
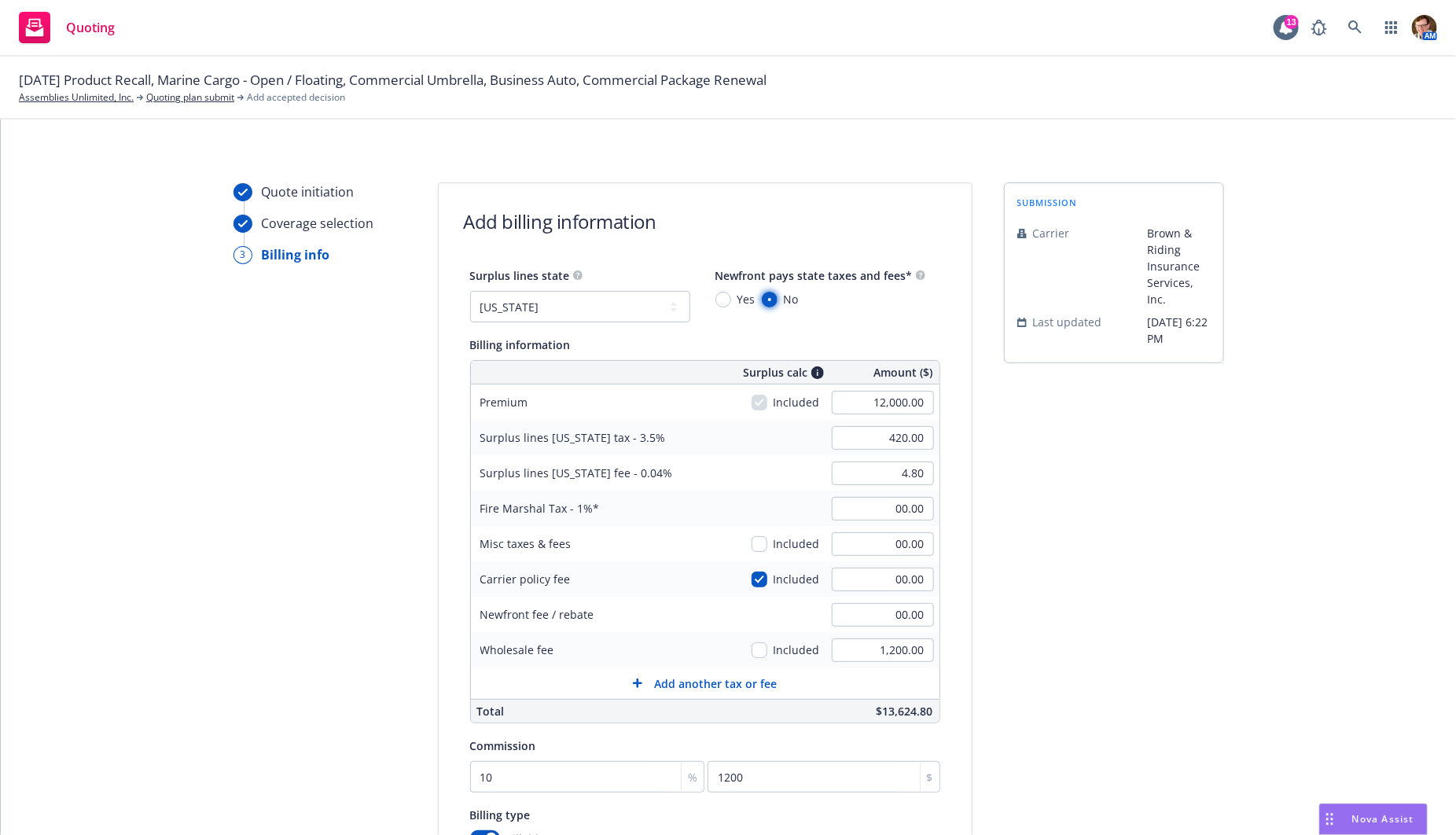
scroll to position [285, 0]
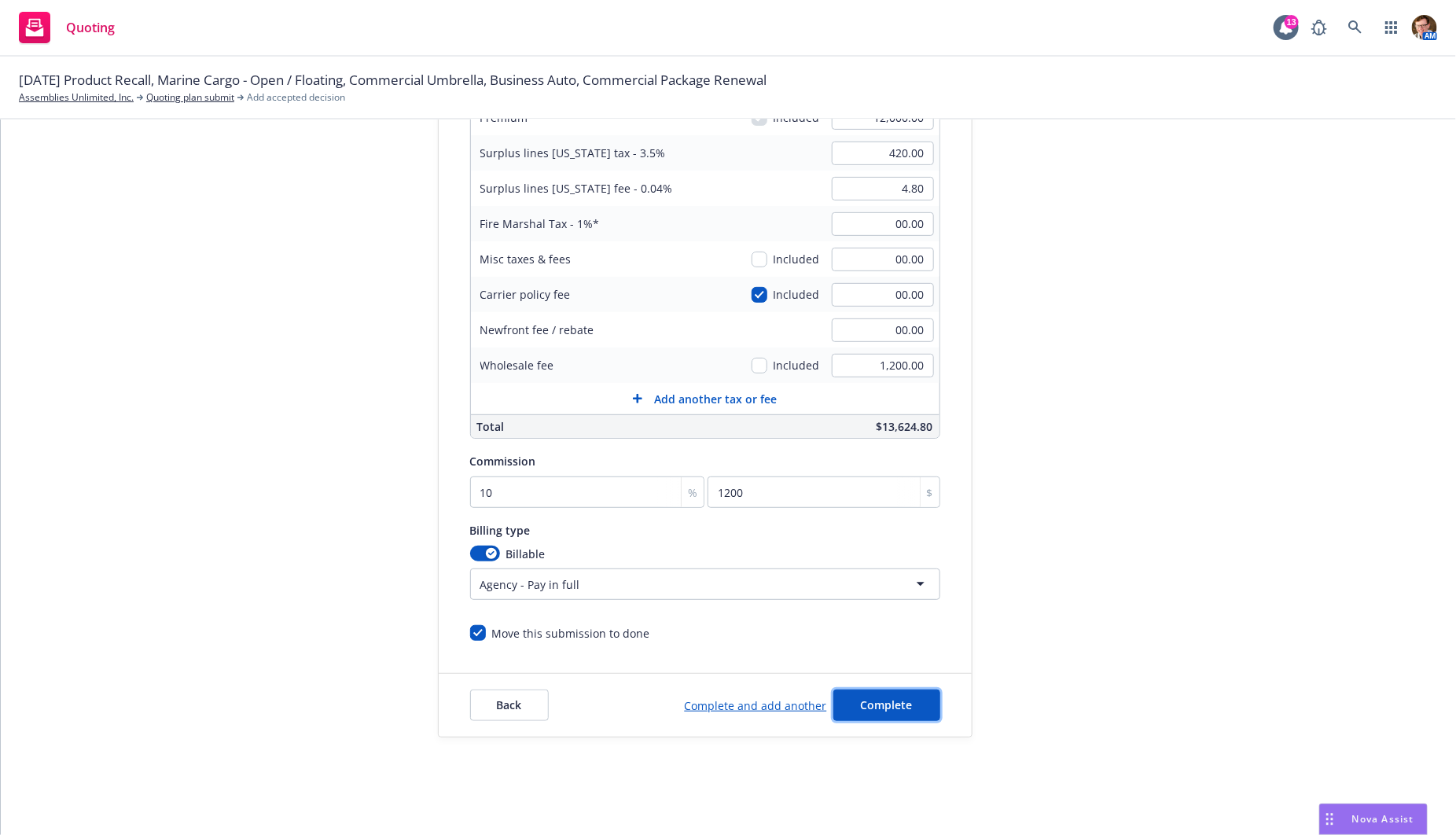
click at [902, 715] on button "Complete" at bounding box center [887, 704] width 107 height 32
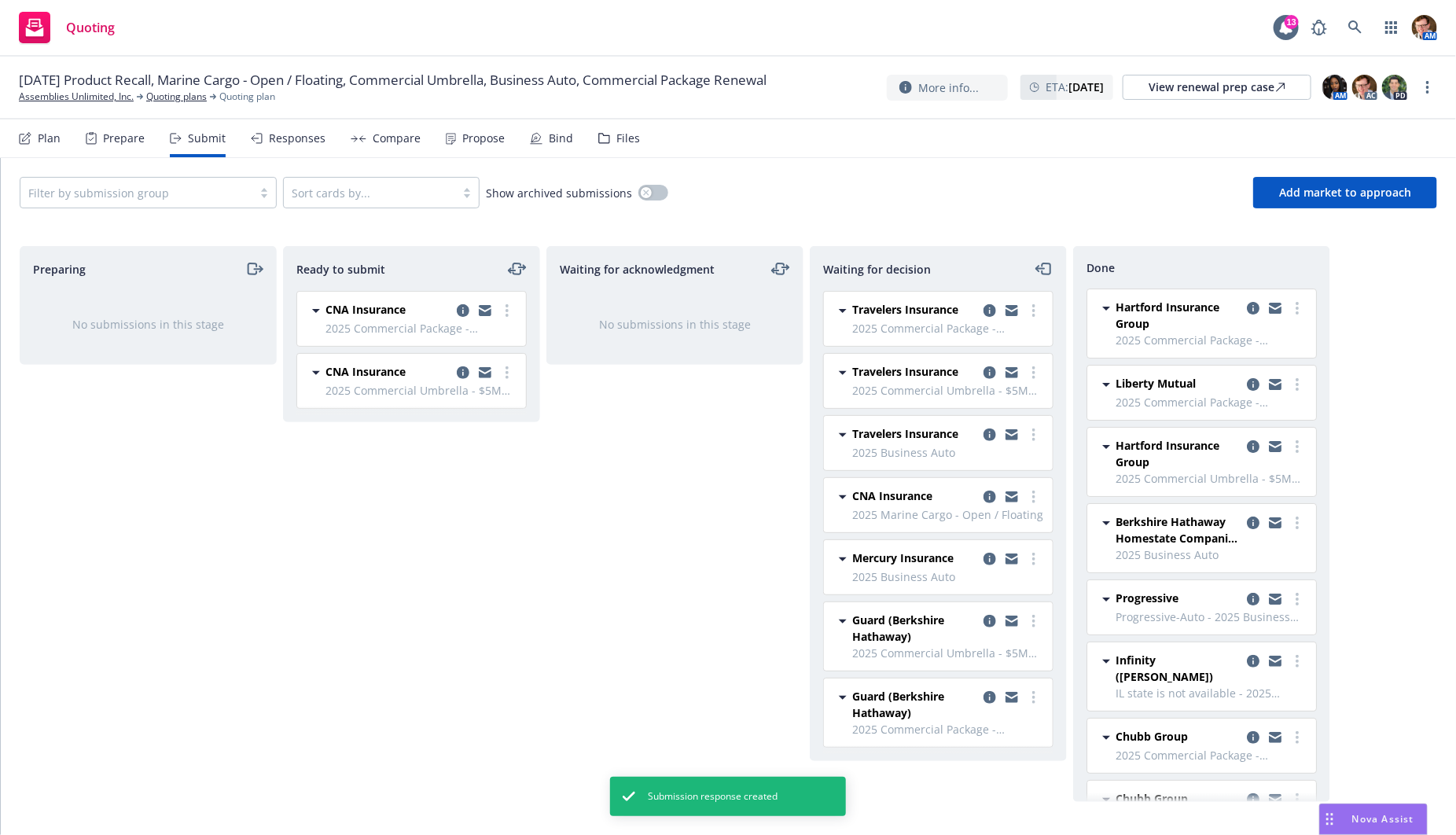
click at [305, 139] on div "Responses" at bounding box center [297, 139] width 56 height 13
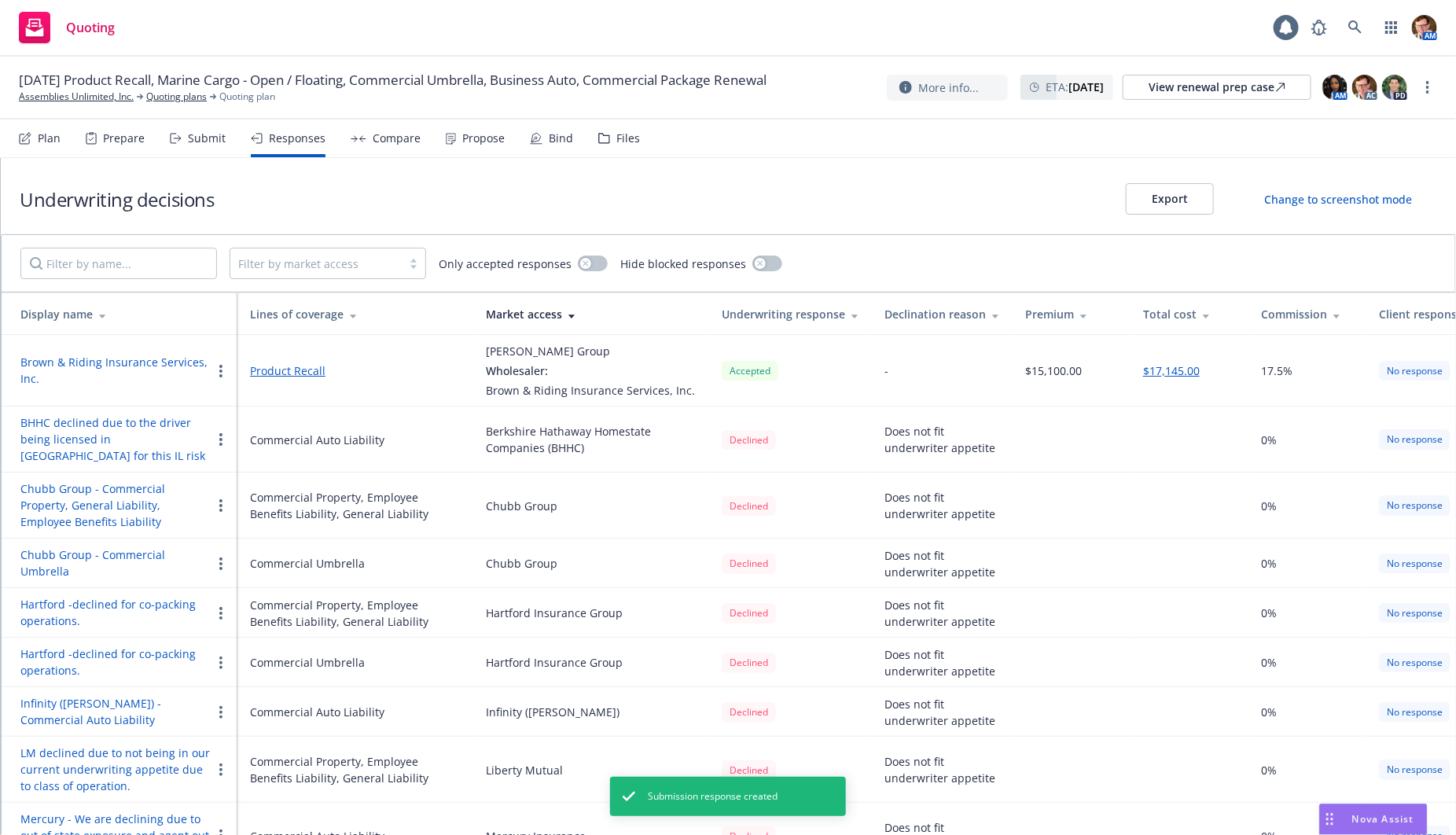
click at [403, 138] on div "Compare" at bounding box center [396, 139] width 48 height 13
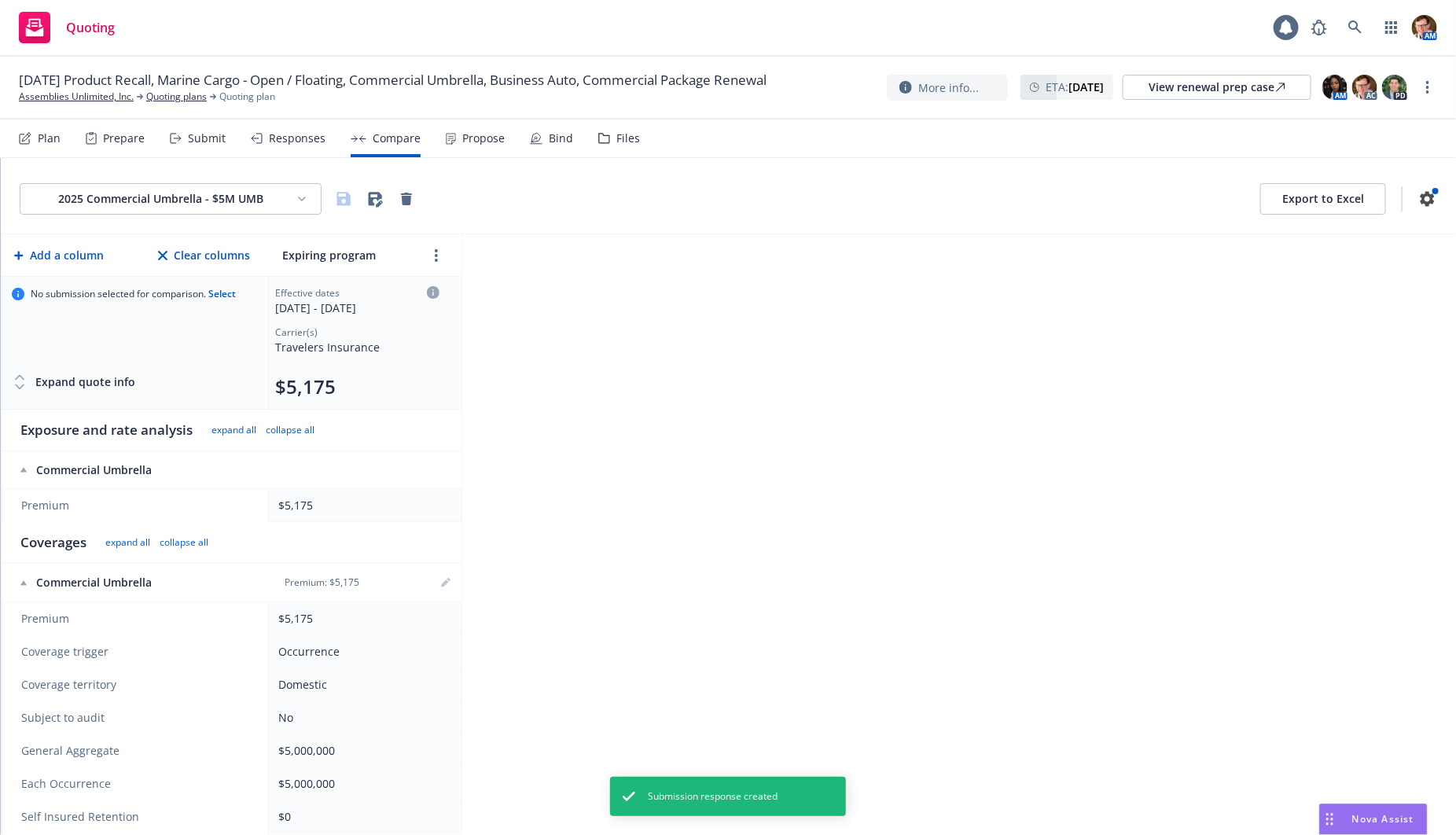
click at [291, 140] on div "Responses" at bounding box center [297, 139] width 56 height 13
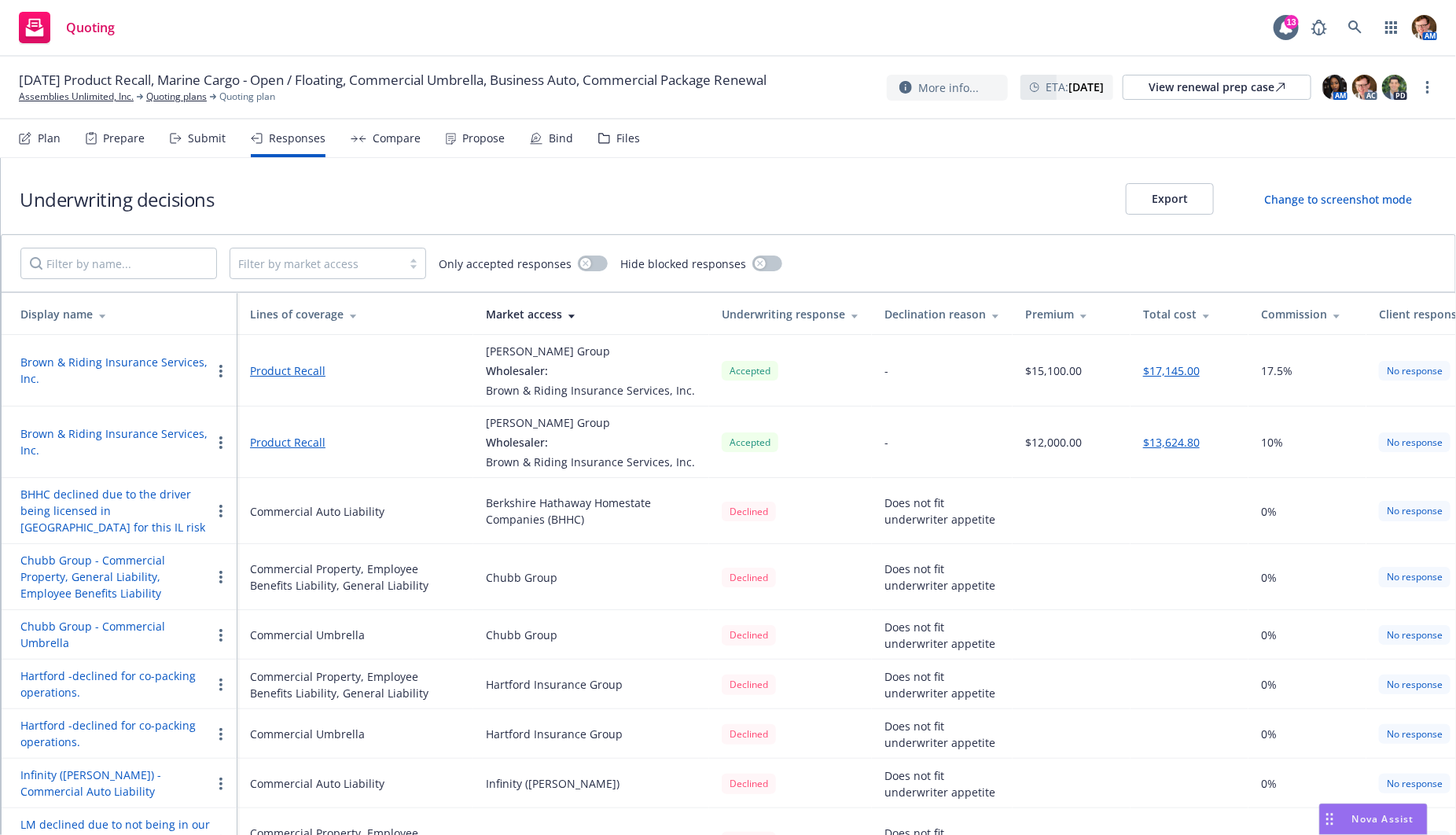
click at [126, 433] on button "Brown & Riding Insurance Services, Inc." at bounding box center [116, 442] width 191 height 33
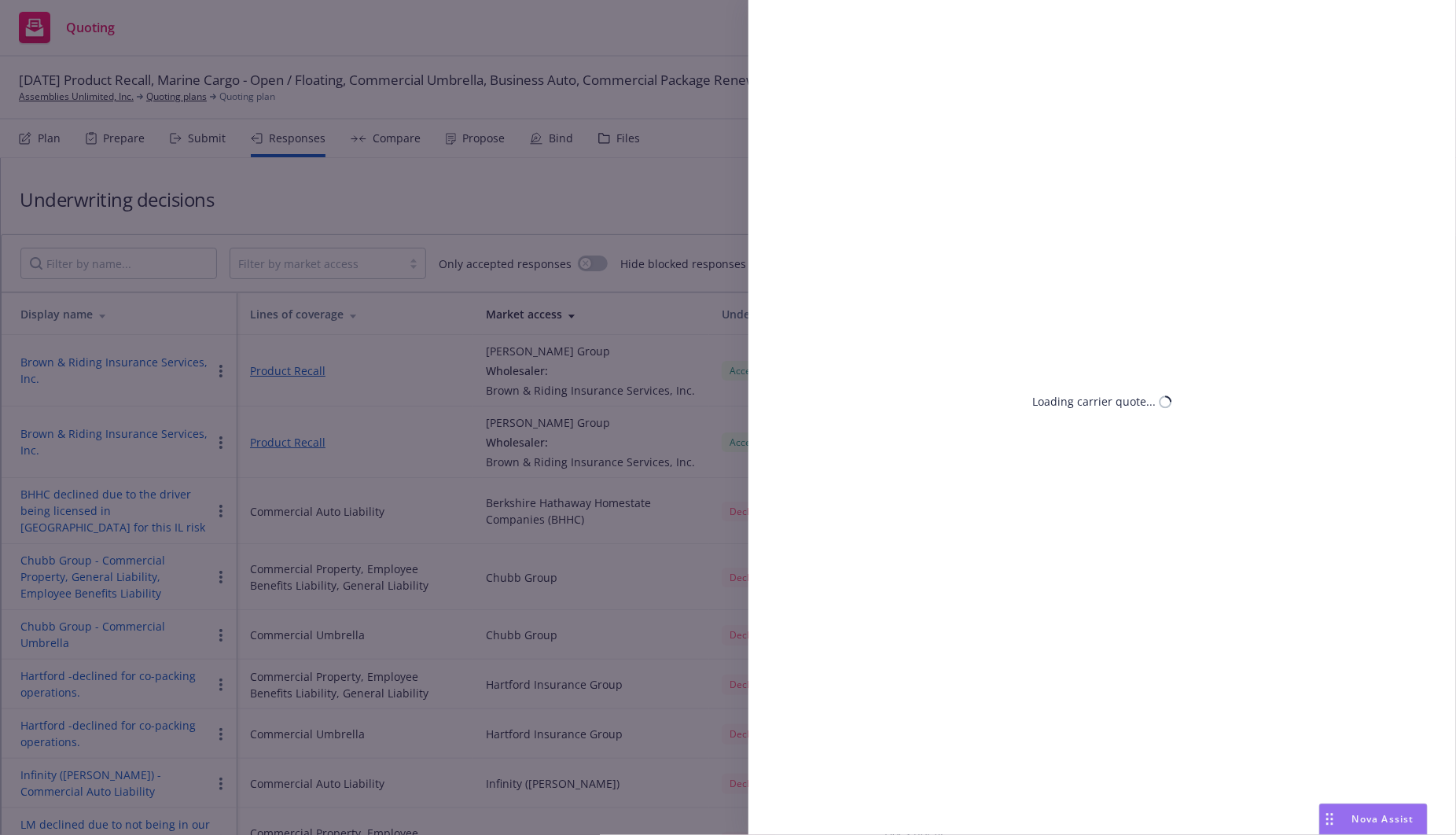
select select "IL"
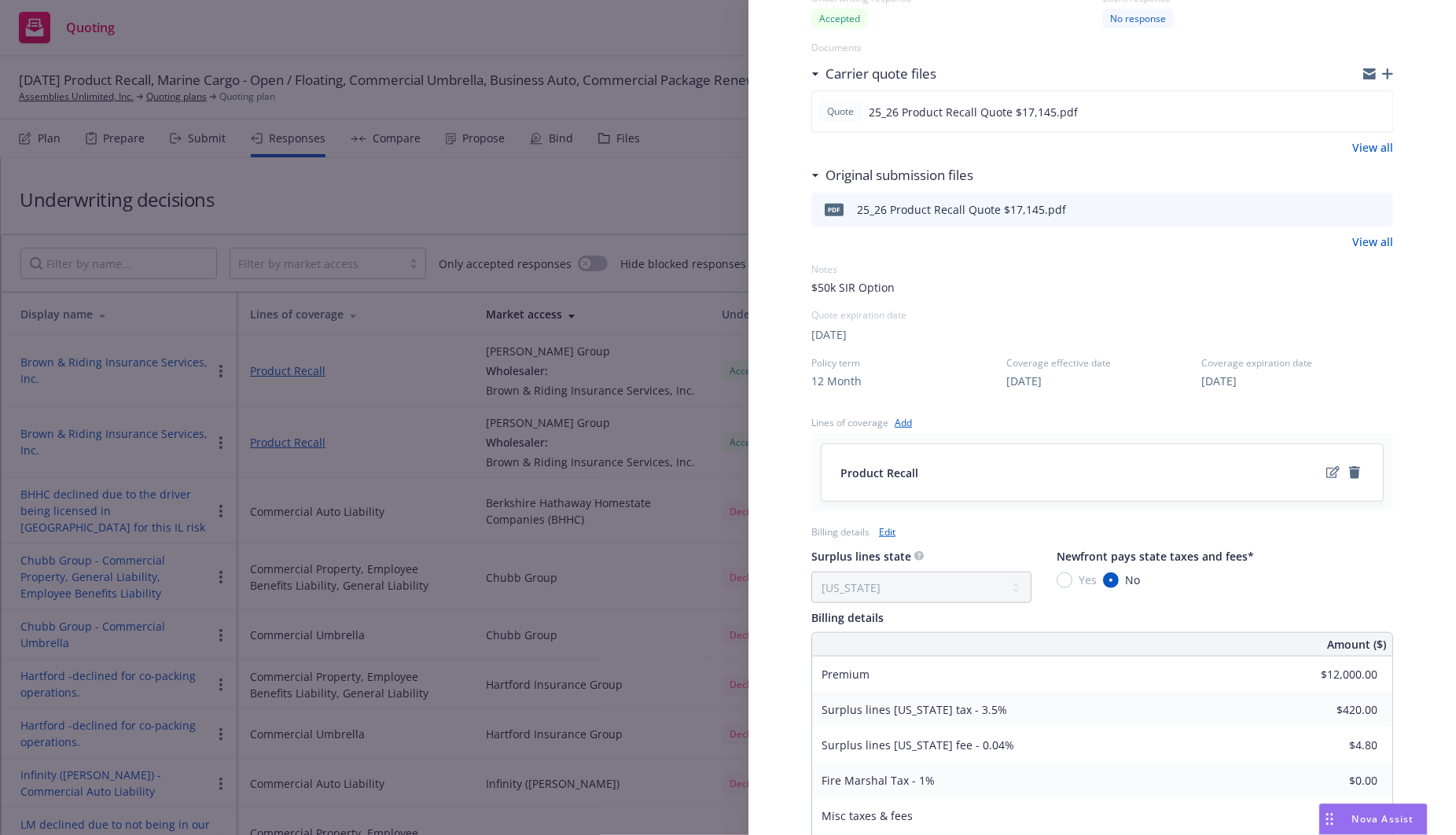
scroll to position [488, 0]
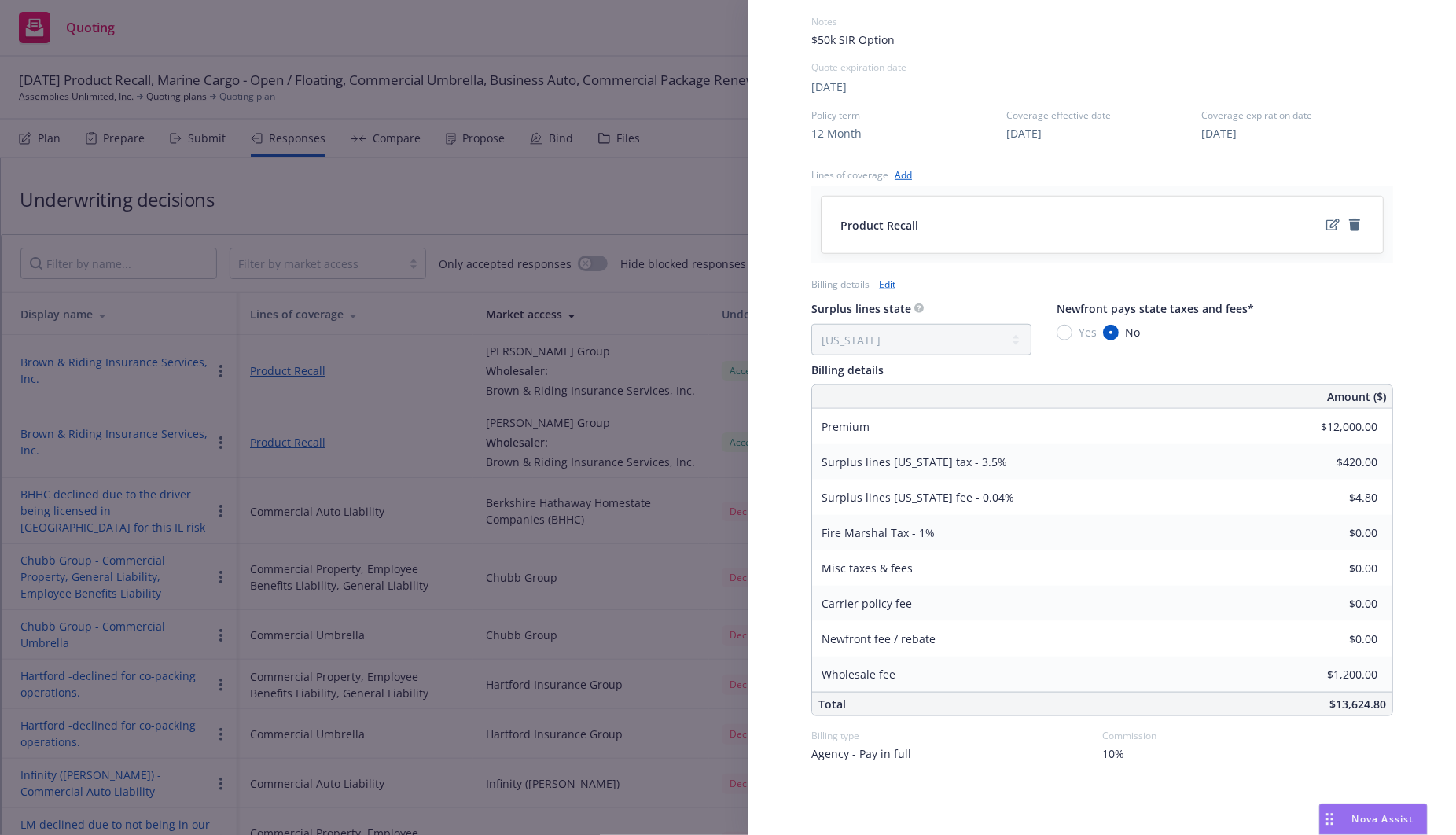
click at [1108, 750] on span "10%" at bounding box center [1112, 753] width 22 height 16
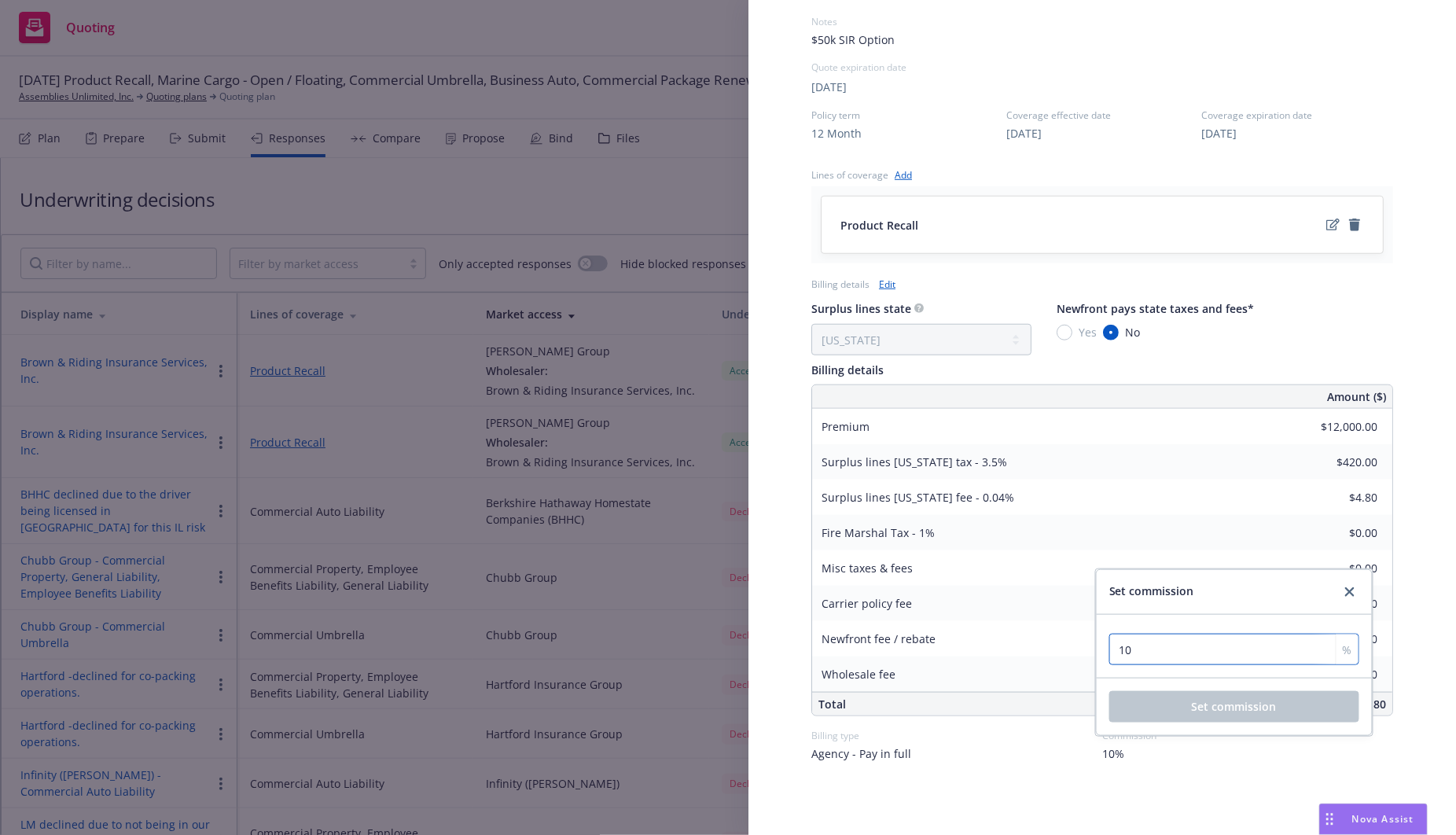
click at [1161, 659] on input "10" at bounding box center [1234, 649] width 250 height 32
type input "17.5"
click at [1208, 704] on span "Set commission" at bounding box center [1234, 706] width 85 height 15
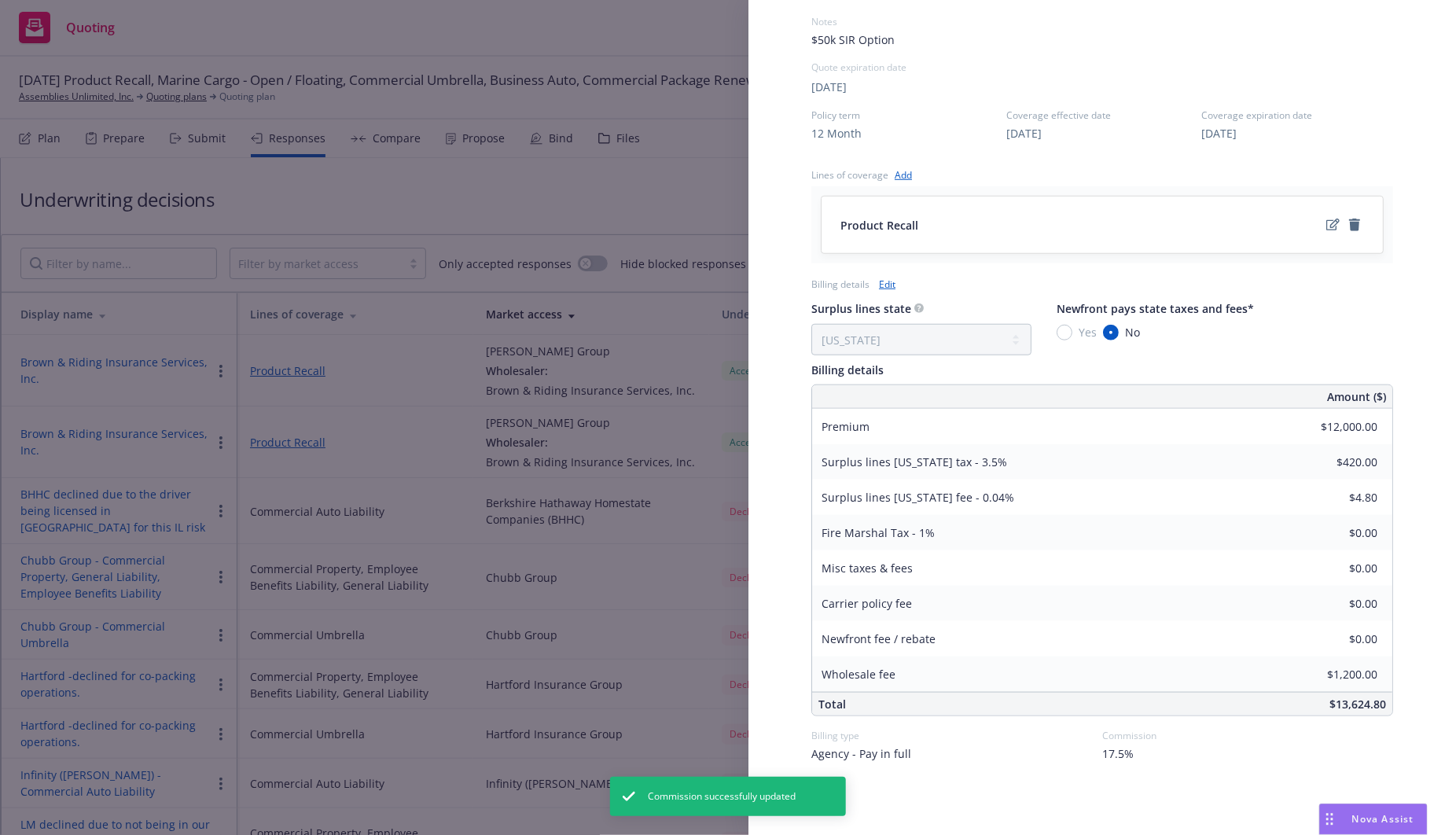
scroll to position [0, 0]
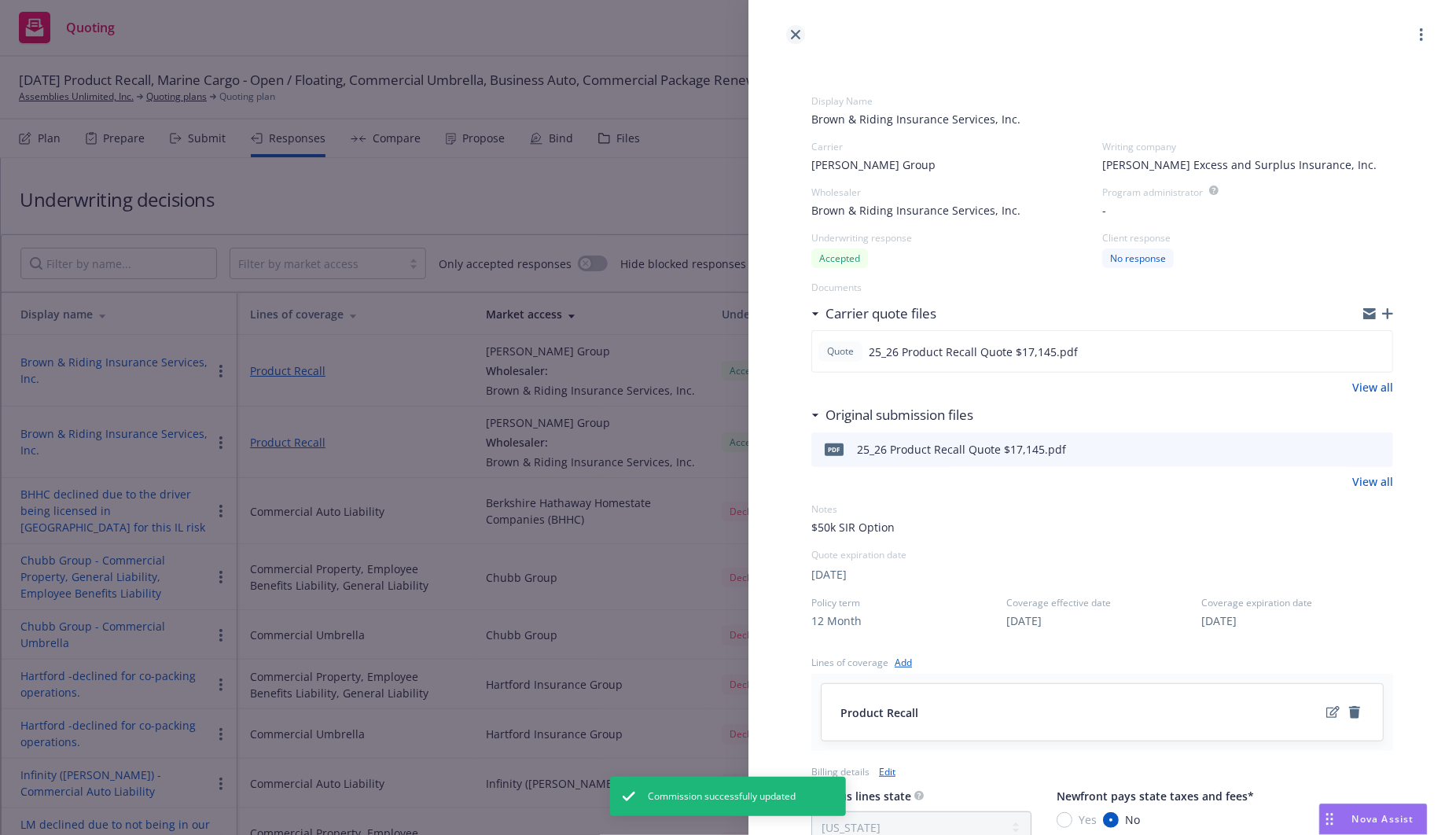
click at [798, 30] on icon "close" at bounding box center [795, 34] width 9 height 9
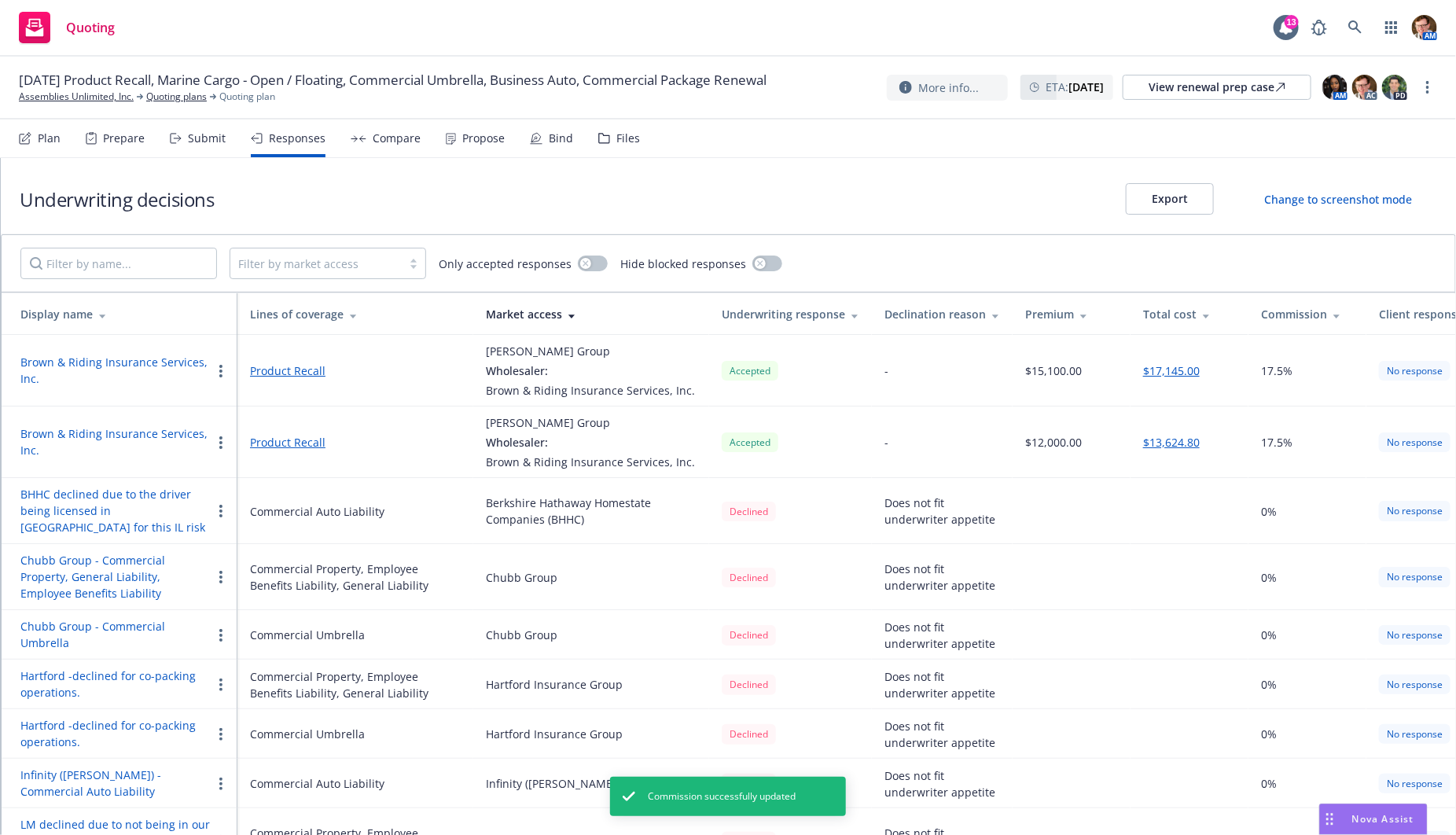
click at [380, 128] on div "Compare" at bounding box center [385, 139] width 70 height 38
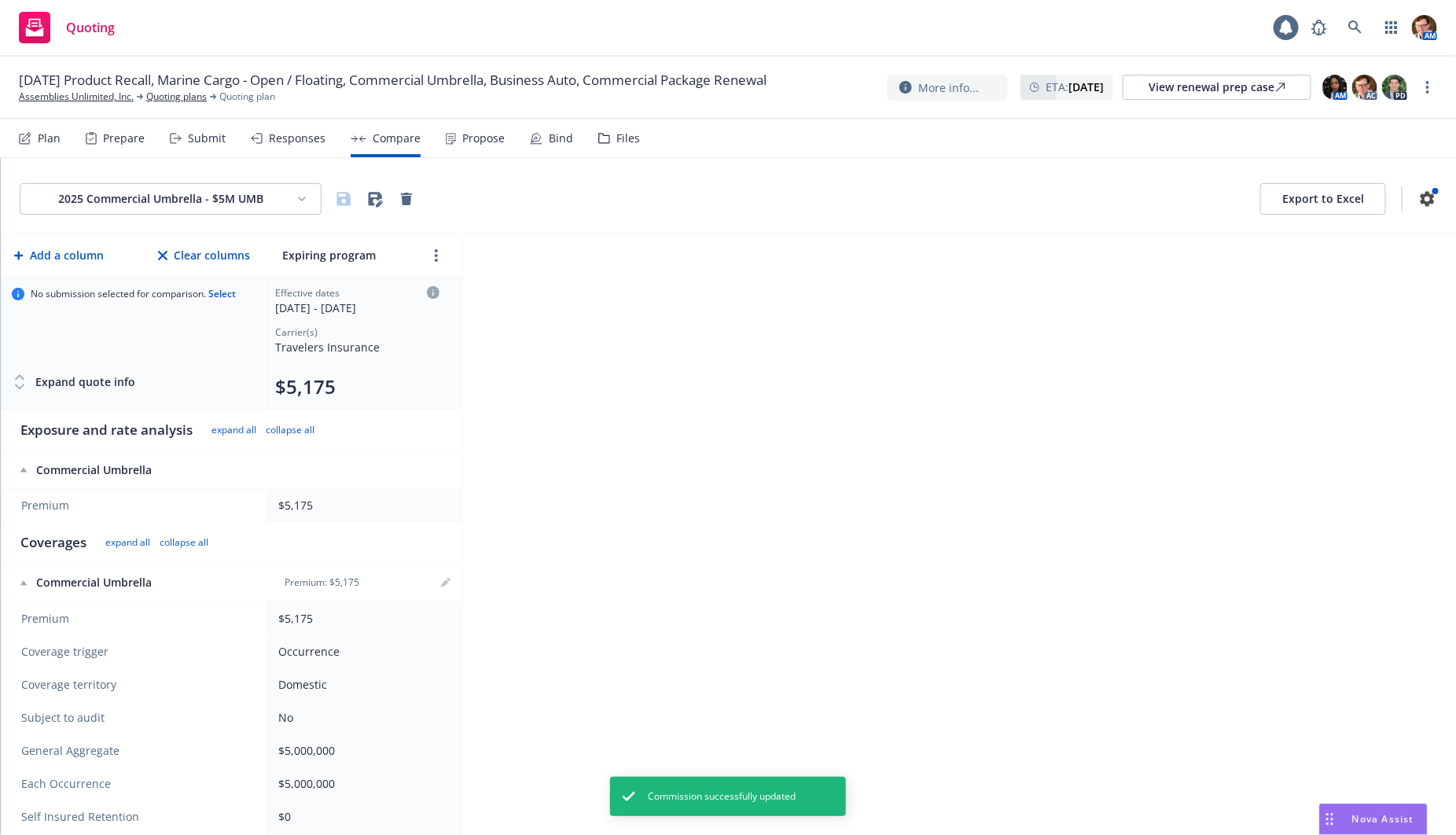
click at [462, 133] on div "Propose" at bounding box center [483, 139] width 43 height 13
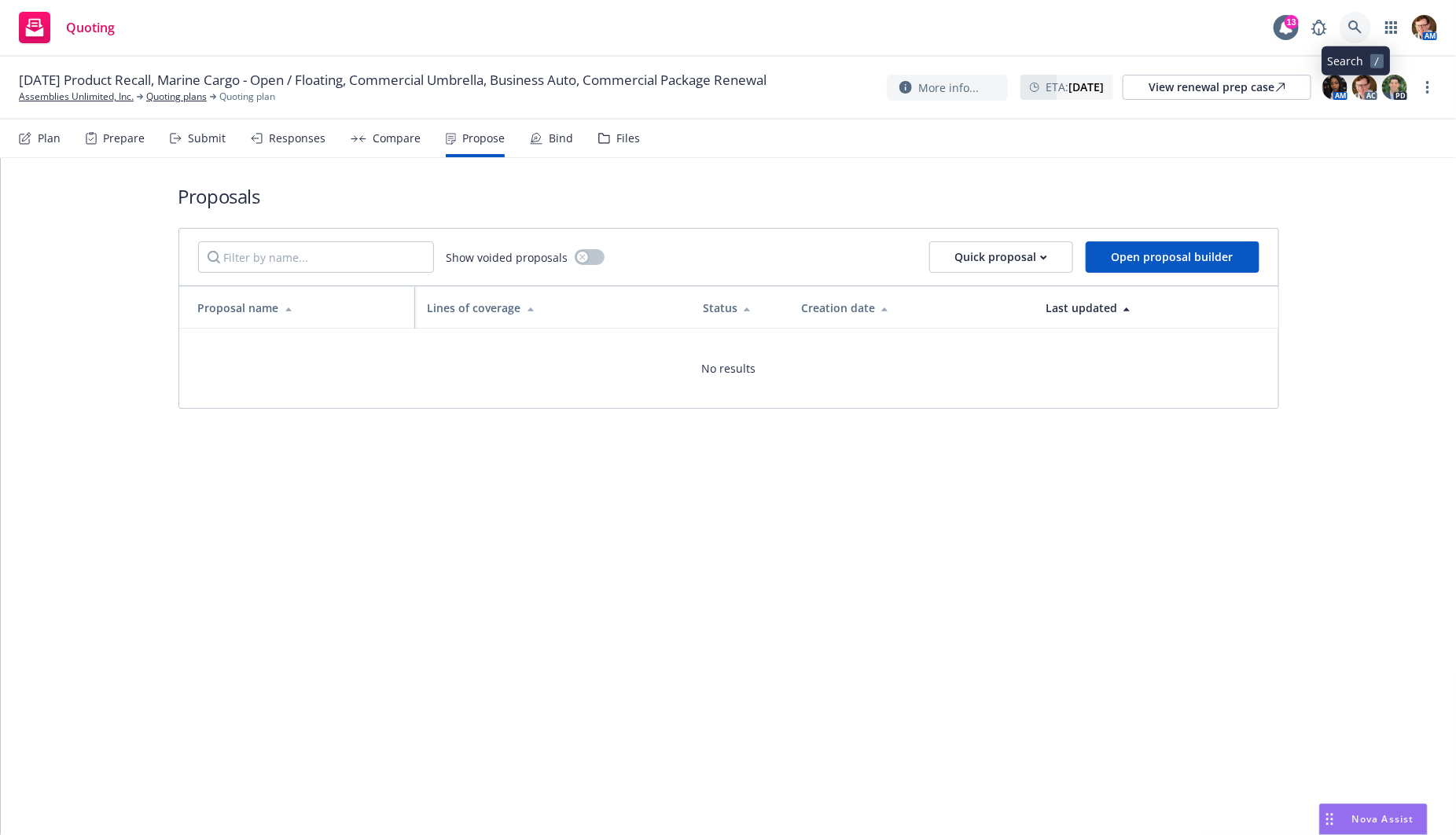
click at [1356, 23] on icon at bounding box center [1354, 27] width 14 height 14
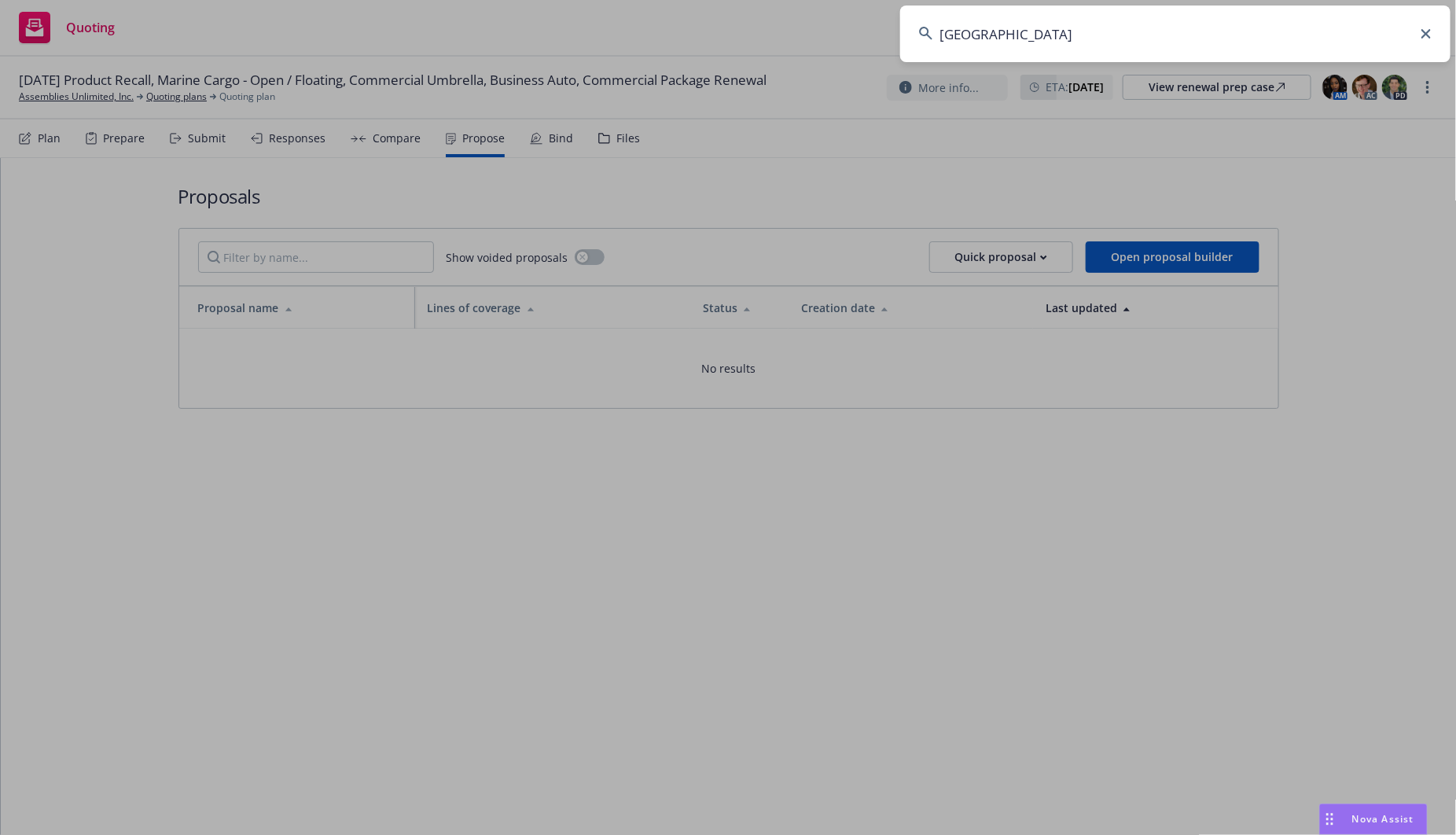
type input "Italian Cemetery"
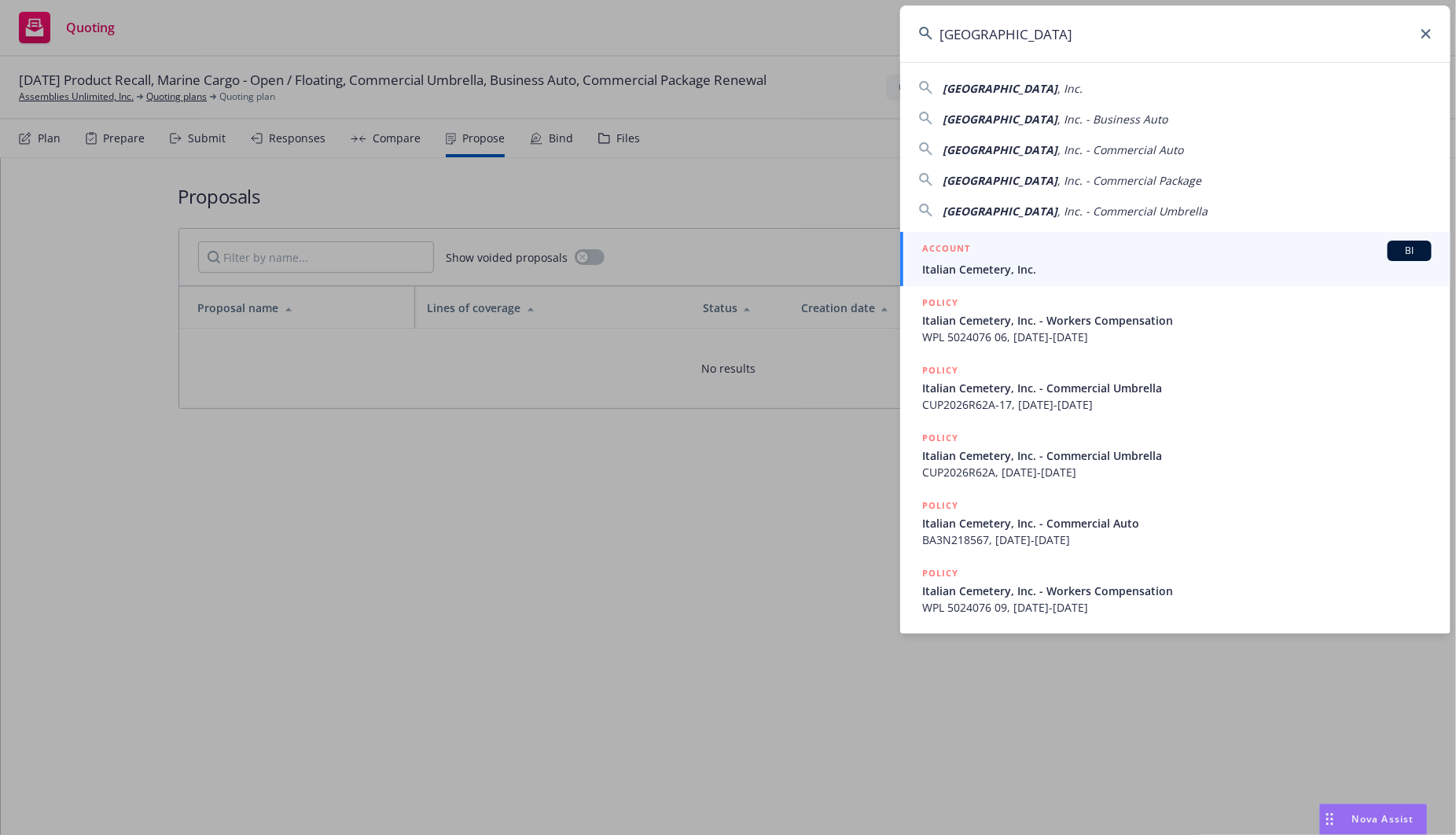
click at [991, 266] on span "Italian Cemetery, Inc." at bounding box center [1177, 269] width 510 height 16
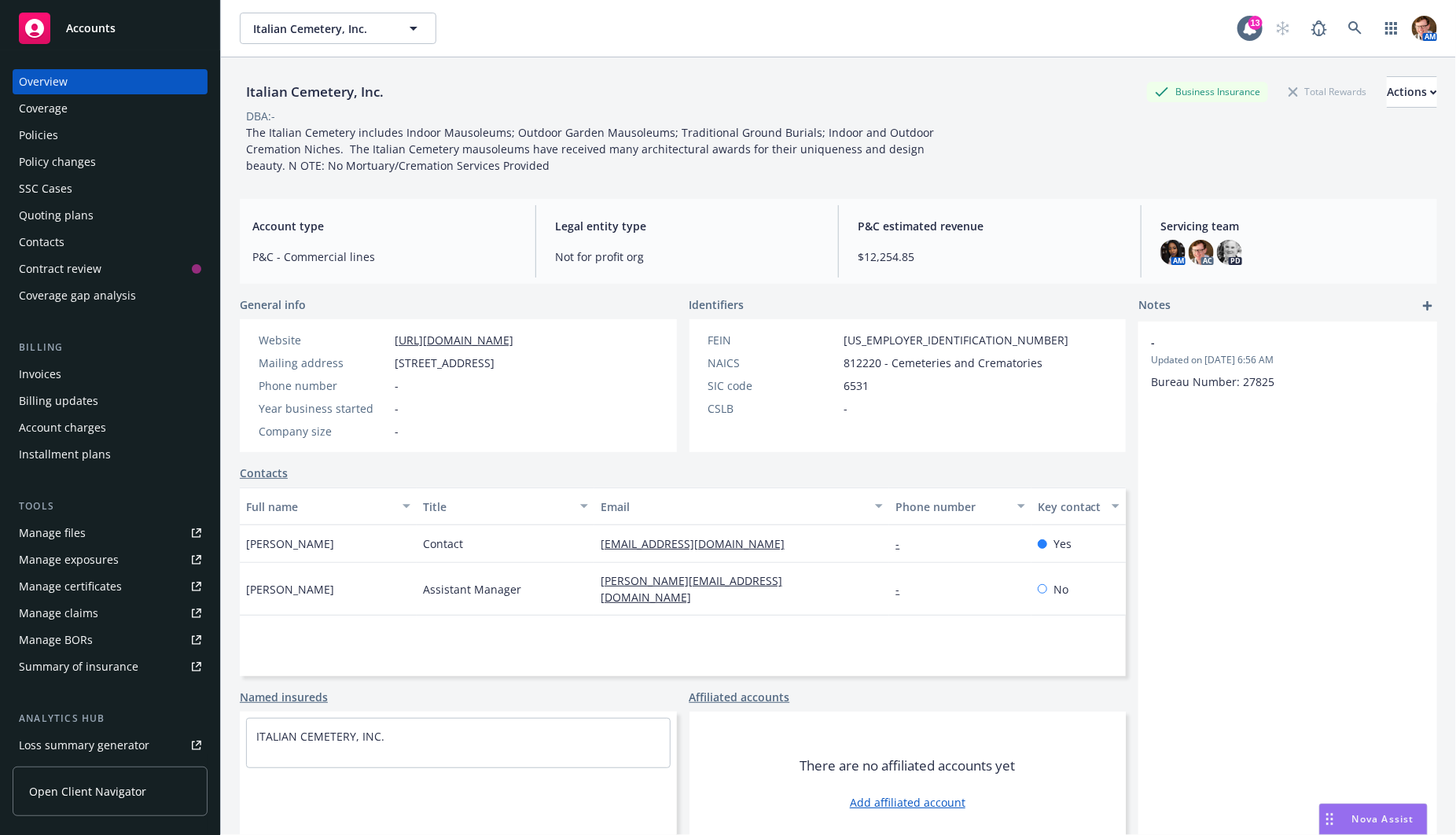
drag, startPoint x: 79, startPoint y: 137, endPoint x: 164, endPoint y: 139, distance: 85.0
click at [79, 137] on div "Policies" at bounding box center [110, 135] width 182 height 25
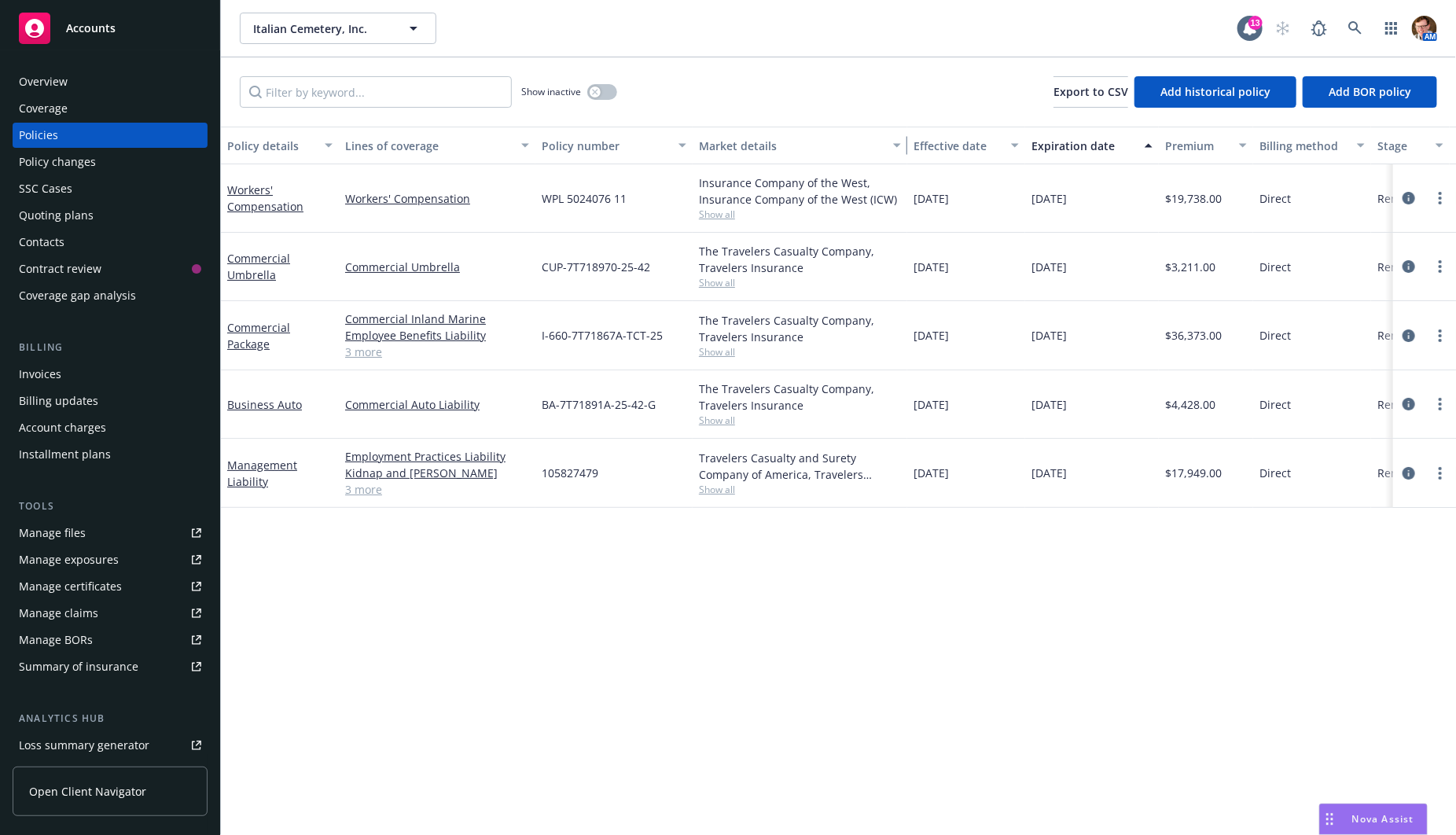
drag, startPoint x: 848, startPoint y: 145, endPoint x: 908, endPoint y: 141, distance: 60.1
click at [903, 141] on div "button" at bounding box center [898, 145] width 8 height 36
click at [1407, 470] on icon "circleInformation" at bounding box center [1409, 473] width 13 height 13
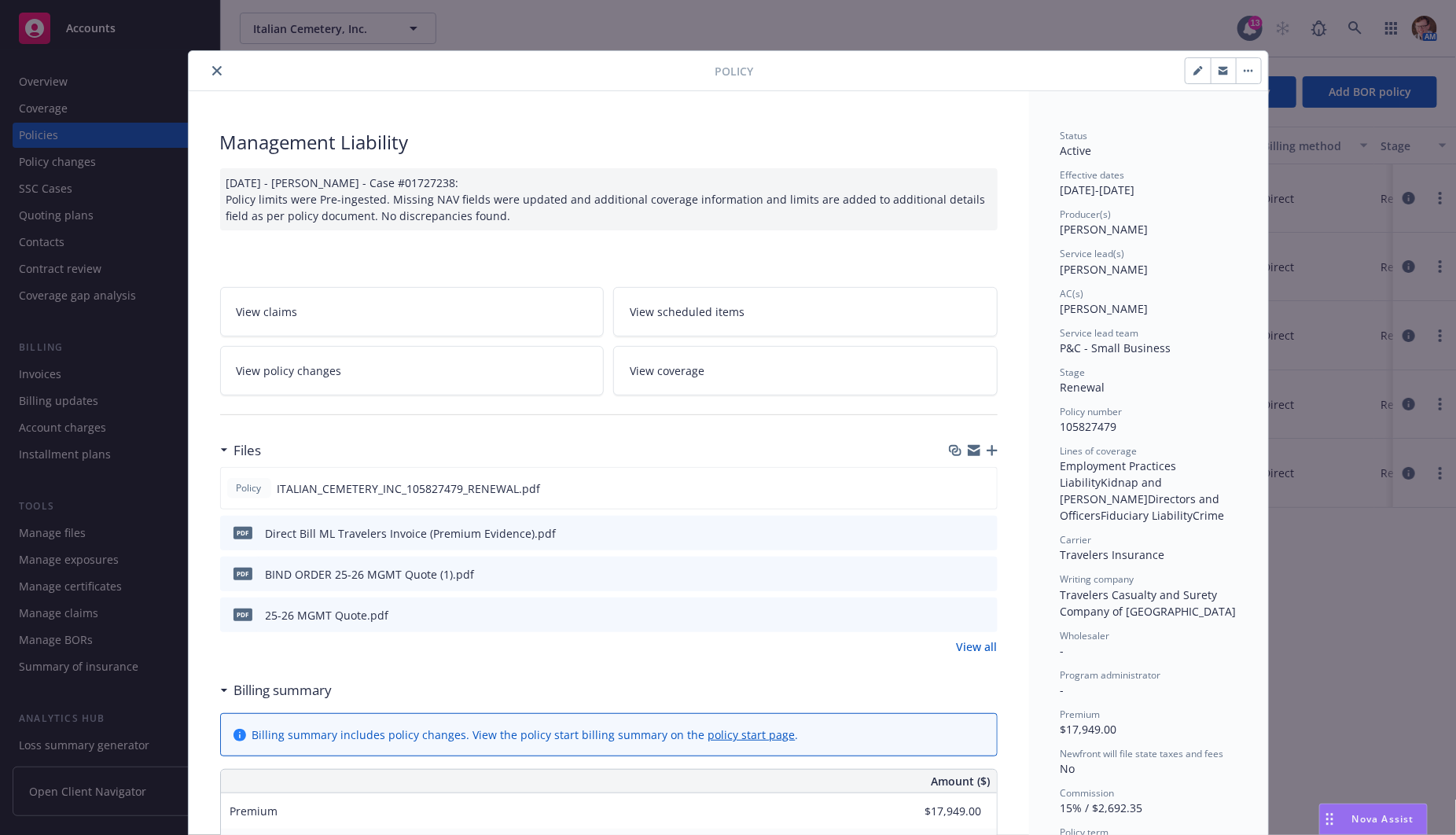
click at [982, 529] on icon "preview file" at bounding box center [983, 532] width 15 height 11
click at [209, 62] on button "close" at bounding box center [217, 71] width 19 height 19
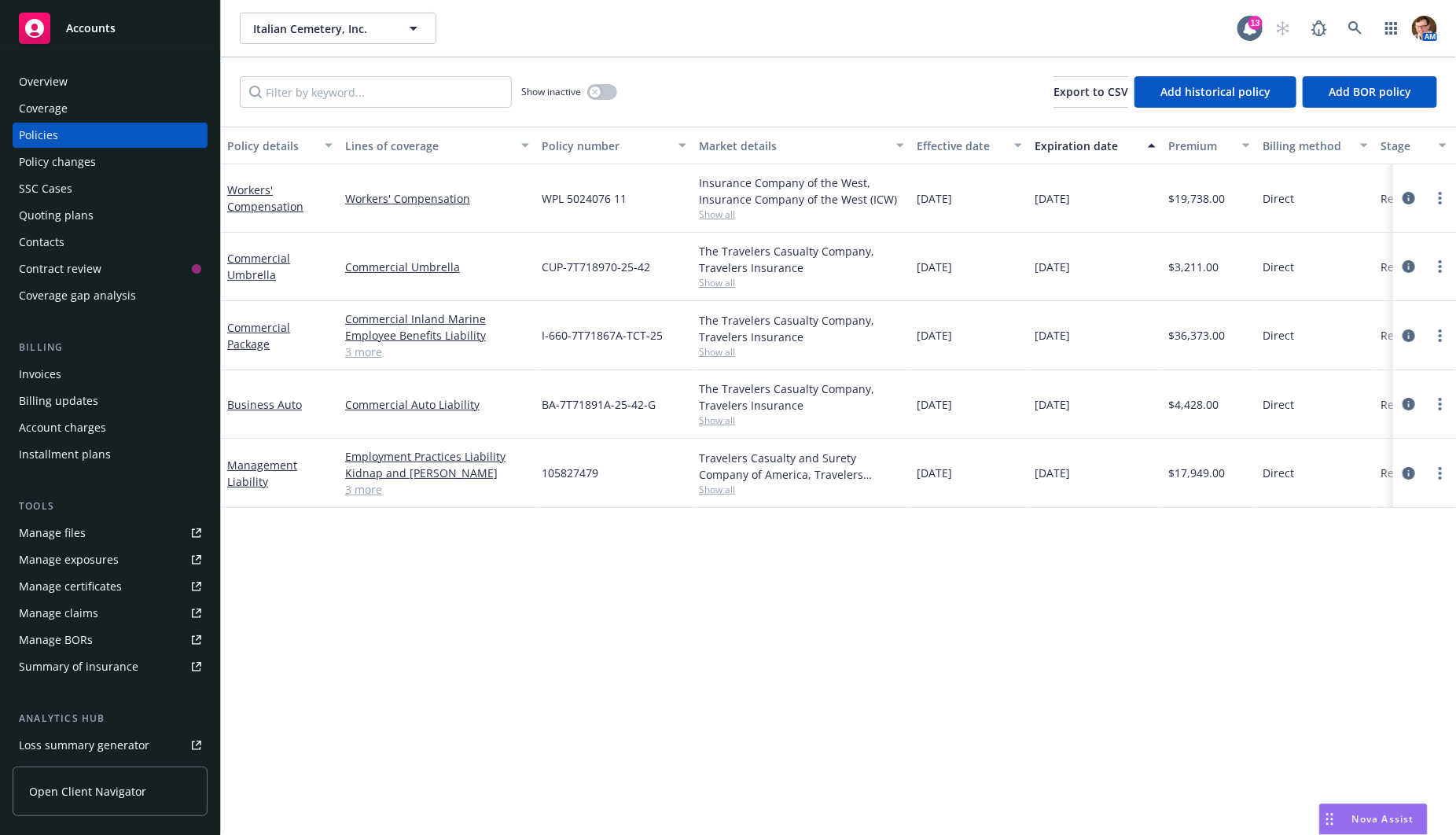
click at [1379, 822] on span "Nova Assist" at bounding box center [1383, 819] width 62 height 14
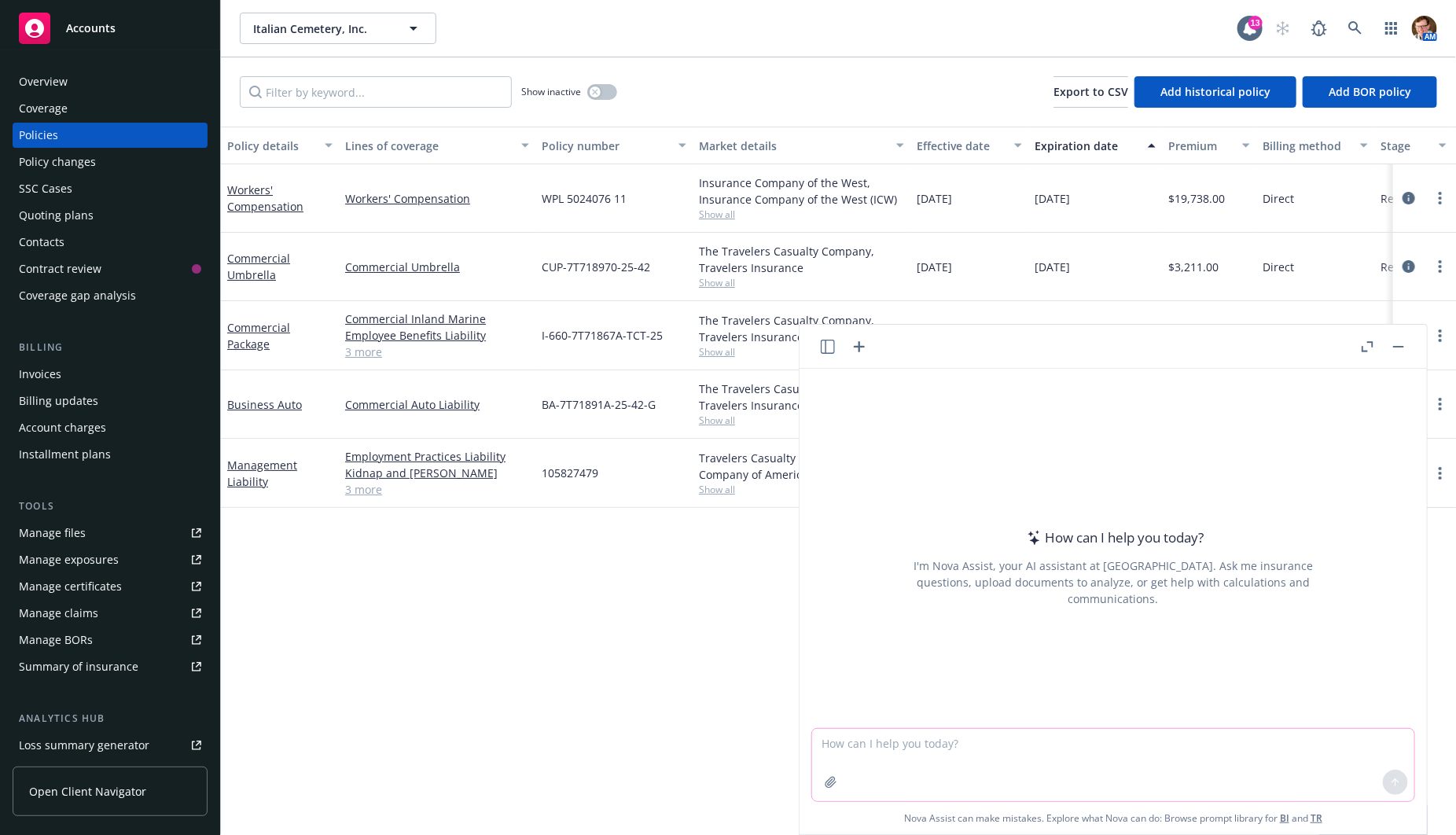
click at [1089, 744] on textarea at bounding box center [1113, 765] width 602 height 73
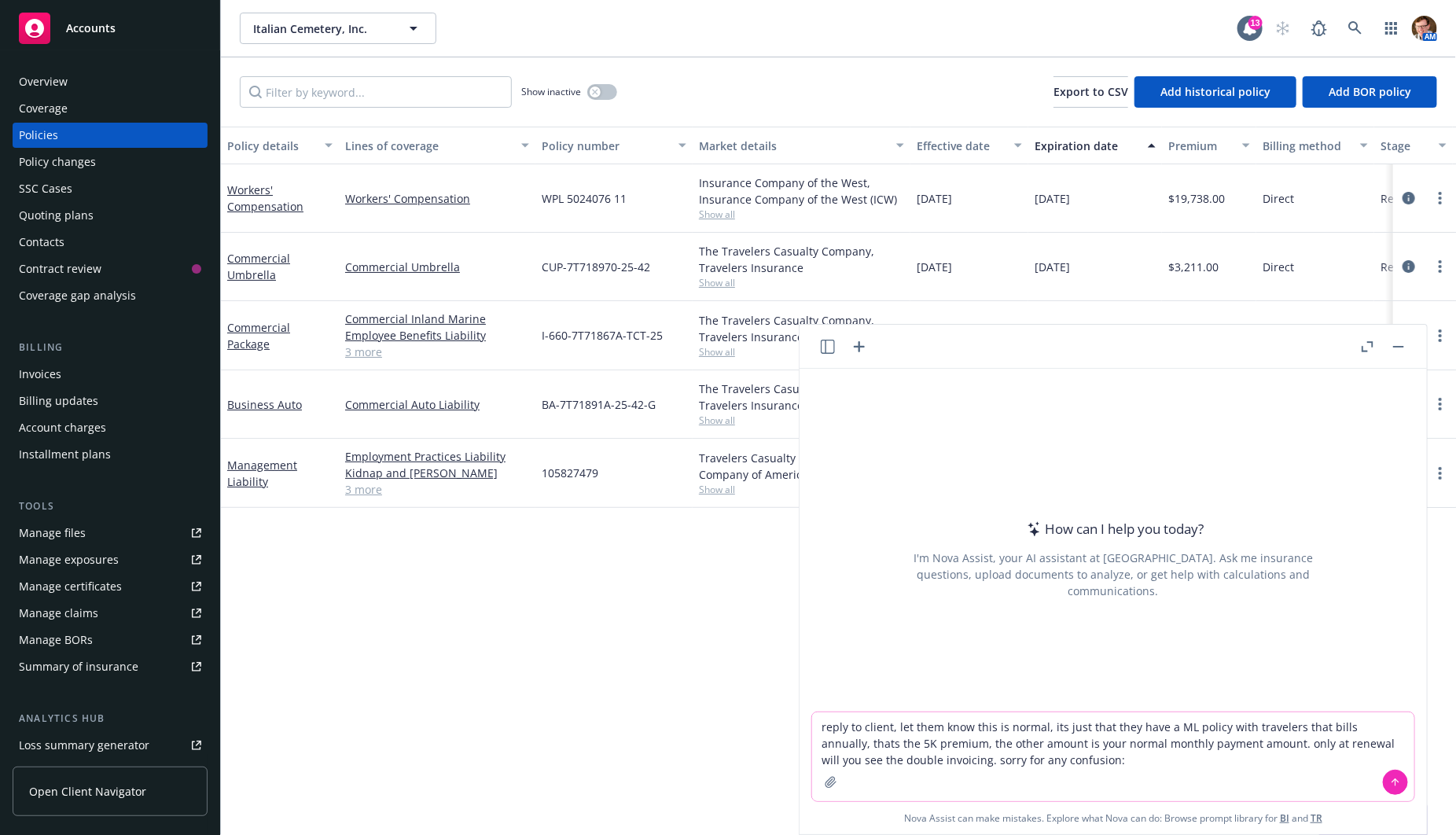
paste textarea "Hi Ashley, Hope you are doing well. Steve Chiappari and I are a bit confused. W…"
type textarea "reply to client, let them know this is normal, its just that they have a ML pol…"
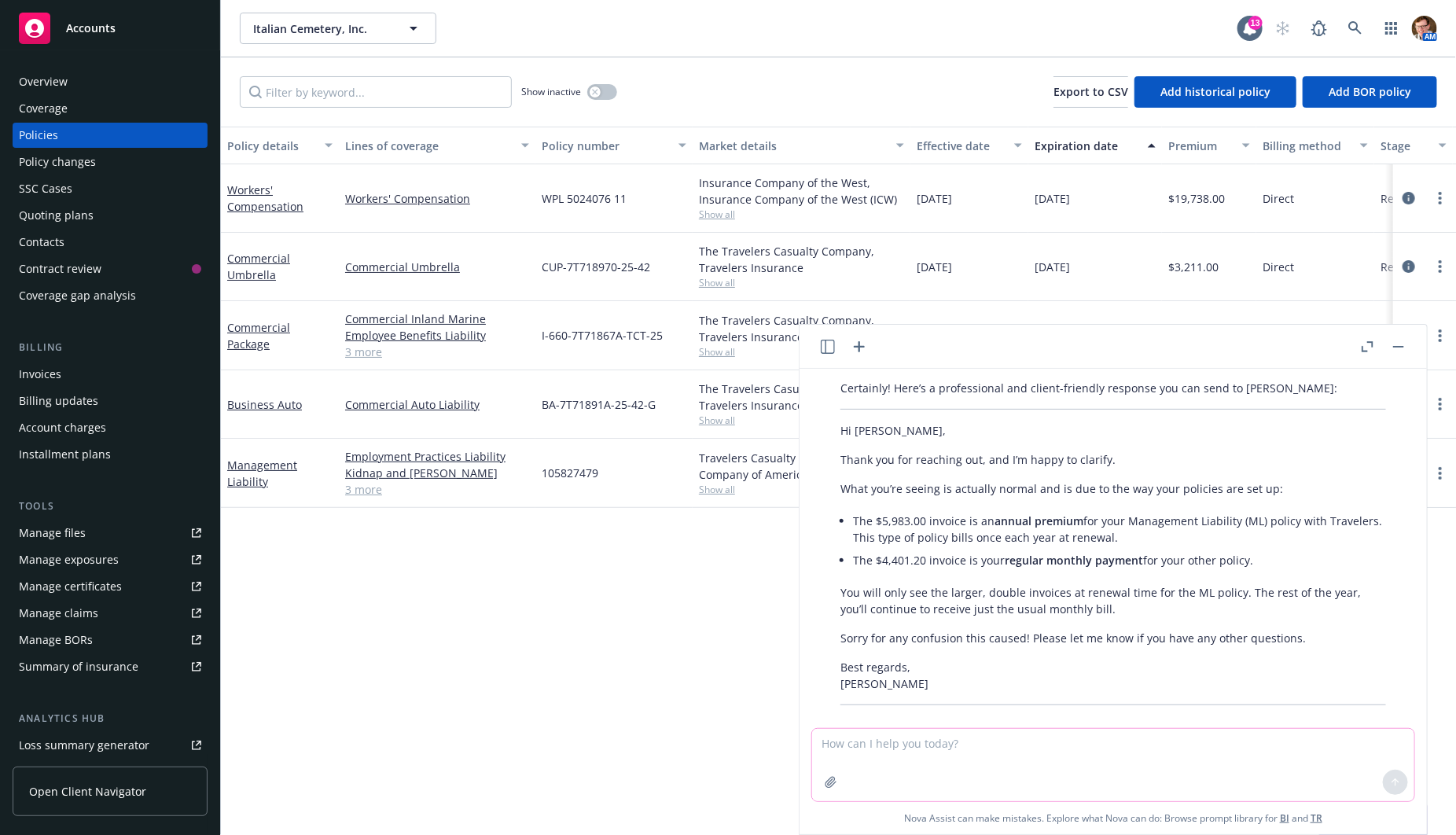
scroll to position [274, 0]
click at [1393, 350] on button "button" at bounding box center [1398, 346] width 19 height 19
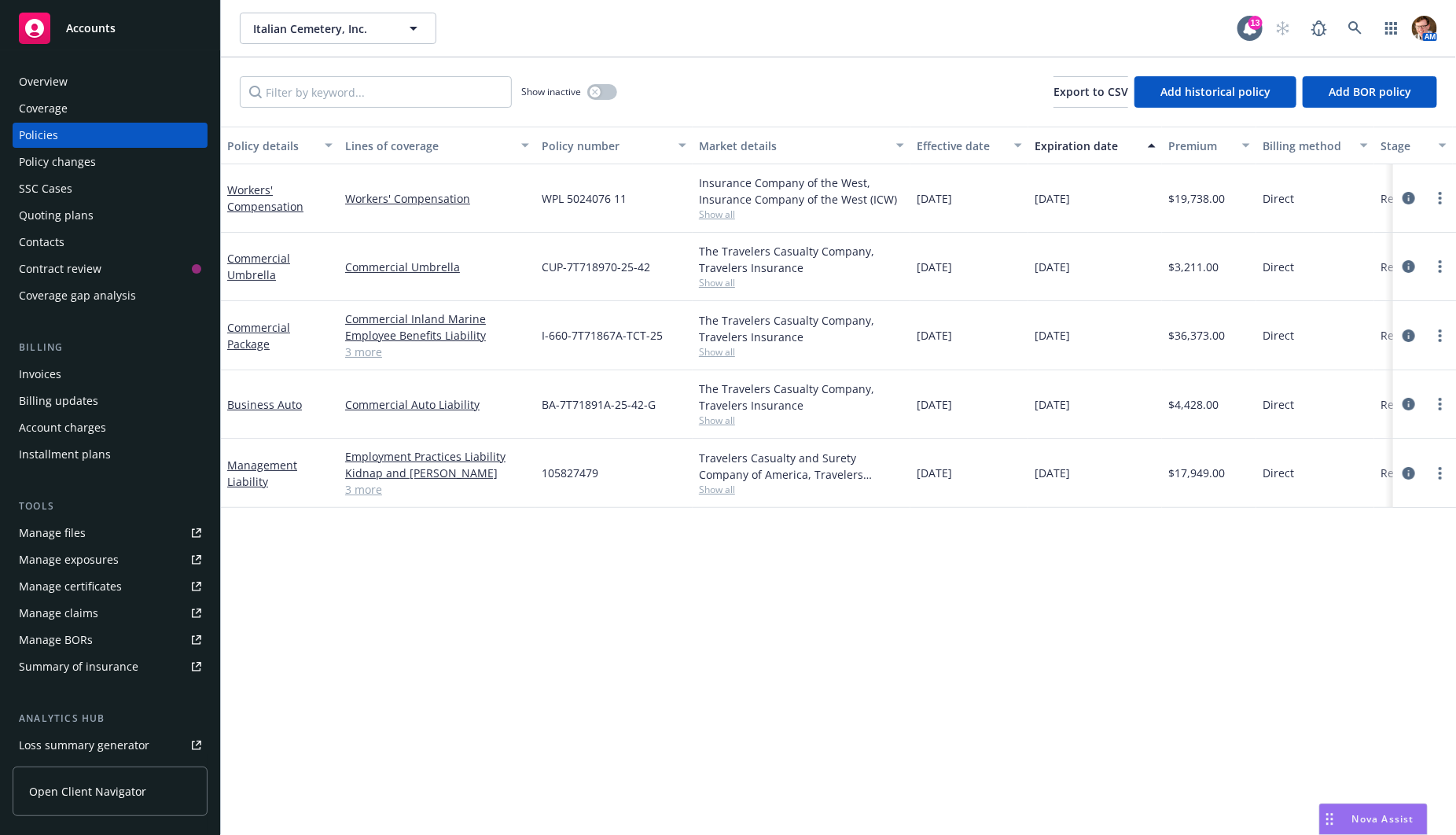
click at [369, 355] on link "3 more" at bounding box center [437, 352] width 184 height 16
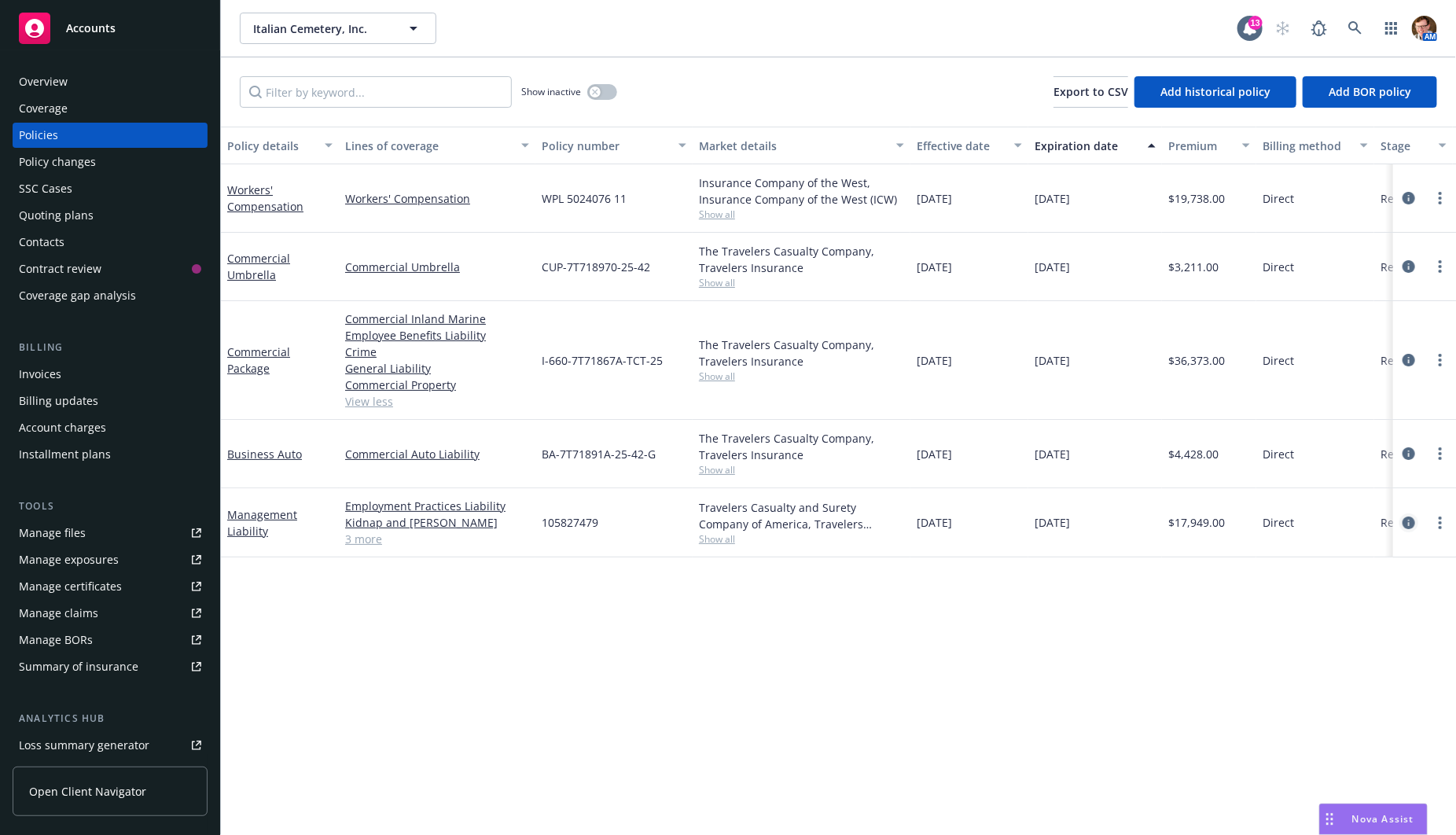
click at [1401, 523] on link "circleInformation" at bounding box center [1408, 522] width 19 height 19
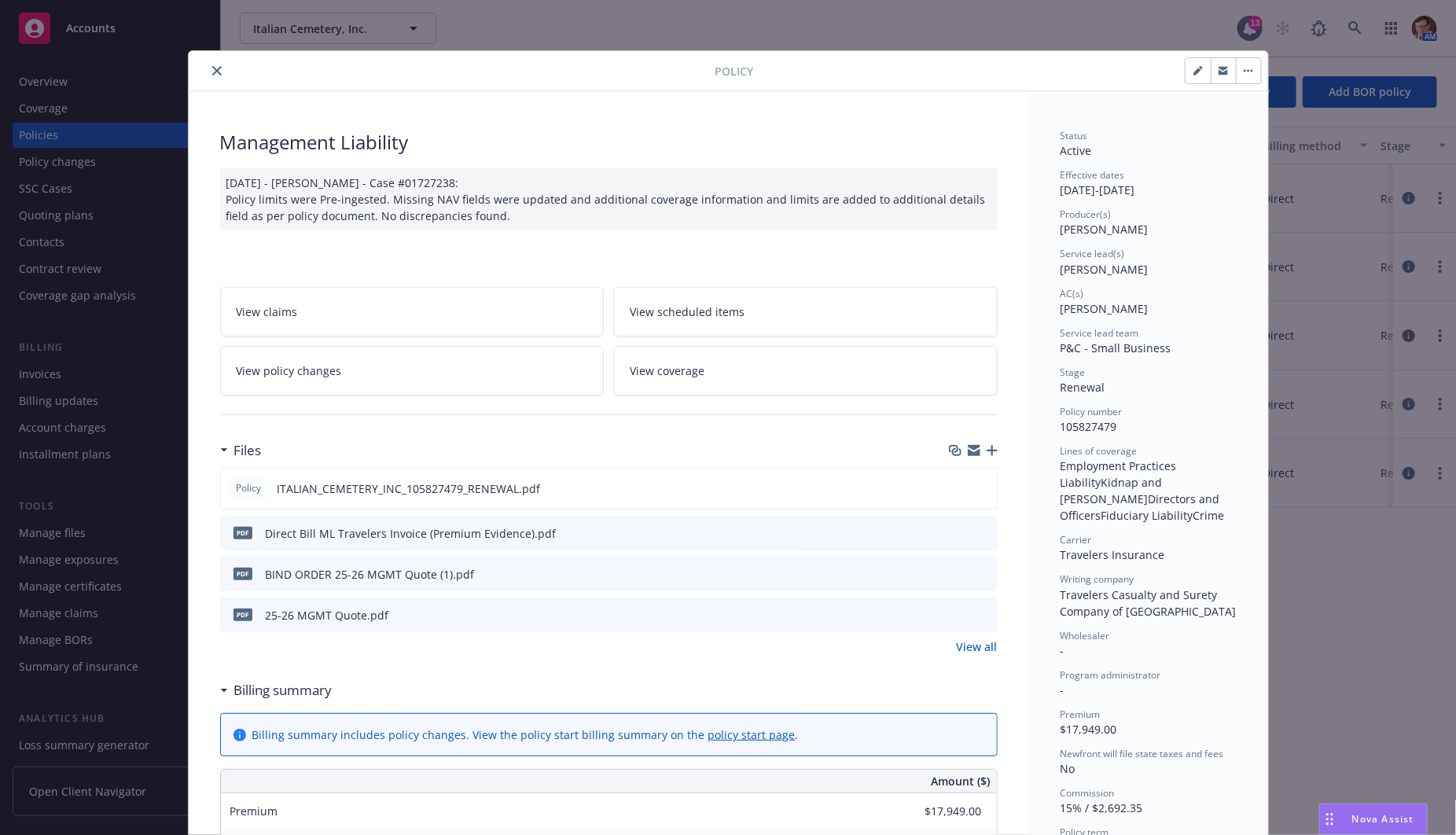
scroll to position [46, 0]
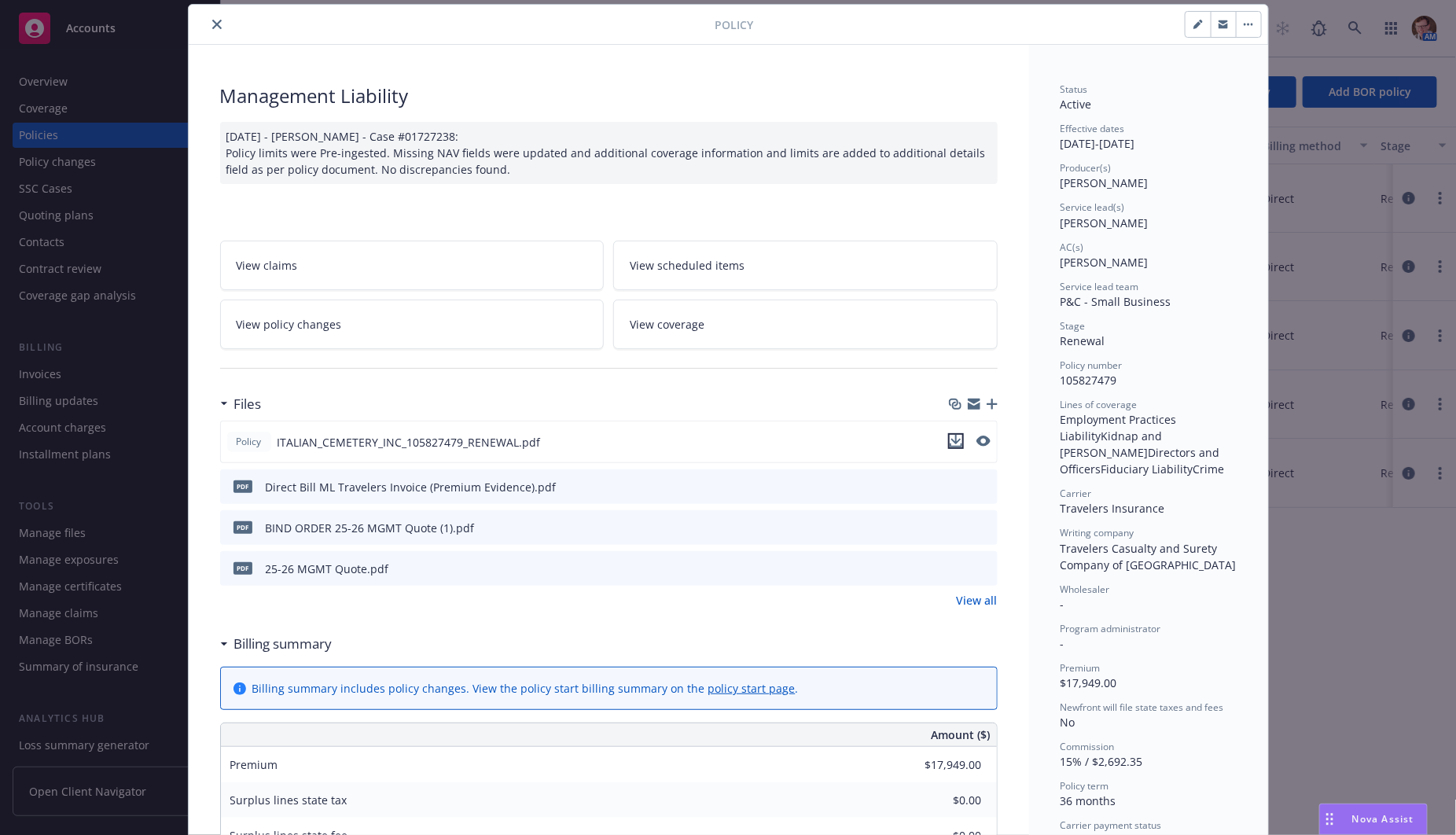
click at [950, 440] on icon "download file" at bounding box center [956, 441] width 13 height 13
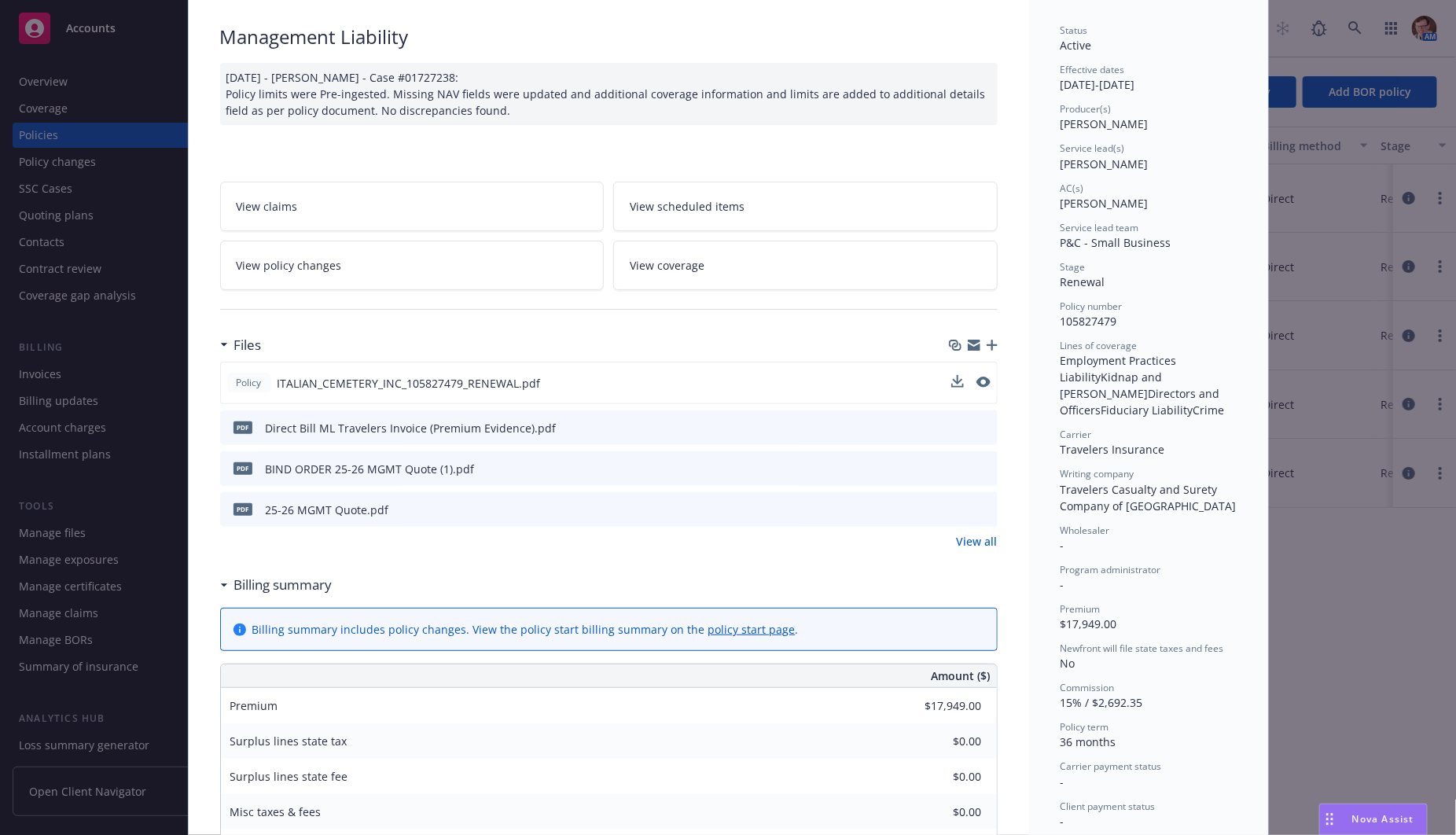
scroll to position [0, 0]
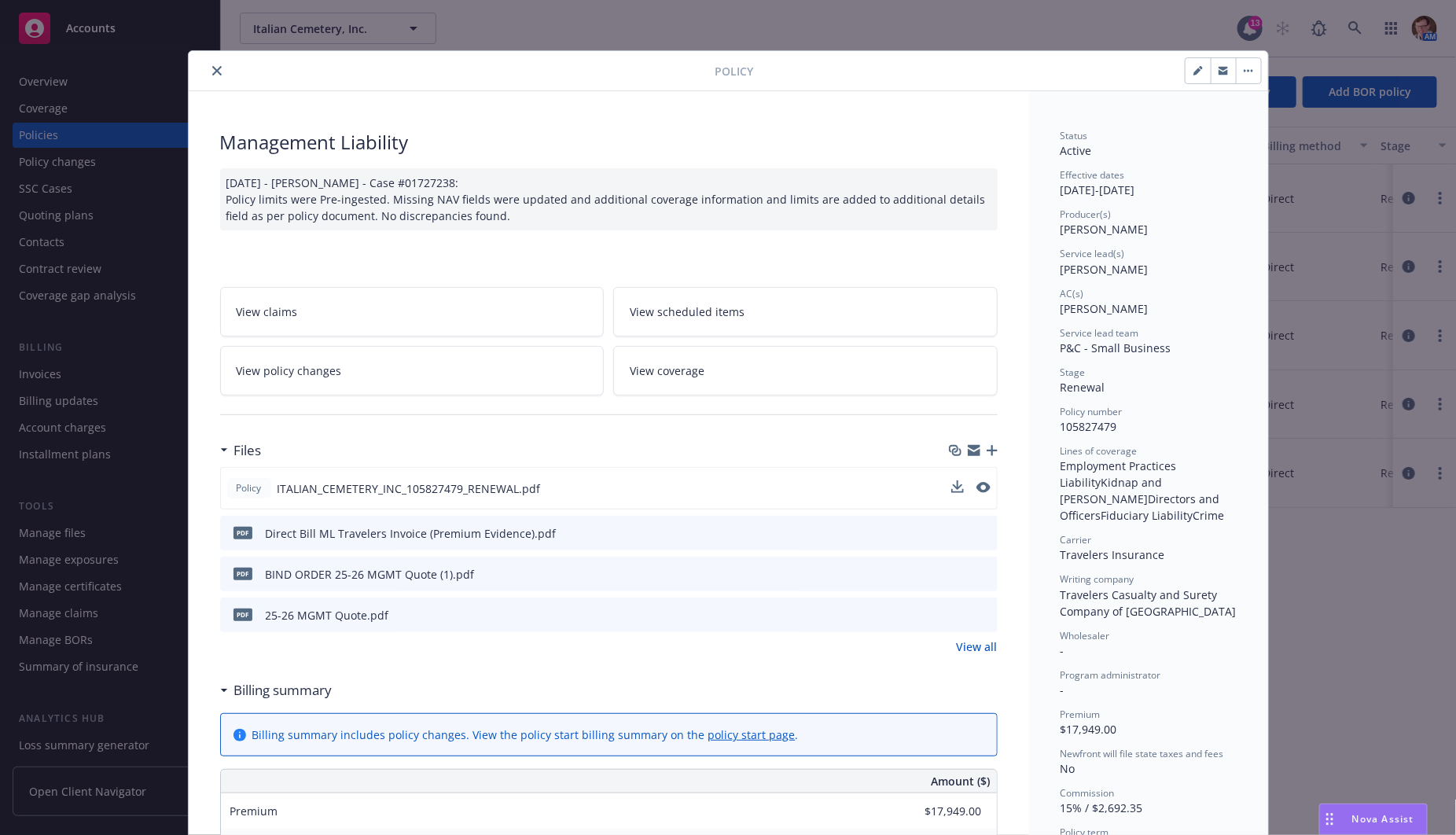
click at [212, 66] on icon "close" at bounding box center [217, 71] width 9 height 9
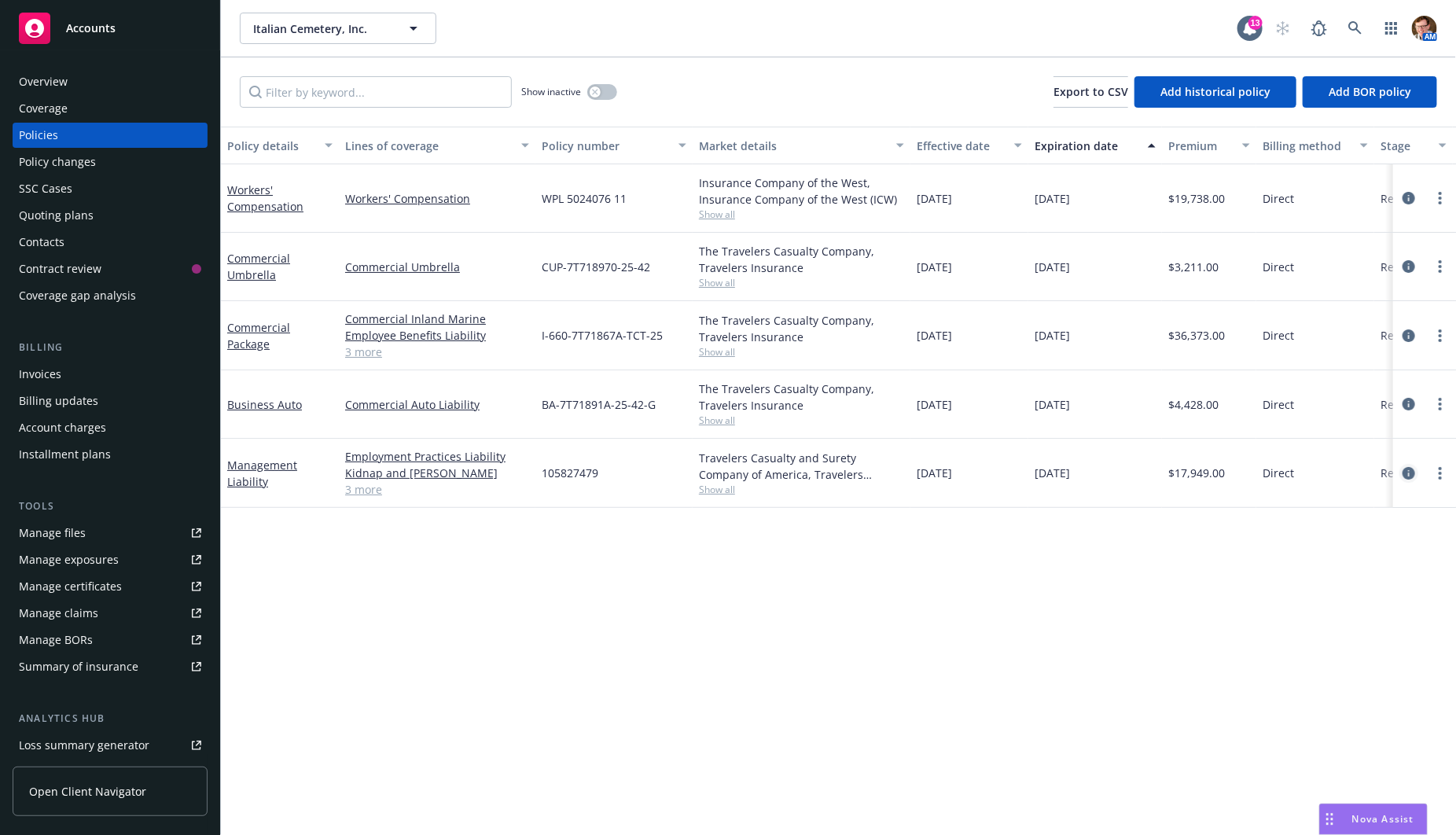
click at [1415, 472] on link "circleInformation" at bounding box center [1408, 473] width 19 height 19
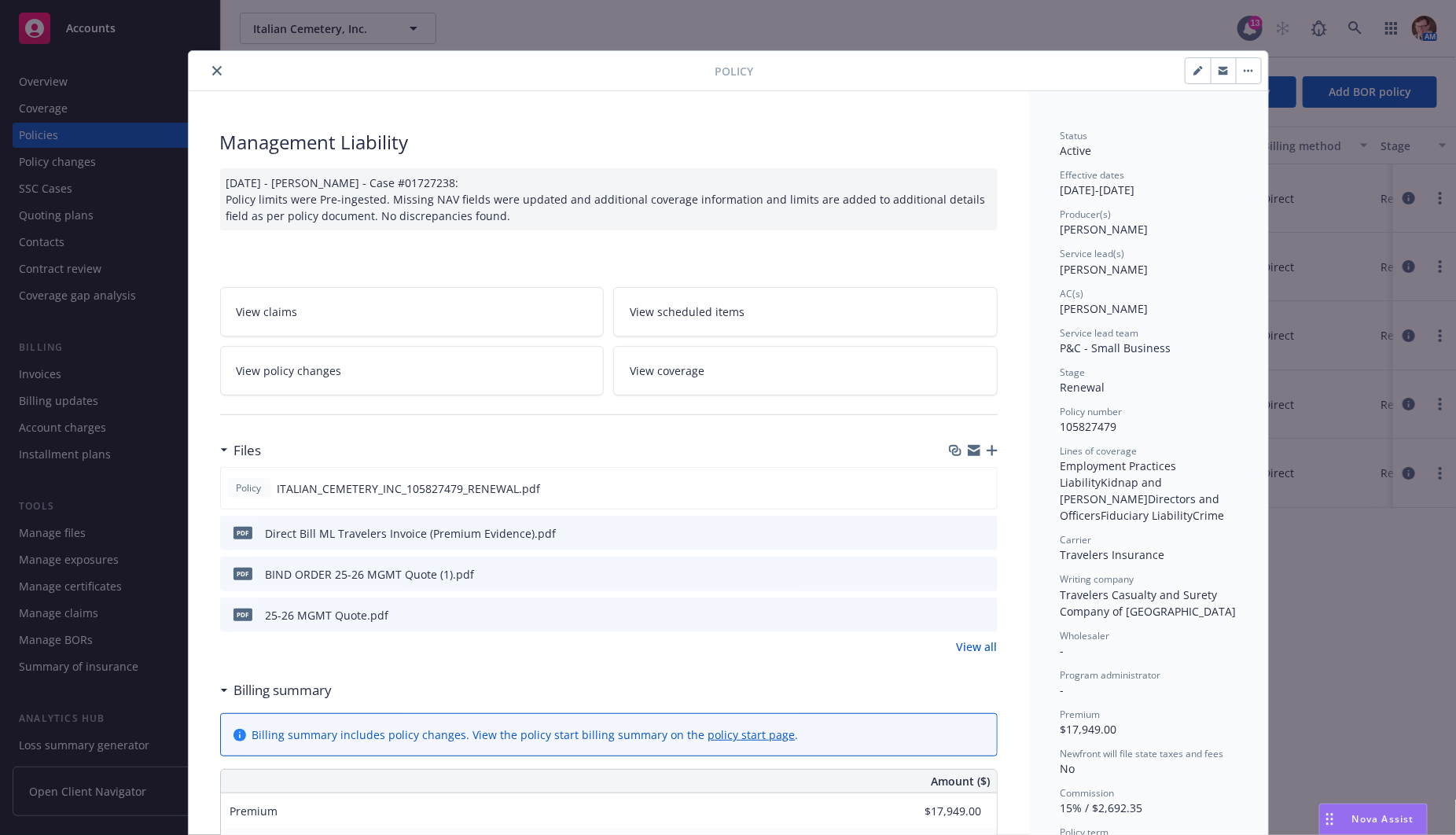
scroll to position [46, 0]
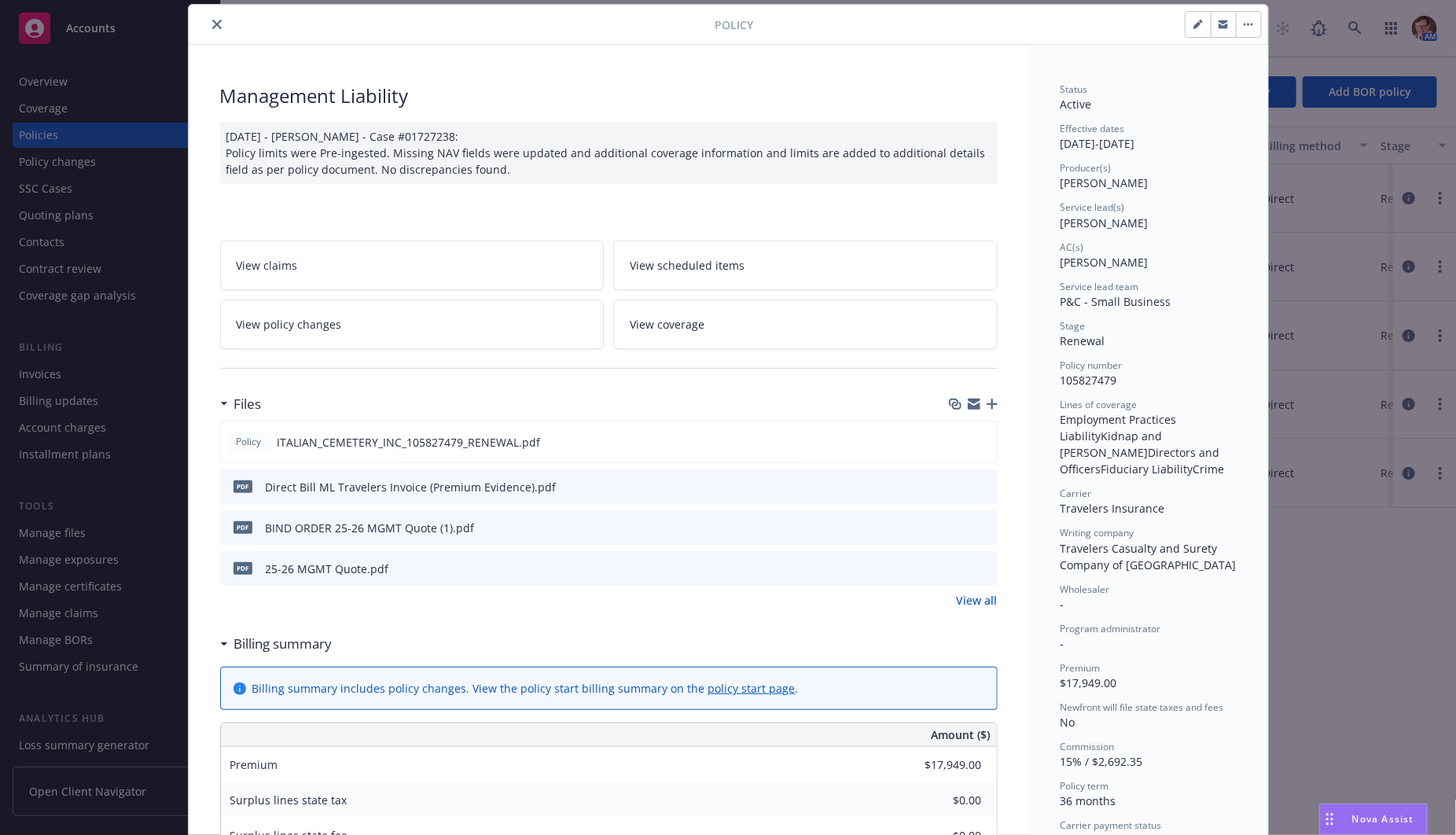
click at [976, 487] on icon "preview file" at bounding box center [983, 486] width 15 height 11
click at [215, 15] on div at bounding box center [455, 24] width 520 height 19
click at [212, 20] on icon "close" at bounding box center [217, 24] width 9 height 9
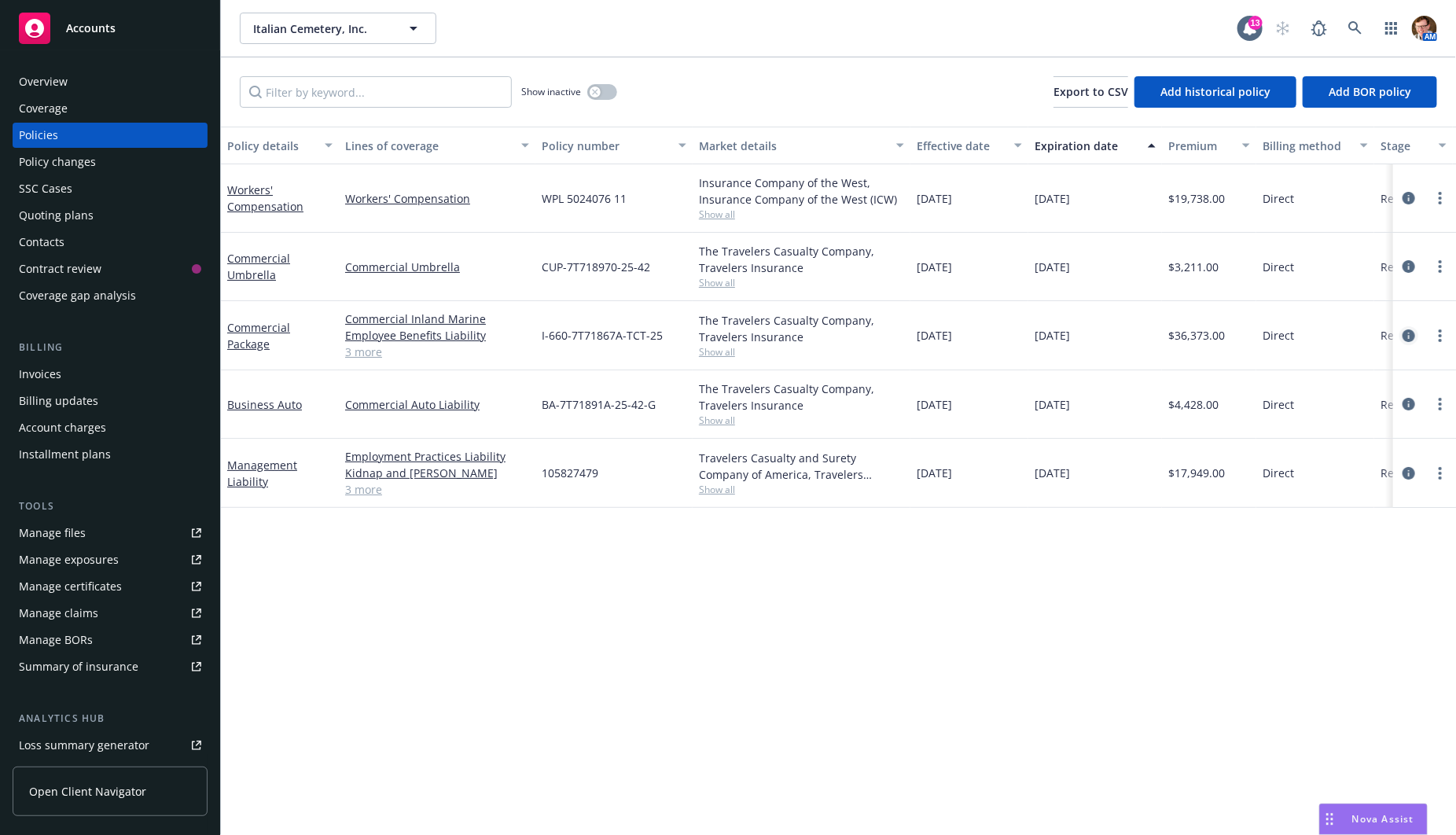
click at [1406, 335] on icon "circleInformation" at bounding box center [1409, 335] width 13 height 13
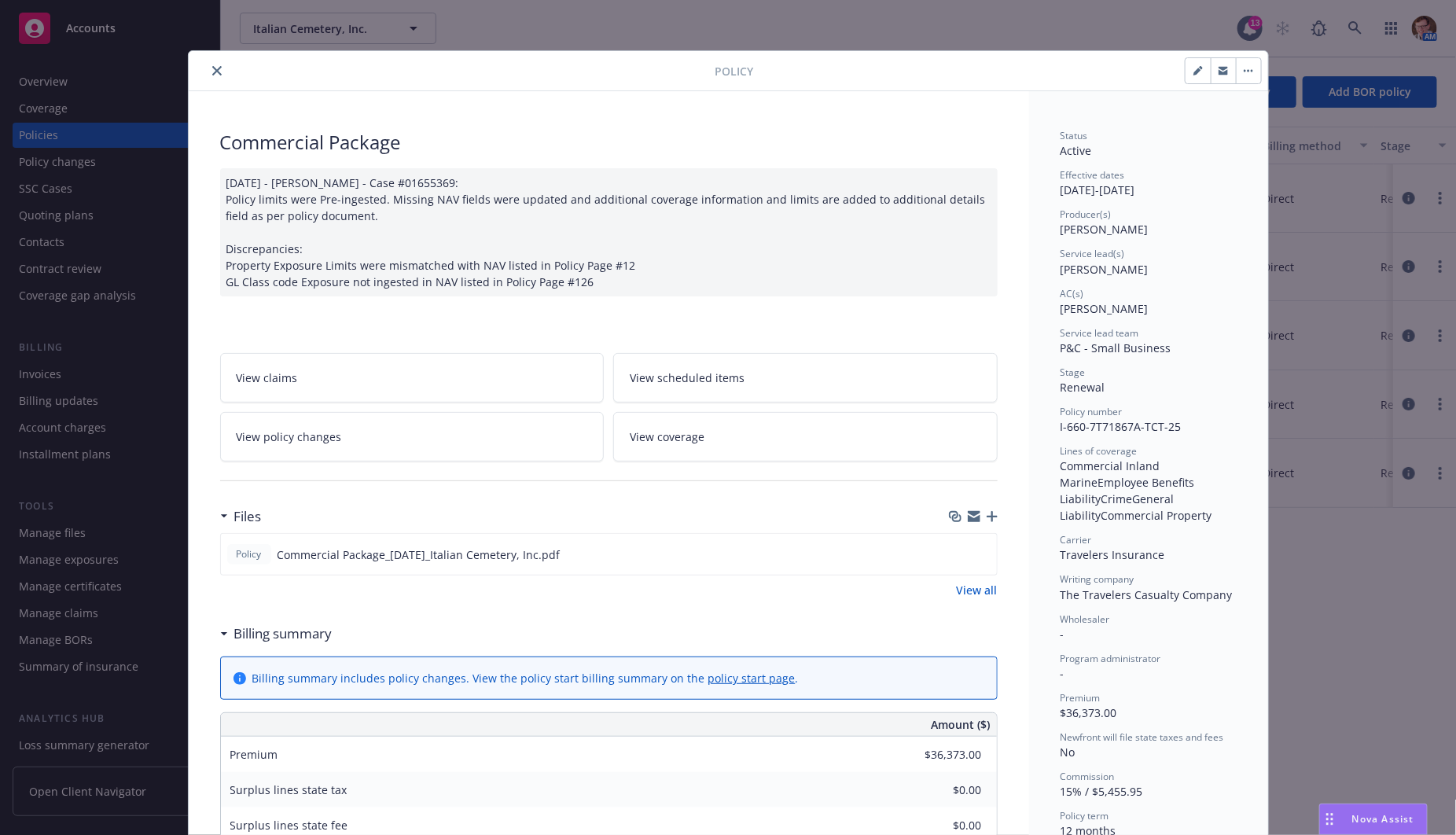
click at [214, 66] on button "close" at bounding box center [217, 71] width 19 height 19
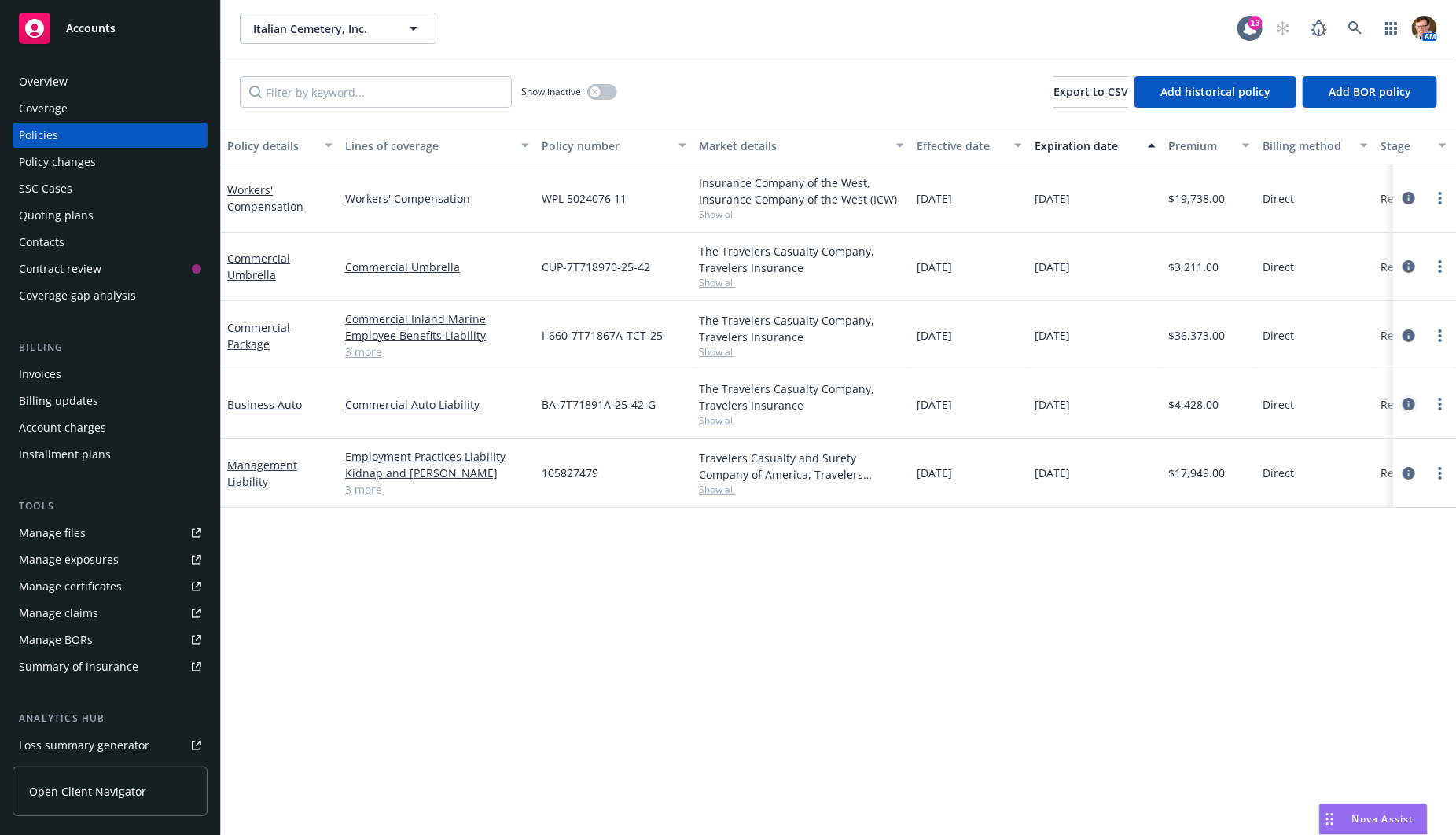
click at [1413, 406] on icon "circleInformation" at bounding box center [1409, 404] width 13 height 13
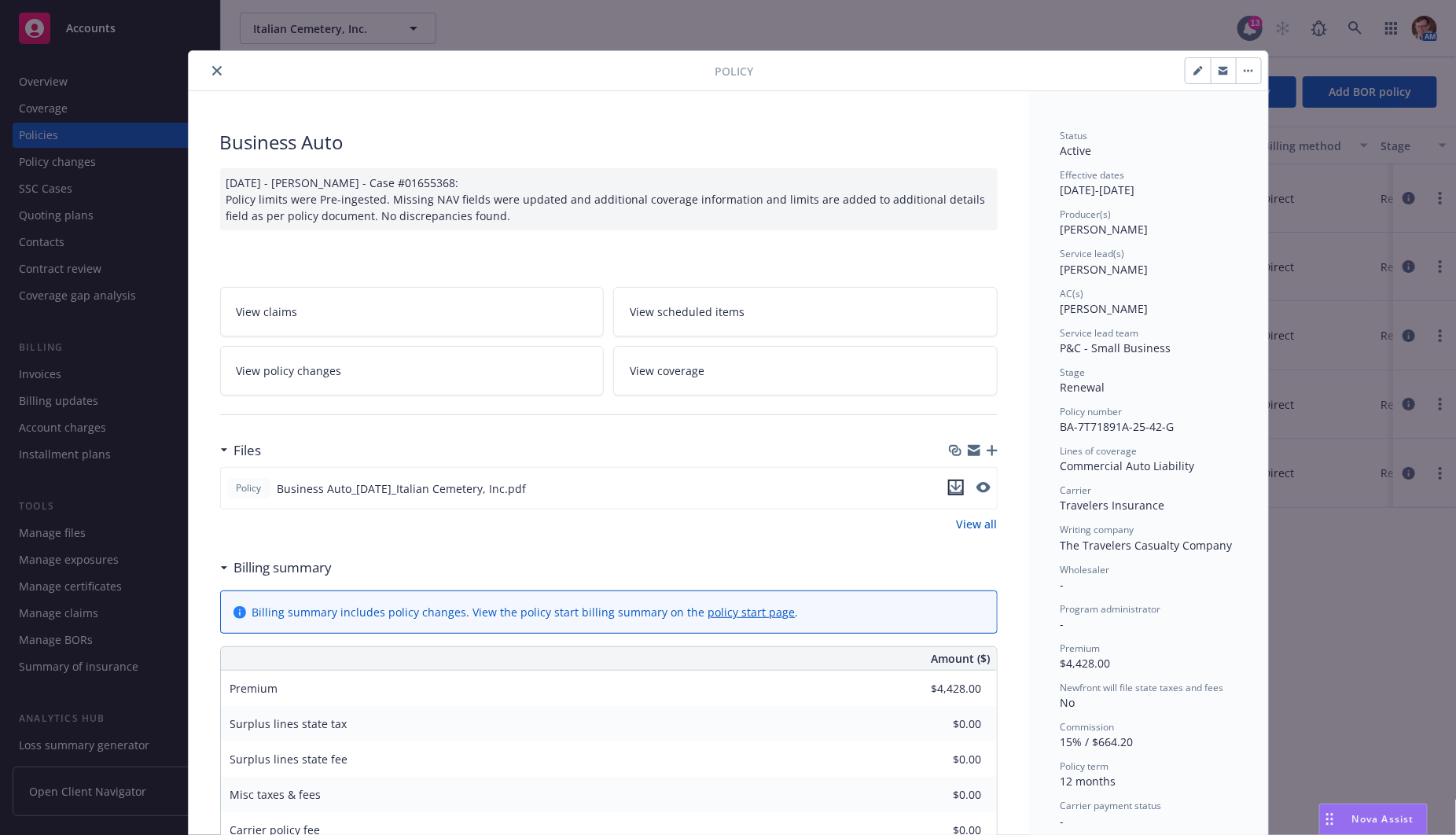
click at [949, 485] on icon "download file" at bounding box center [956, 488] width 13 height 13
click at [212, 68] on icon "close" at bounding box center [217, 71] width 9 height 9
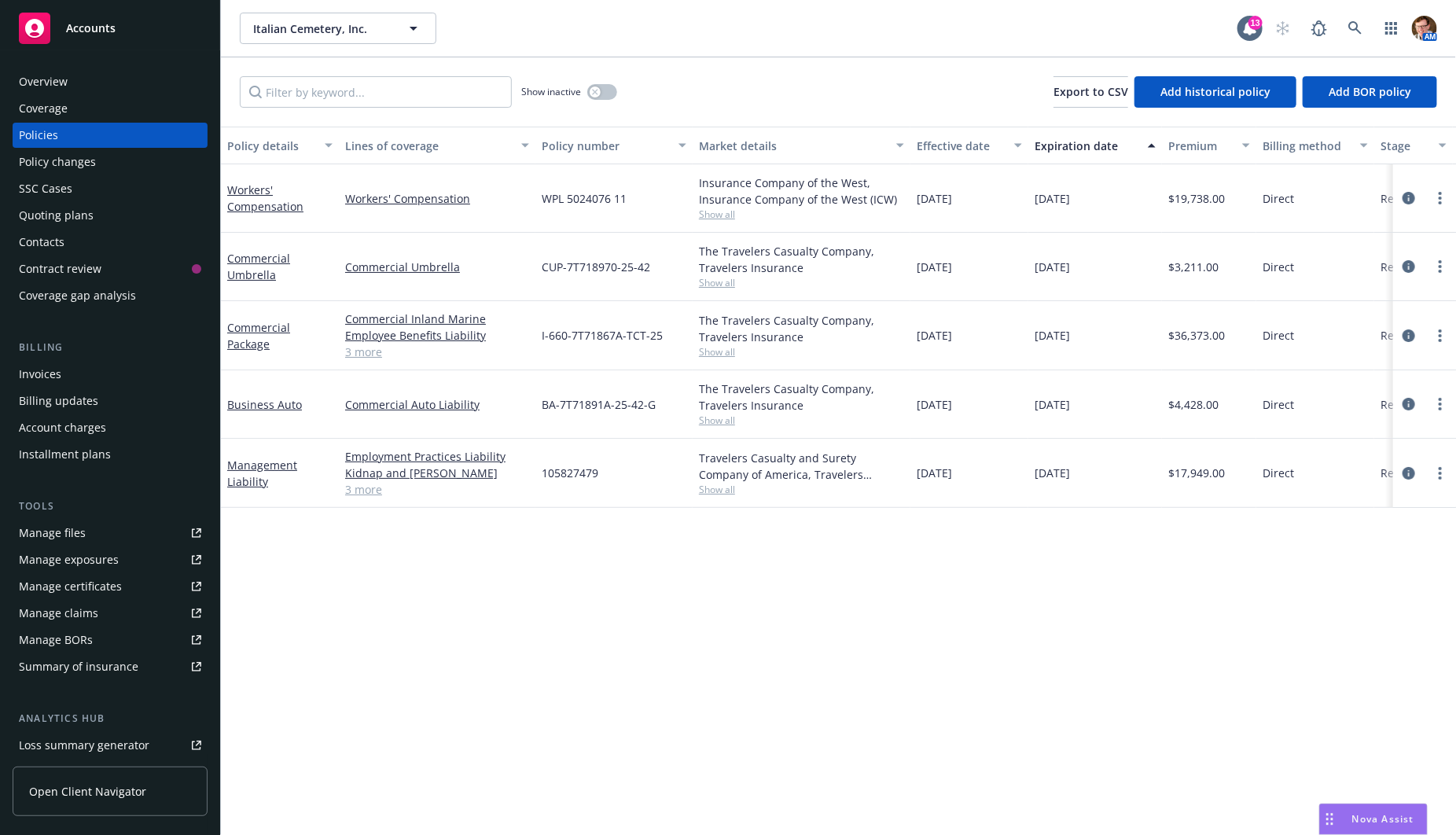
click at [71, 215] on div "Quoting plans" at bounding box center [56, 216] width 74 height 25
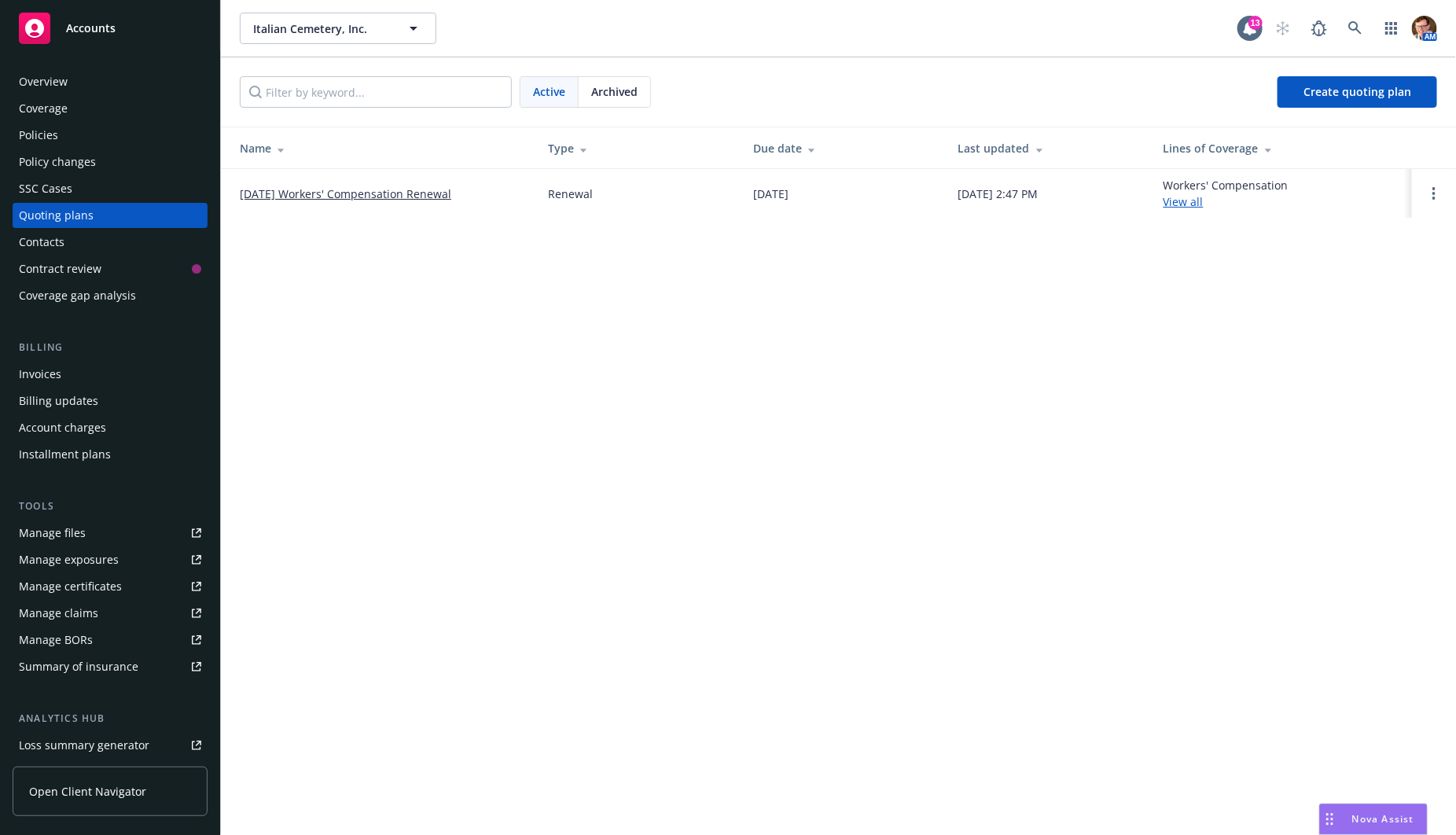
click at [86, 139] on div "Policies" at bounding box center [110, 135] width 182 height 25
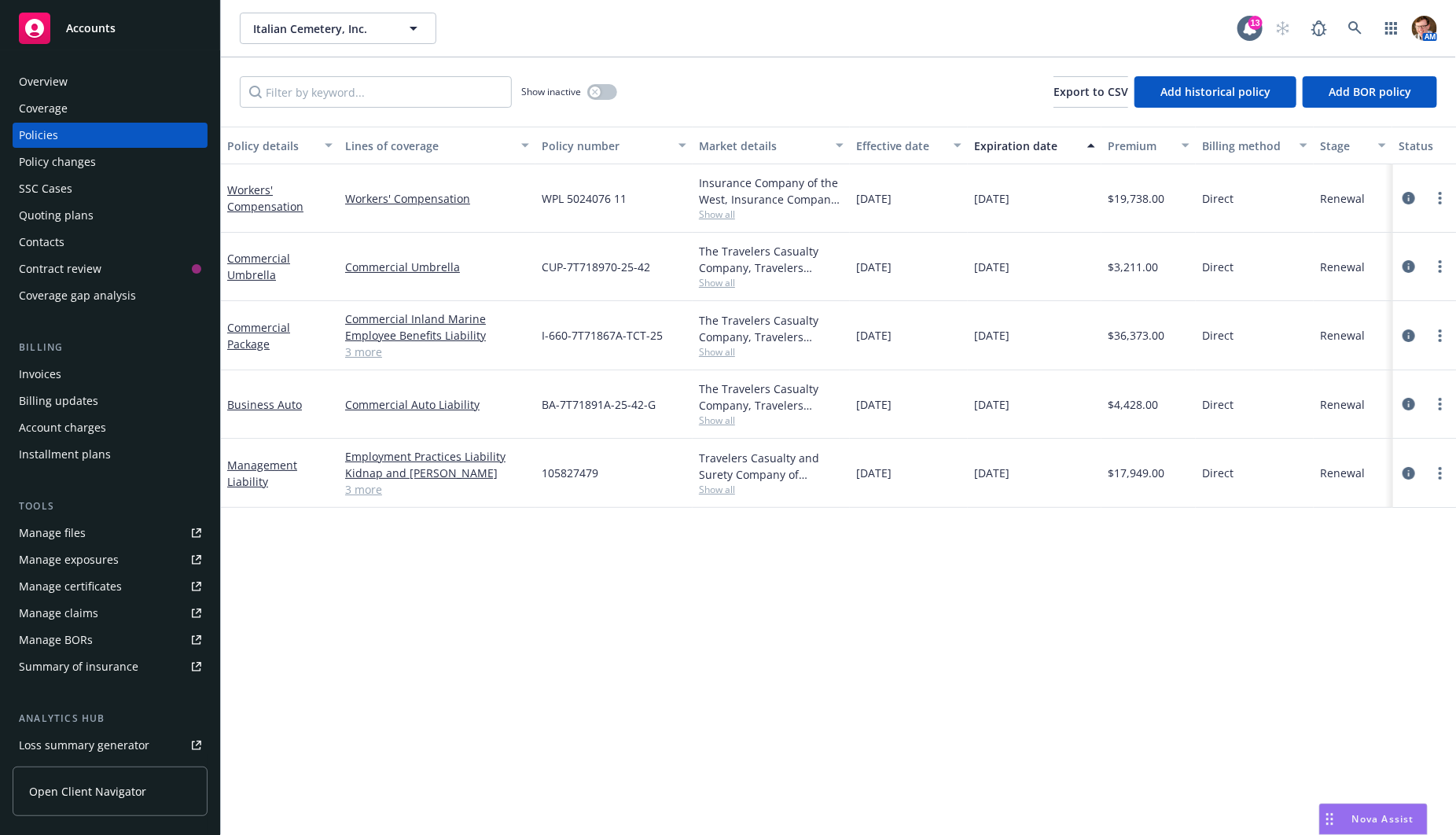
click at [69, 216] on div "Quoting plans" at bounding box center [56, 216] width 74 height 25
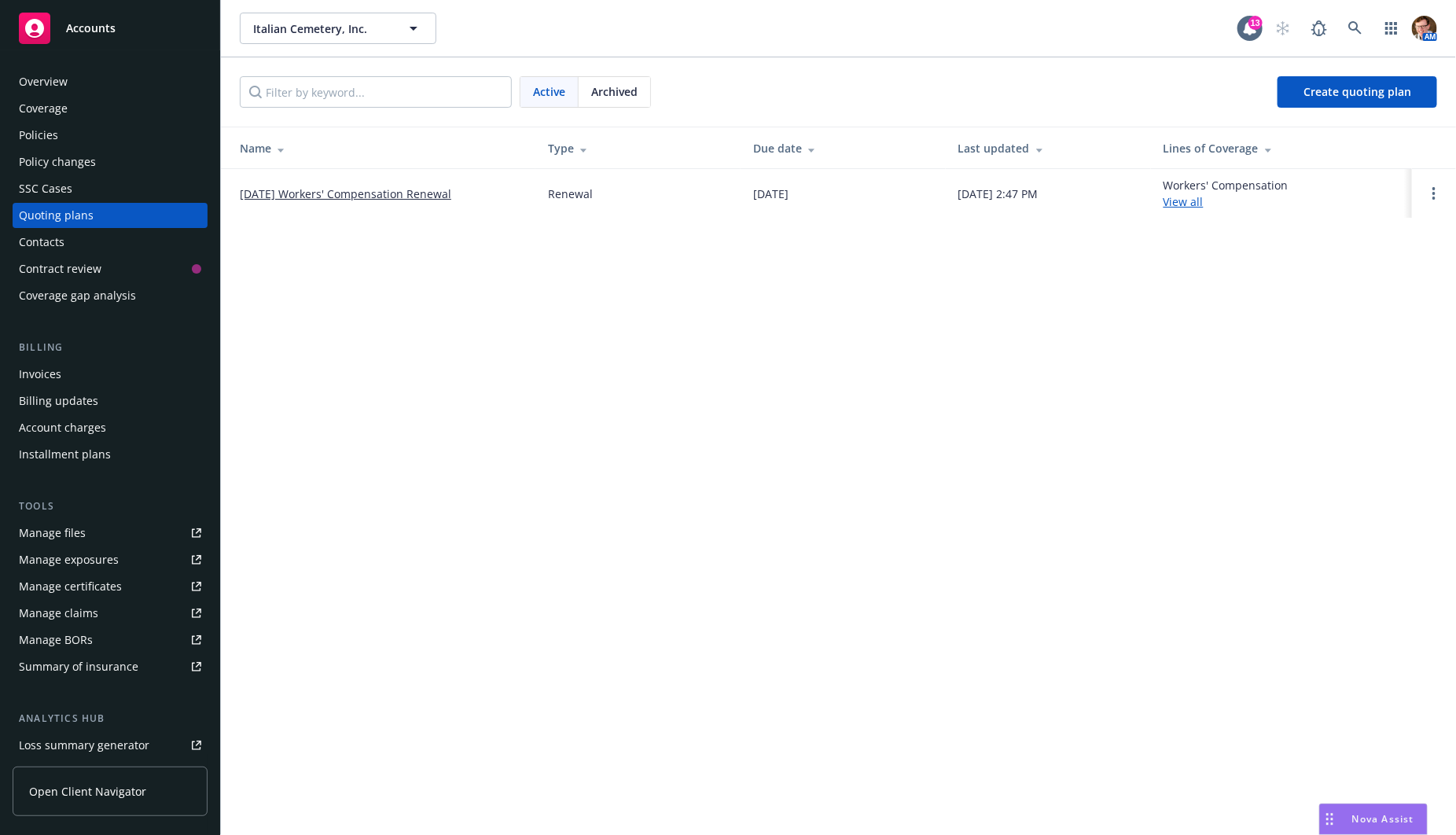
click at [596, 96] on span "Archived" at bounding box center [614, 92] width 46 height 16
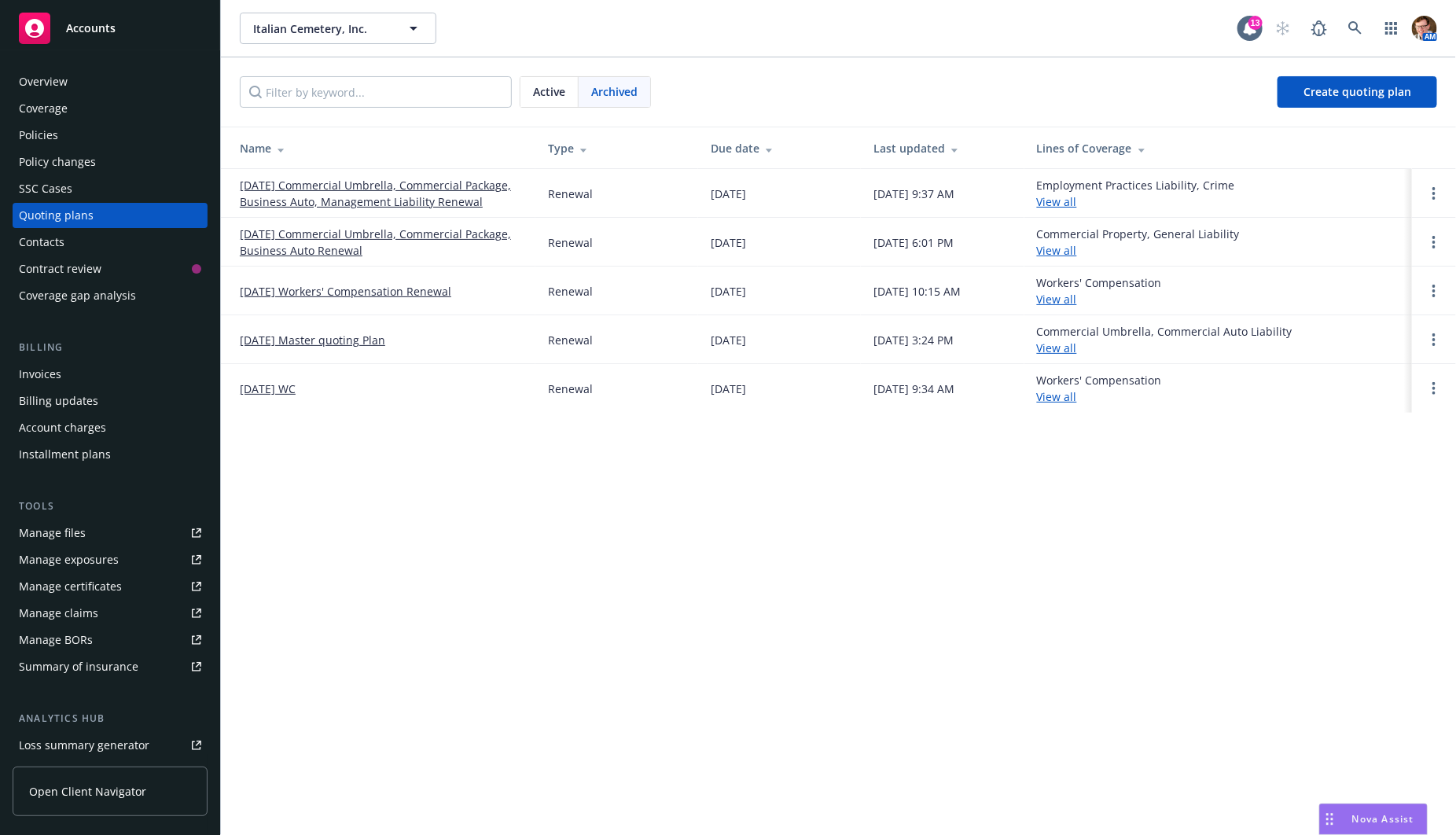
click at [378, 192] on link "[DATE] Commercial Umbrella, Commercial Package, Business Auto, Management Liabi…" at bounding box center [381, 193] width 283 height 33
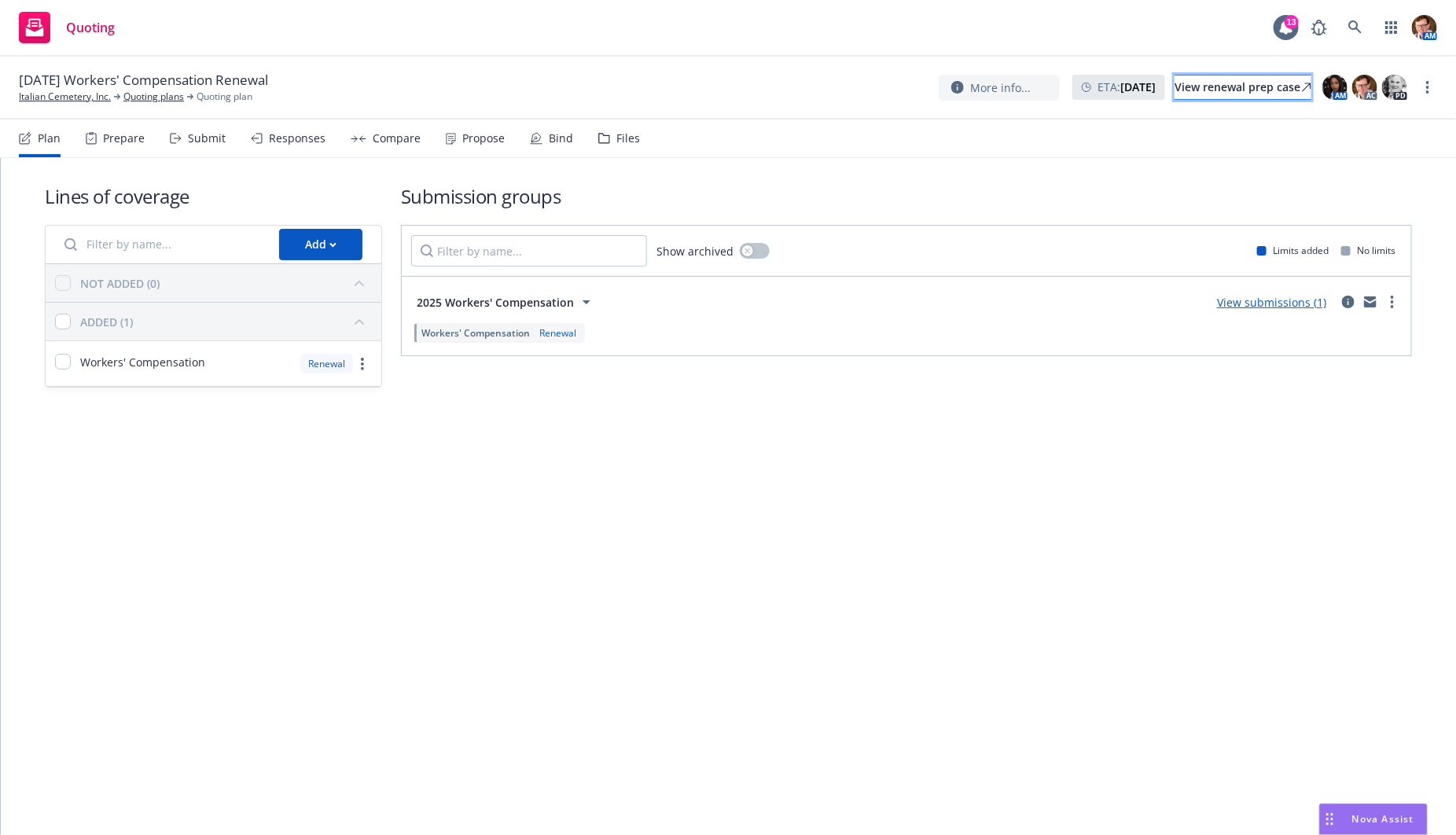
click at [1192, 98] on link "View renewal prep case" at bounding box center [1242, 87] width 137 height 25
drag, startPoint x: 1343, startPoint y: 821, endPoint x: 1347, endPoint y: 797, distance: 24.3
click at [1343, 820] on div "Nova Assist" at bounding box center [1383, 819] width 87 height 14
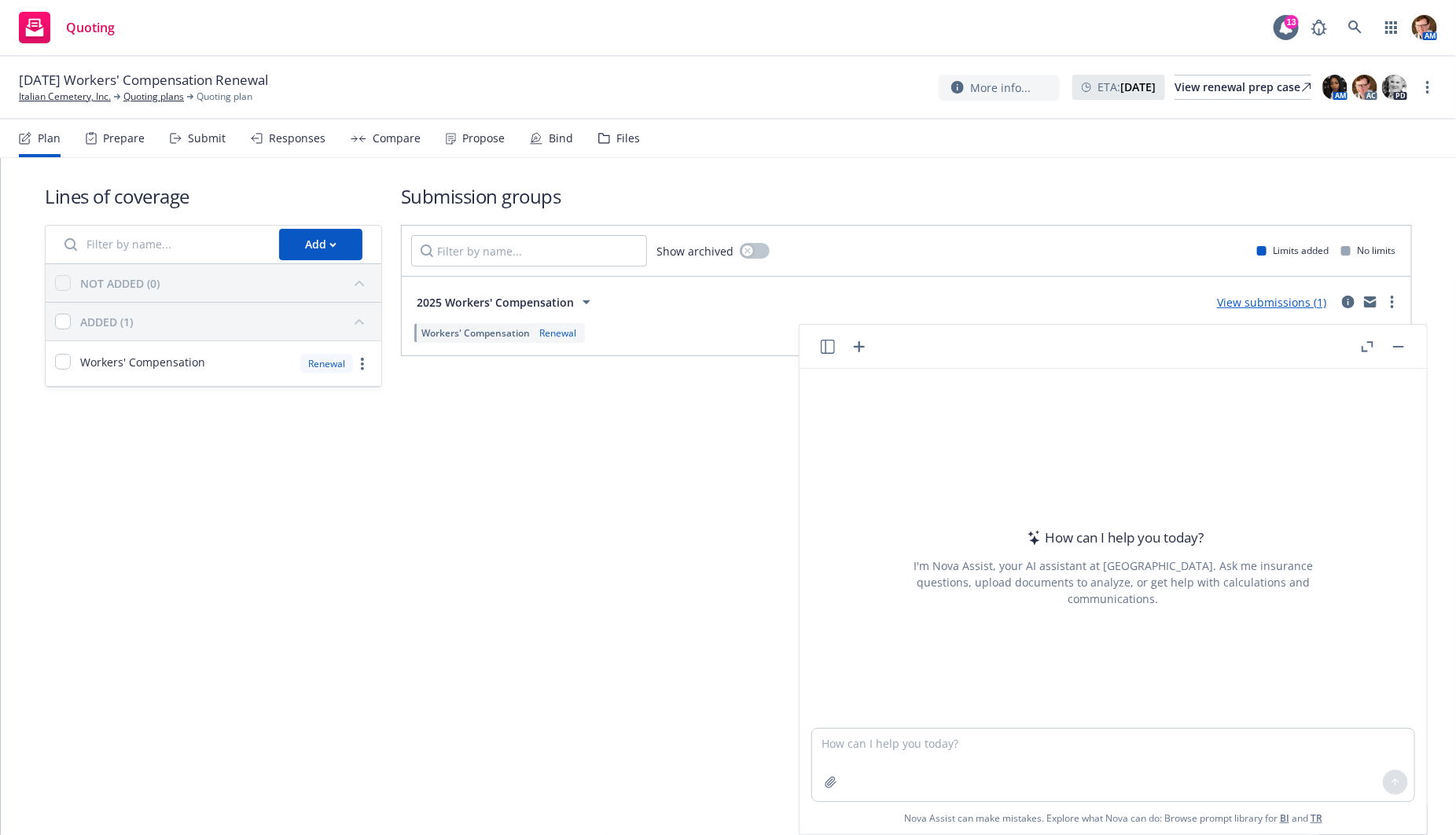
click at [825, 344] on icon "button" at bounding box center [828, 347] width 15 height 15
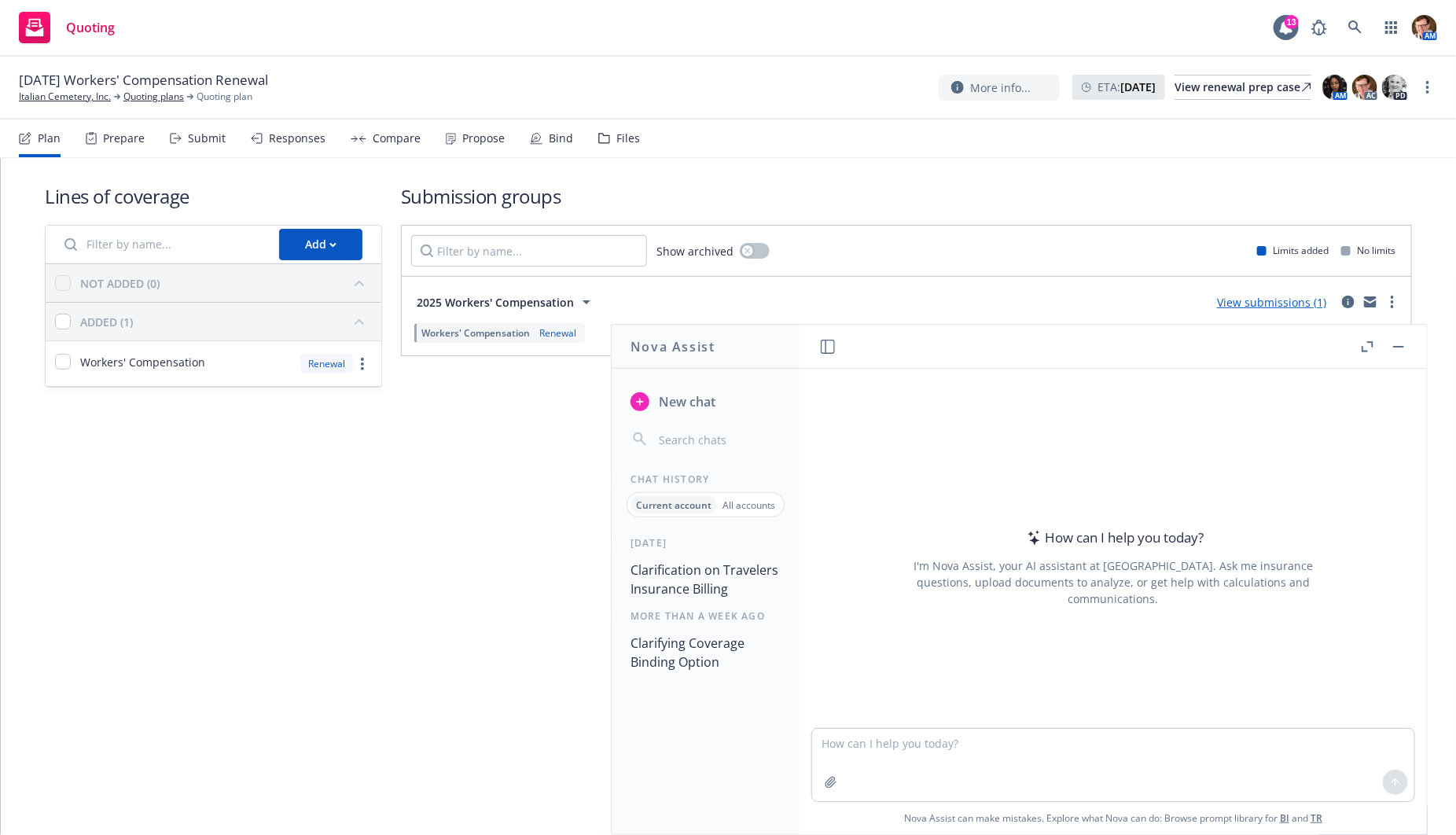
drag, startPoint x: 675, startPoint y: 570, endPoint x: 760, endPoint y: 582, distance: 85.8
click at [675, 570] on button "Clarification on Travelers Insurance Billing" at bounding box center [704, 579] width 162 height 47
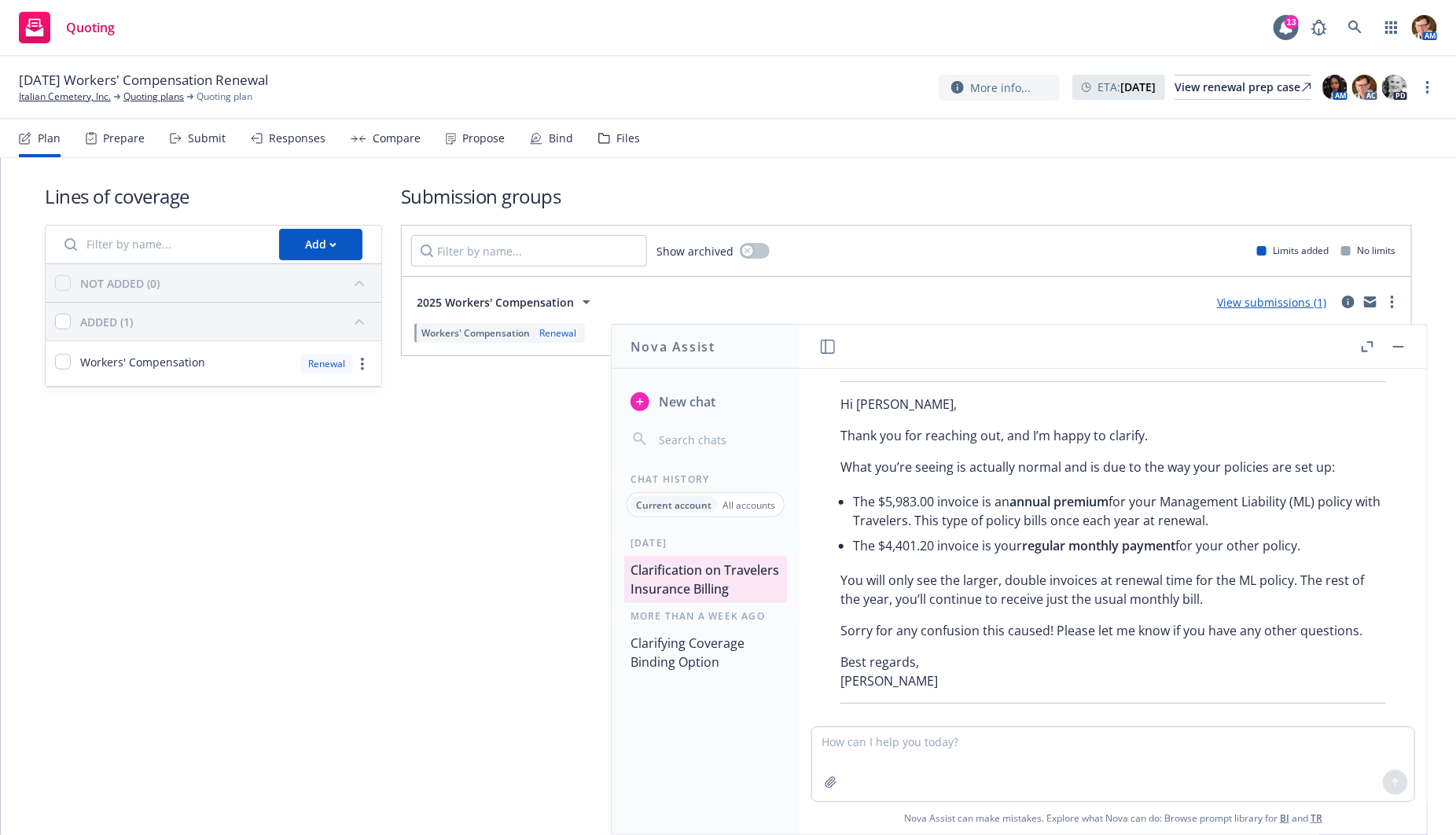
scroll to position [339, 0]
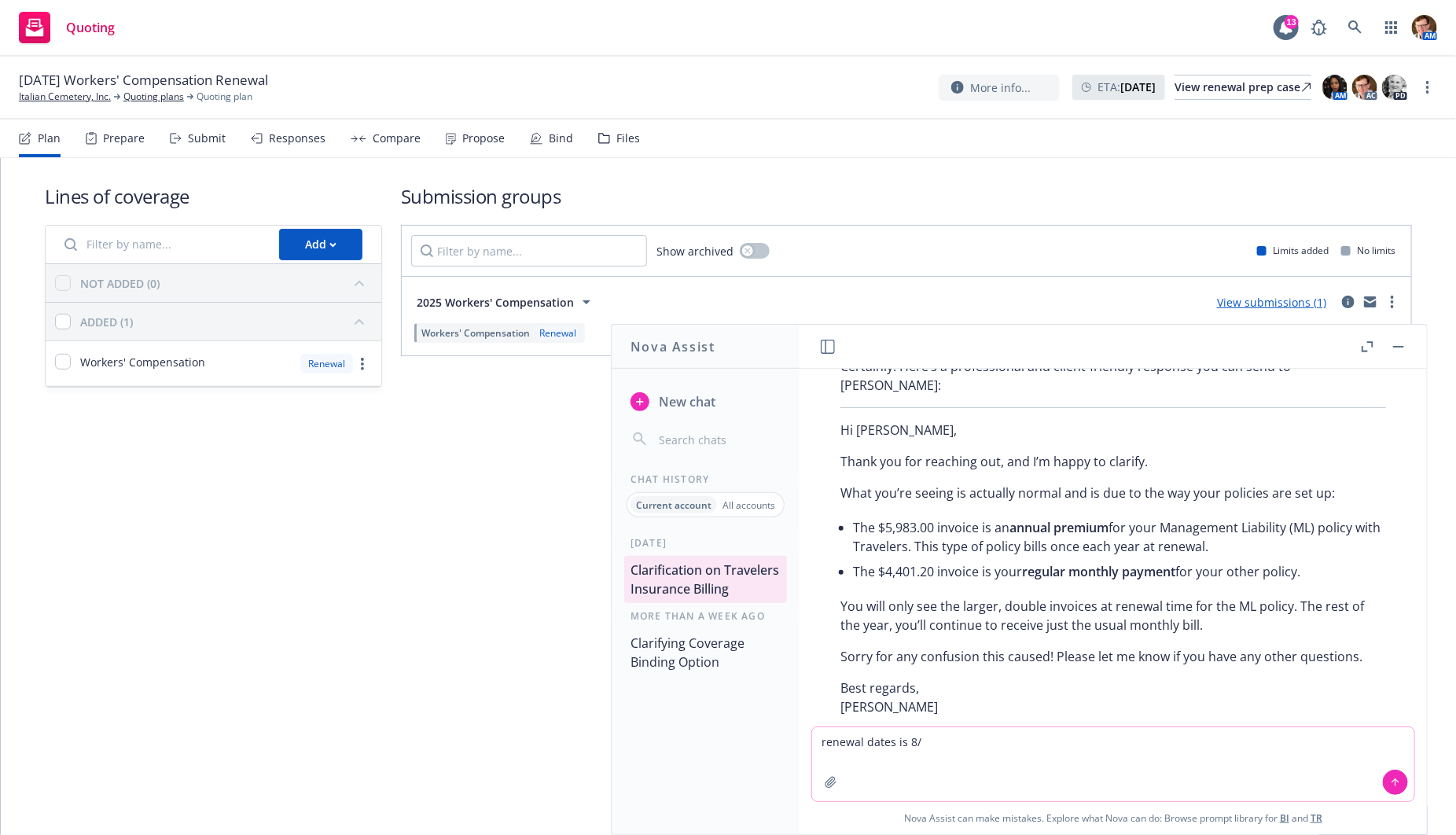
type textarea "renewal dates is 8/1"
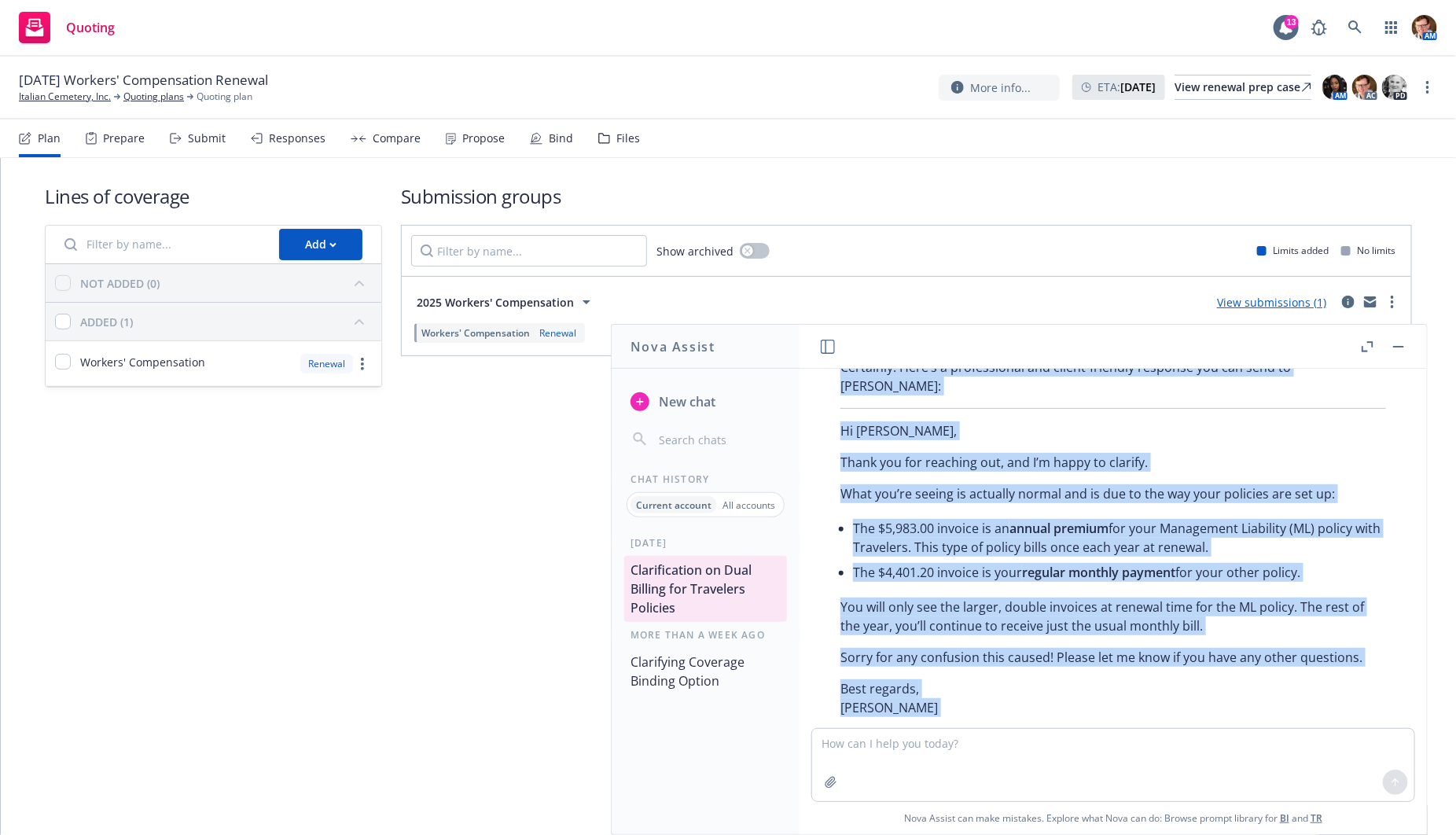
scroll to position [0, 0]
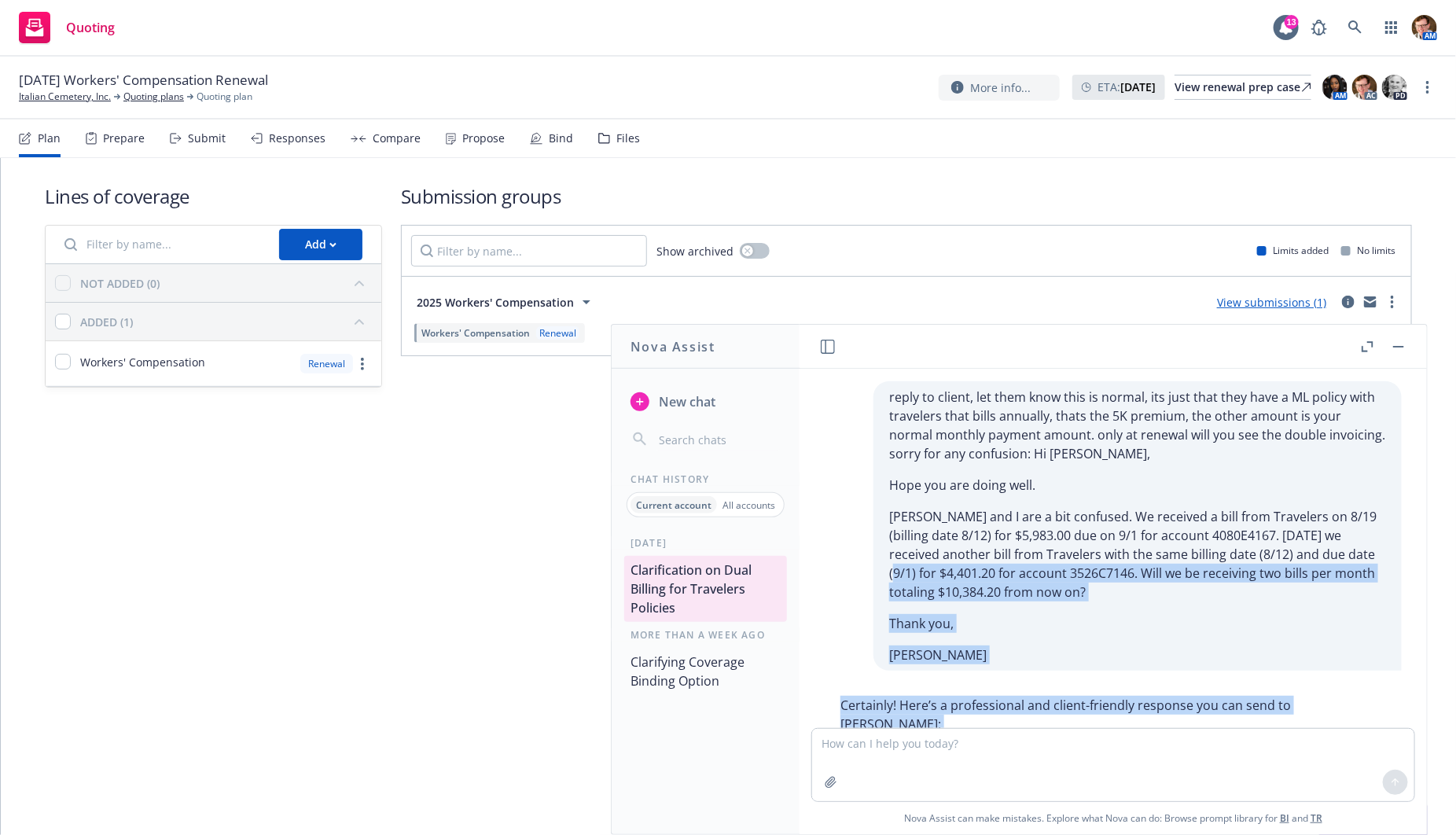
drag, startPoint x: 890, startPoint y: 619, endPoint x: 855, endPoint y: 567, distance: 62.7
click at [848, 568] on div "reply to client, let them know this is normal, its just that they have a ML pol…" at bounding box center [1113, 549] width 627 height 359
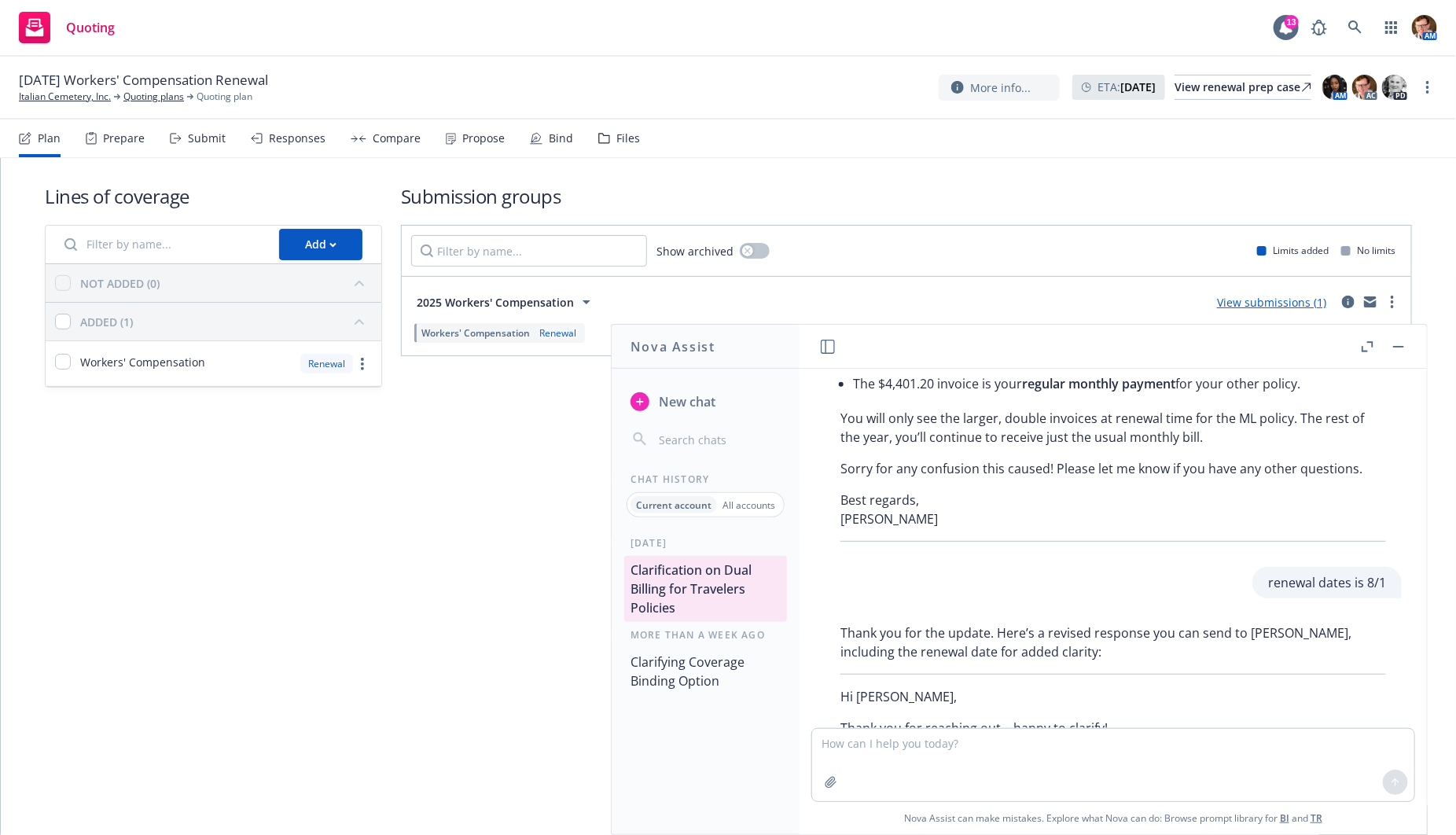
click at [990, 567] on div "renewal dates is 8/1" at bounding box center [1113, 582] width 602 height 32
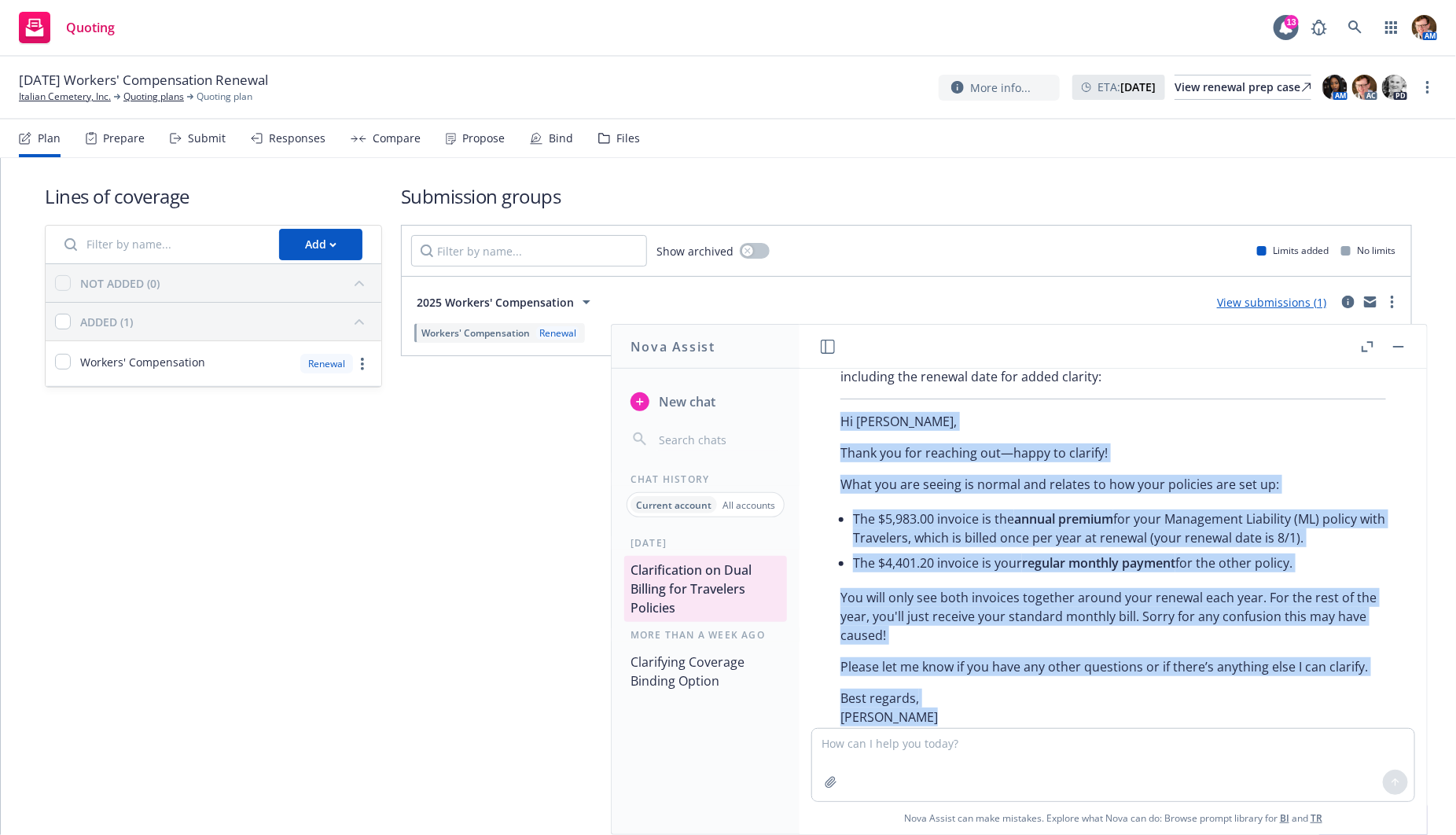
scroll to position [873, 0]
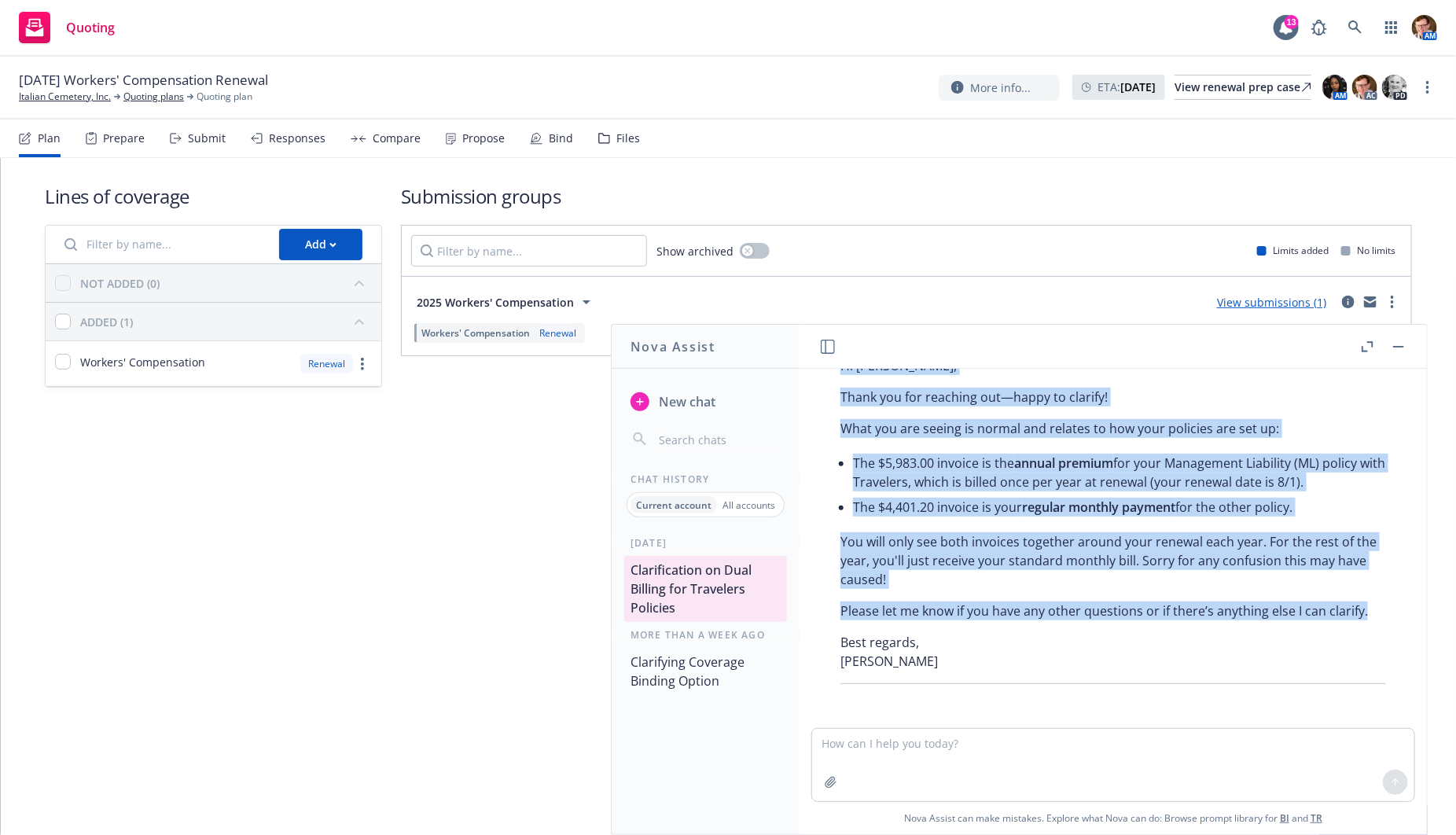
drag, startPoint x: 842, startPoint y: 449, endPoint x: 902, endPoint y: 625, distance: 185.9
click at [902, 625] on div "Thank you for the update. Here’s a revised response you can send to Joanna, inc…" at bounding box center [1112, 489] width 577 height 404
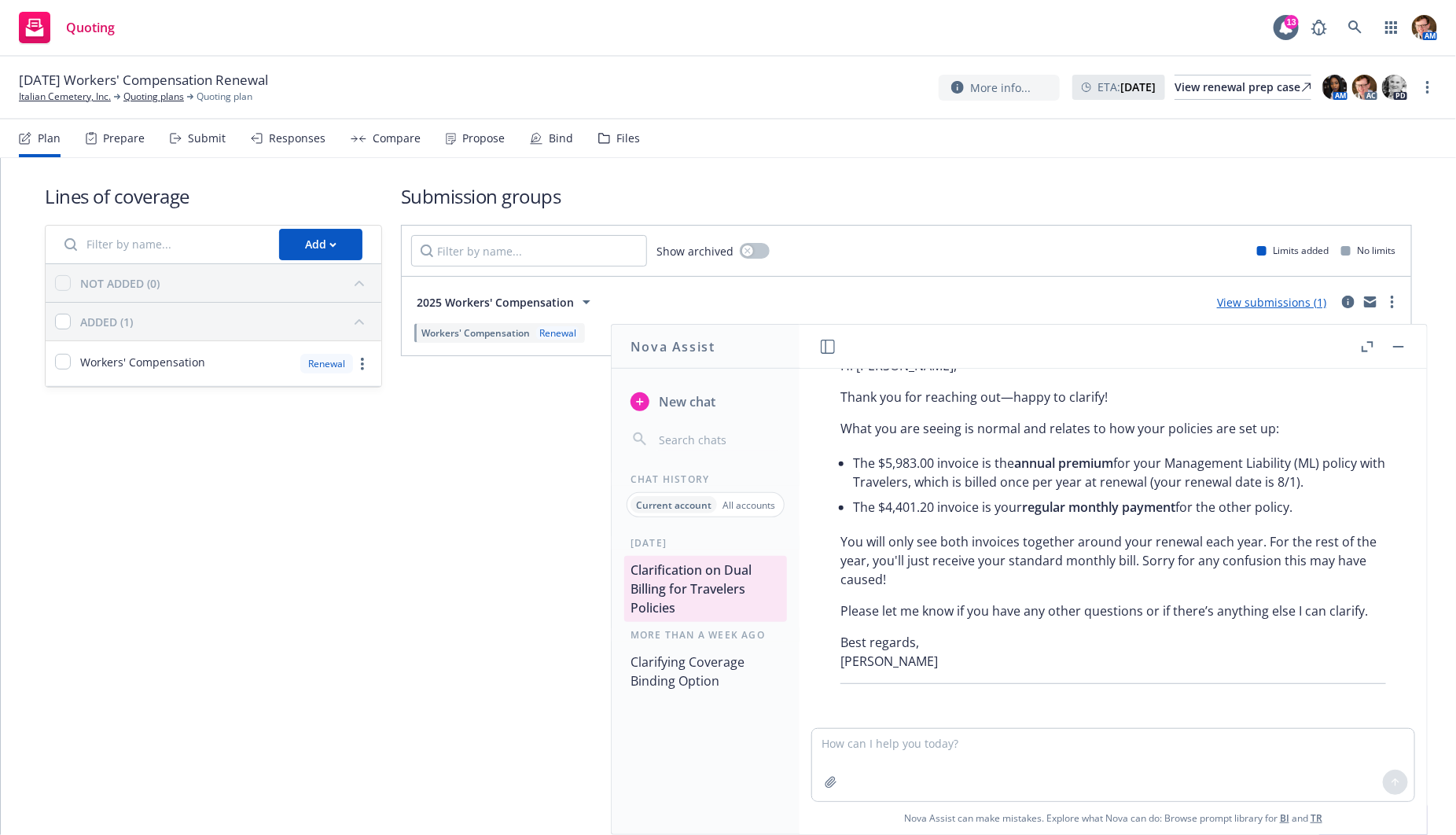
click at [1002, 606] on p "Please let me know if you have any other questions or if there’s anything else …" at bounding box center [1113, 610] width 546 height 19
click at [908, 746] on textarea at bounding box center [1113, 765] width 602 height 73
type textarea "include the renewal date of 8/1"
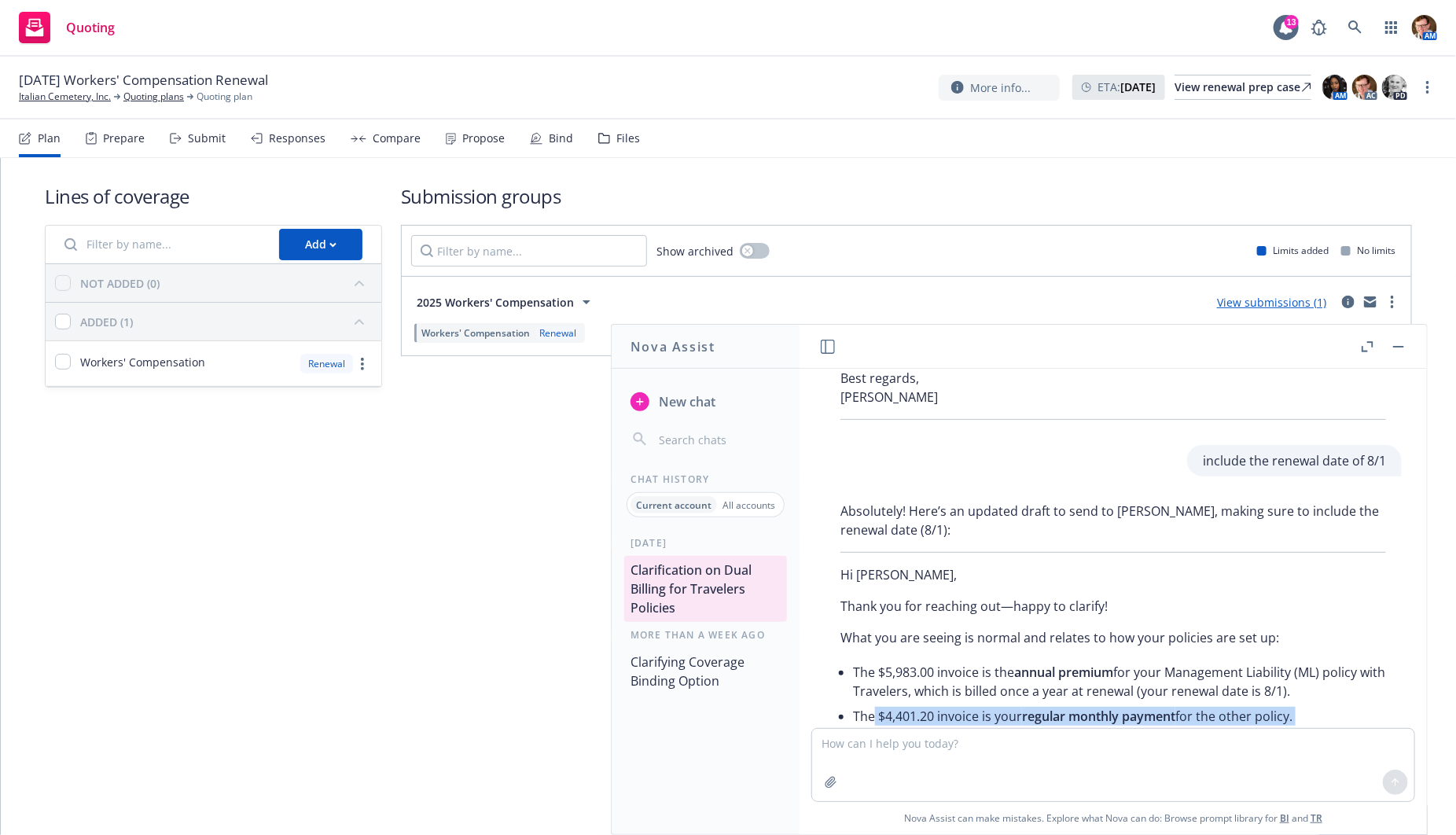
scroll to position [1151, 0]
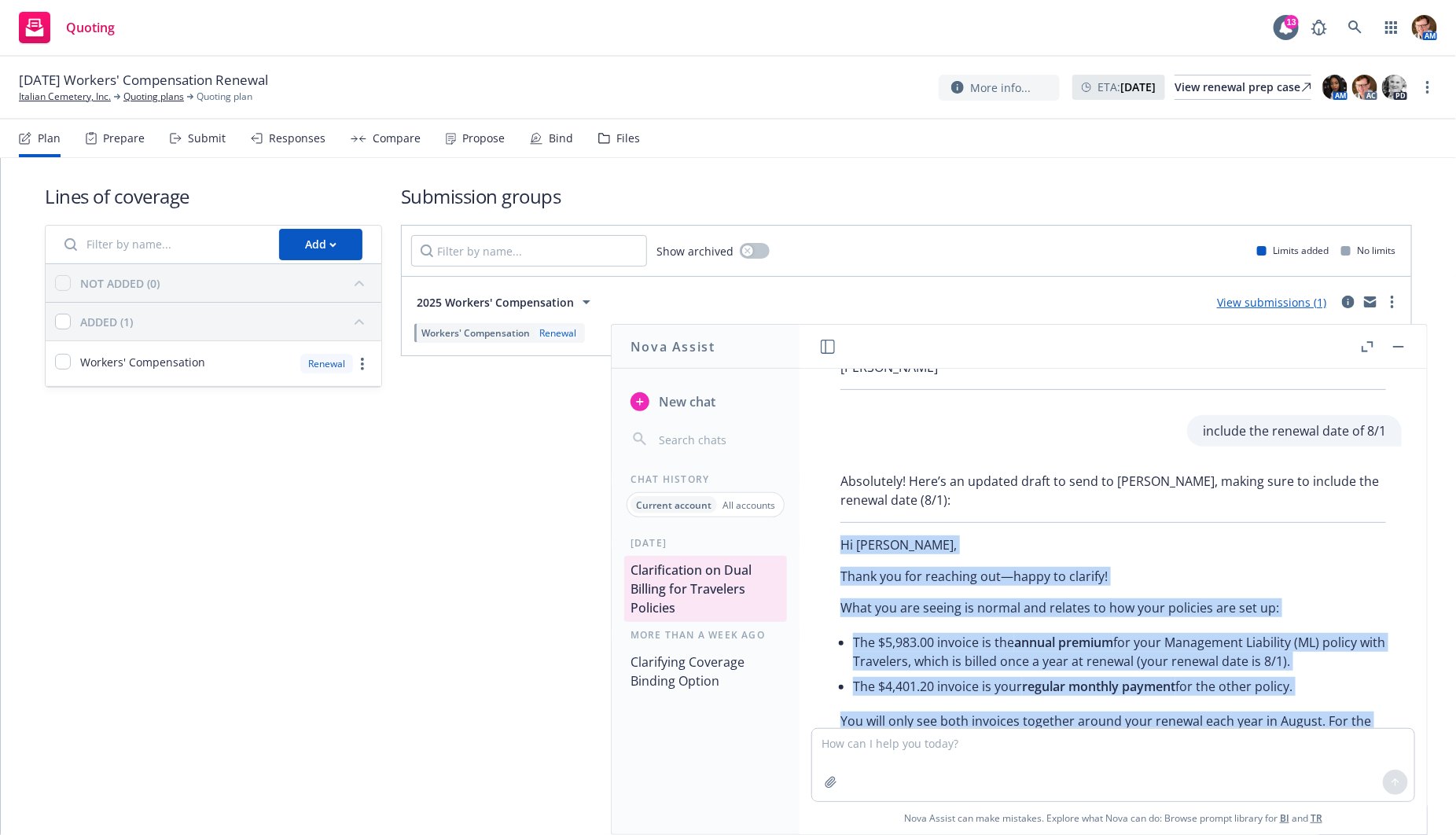
drag, startPoint x: 888, startPoint y: 617, endPoint x: 834, endPoint y: 564, distance: 75.7
click at [834, 564] on div "Absolutely! Here’s an updated draft to send to Joanna, making sure to include t…" at bounding box center [1112, 667] width 577 height 404
copy div "Hi Joanna, Thank you for reaching out—happy to clarify! What you are seeing is …"
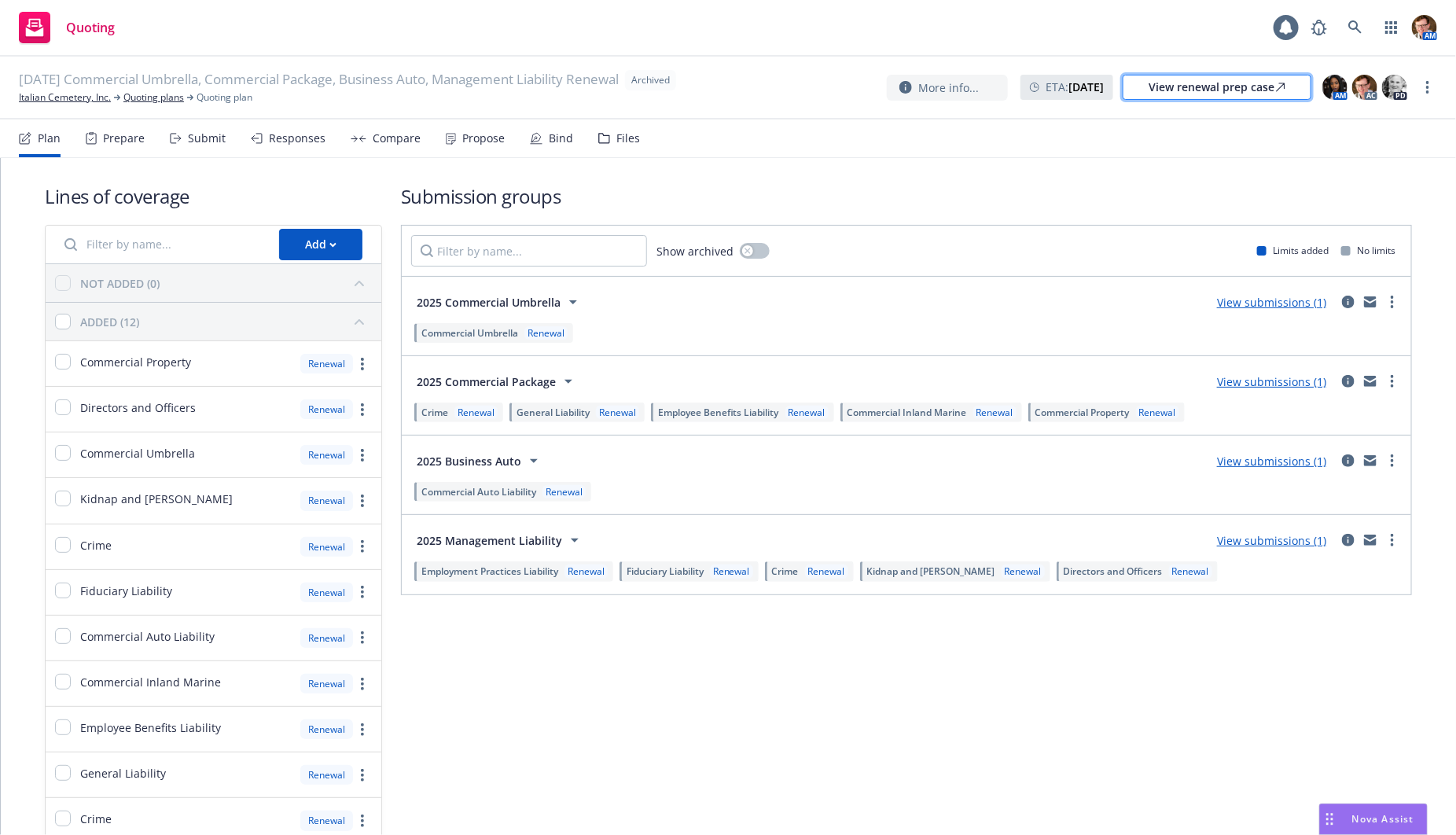
click at [1221, 92] on div "View renewal prep case" at bounding box center [1217, 87] width 137 height 24
click at [70, 96] on link "Italian Cemetery, Inc." at bounding box center [64, 98] width 92 height 15
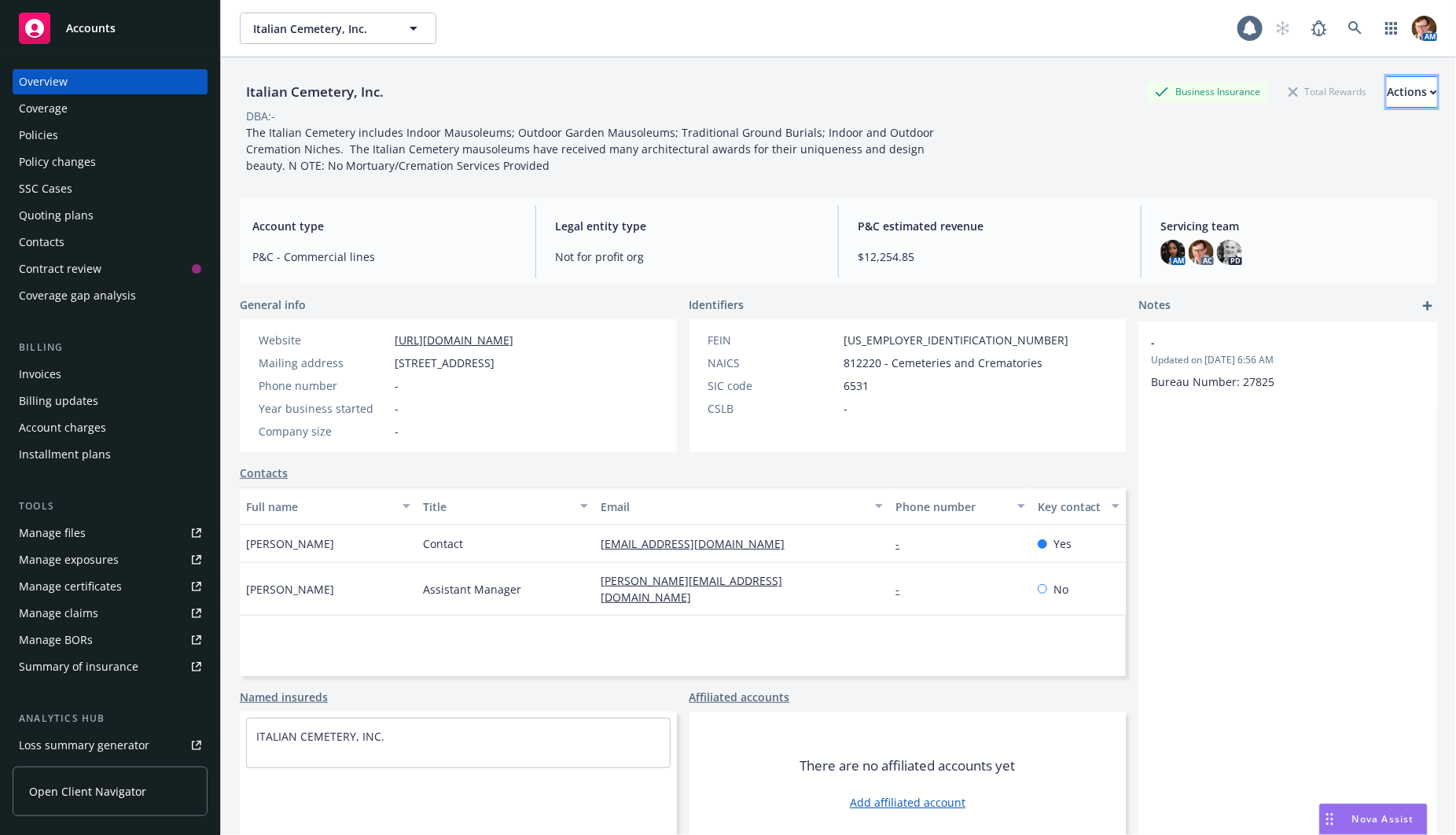
click at [1386, 89] on div "Actions" at bounding box center [1411, 92] width 50 height 30
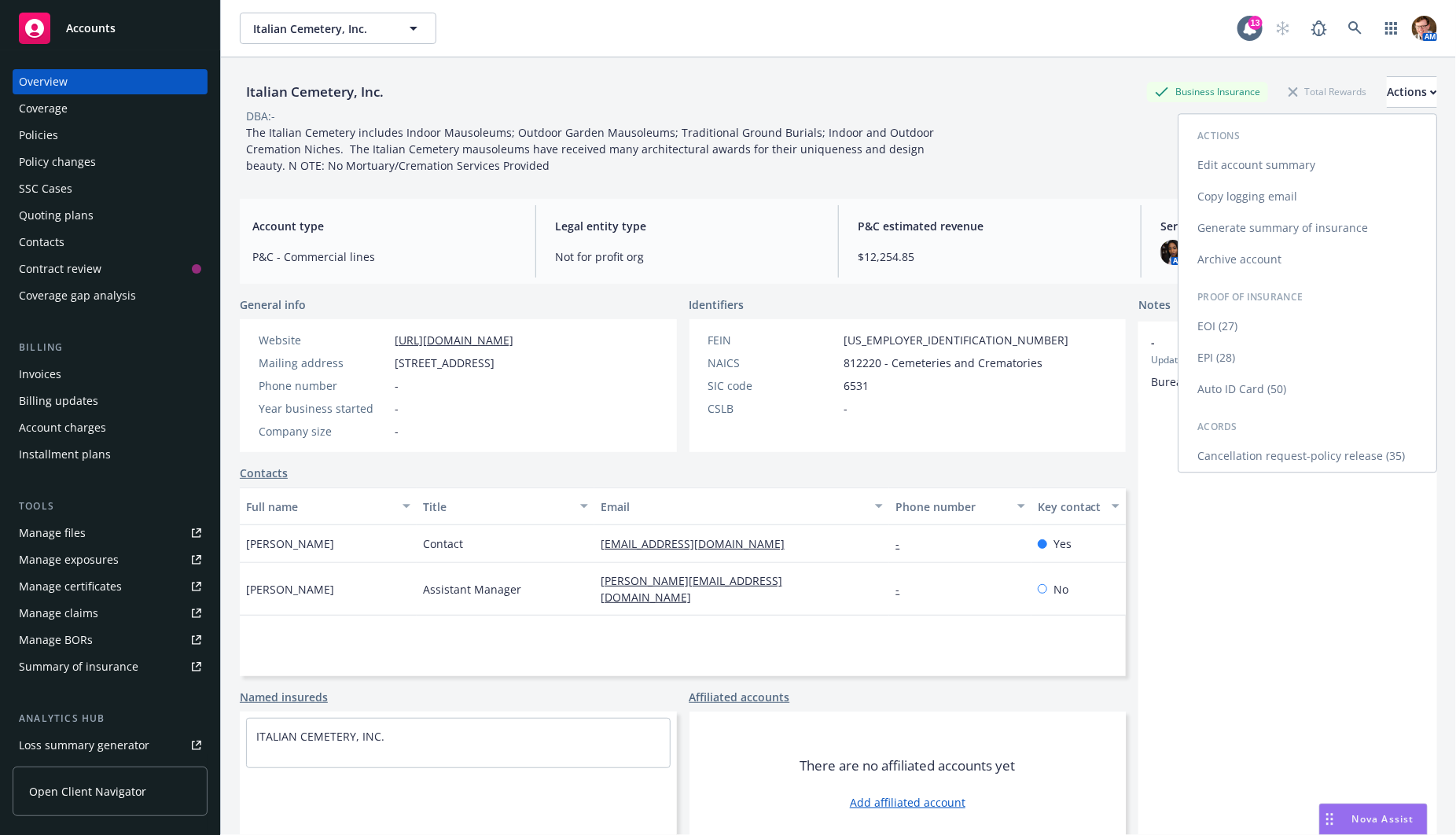
drag, startPoint x: 1253, startPoint y: 200, endPoint x: 927, endPoint y: 195, distance: 326.0
click at [1252, 200] on link "Copy logging email" at bounding box center [1307, 196] width 257 height 32
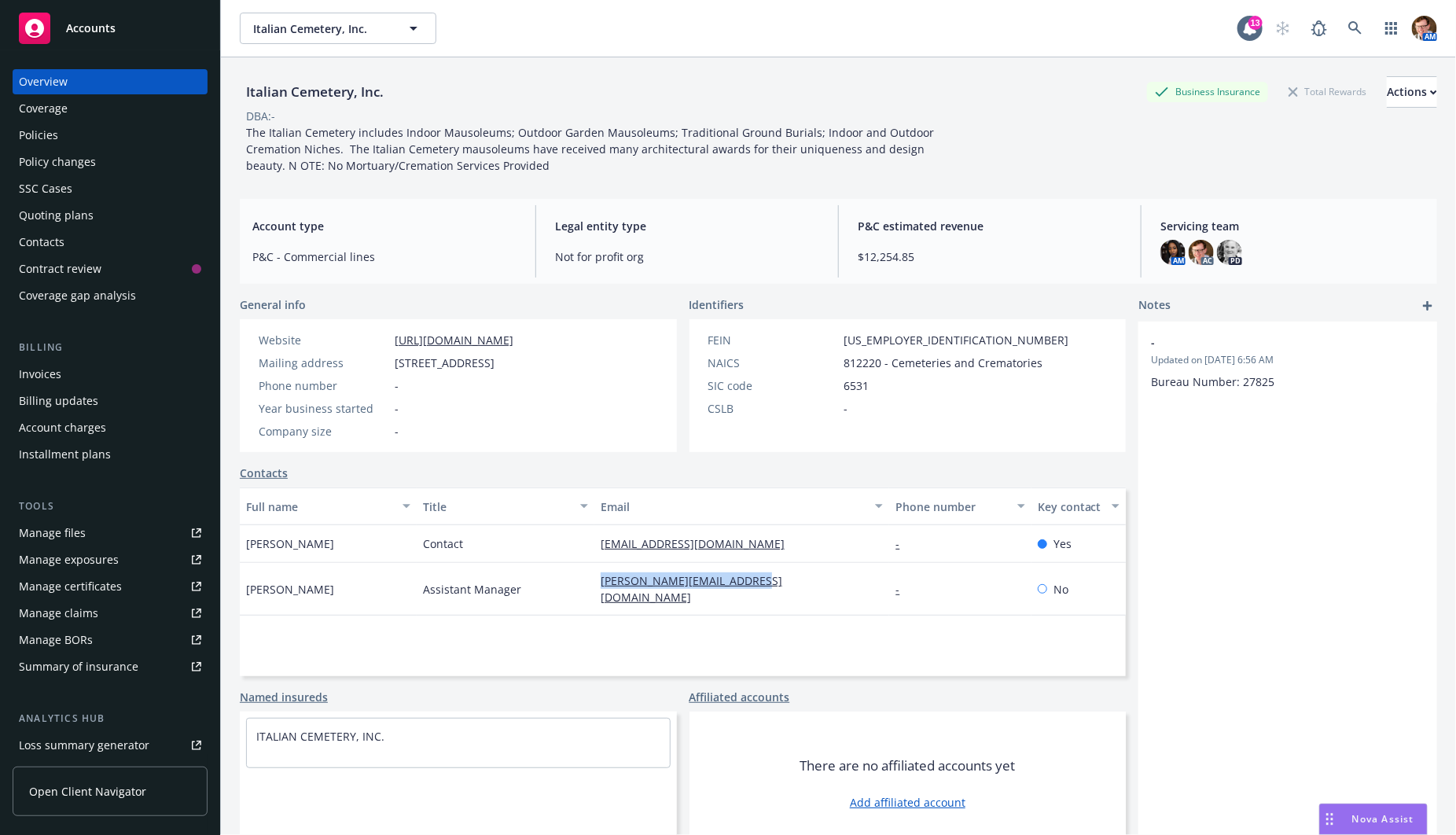
click at [115, 141] on div "Policies" at bounding box center [110, 135] width 182 height 25
